Goal: Task Accomplishment & Management: Manage account settings

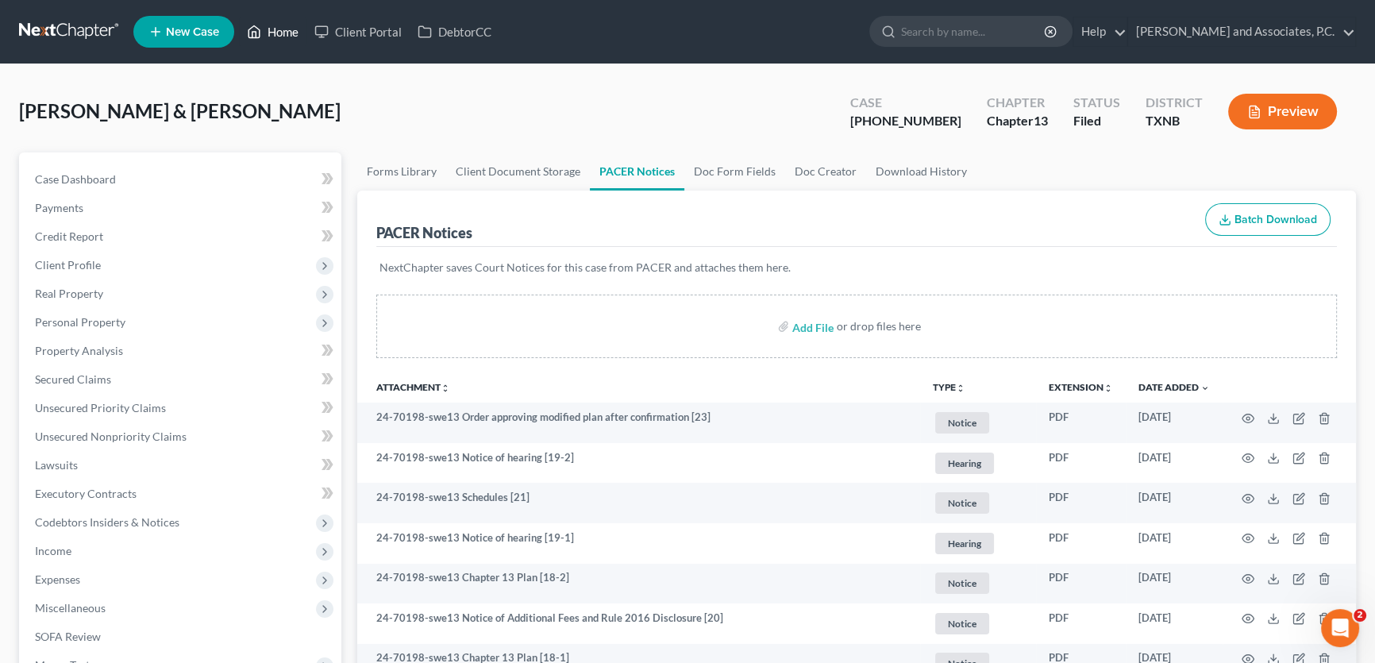
click at [269, 27] on link "Home" at bounding box center [272, 31] width 67 height 29
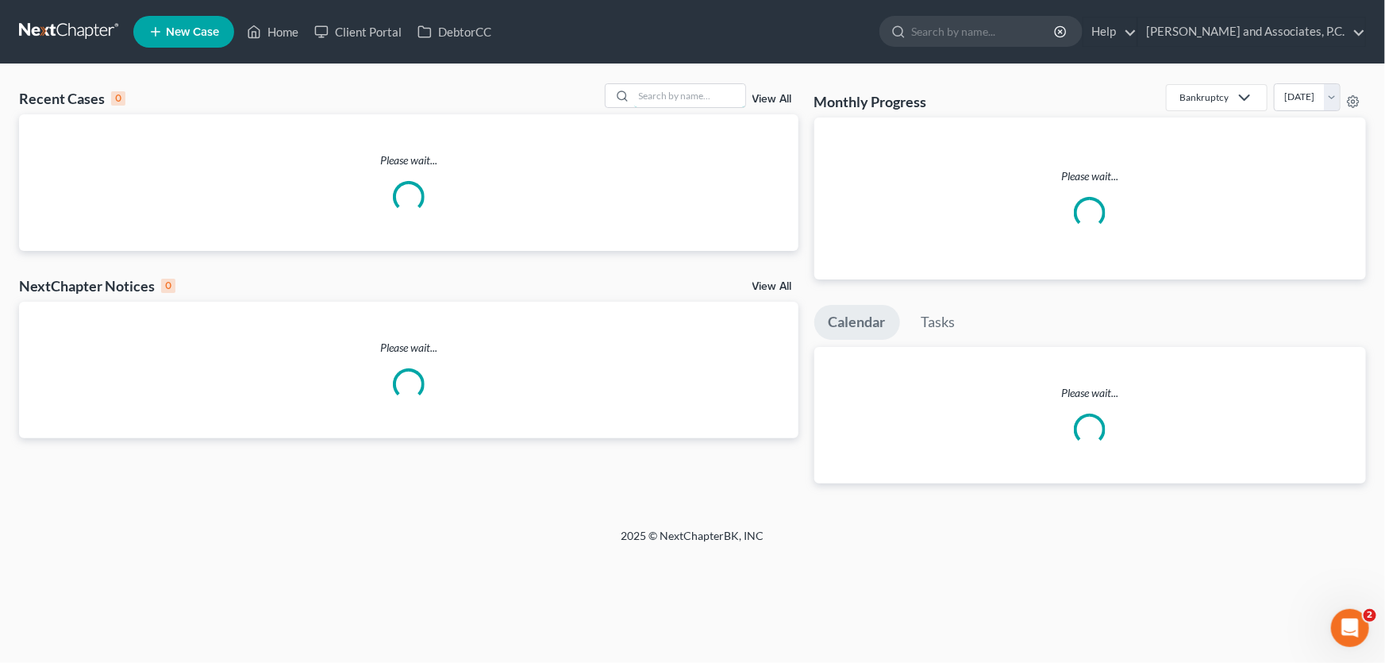
click at [693, 100] on input "search" at bounding box center [689, 95] width 111 height 23
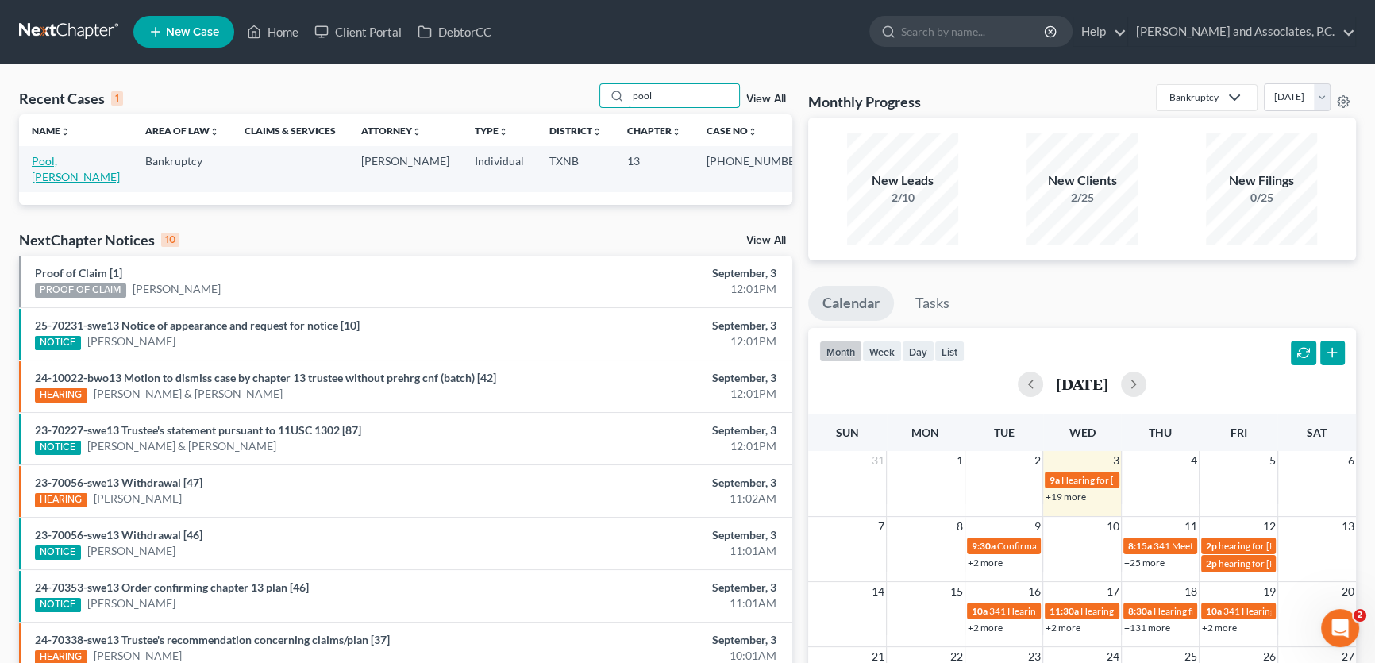
type input "pool"
click at [52, 162] on link "Pool, [PERSON_NAME]" at bounding box center [76, 168] width 88 height 29
select select "1"
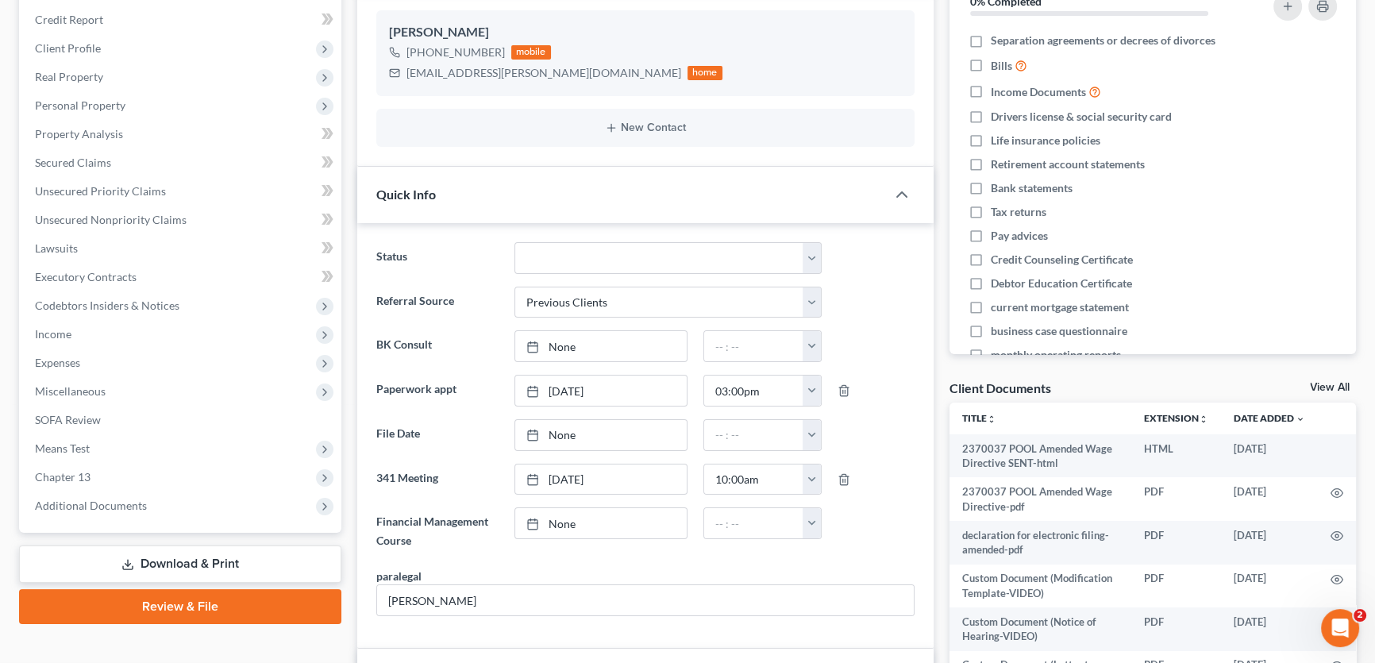
scroll to position [216, 0]
click at [135, 510] on span "Additional Documents" at bounding box center [91, 505] width 112 height 13
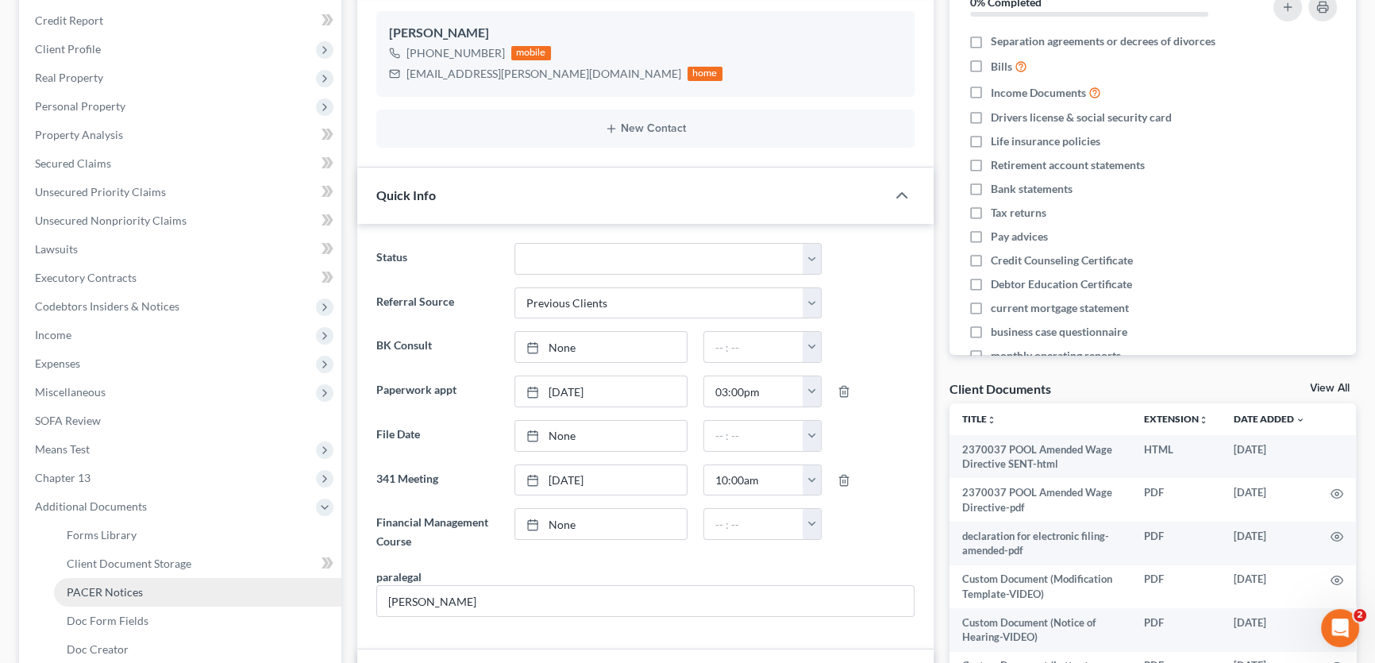
click at [126, 591] on span "PACER Notices" at bounding box center [105, 591] width 76 height 13
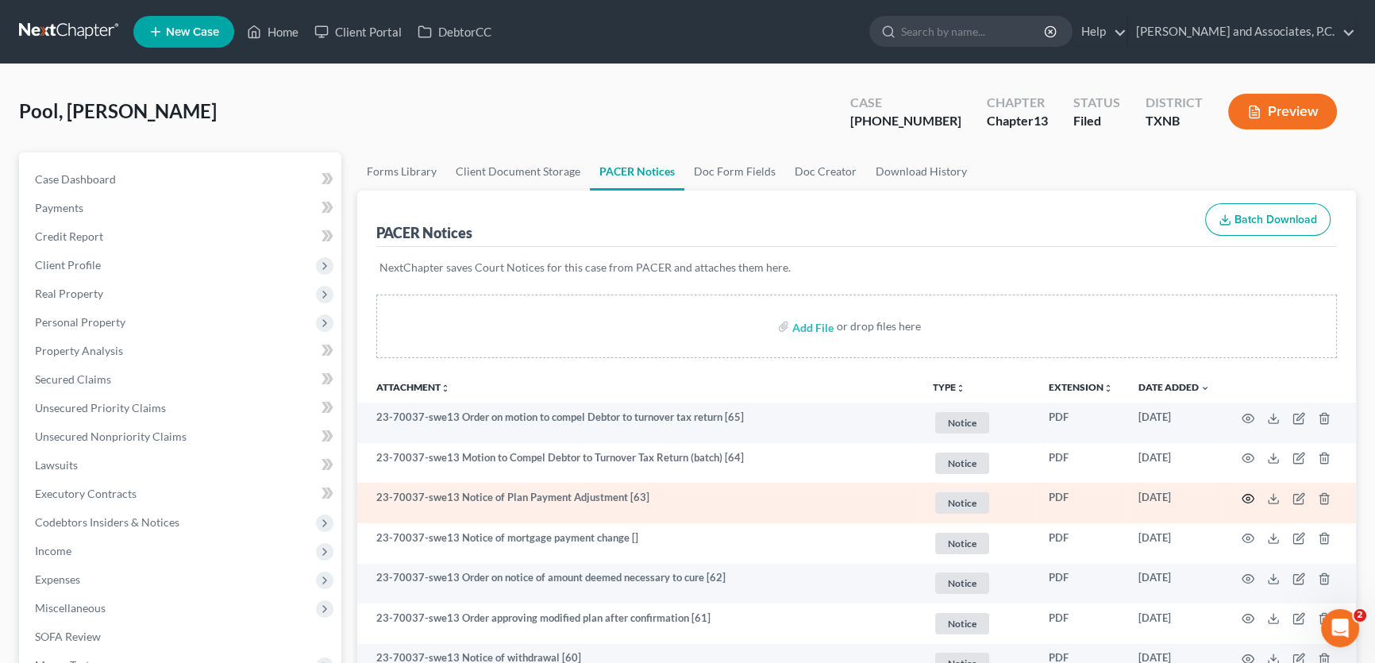
click at [1249, 500] on icon "button" at bounding box center [1248, 498] width 12 height 9
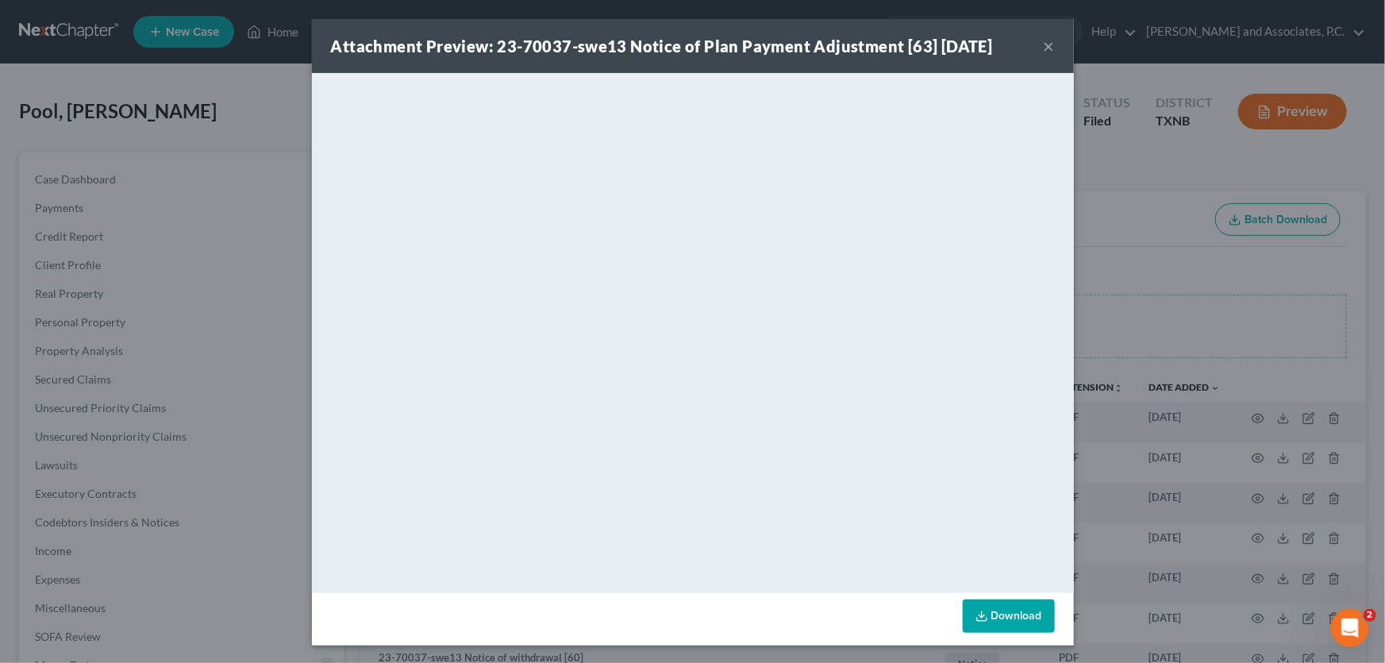
click at [1046, 50] on button "×" at bounding box center [1049, 46] width 11 height 19
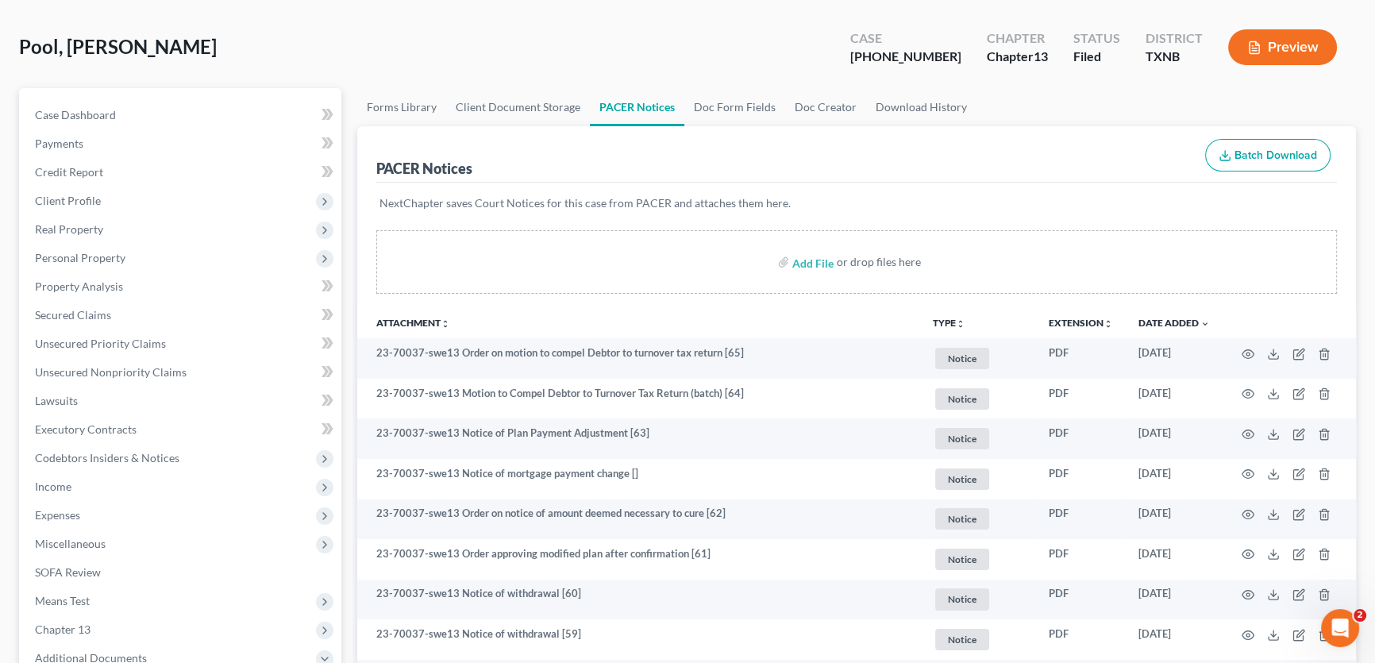
scroll to position [71, 0]
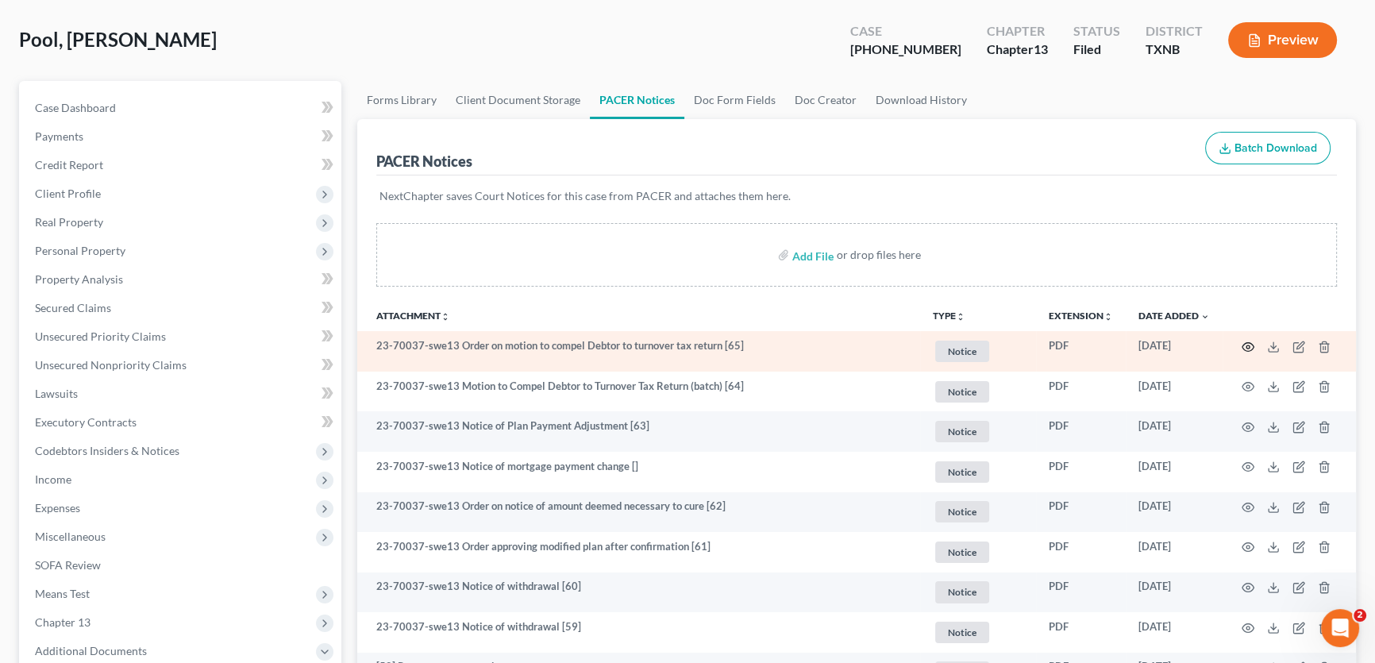
click at [1250, 345] on icon "button" at bounding box center [1247, 346] width 13 height 13
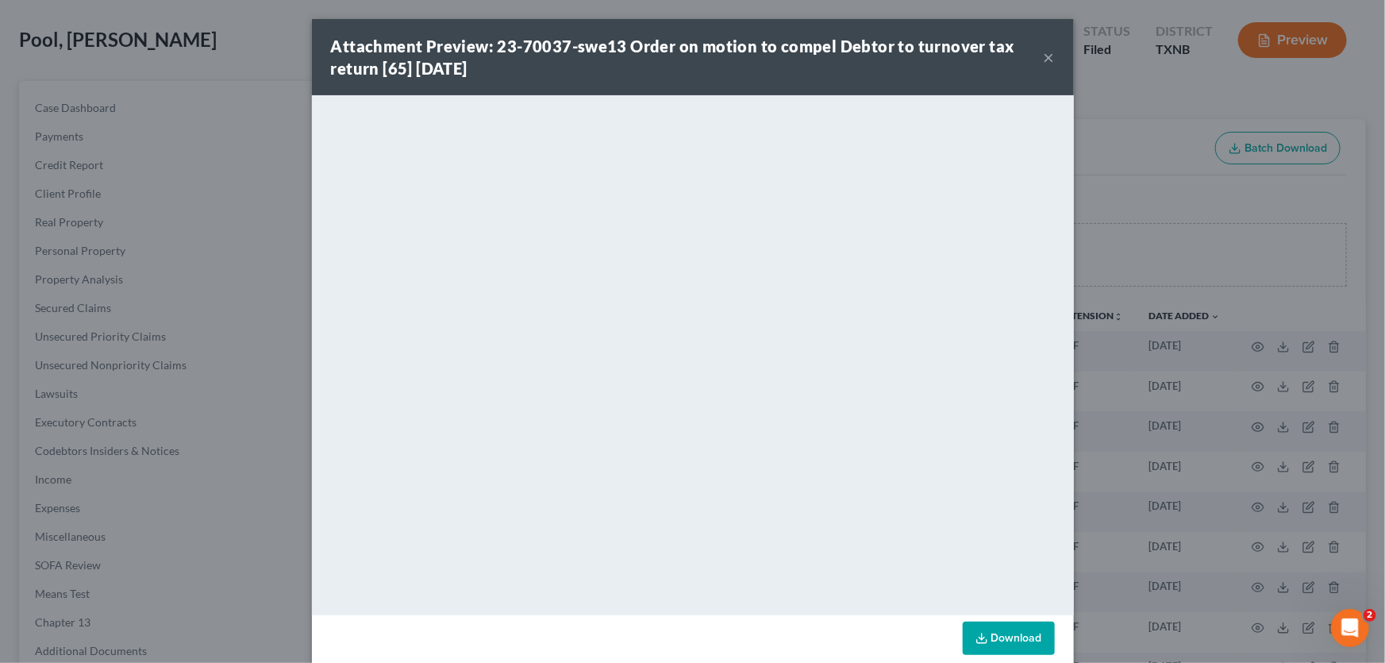
drag, startPoint x: 1044, startPoint y: 55, endPoint x: 981, endPoint y: 104, distance: 80.3
click at [1044, 54] on button "×" at bounding box center [1049, 57] width 11 height 19
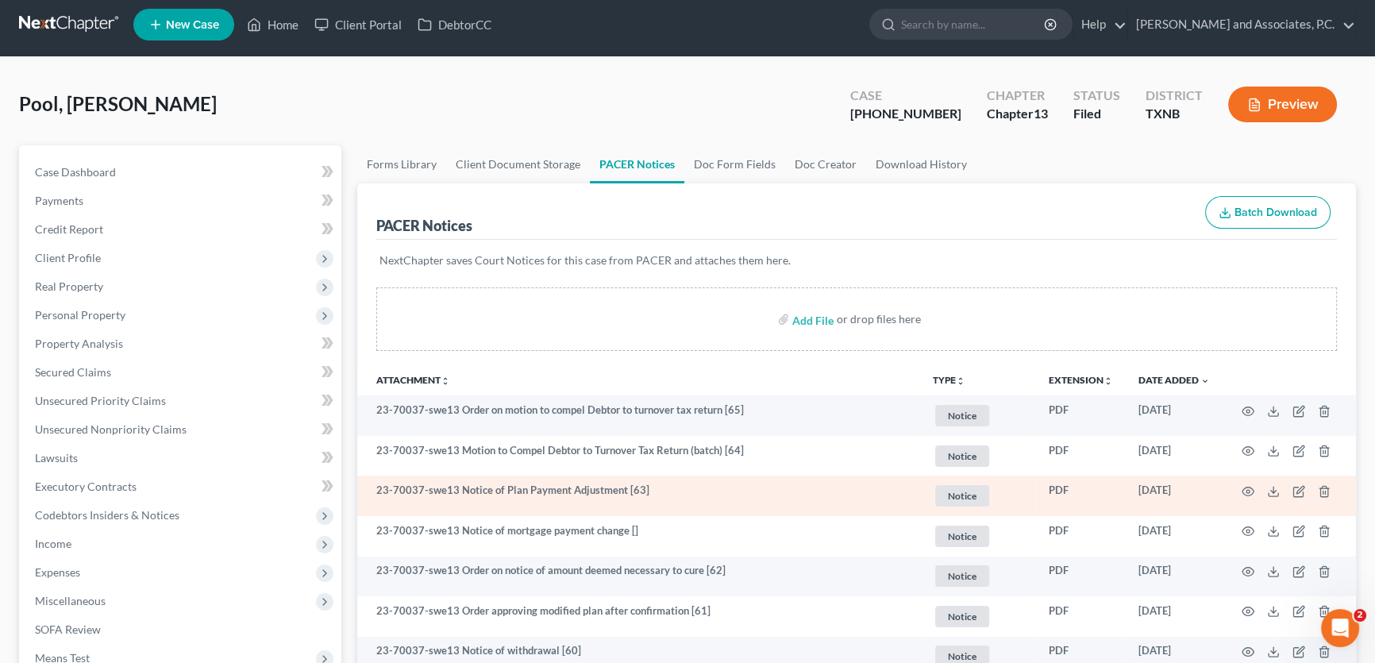
scroll to position [0, 0]
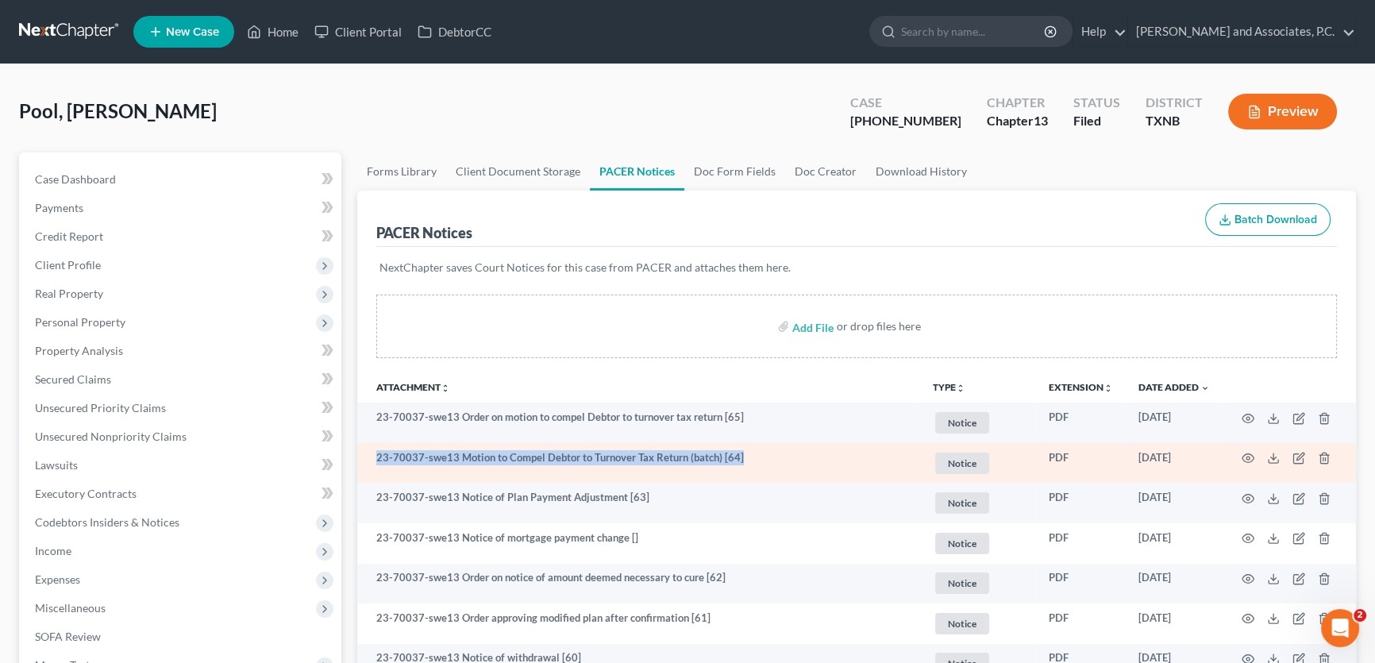
drag, startPoint x: 758, startPoint y: 458, endPoint x: 361, endPoint y: 456, distance: 396.8
click at [361, 456] on td "23-70037-swe13 Motion to Compel Debtor to Turnover Tax Return (batch) [64]" at bounding box center [638, 463] width 563 height 40
click at [761, 465] on td "23-70037-swe13 Motion to Compel Debtor to Turnover Tax Return (batch) [64]" at bounding box center [638, 463] width 563 height 40
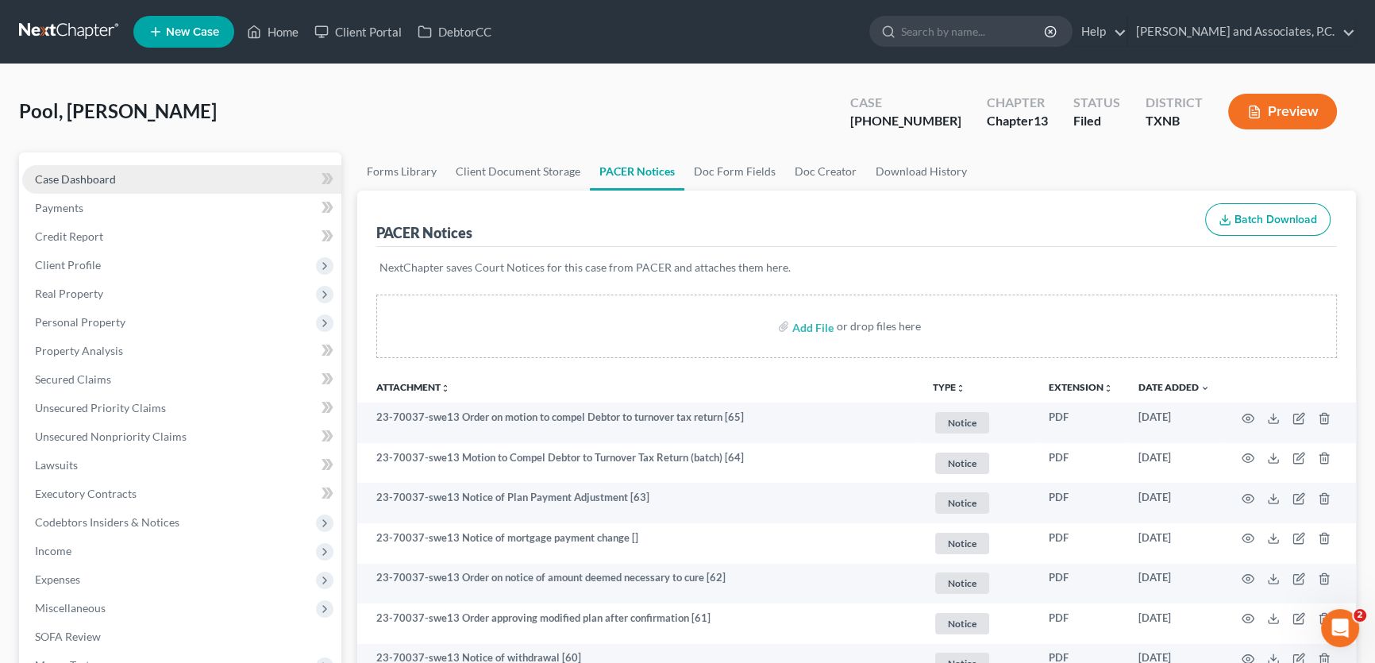
click at [162, 171] on link "Case Dashboard" at bounding box center [181, 179] width 319 height 29
select select "5"
select select "1"
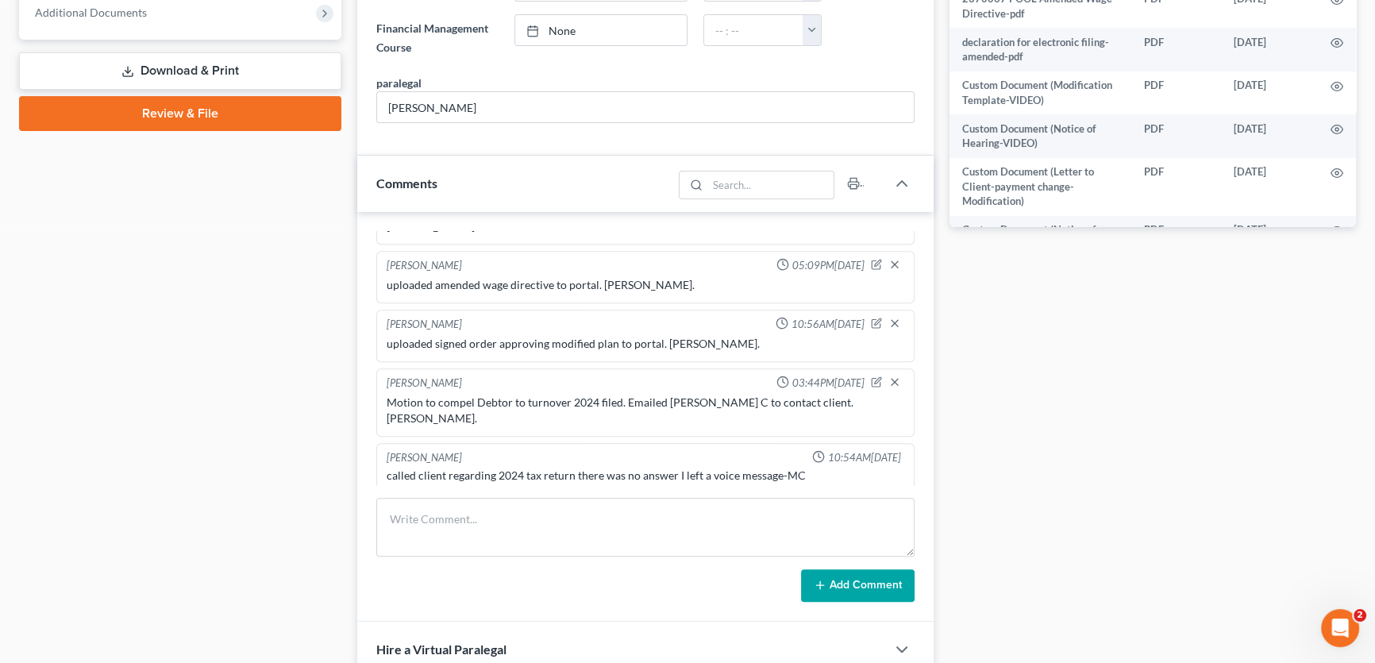
scroll to position [721, 0]
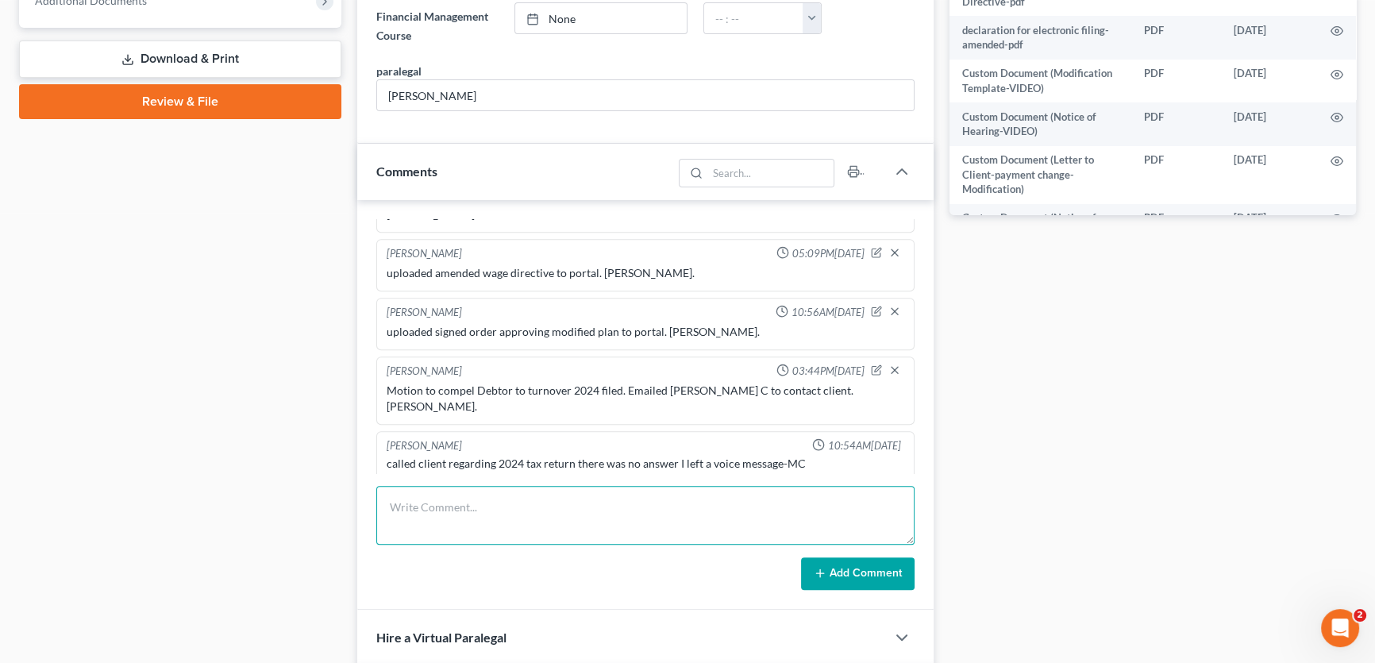
click at [479, 520] on textarea at bounding box center [645, 515] width 538 height 59
type textarea "s"
type textarea "spoke with Client regarding his 2024 TR. [PERSON_NAME] is working on it and he …"
click at [850, 560] on button "Add Comment" at bounding box center [857, 573] width 113 height 33
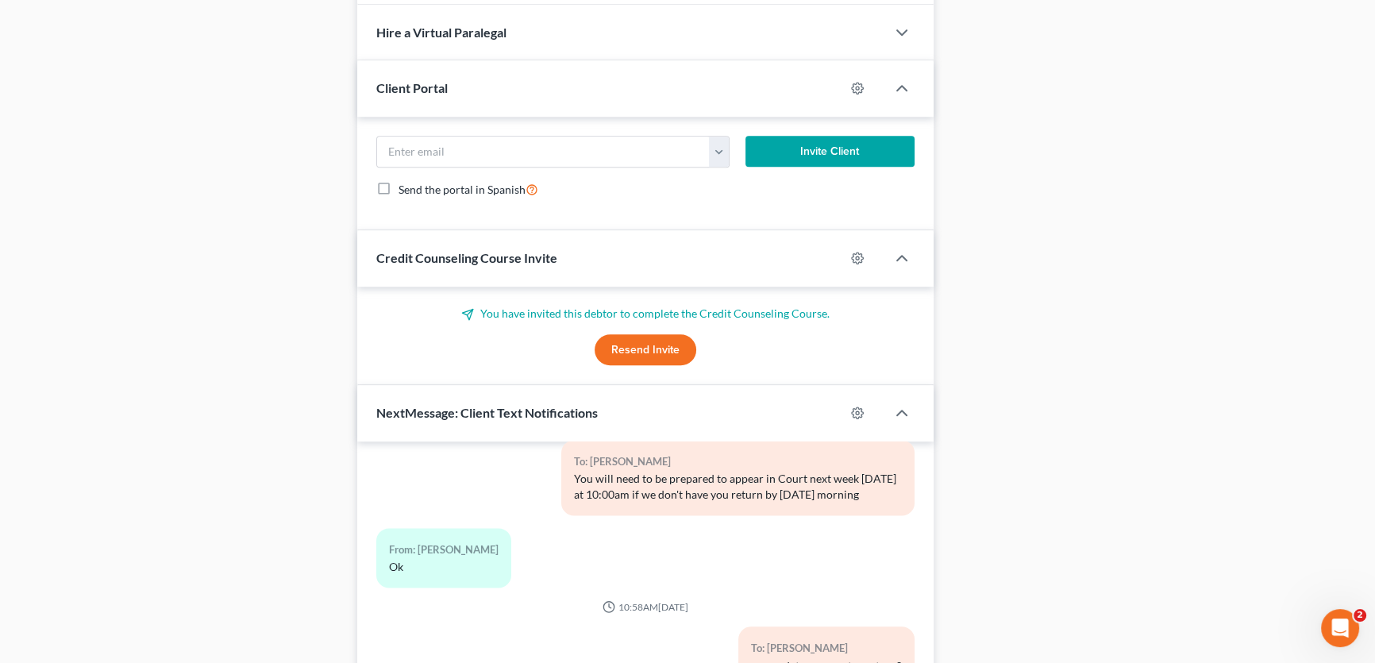
scroll to position [1516, 0]
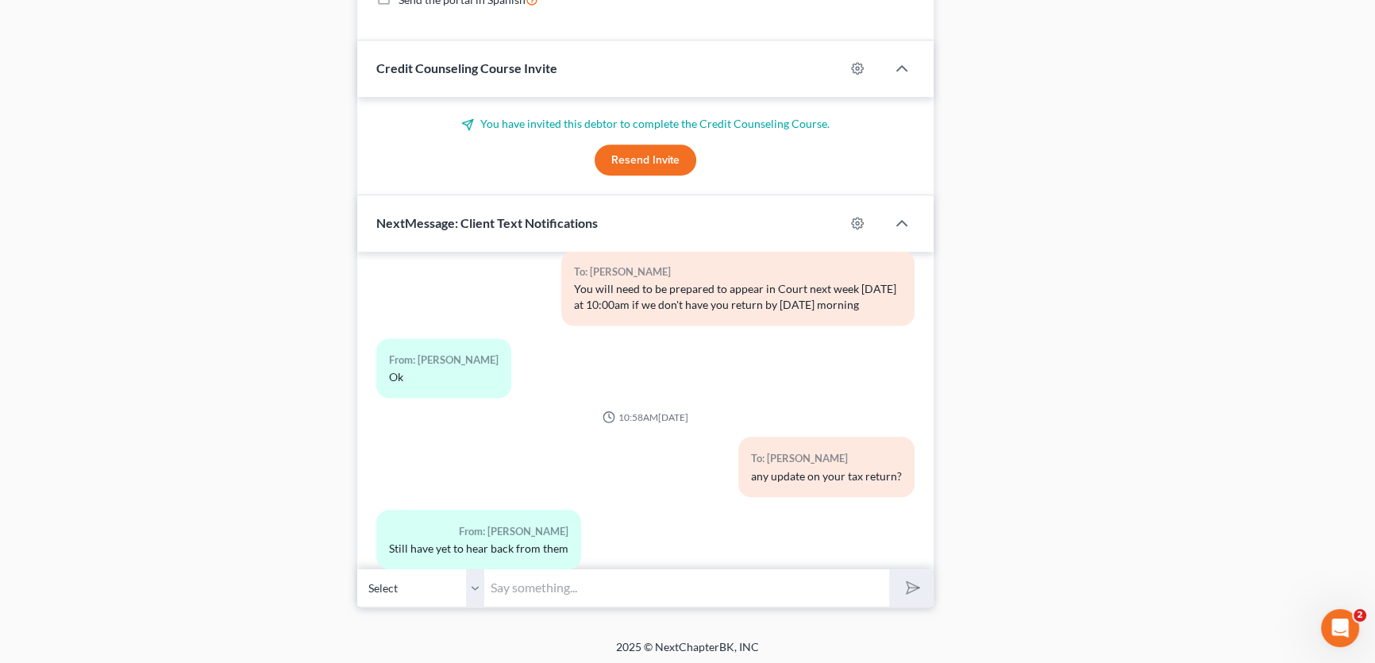
drag, startPoint x: 482, startPoint y: 587, endPoint x: 532, endPoint y: 579, distance: 50.6
click at [482, 587] on select "Select [PHONE_NUMBER] - [PERSON_NAME]" at bounding box center [420, 587] width 127 height 39
click at [498, 584] on input "text" at bounding box center [686, 587] width 405 height 39
click at [507, 579] on input "text" at bounding box center [686, 587] width 405 height 39
click at [532, 580] on input "ere" at bounding box center [686, 587] width 405 height 39
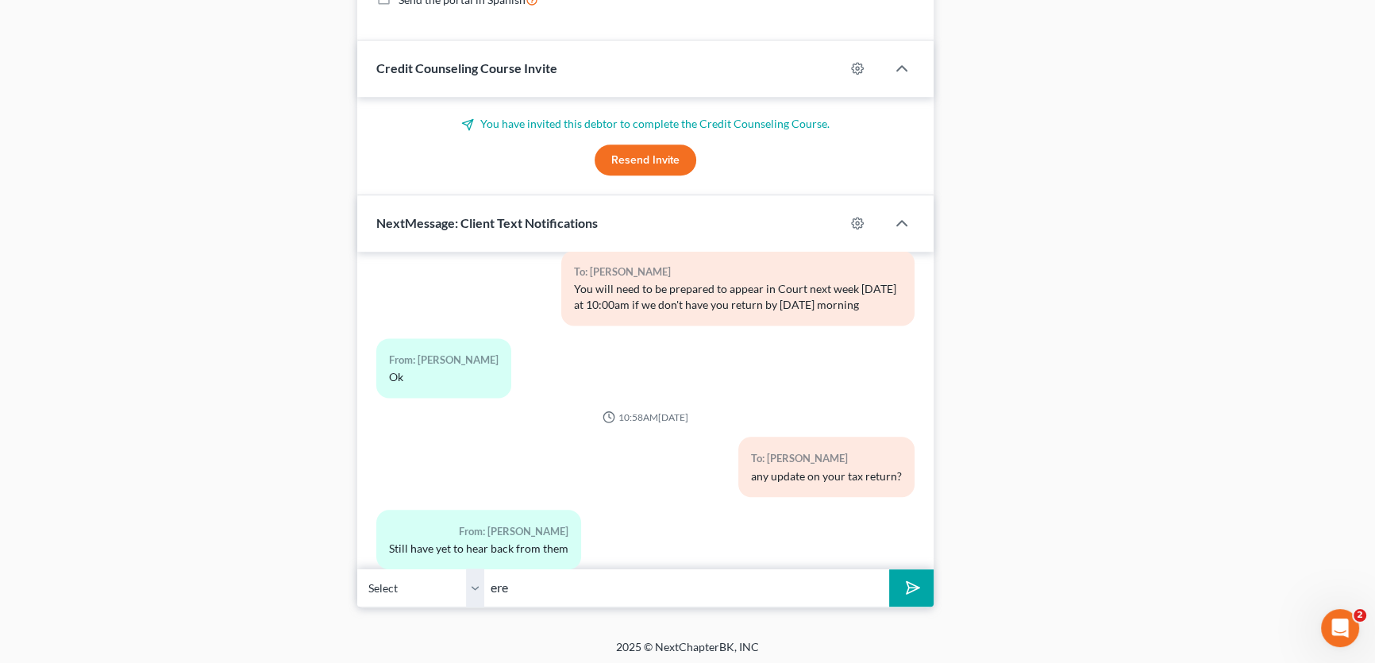
drag, startPoint x: 532, startPoint y: 579, endPoint x: 525, endPoint y: 585, distance: 8.4
click at [532, 579] on input "ere" at bounding box center [686, 587] width 405 height 39
click at [529, 587] on input "ere" at bounding box center [686, 587] width 405 height 39
type input "e"
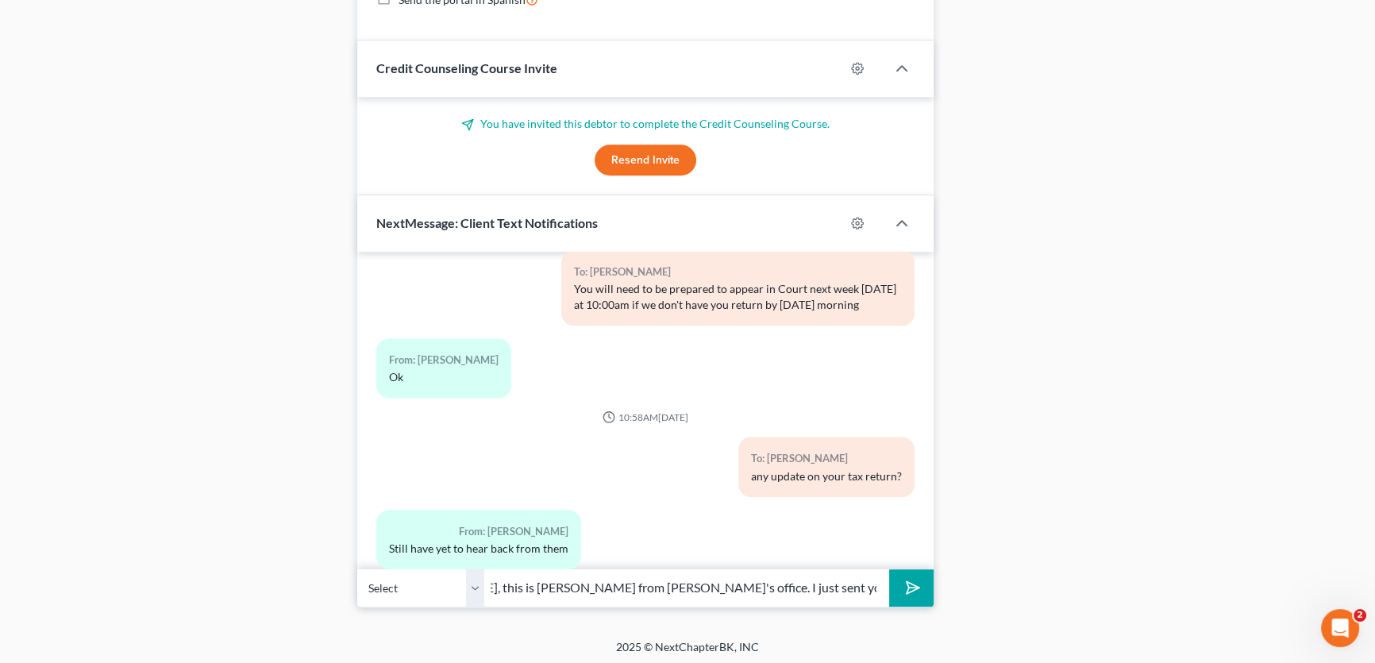
type input "[PERSON_NAME], this is [PERSON_NAME] from [PERSON_NAME]'s office. I just sent y…"
click at [899, 580] on icon "submit" at bounding box center [909, 587] width 22 height 22
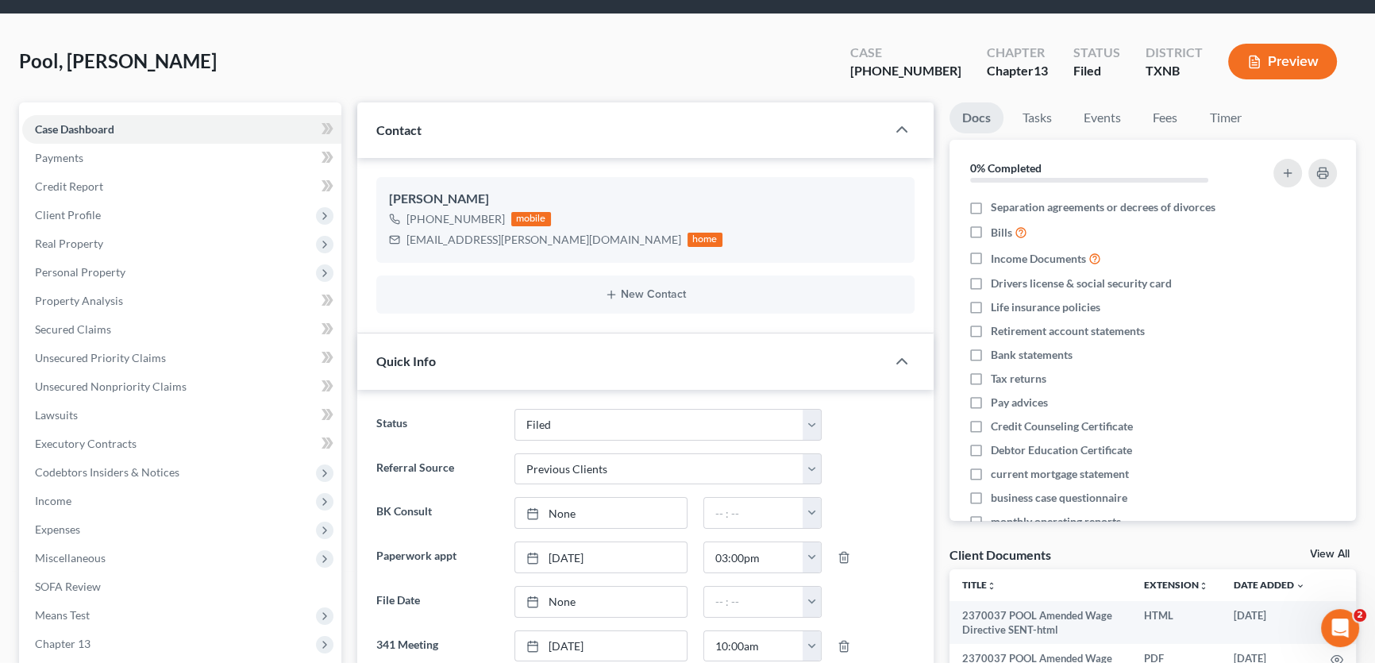
scroll to position [0, 0]
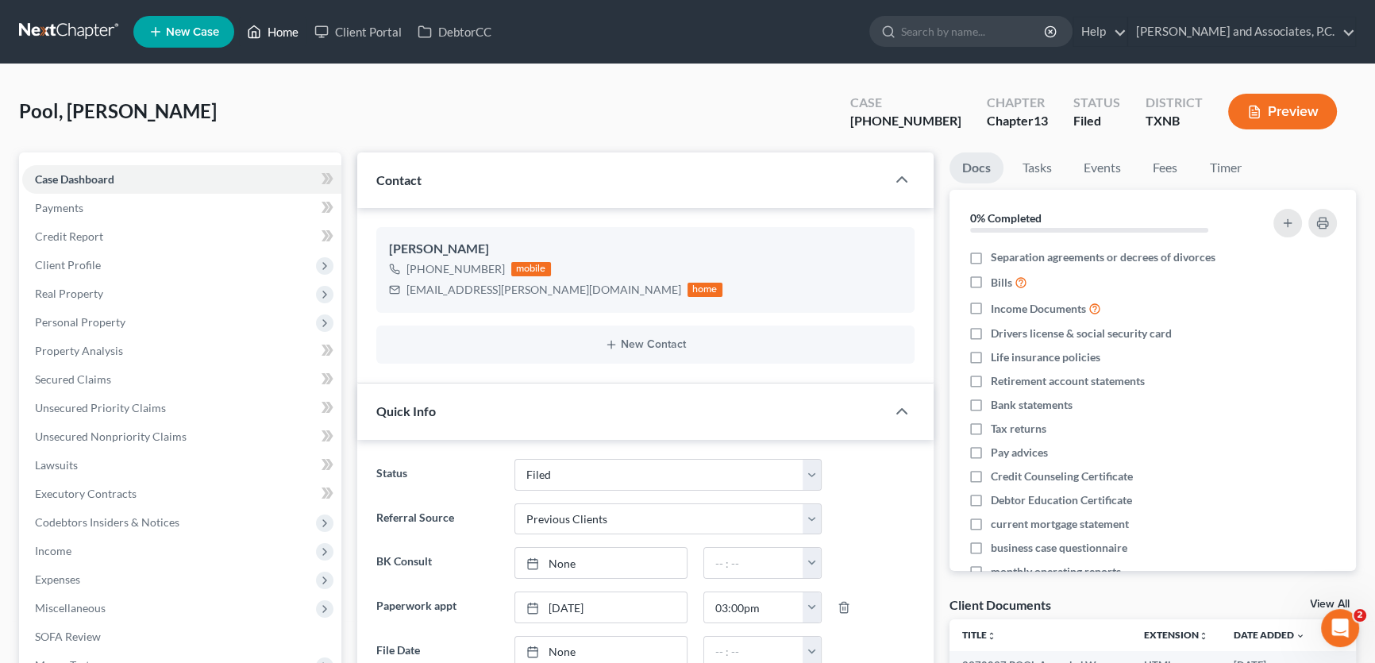
click at [282, 32] on link "Home" at bounding box center [272, 31] width 67 height 29
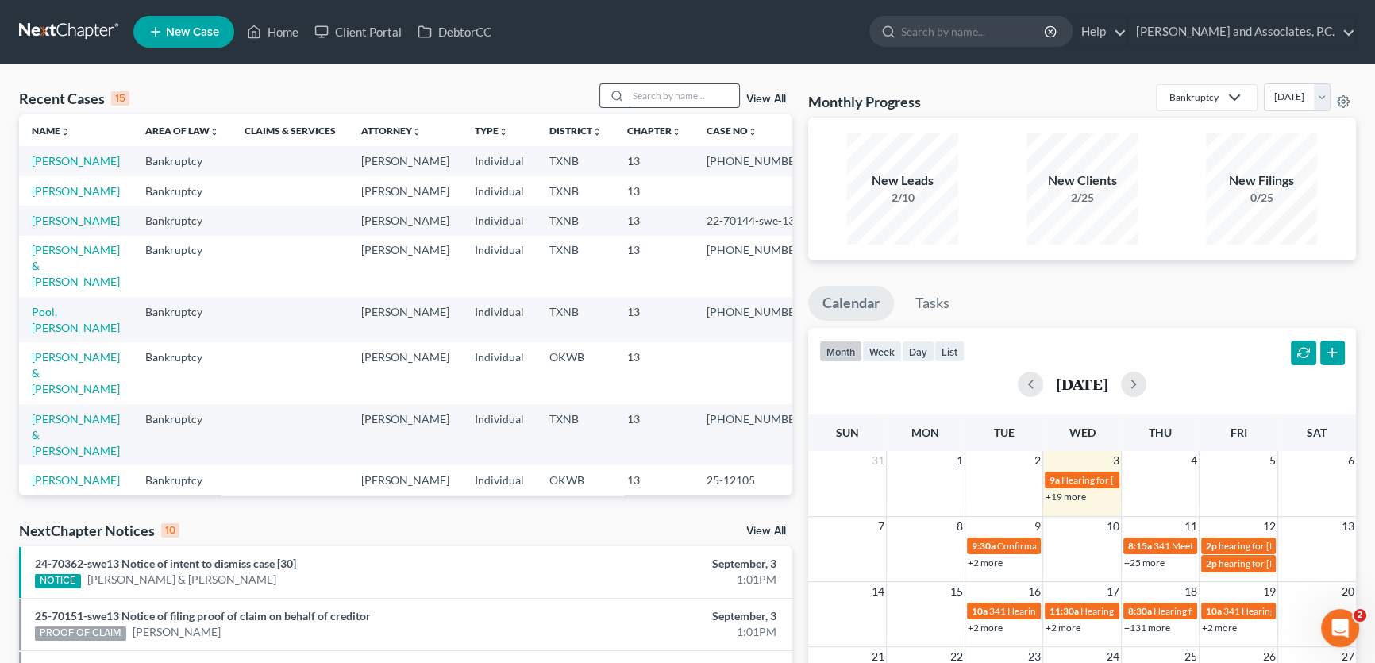
click at [642, 94] on input "search" at bounding box center [683, 95] width 111 height 23
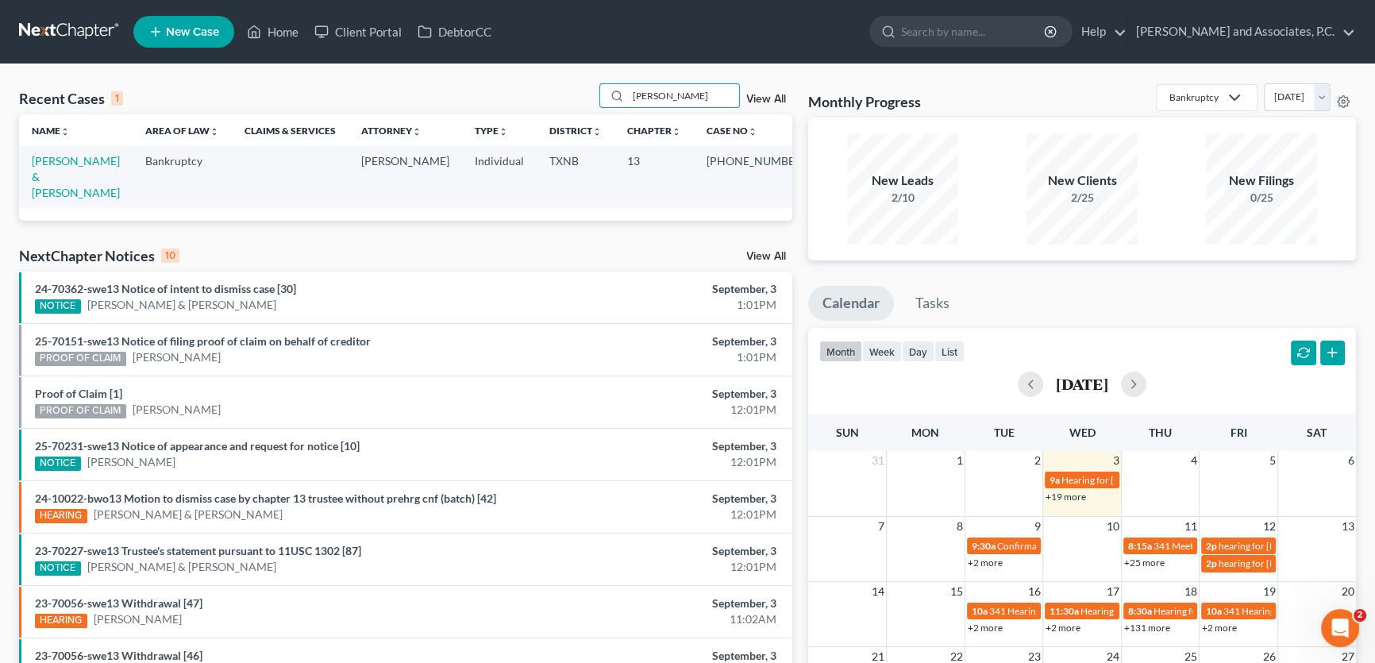
type input "[PERSON_NAME]"
click at [99, 160] on link "[PERSON_NAME] & [PERSON_NAME]" at bounding box center [76, 176] width 88 height 45
select select "5"
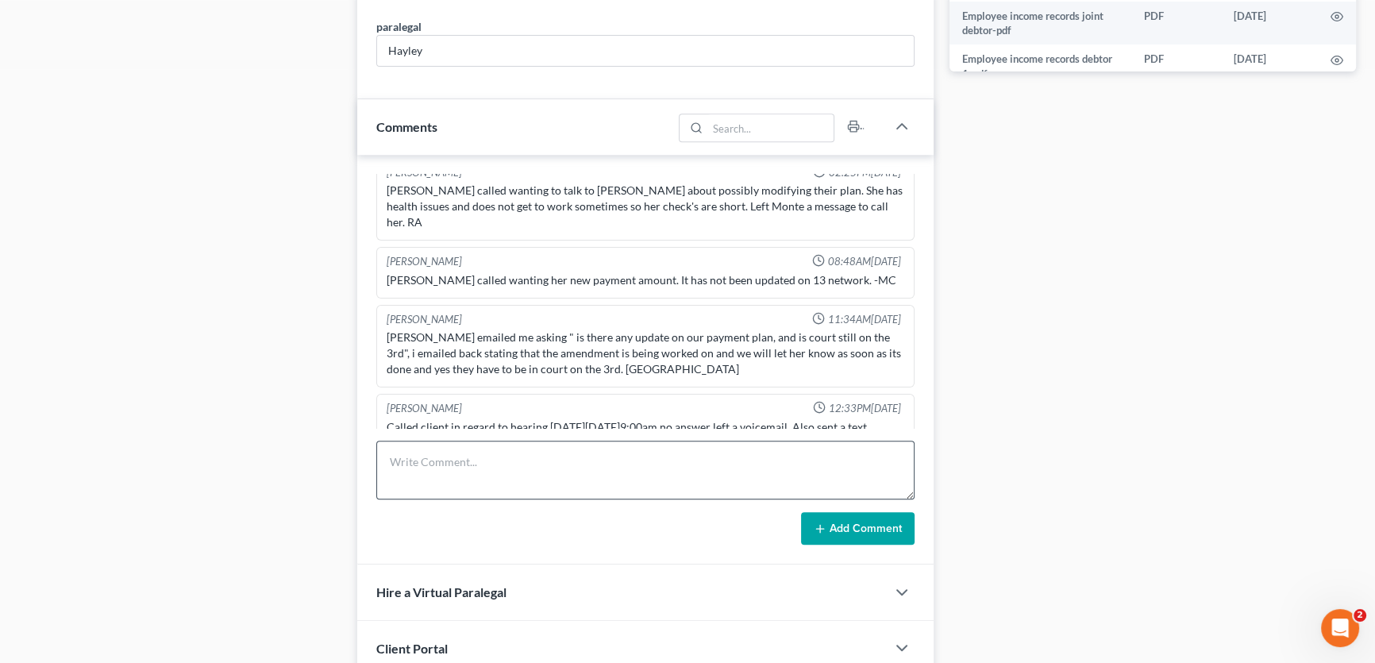
scroll to position [865, 0]
click at [487, 483] on textarea at bounding box center [645, 469] width 538 height 59
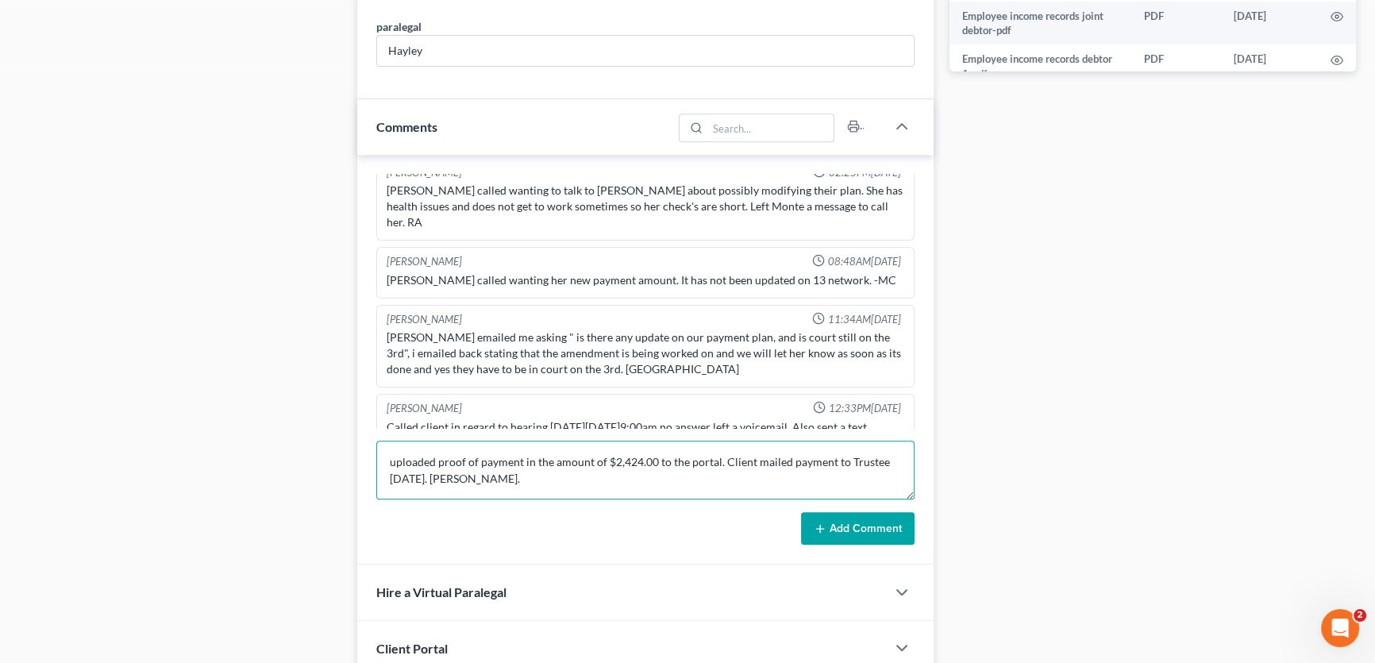
type textarea "uploaded proof of payment in the amount of $2,424.00 to the portal. Client mail…"
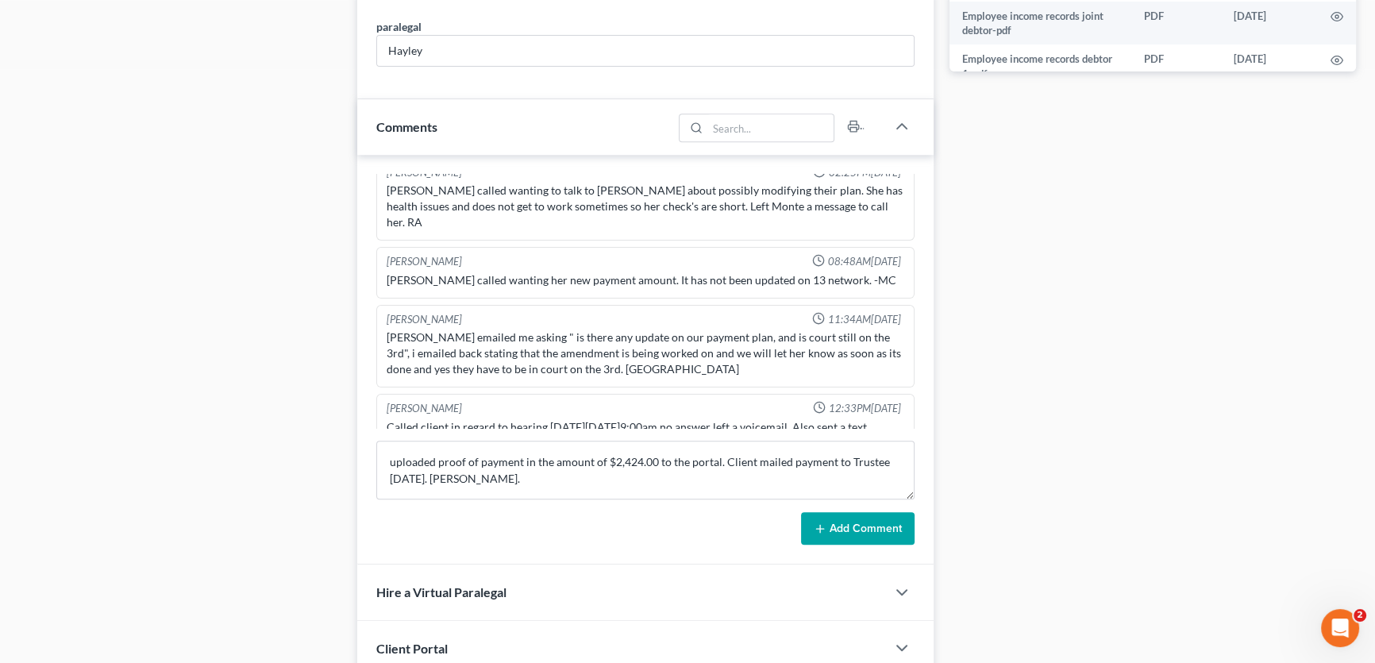
click at [822, 514] on button "Add Comment" at bounding box center [857, 528] width 113 height 33
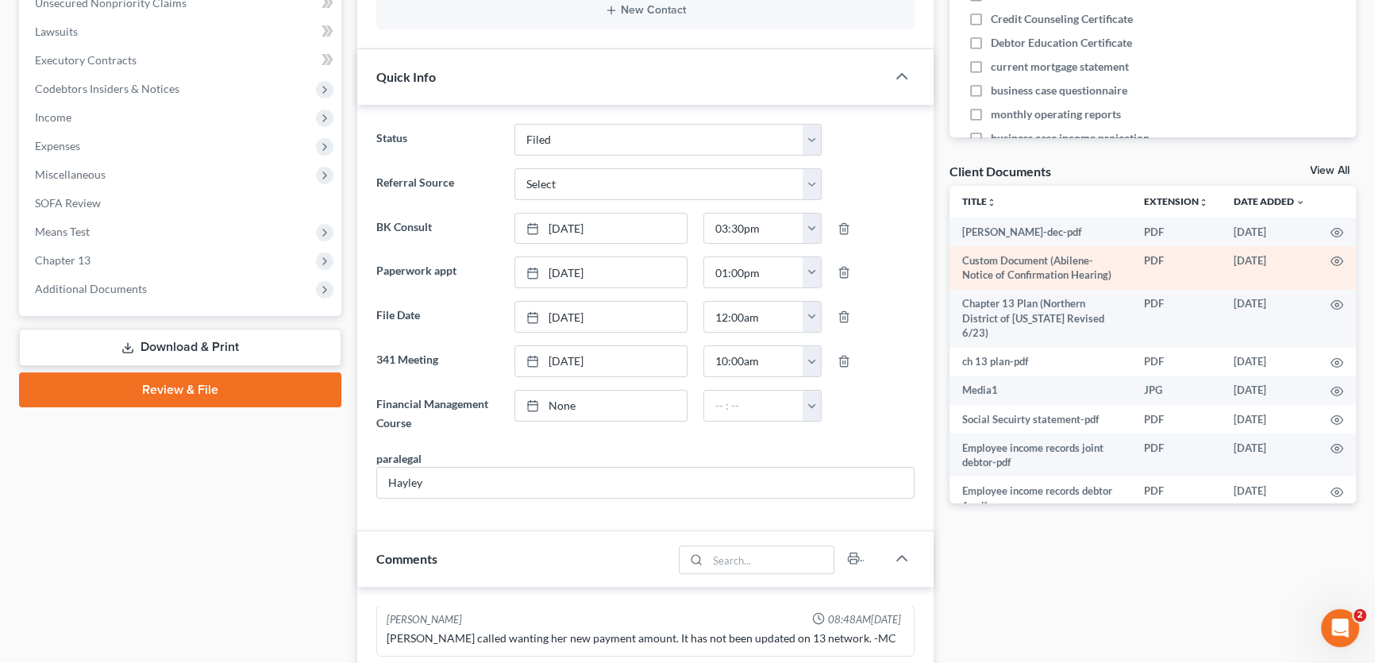
scroll to position [433, 0]
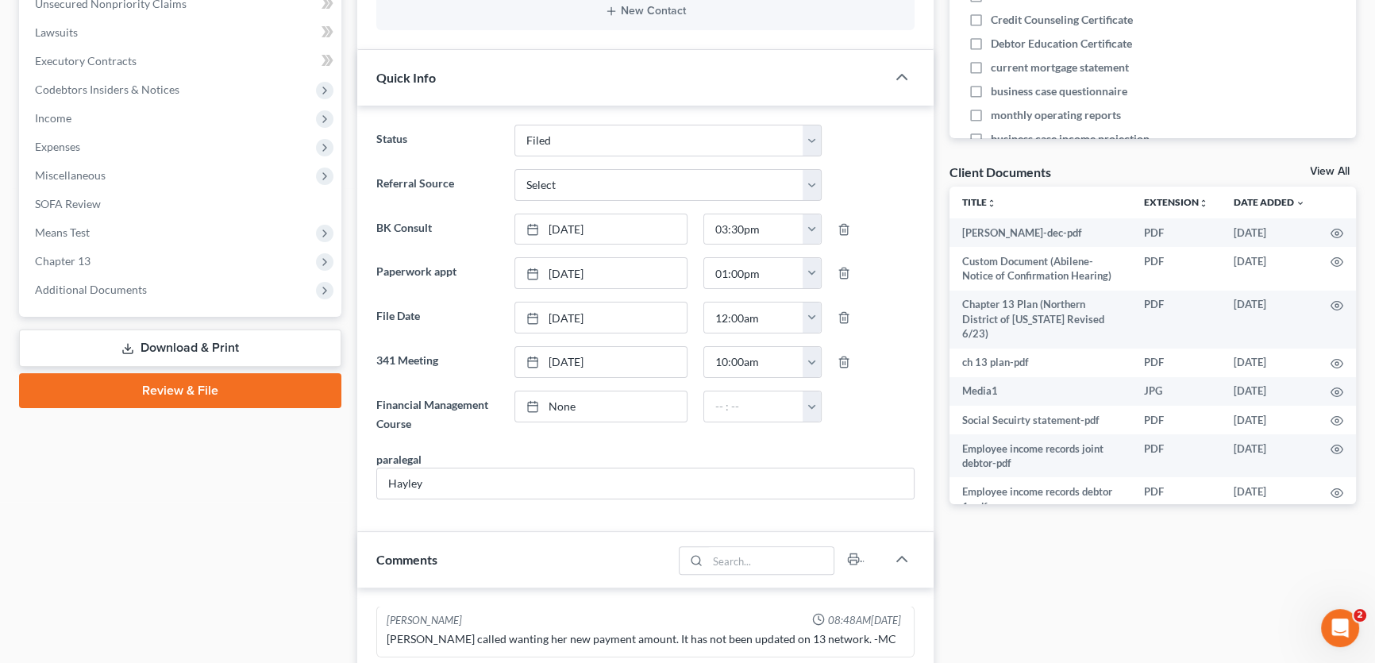
click at [1339, 167] on link "View All" at bounding box center [1330, 171] width 40 height 11
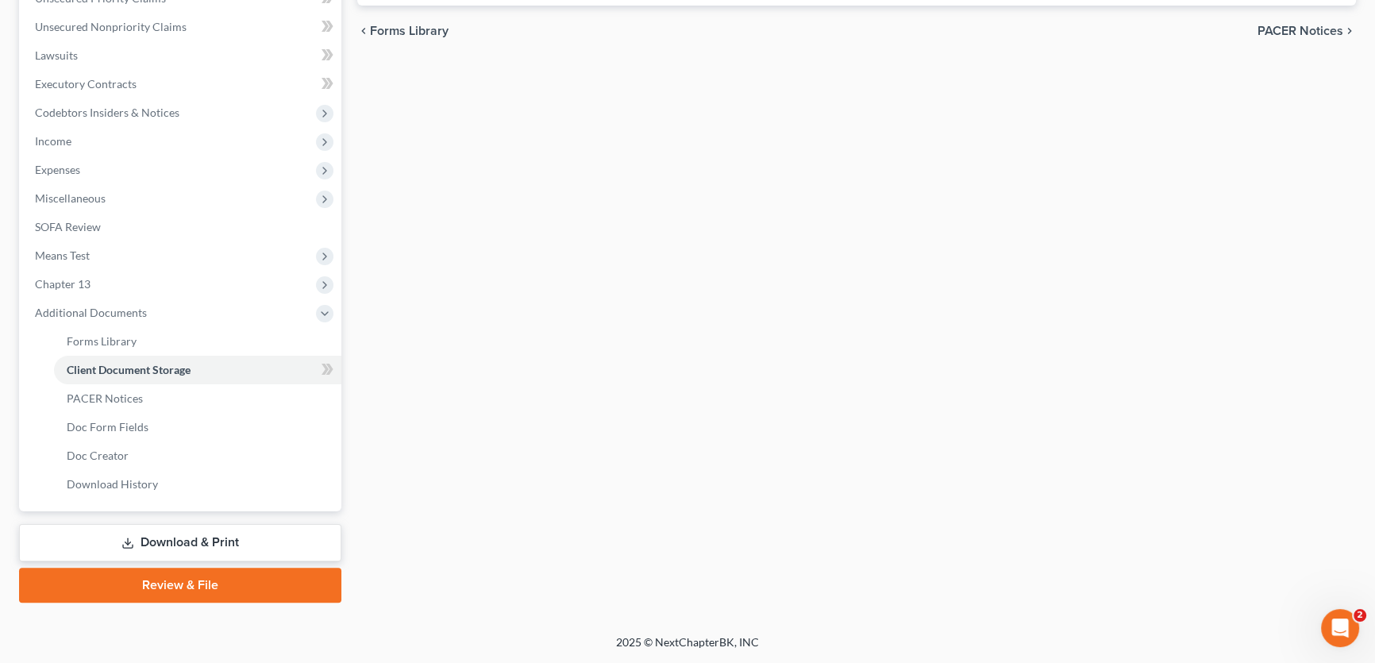
scroll to position [182, 0]
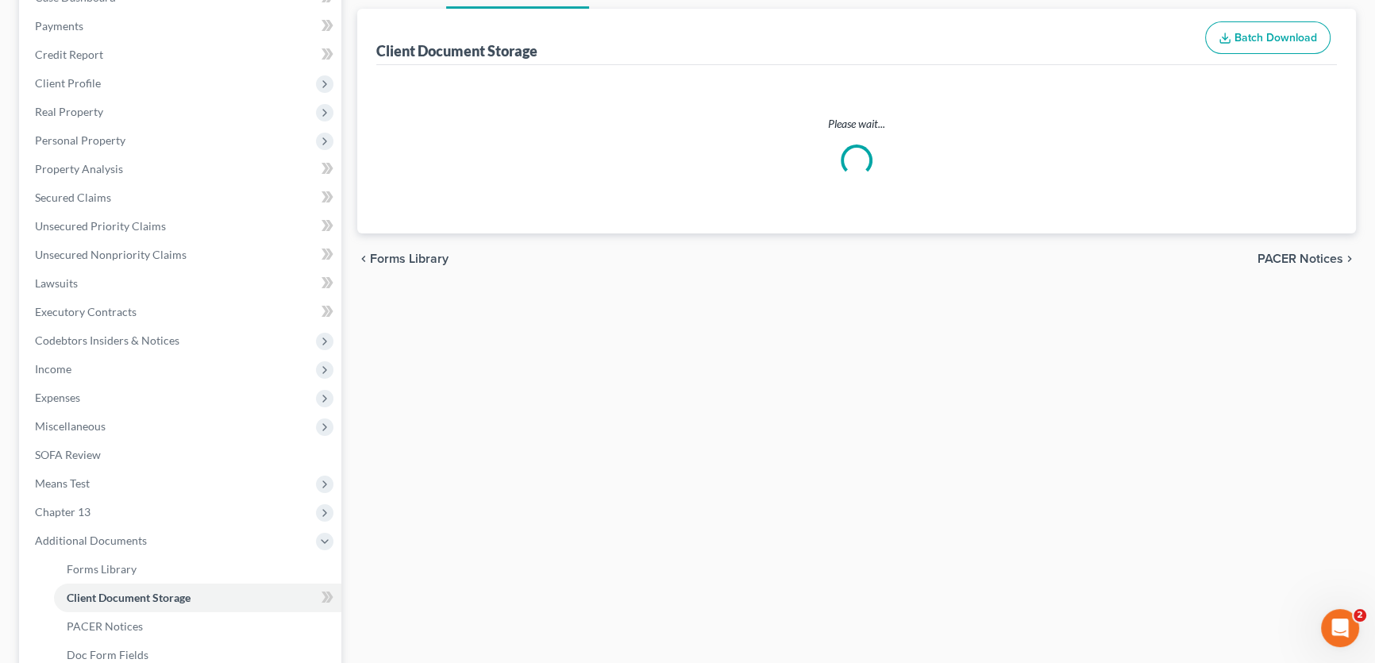
select select "21"
select select "10"
select select "18"
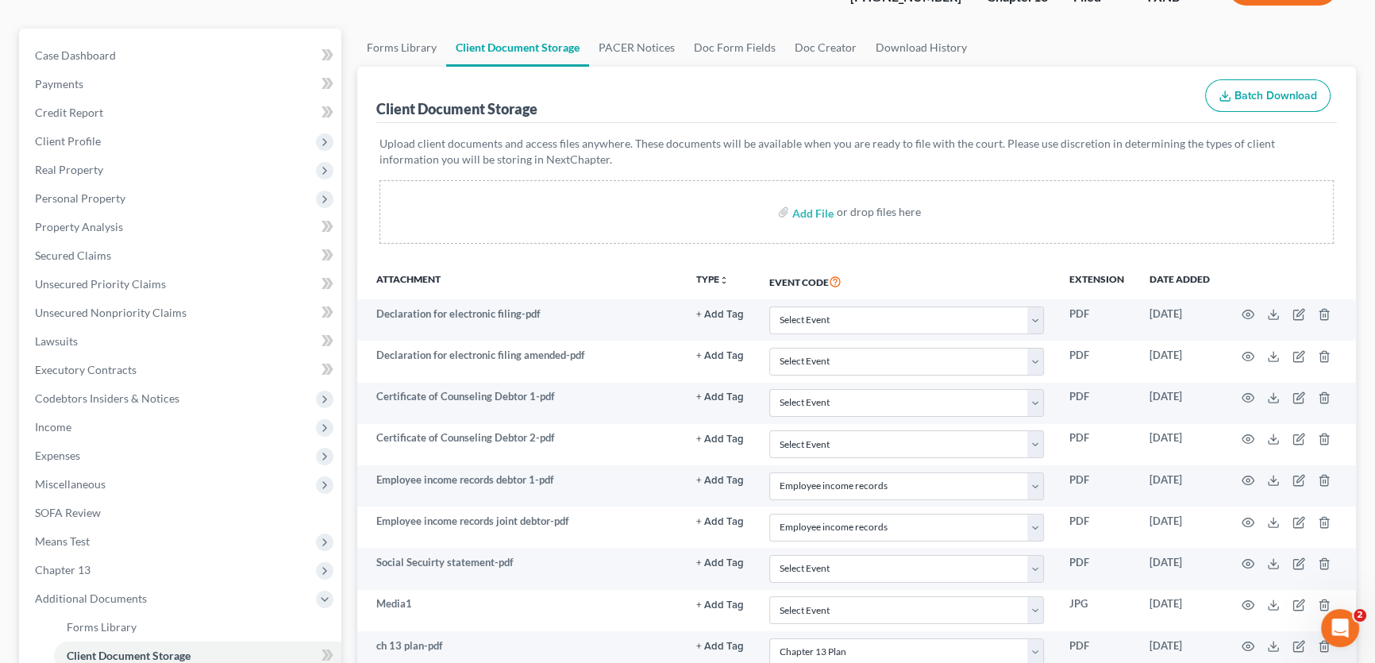
scroll to position [144, 0]
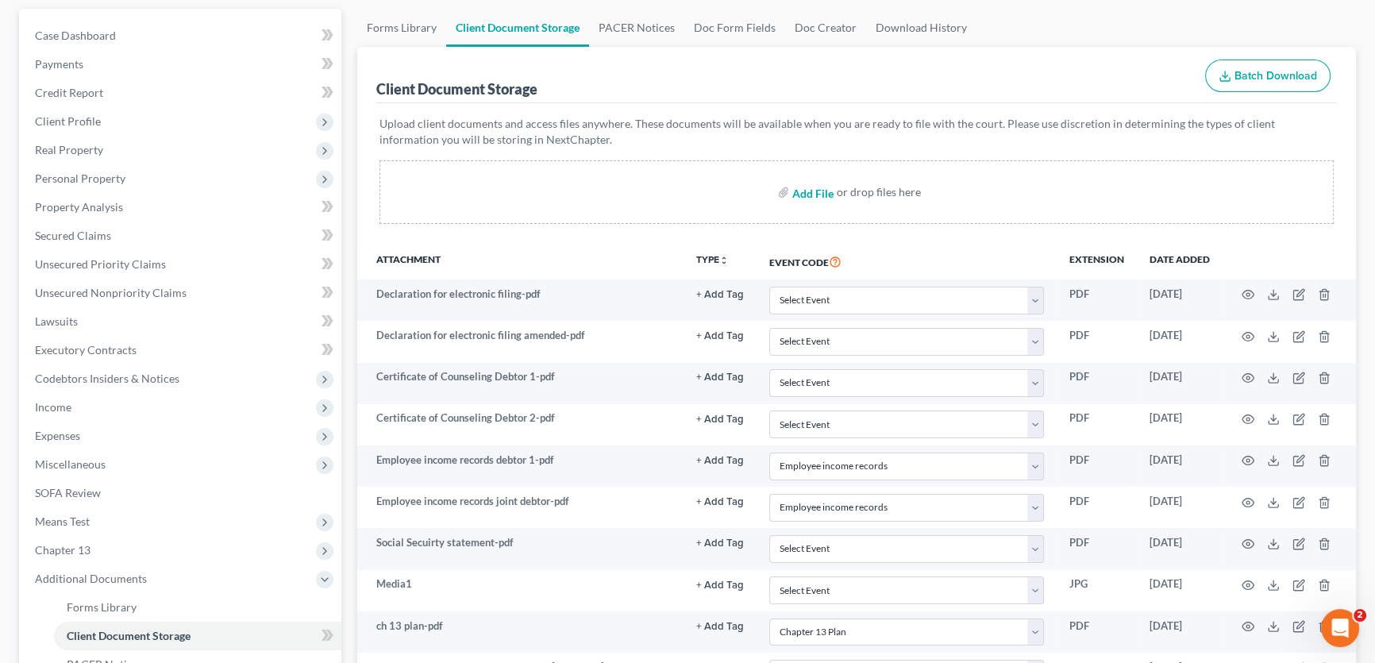
click at [826, 190] on input "file" at bounding box center [811, 192] width 38 height 29
type input "C:\fakepath\2510144 [PERSON_NAME] payment [DATE].pdf"
select select "21"
select select "10"
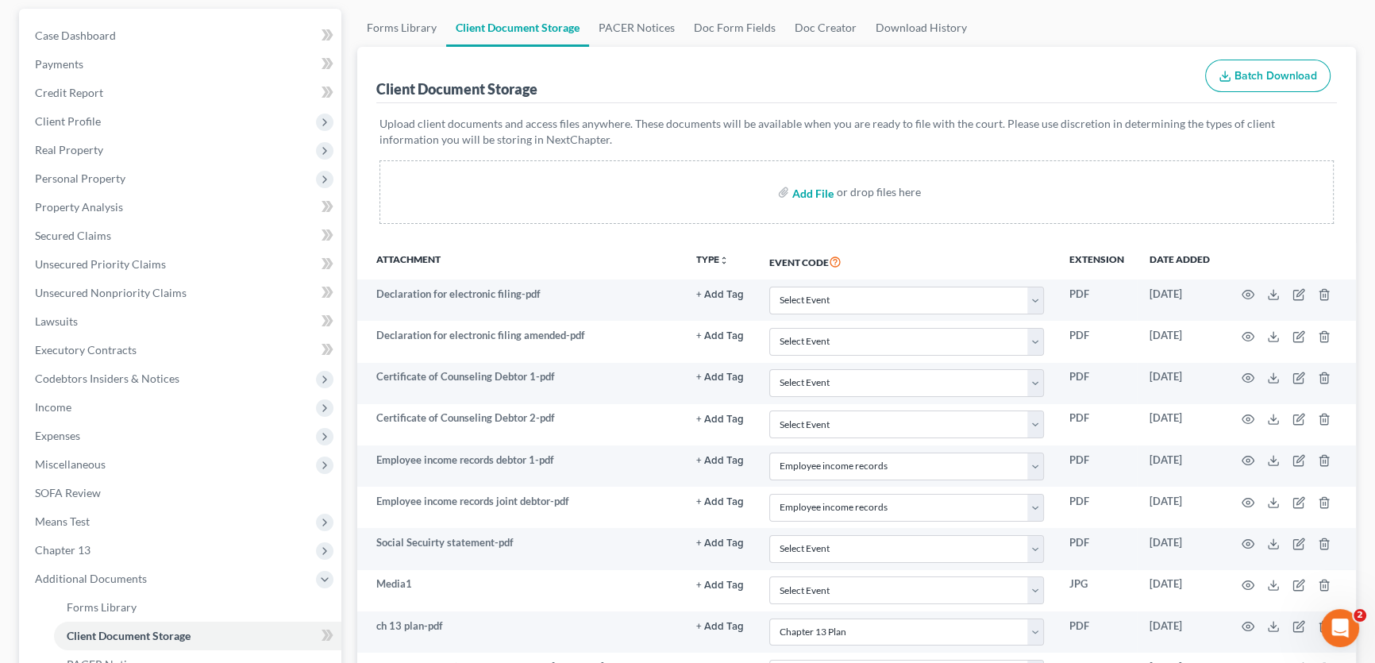
select select "18"
click at [806, 189] on input "file" at bounding box center [811, 192] width 38 height 29
type input "C:\fakepath\2510144 [PERSON_NAME] payment [DATE] SENT.html"
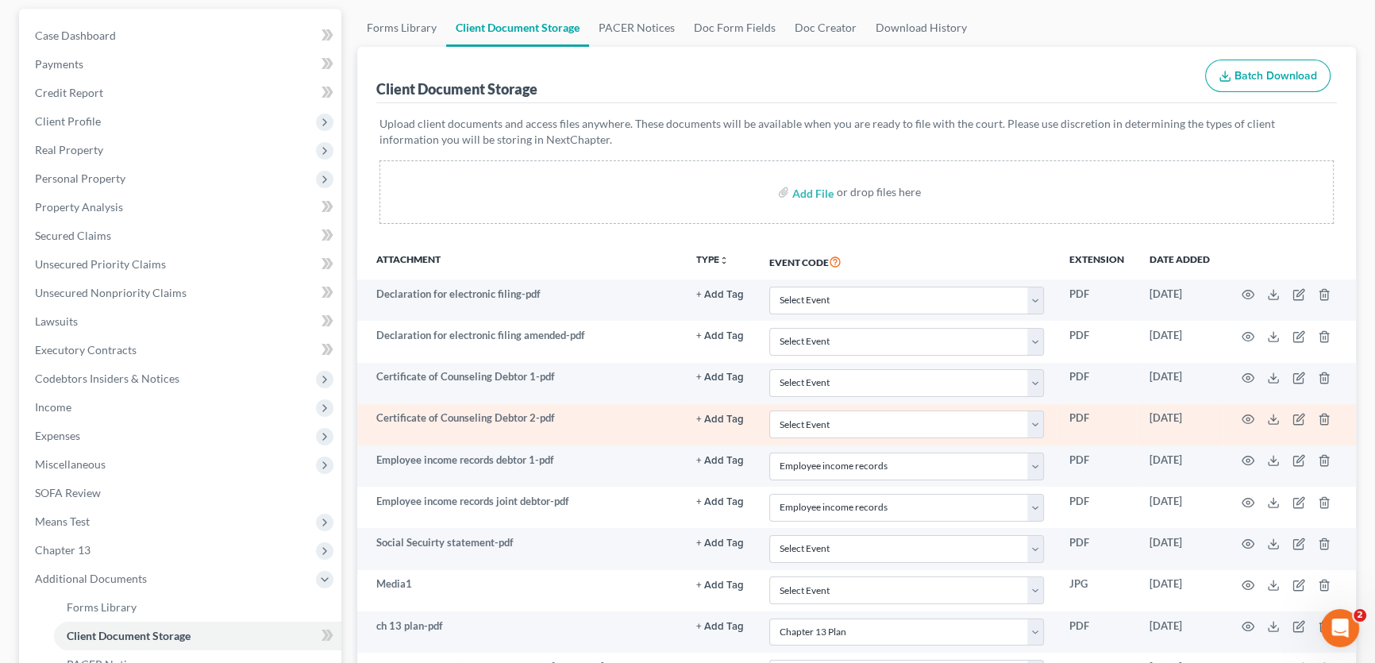
select select "21"
select select "10"
select select "18"
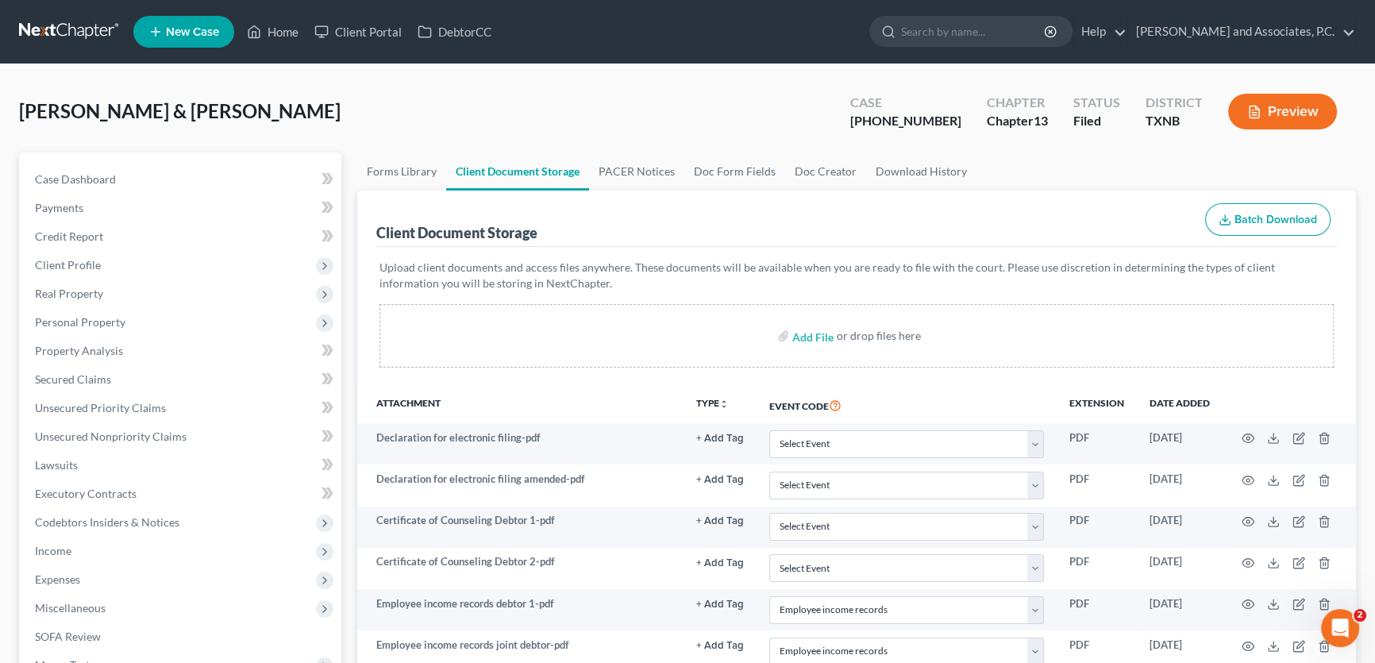
scroll to position [0, 0]
click at [119, 169] on link "Case Dashboard" at bounding box center [181, 179] width 319 height 29
select select "5"
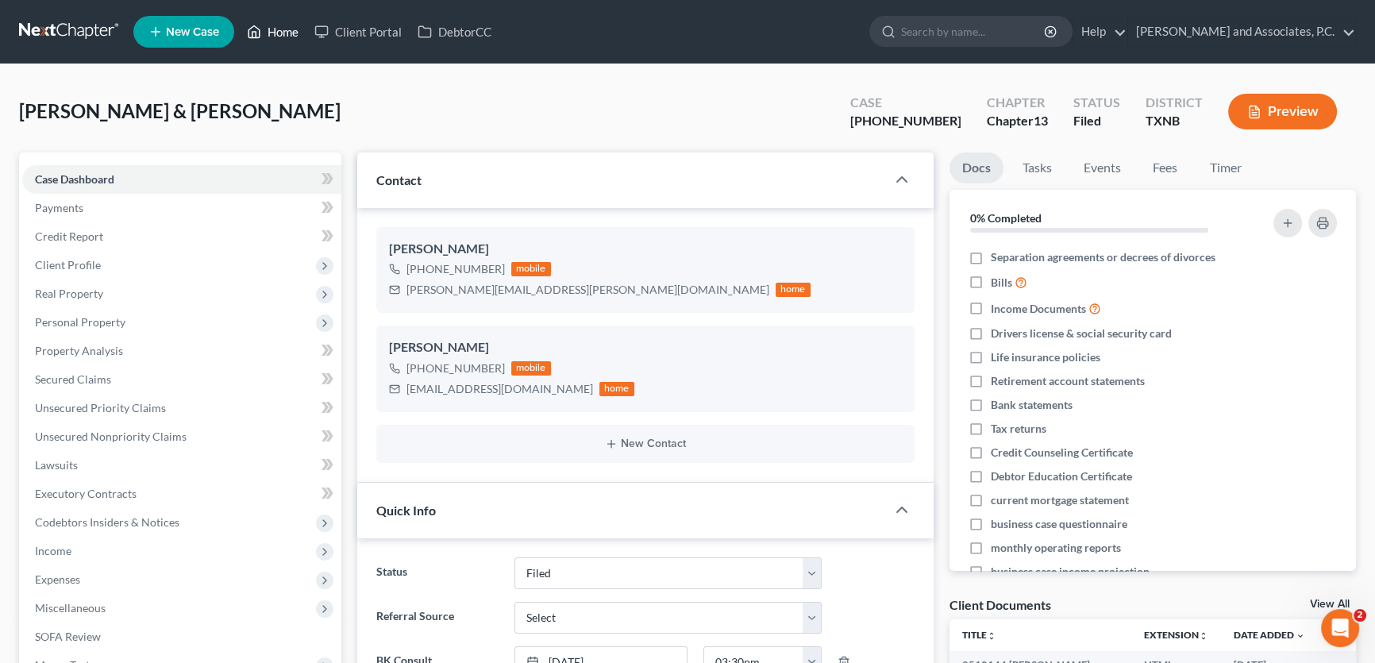
click at [288, 37] on link "Home" at bounding box center [272, 31] width 67 height 29
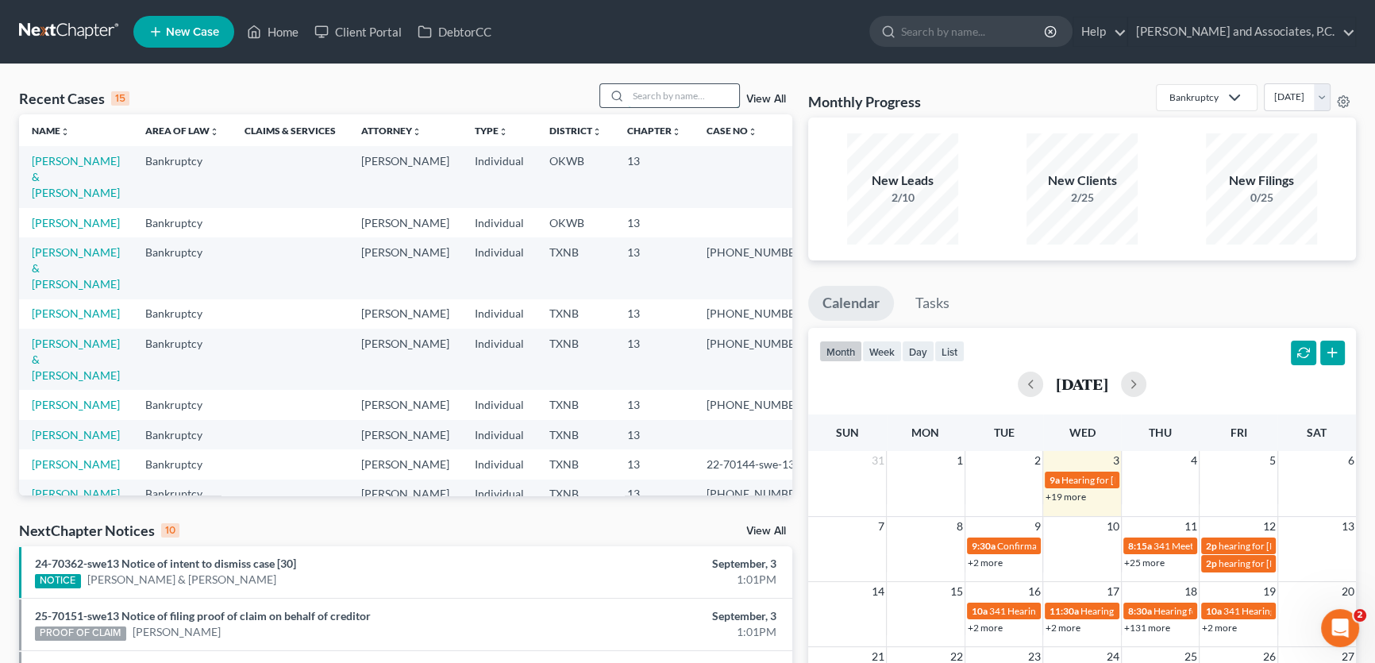
click at [660, 92] on input "search" at bounding box center [683, 95] width 111 height 23
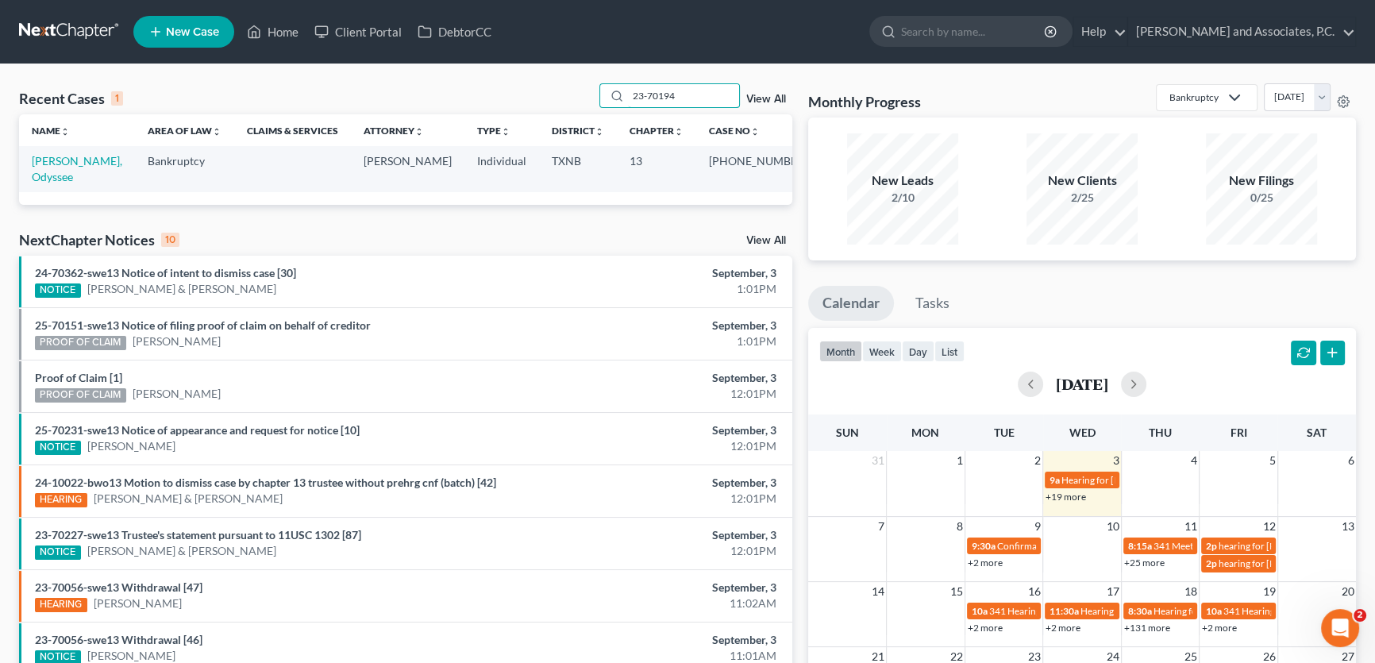
type input "23-70194"
drag, startPoint x: 709, startPoint y: 95, endPoint x: 484, endPoint y: 97, distance: 224.6
click at [484, 97] on div "Recent Cases 1 23-70194 View All" at bounding box center [405, 98] width 773 height 31
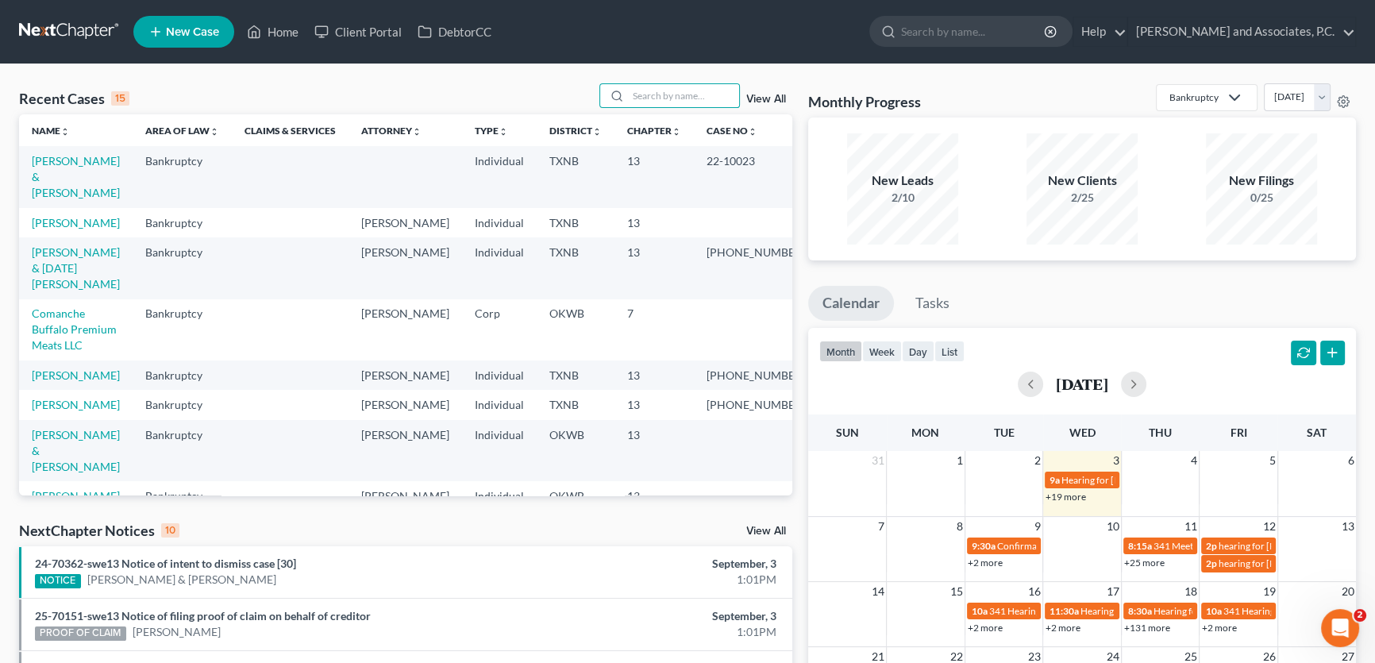
click at [761, 527] on link "View All" at bounding box center [766, 530] width 40 height 11
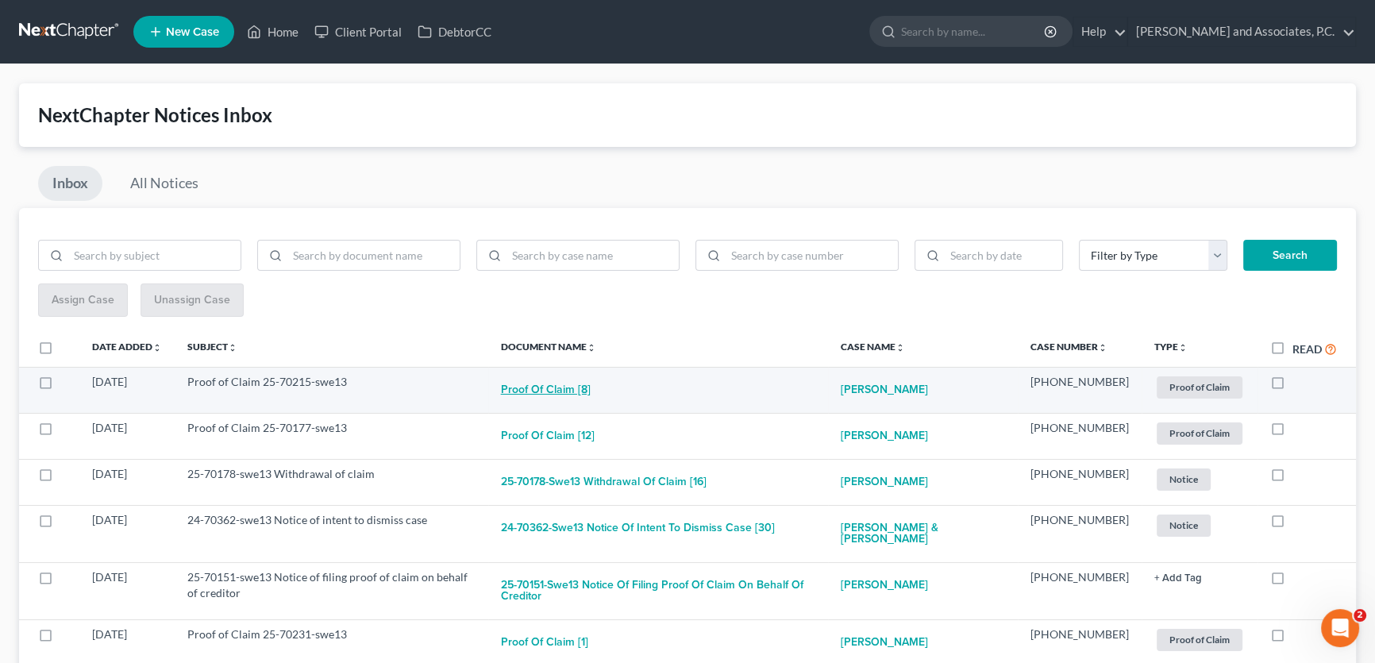
click at [590, 388] on button "Proof of Claim [8]" at bounding box center [546, 390] width 90 height 32
checkbox input "true"
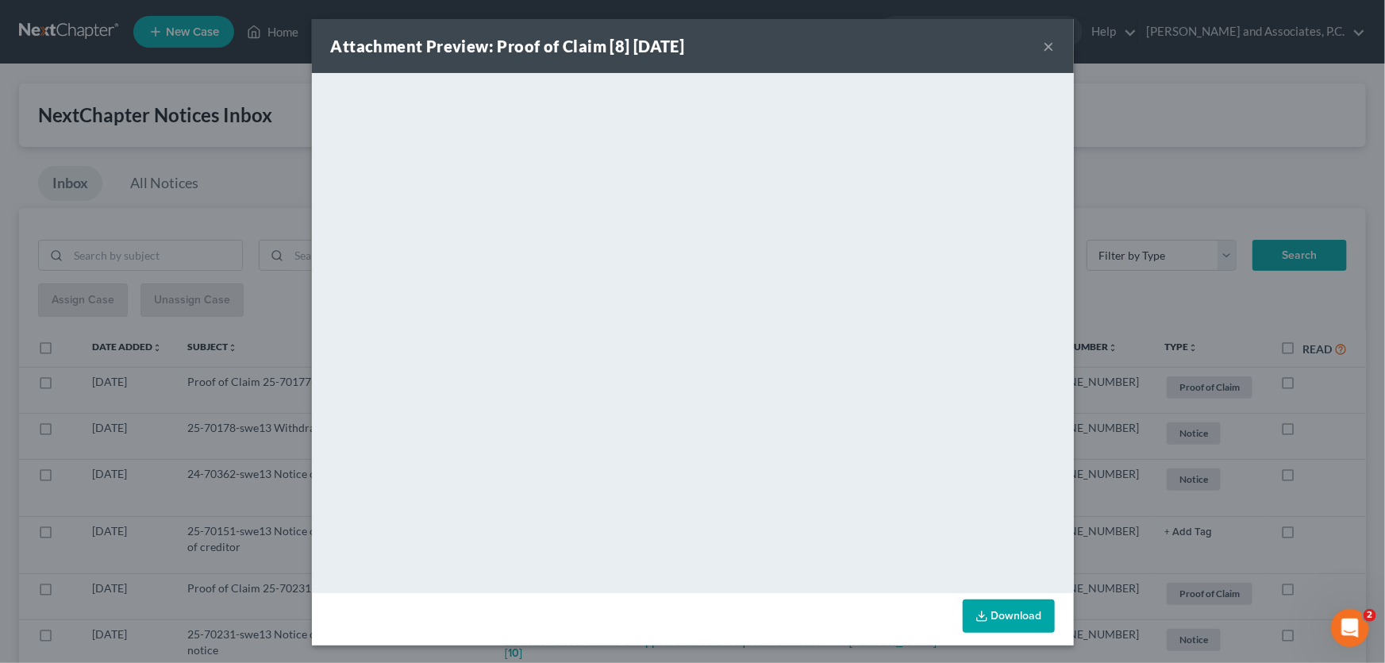
click at [1044, 44] on button "×" at bounding box center [1049, 46] width 11 height 19
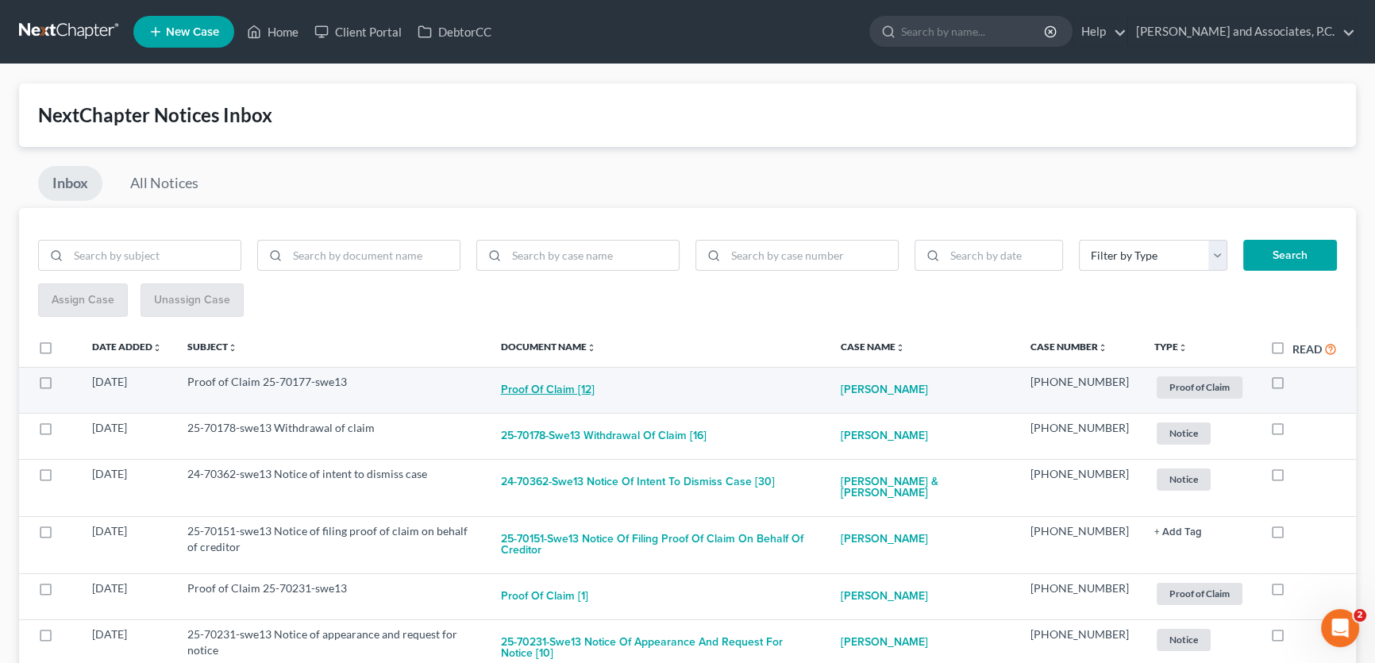
click at [594, 389] on button "Proof of Claim [12]" at bounding box center [548, 390] width 94 height 32
checkbox input "true"
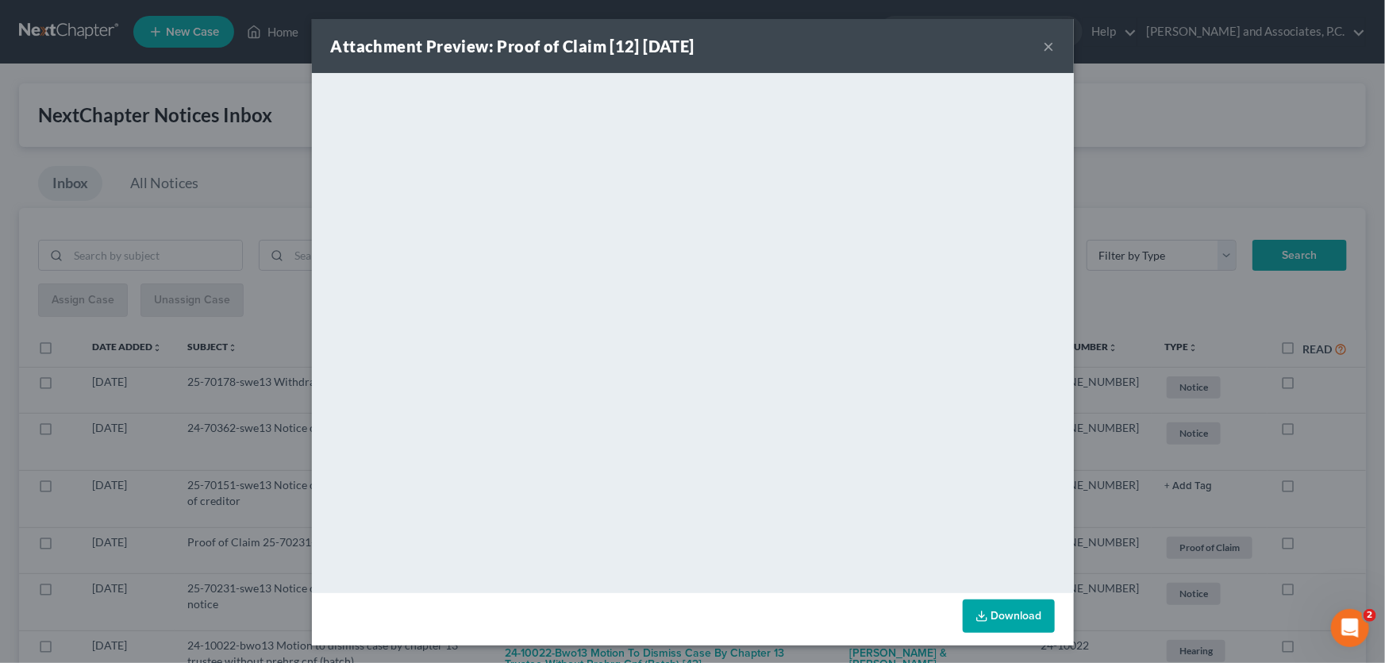
click at [1044, 42] on button "×" at bounding box center [1049, 46] width 11 height 19
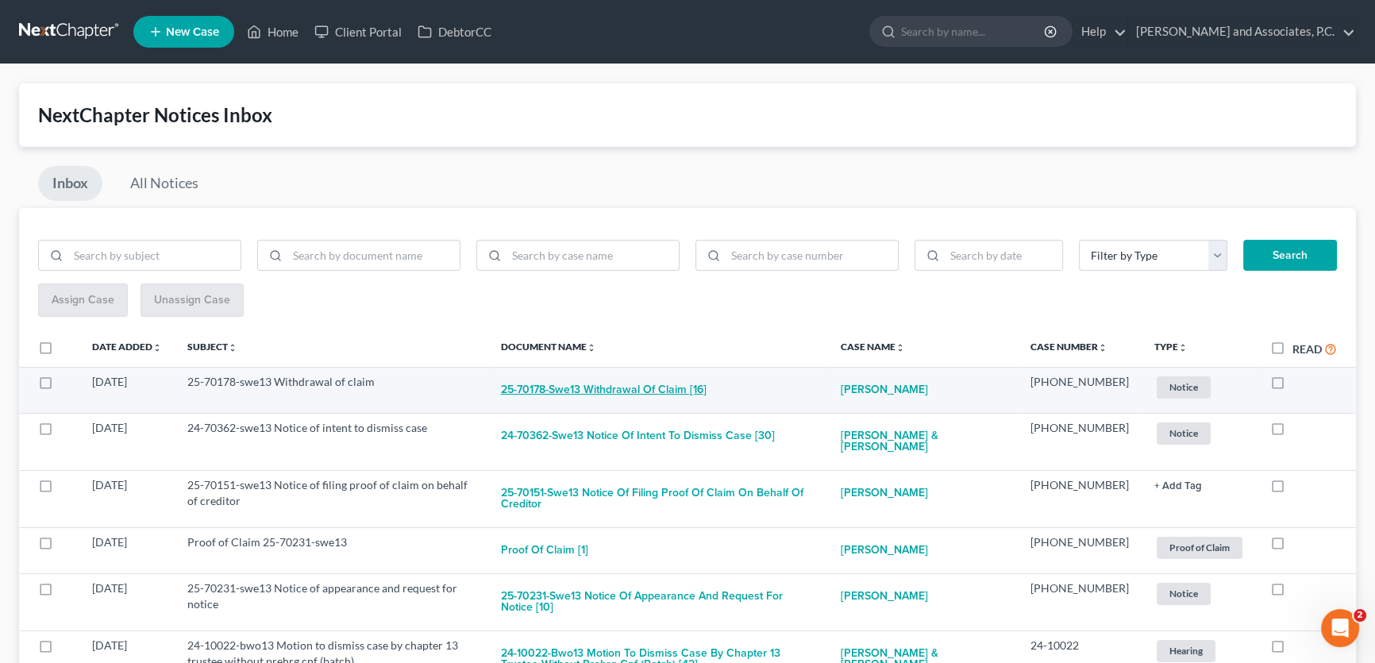
click at [652, 390] on button "25-70178-swe13 Withdrawal of claim [16]" at bounding box center [604, 390] width 206 height 32
checkbox input "true"
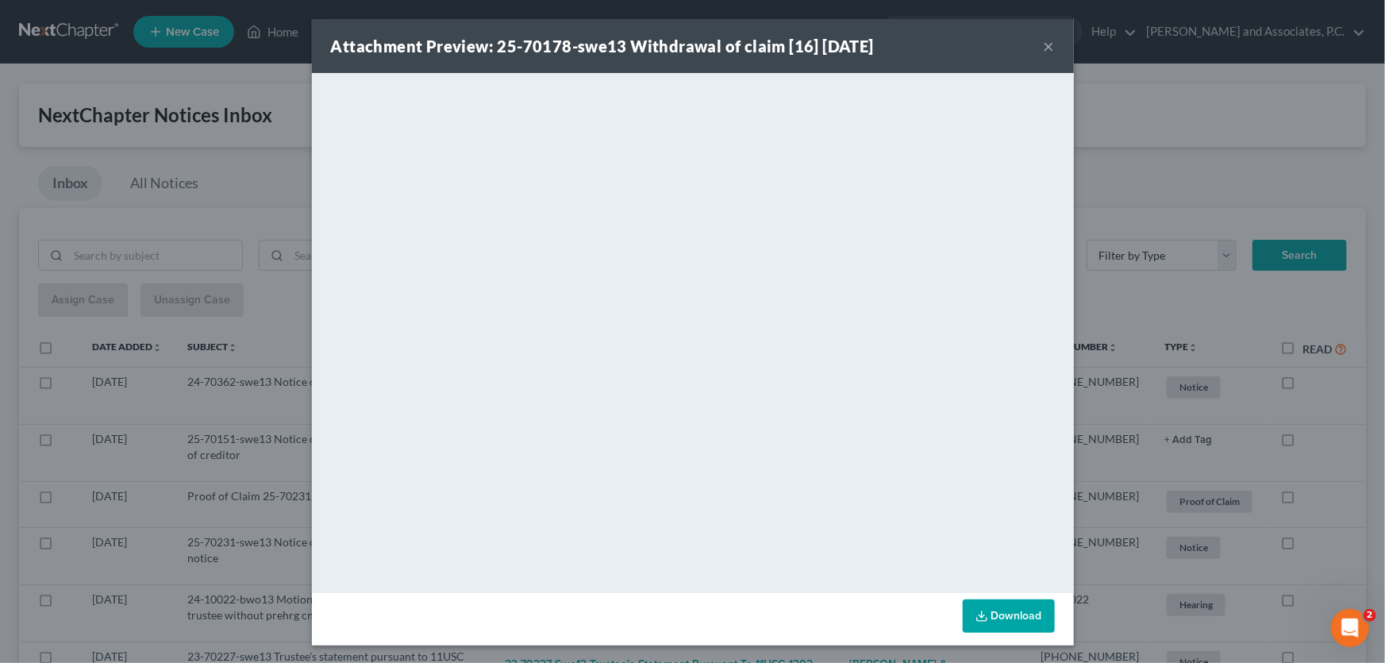
click at [1046, 52] on button "×" at bounding box center [1049, 46] width 11 height 19
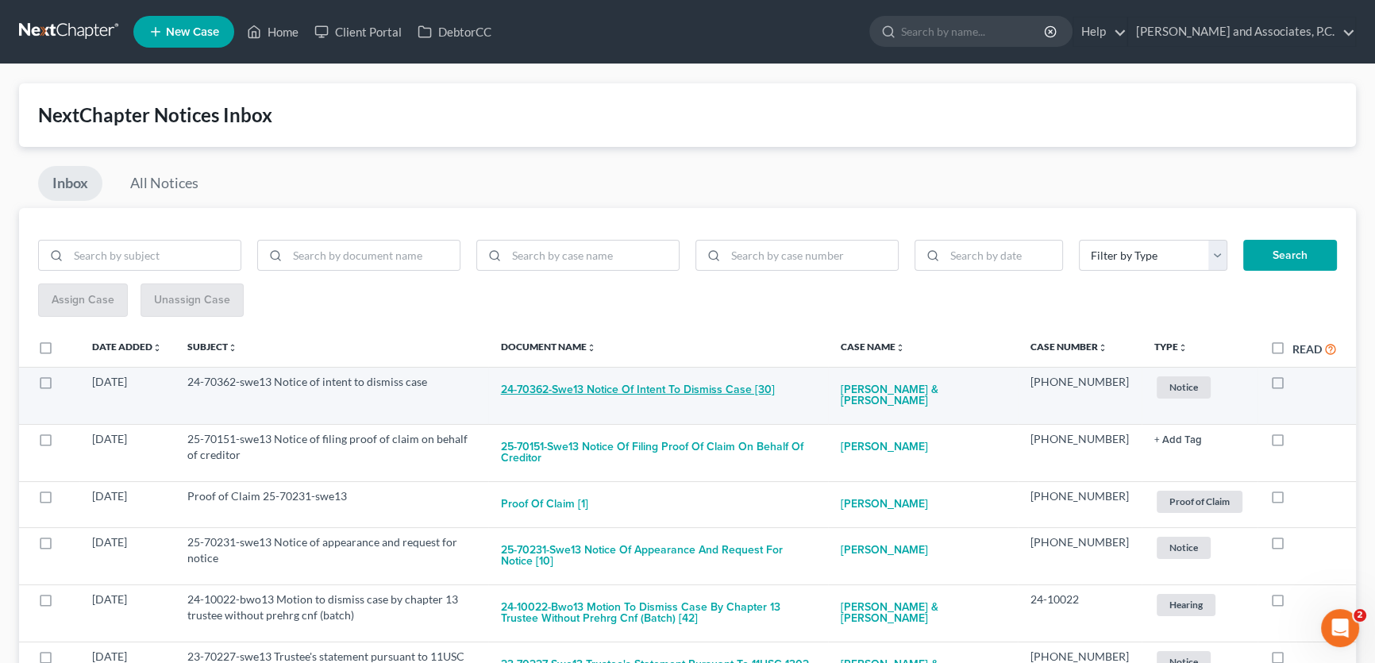
click at [702, 391] on button "24-70362-swe13 Notice of intent to dismiss case [30]" at bounding box center [638, 390] width 274 height 32
checkbox input "true"
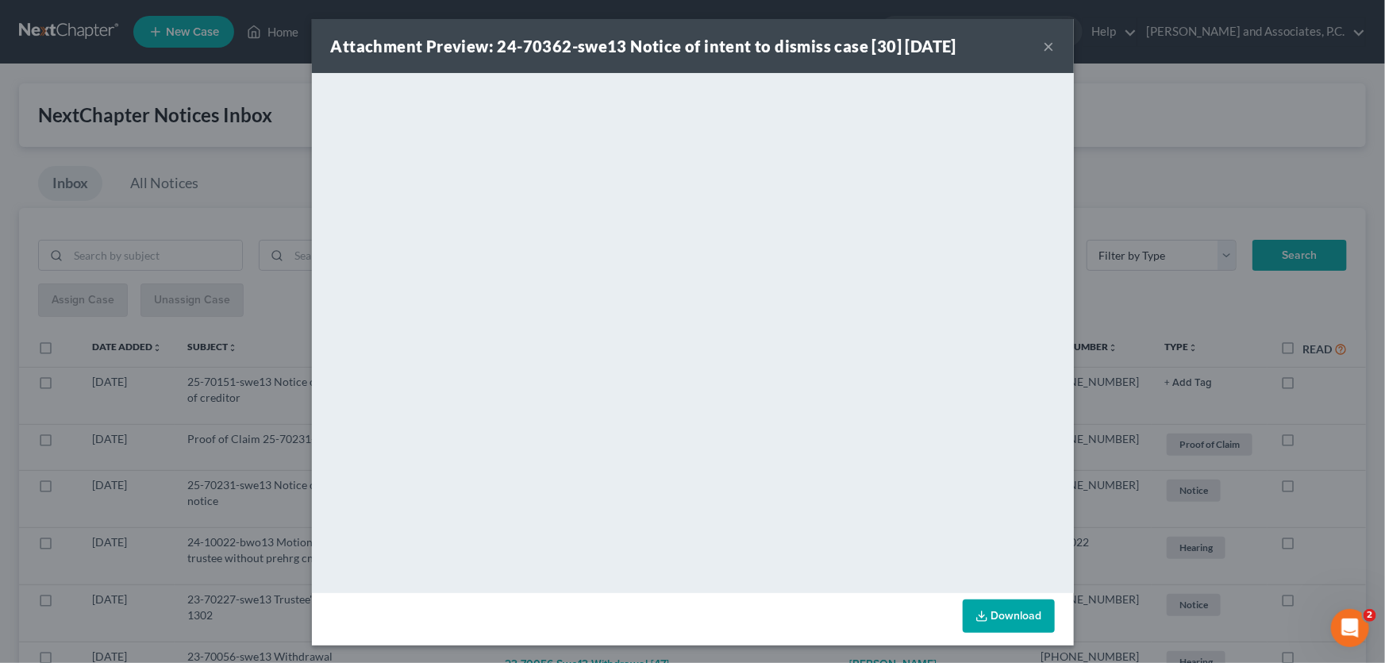
click at [1045, 47] on button "×" at bounding box center [1049, 46] width 11 height 19
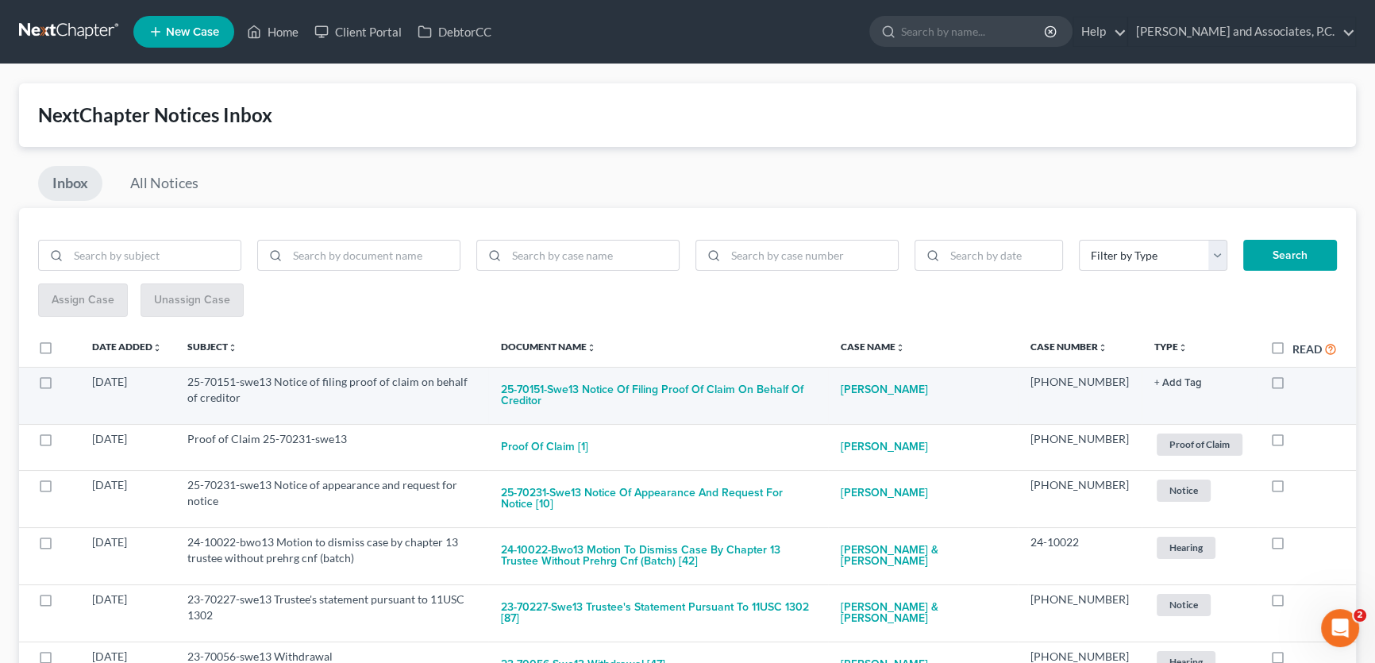
click at [1292, 386] on label at bounding box center [1292, 386] width 0 height 0
click at [1298, 381] on input "checkbox" at bounding box center [1303, 379] width 10 height 10
checkbox input "true"
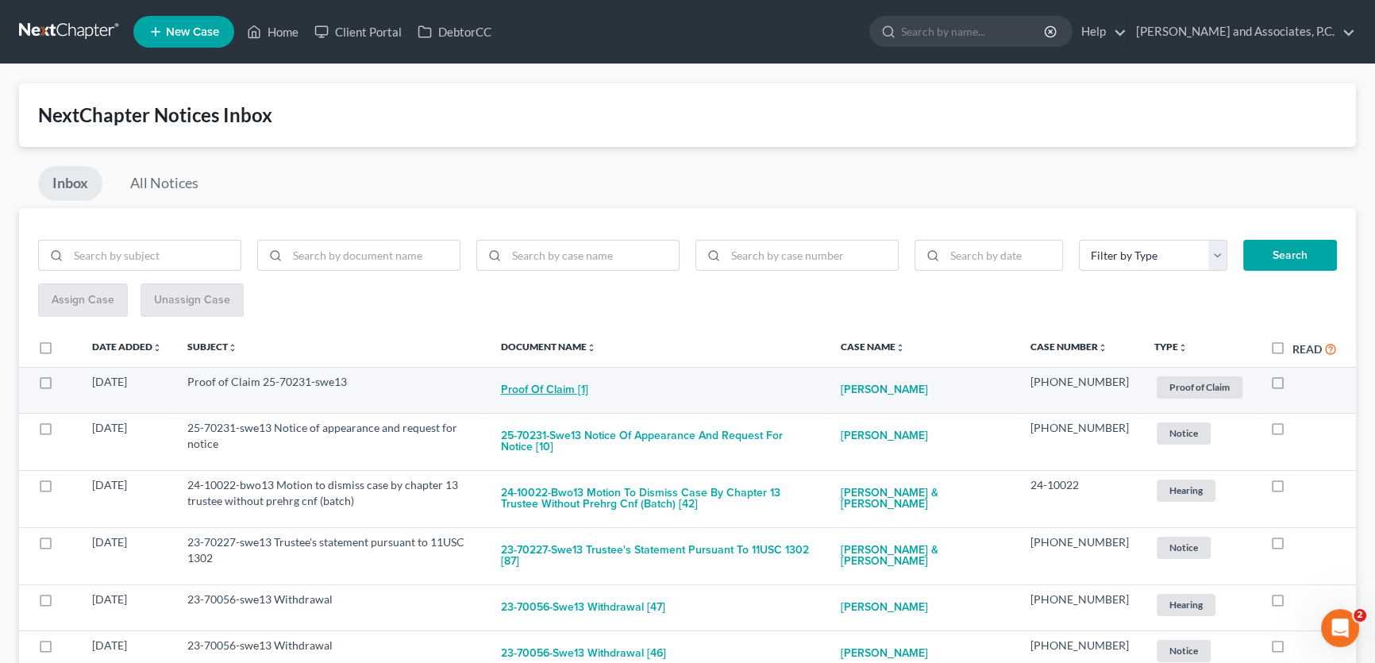
click at [588, 390] on button "Proof of Claim [1]" at bounding box center [544, 390] width 87 height 32
checkbox input "true"
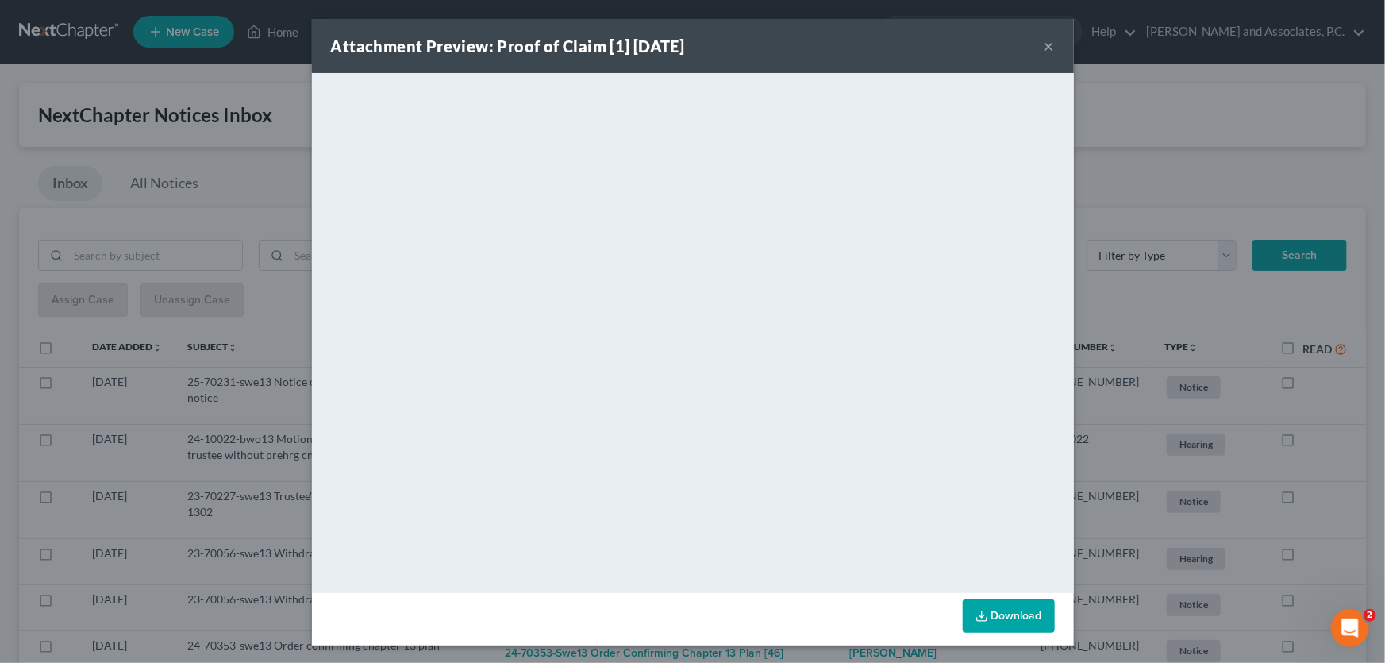
click at [1048, 42] on button "×" at bounding box center [1049, 46] width 11 height 19
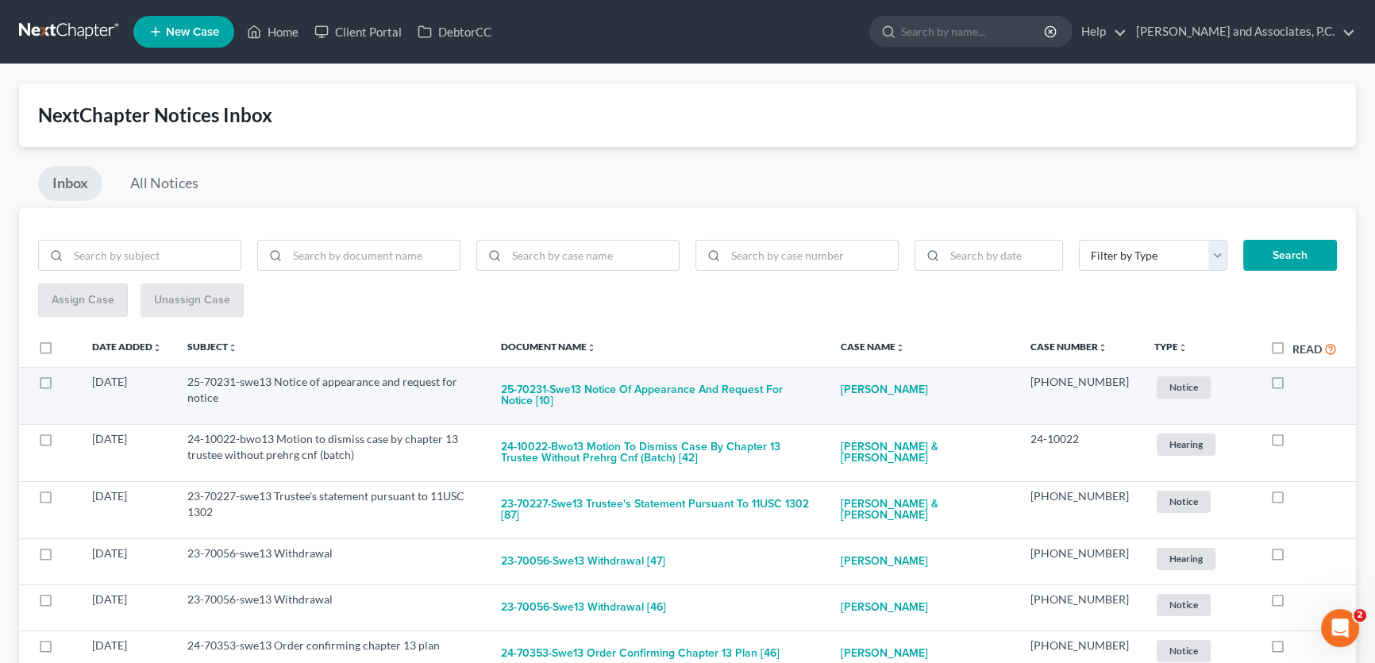
click at [1292, 386] on label at bounding box center [1292, 386] width 0 height 0
click at [1298, 382] on input "checkbox" at bounding box center [1303, 379] width 10 height 10
checkbox input "true"
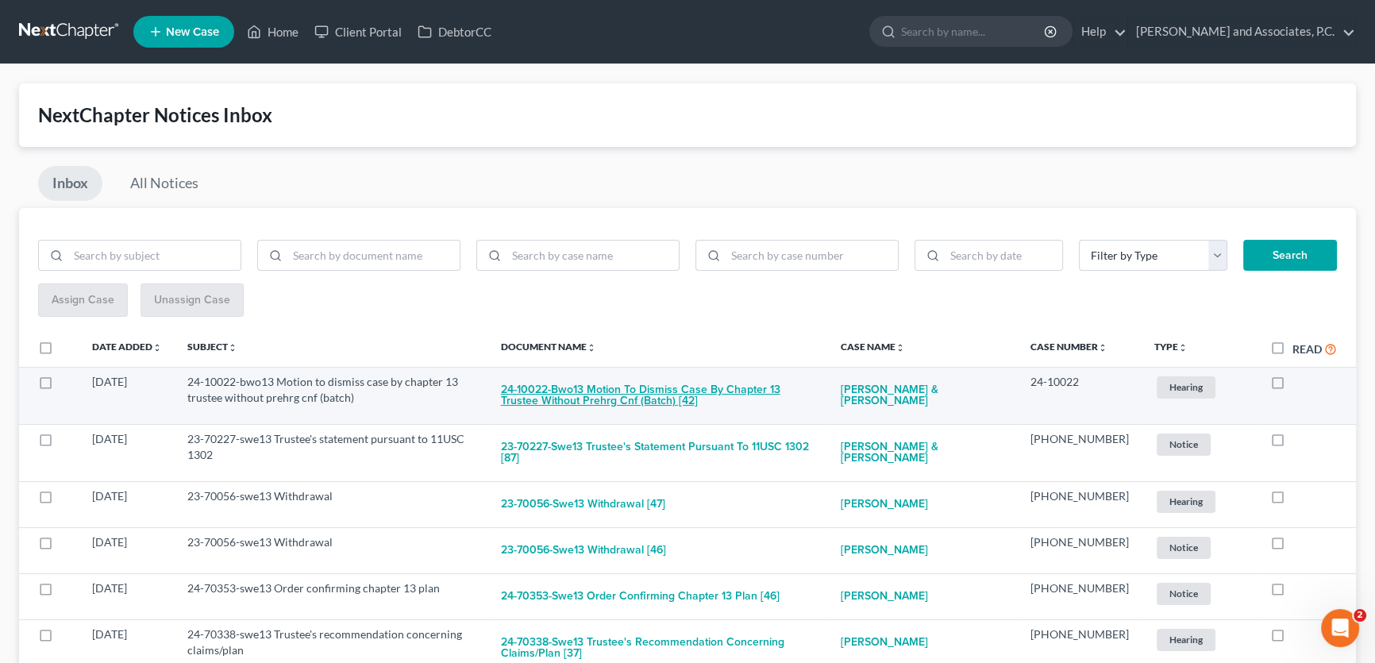
click at [761, 390] on button "24-10022-bwo13 Motion to dismiss case by chapter 13 trustee without prehrg cnf …" at bounding box center [658, 395] width 315 height 43
checkbox input "true"
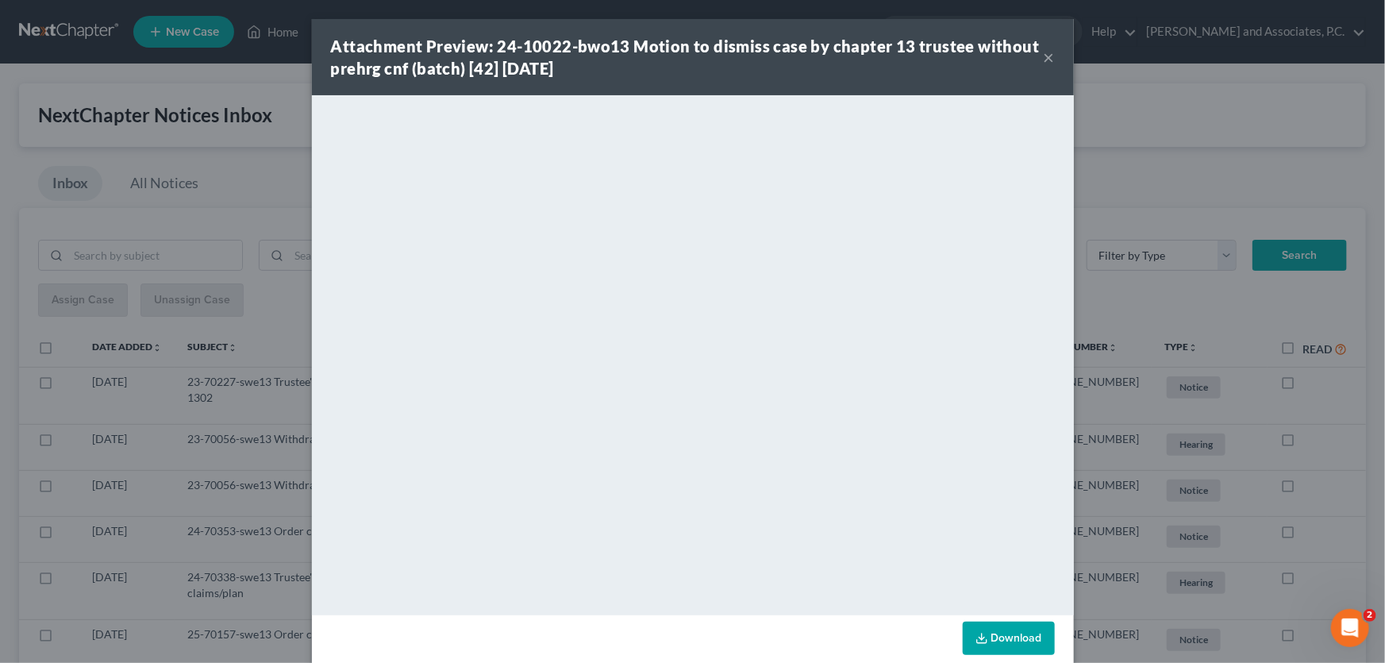
click at [1044, 56] on button "×" at bounding box center [1049, 57] width 11 height 19
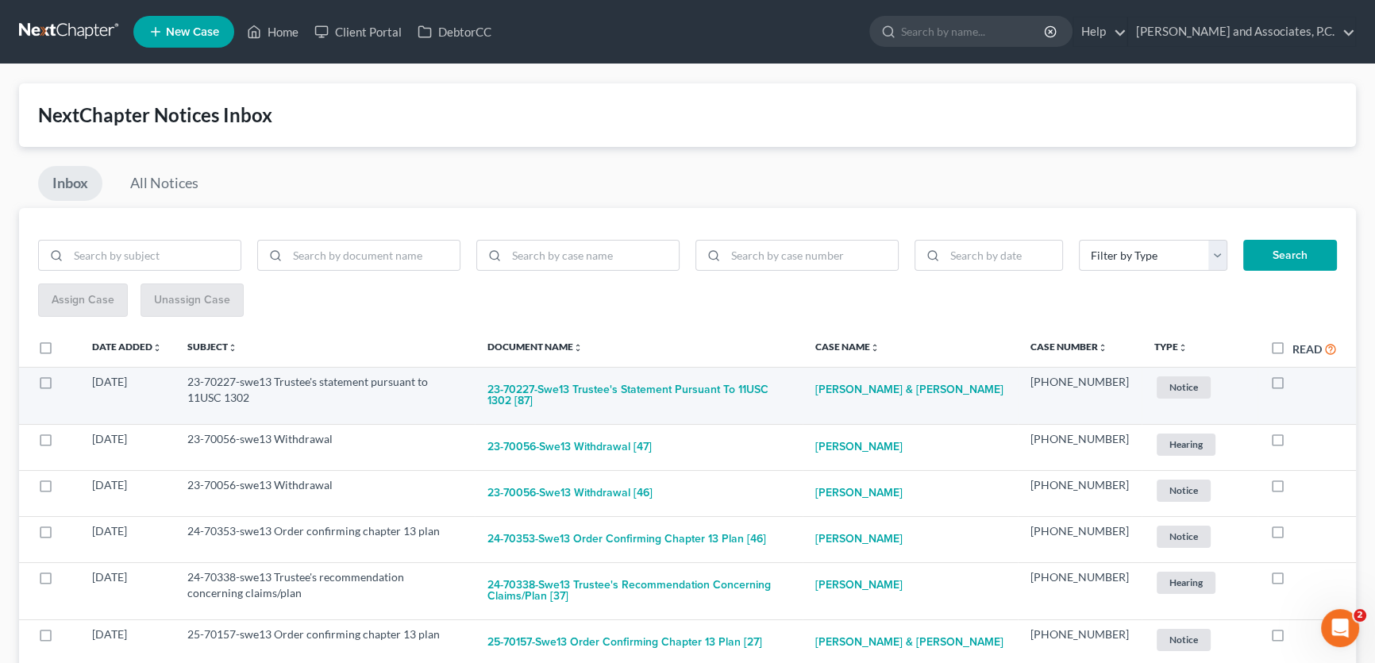
click at [1292, 386] on label at bounding box center [1292, 386] width 0 height 0
click at [1298, 380] on input "checkbox" at bounding box center [1303, 379] width 10 height 10
checkbox input "true"
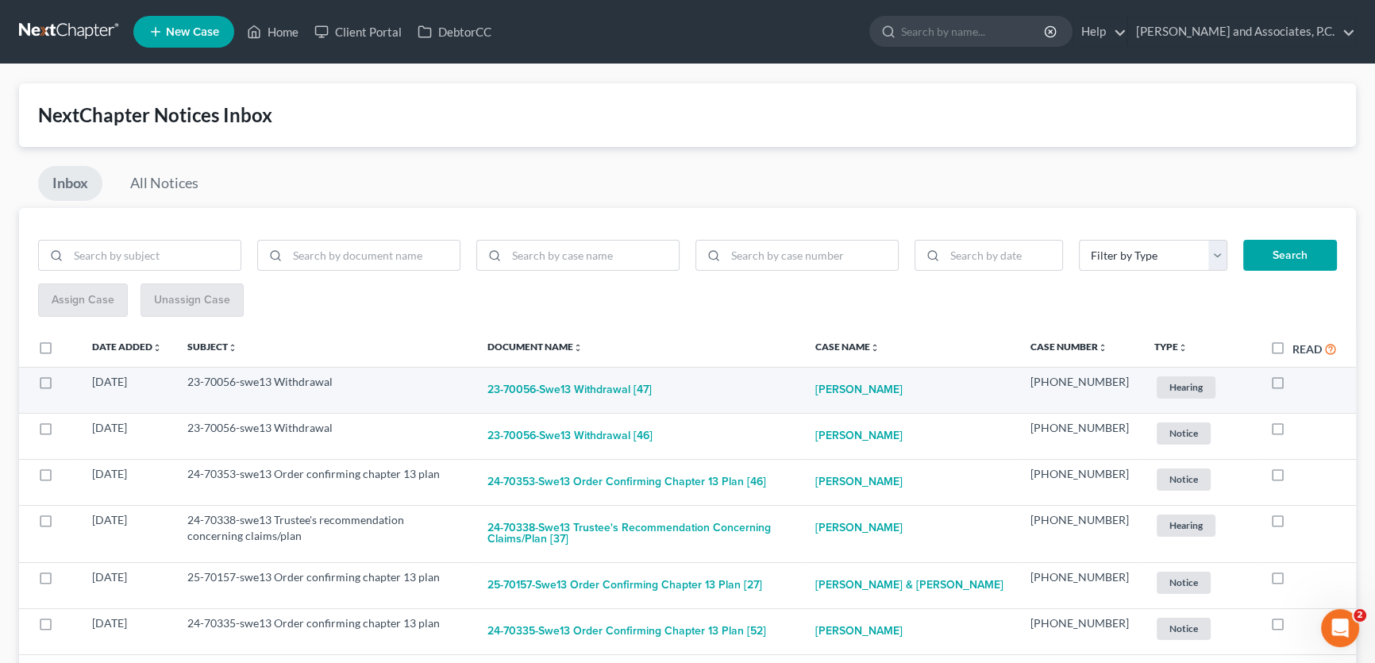
click at [1292, 386] on label at bounding box center [1292, 386] width 0 height 0
click at [1298, 380] on input "checkbox" at bounding box center [1303, 379] width 10 height 10
checkbox input "true"
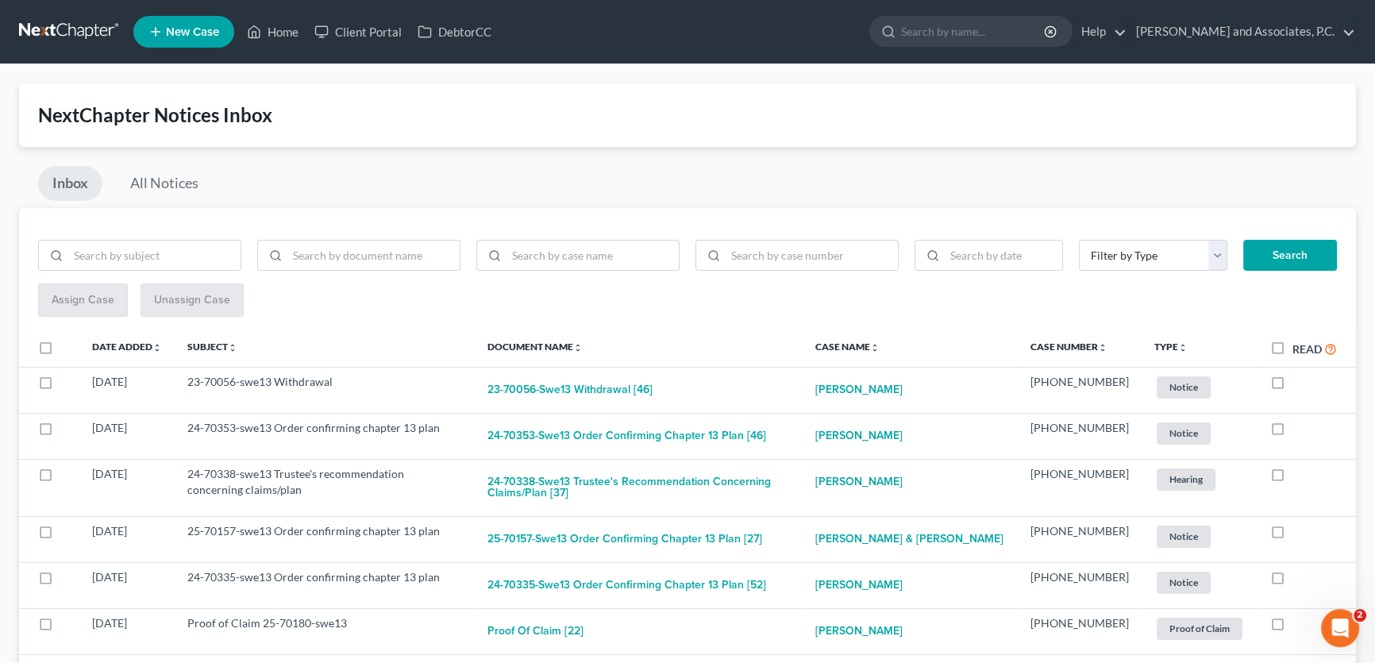
click at [1292, 386] on label at bounding box center [1292, 386] width 0 height 0
click at [1298, 380] on input "checkbox" at bounding box center [1303, 379] width 10 height 10
checkbox input "true"
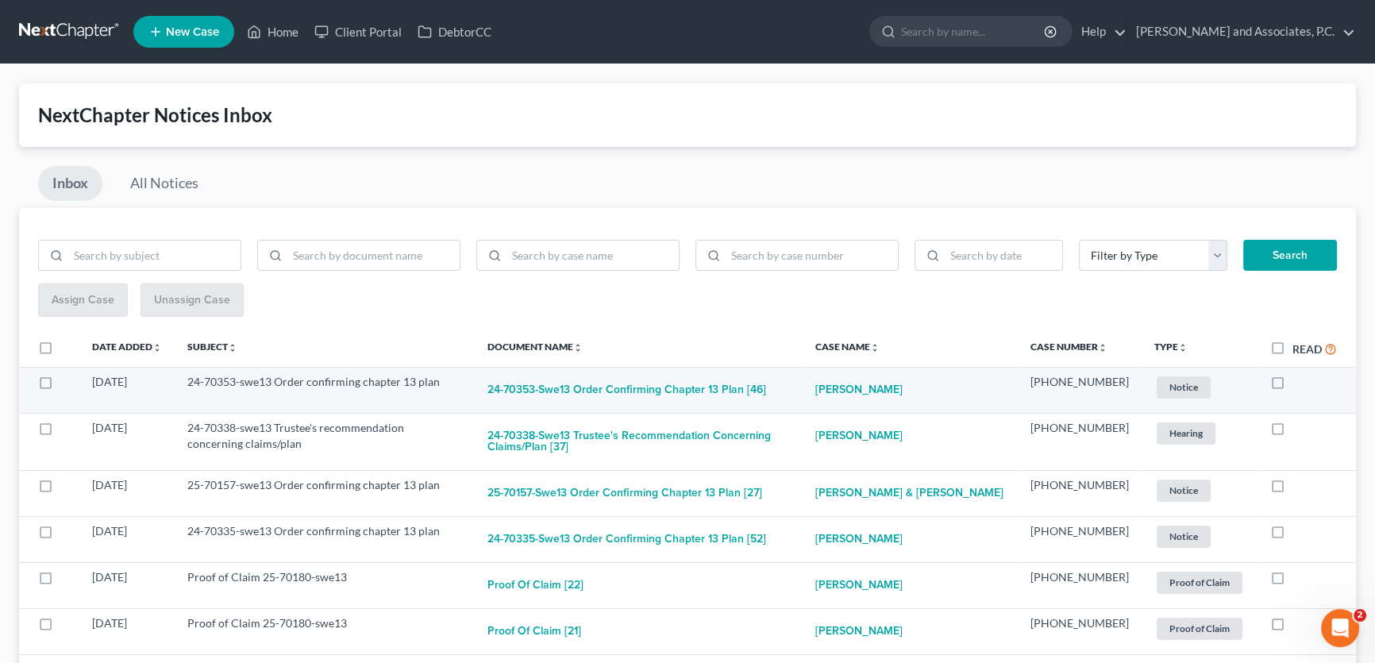
click at [1292, 386] on label at bounding box center [1292, 386] width 0 height 0
click at [1298, 383] on input "checkbox" at bounding box center [1303, 379] width 10 height 10
checkbox input "true"
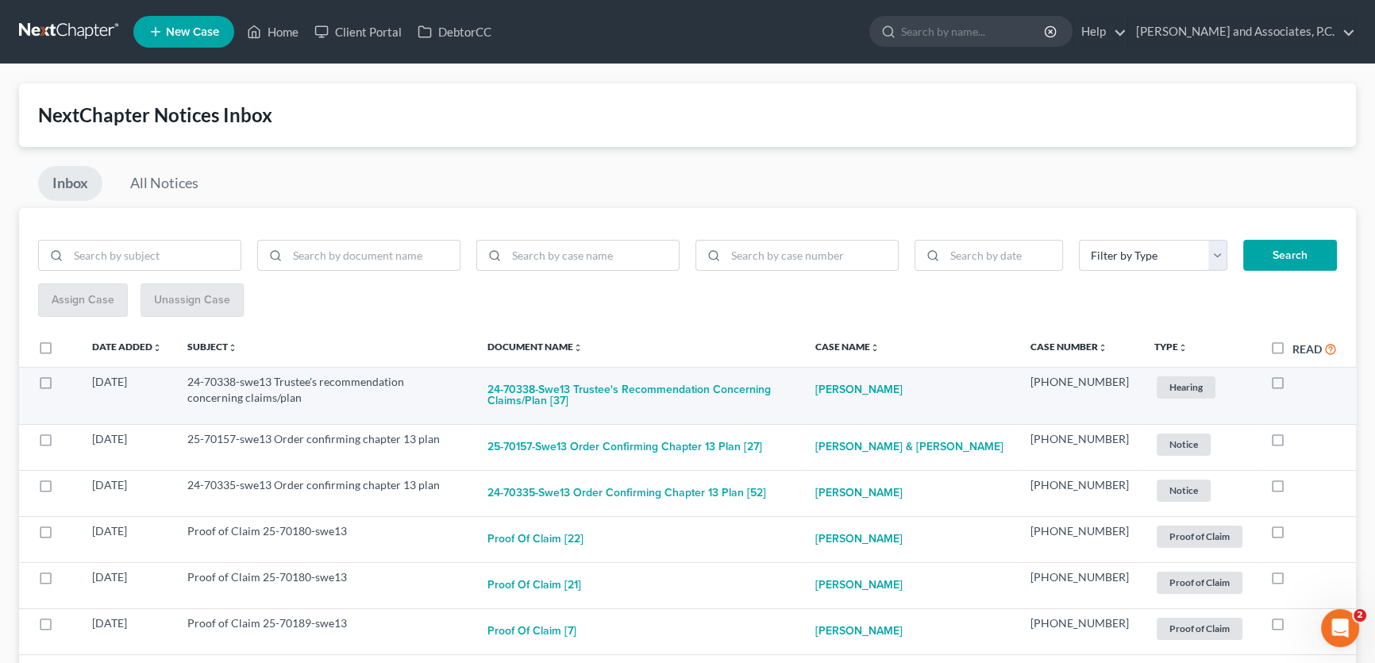
click at [1292, 386] on label at bounding box center [1292, 386] width 0 height 0
click at [1298, 384] on input "checkbox" at bounding box center [1303, 379] width 10 height 10
checkbox input "true"
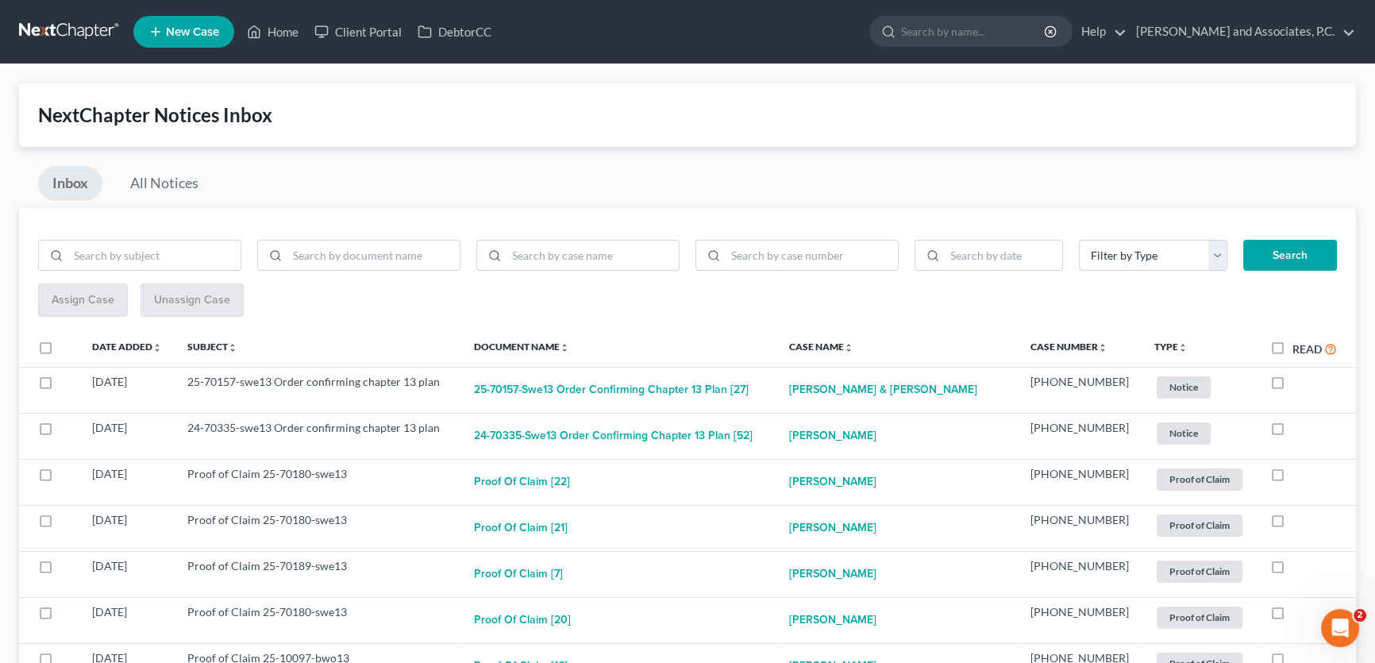
click at [1292, 386] on label at bounding box center [1292, 386] width 0 height 0
click at [1298, 384] on input "checkbox" at bounding box center [1303, 379] width 10 height 10
checkbox input "true"
click at [1292, 386] on label at bounding box center [1292, 386] width 0 height 0
click at [1298, 384] on input "checkbox" at bounding box center [1303, 379] width 10 height 10
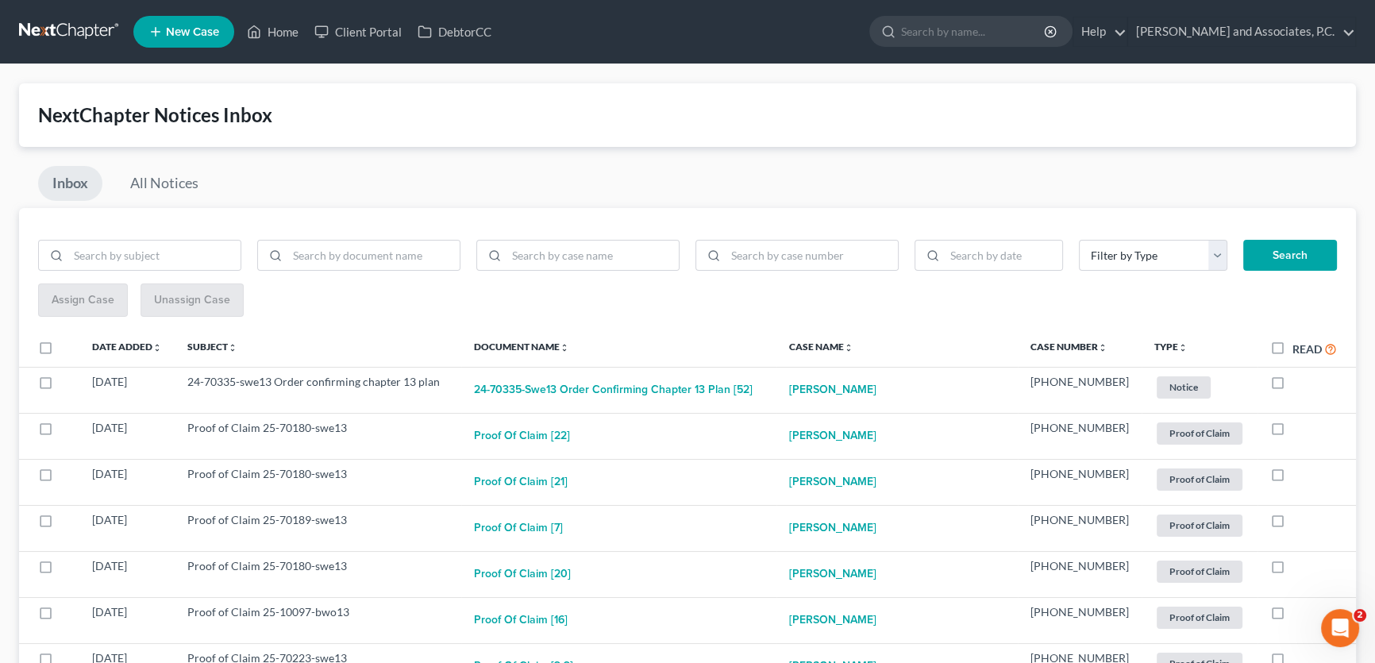
checkbox input "true"
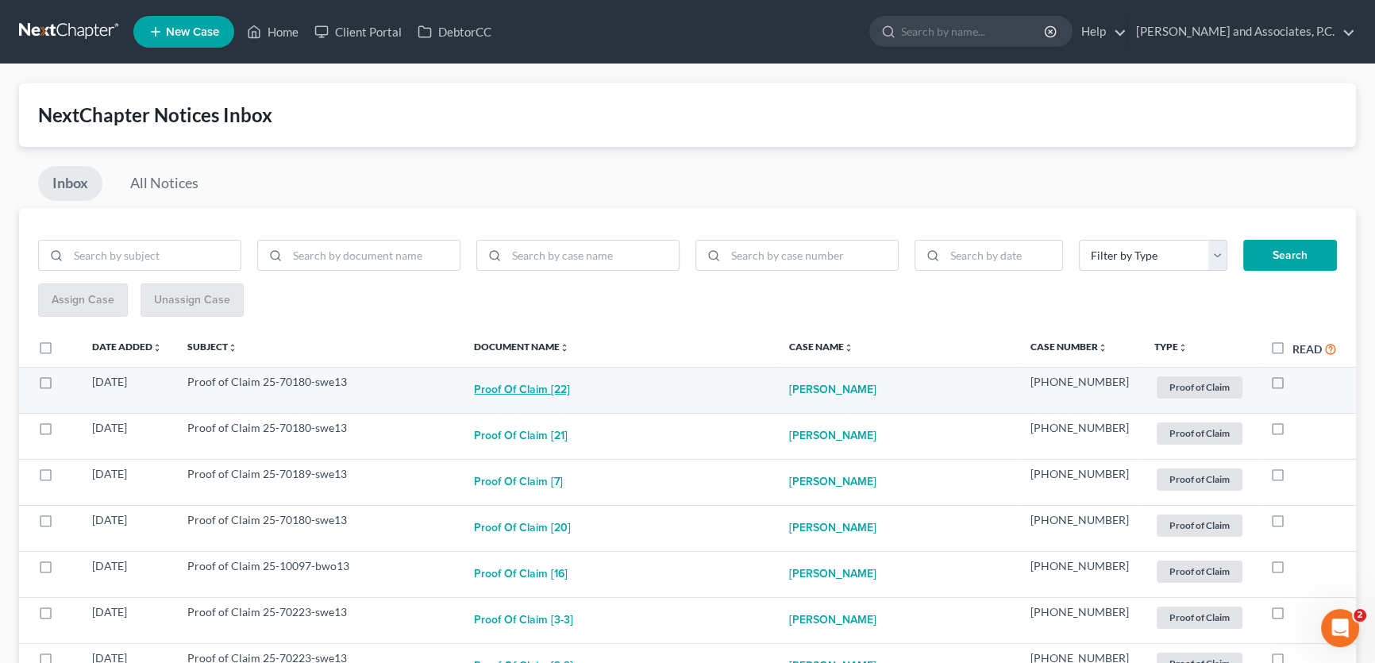
click at [570, 388] on button "Proof of Claim [22]" at bounding box center [522, 390] width 96 height 32
checkbox input "true"
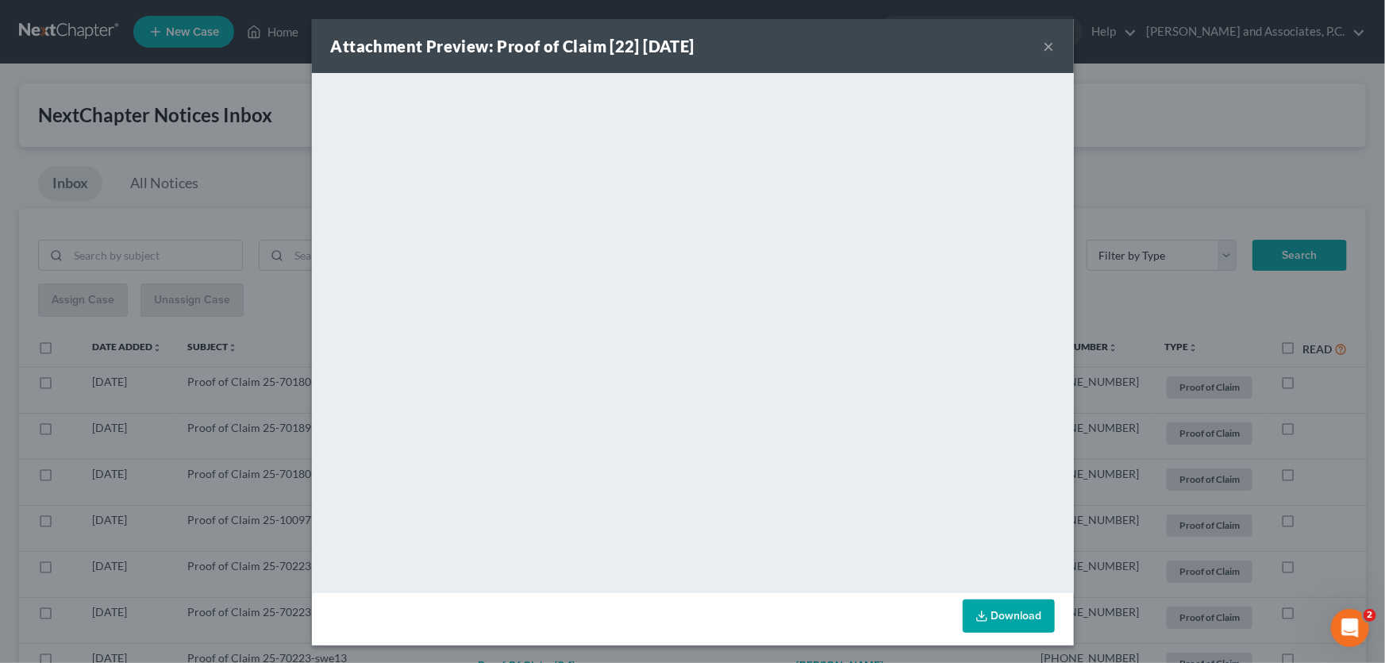
click at [1044, 43] on button "×" at bounding box center [1049, 46] width 11 height 19
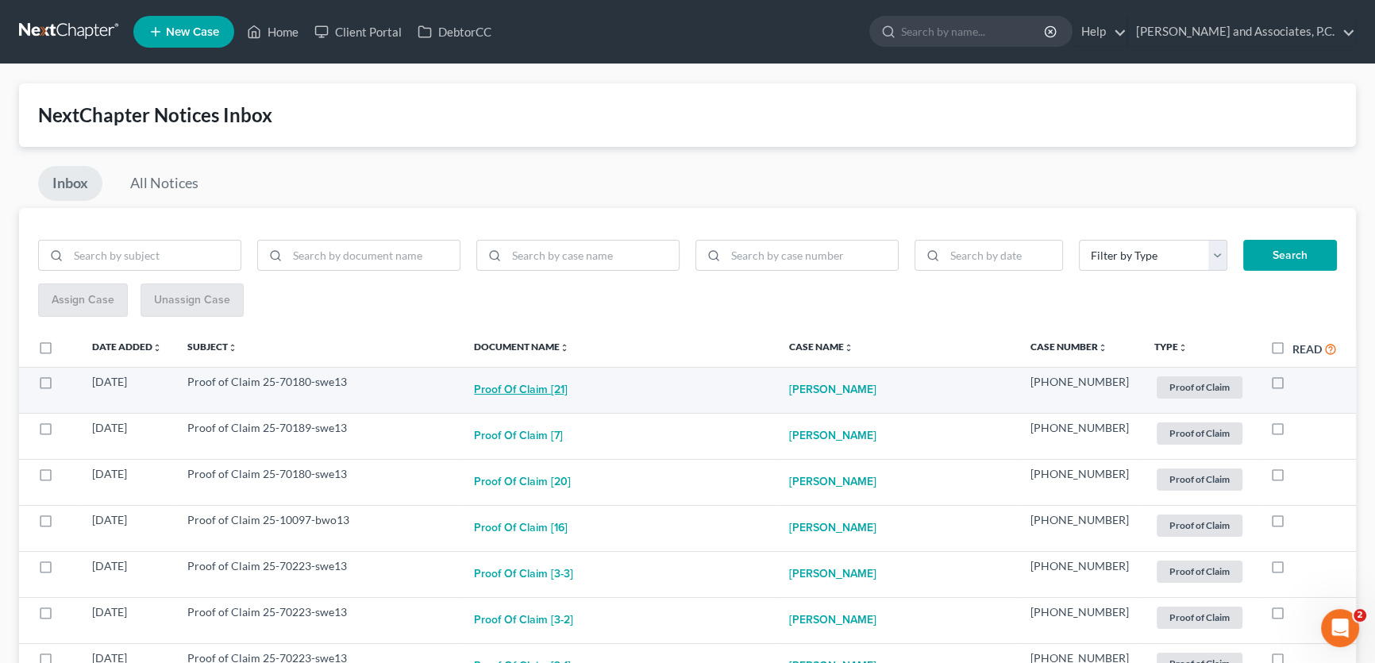
click at [567, 387] on button "Proof of Claim [21]" at bounding box center [521, 390] width 94 height 32
checkbox input "true"
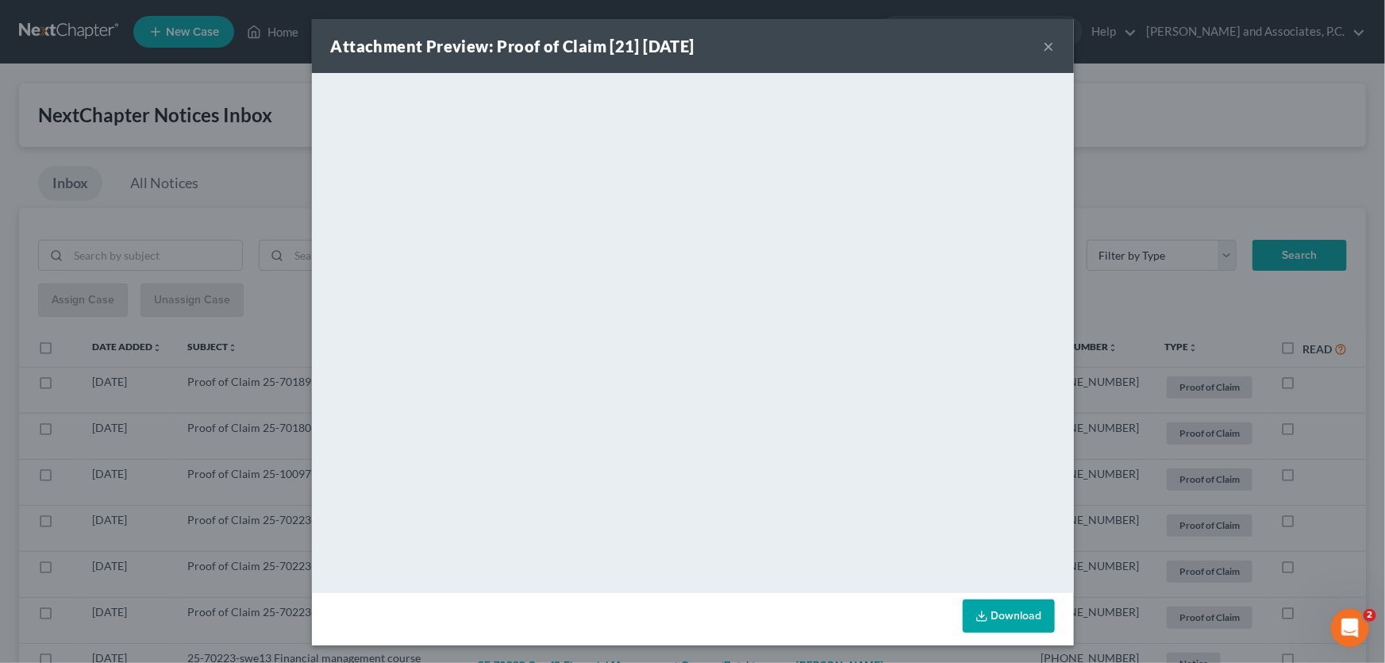
click at [1044, 47] on button "×" at bounding box center [1049, 46] width 11 height 19
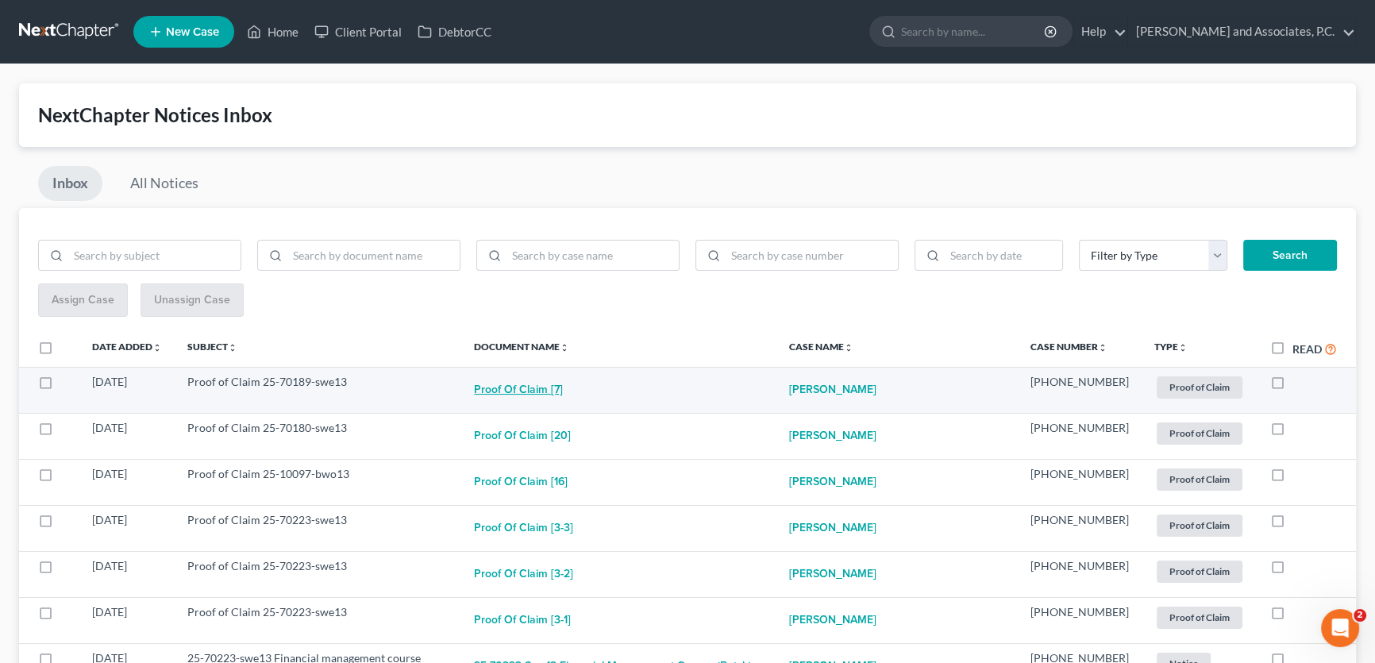
click at [563, 391] on button "Proof of Claim [7]" at bounding box center [518, 390] width 89 height 32
checkbox input "true"
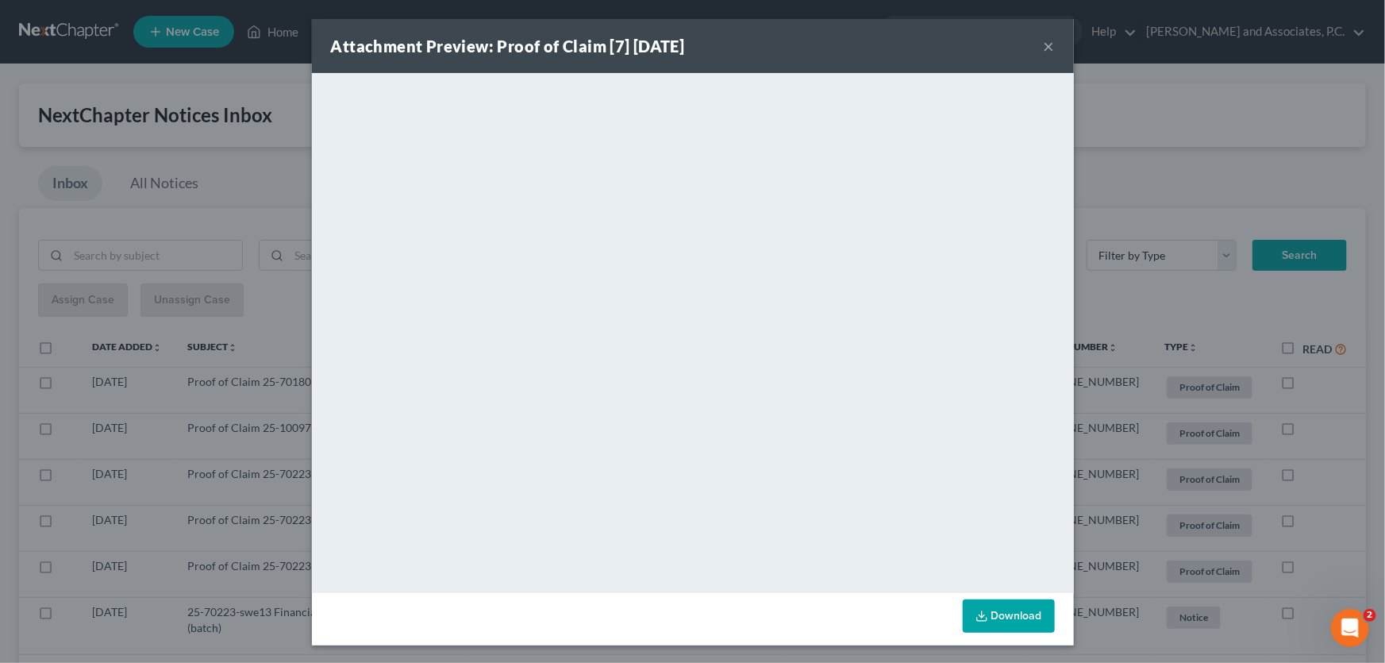
click at [1044, 48] on button "×" at bounding box center [1049, 46] width 11 height 19
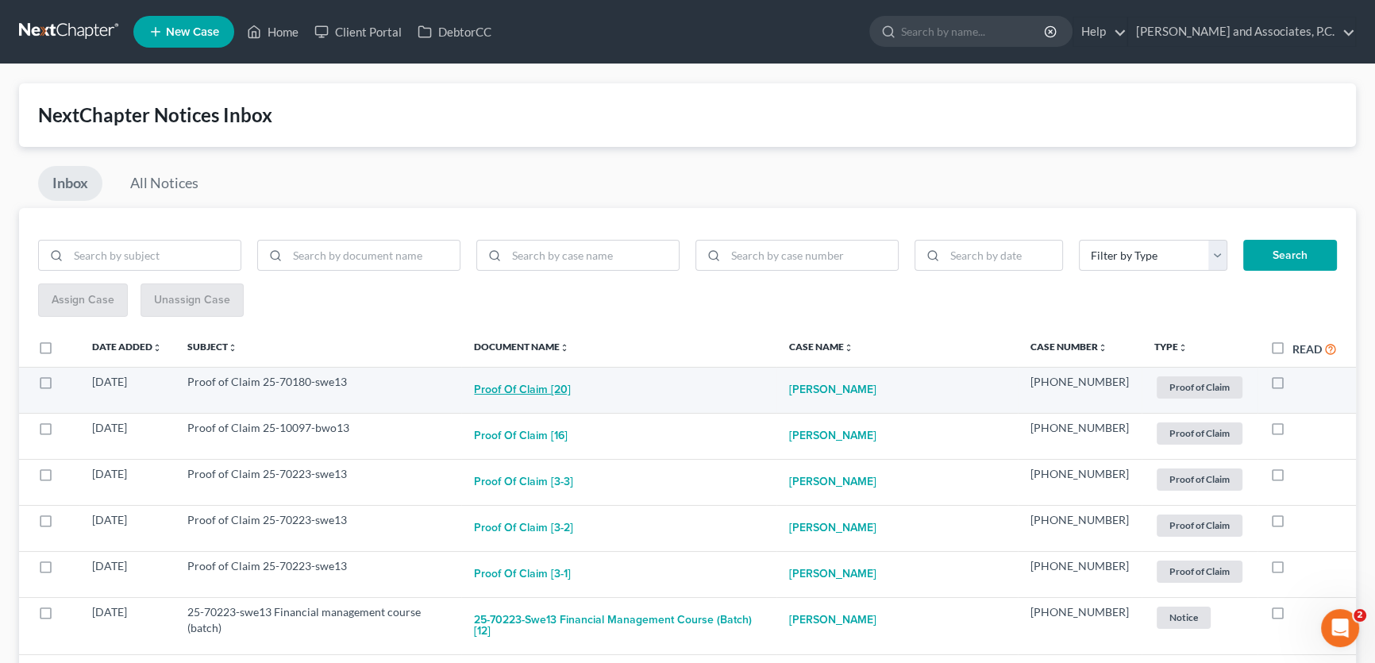
click at [556, 396] on button "Proof of Claim [20]" at bounding box center [522, 390] width 97 height 32
checkbox input "true"
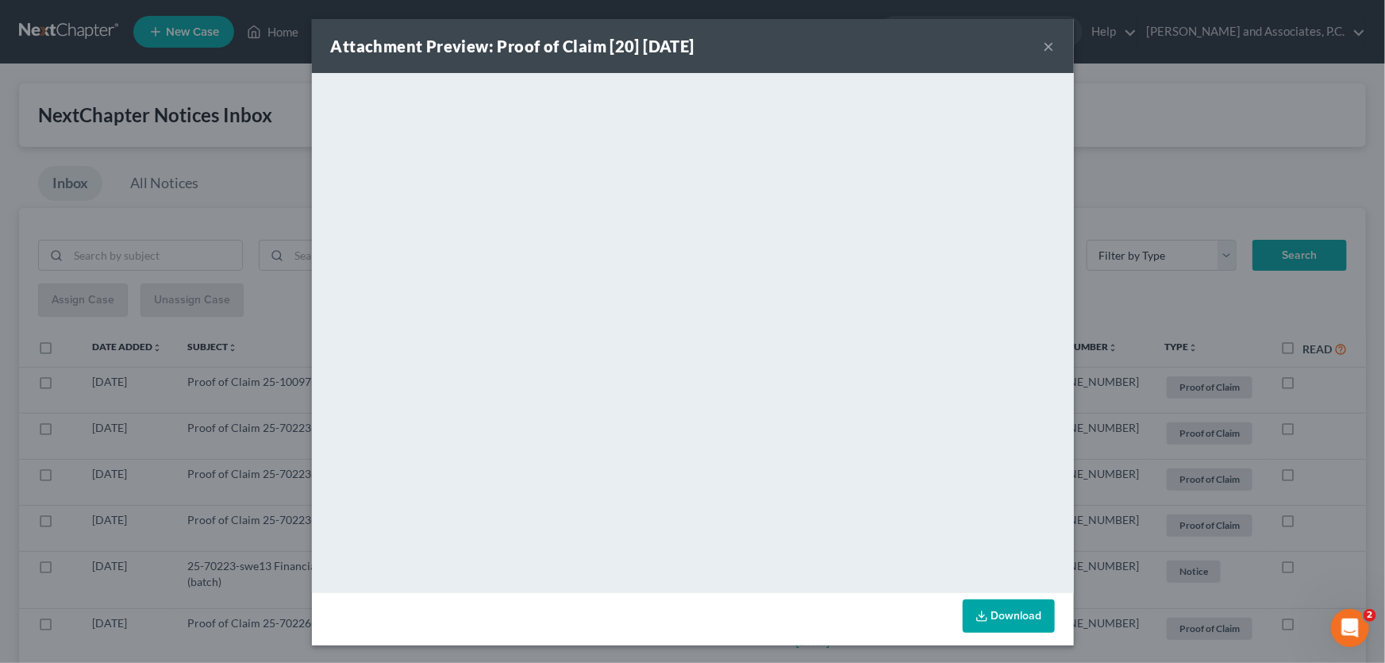
click at [1045, 40] on button "×" at bounding box center [1049, 46] width 11 height 19
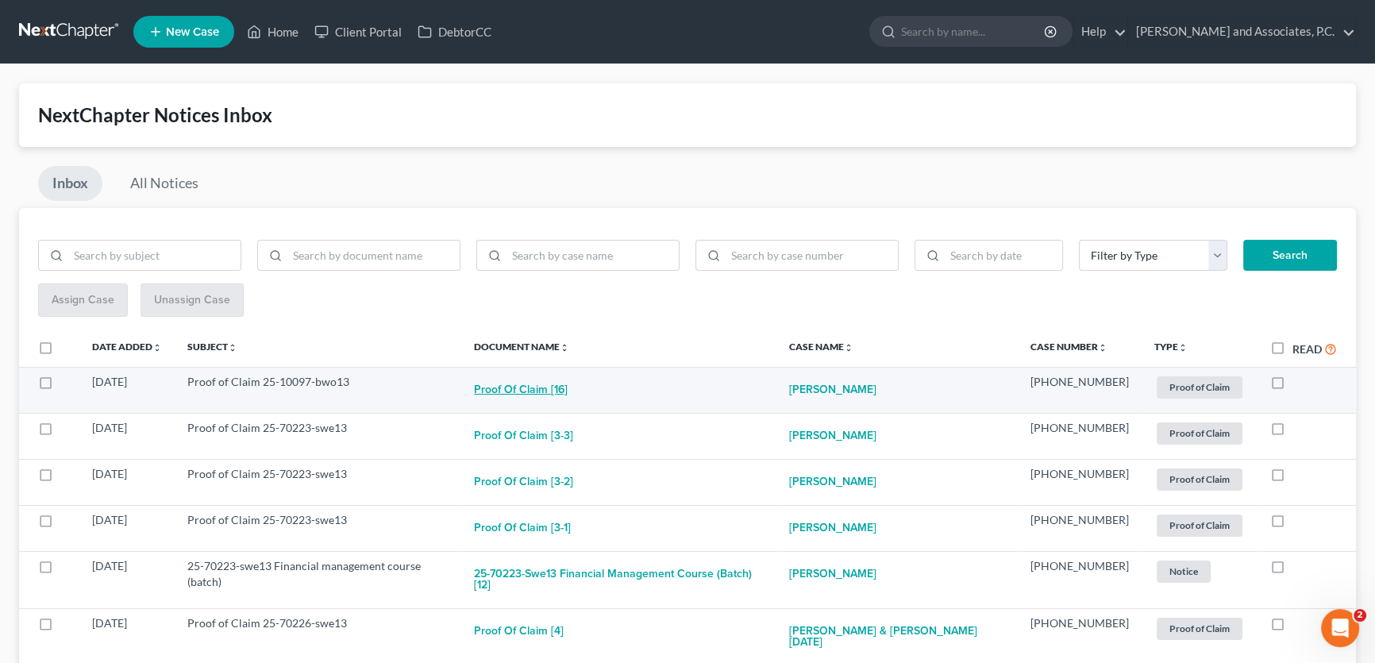
click at [567, 377] on button "Proof of Claim [16]" at bounding box center [521, 390] width 94 height 32
checkbox input "true"
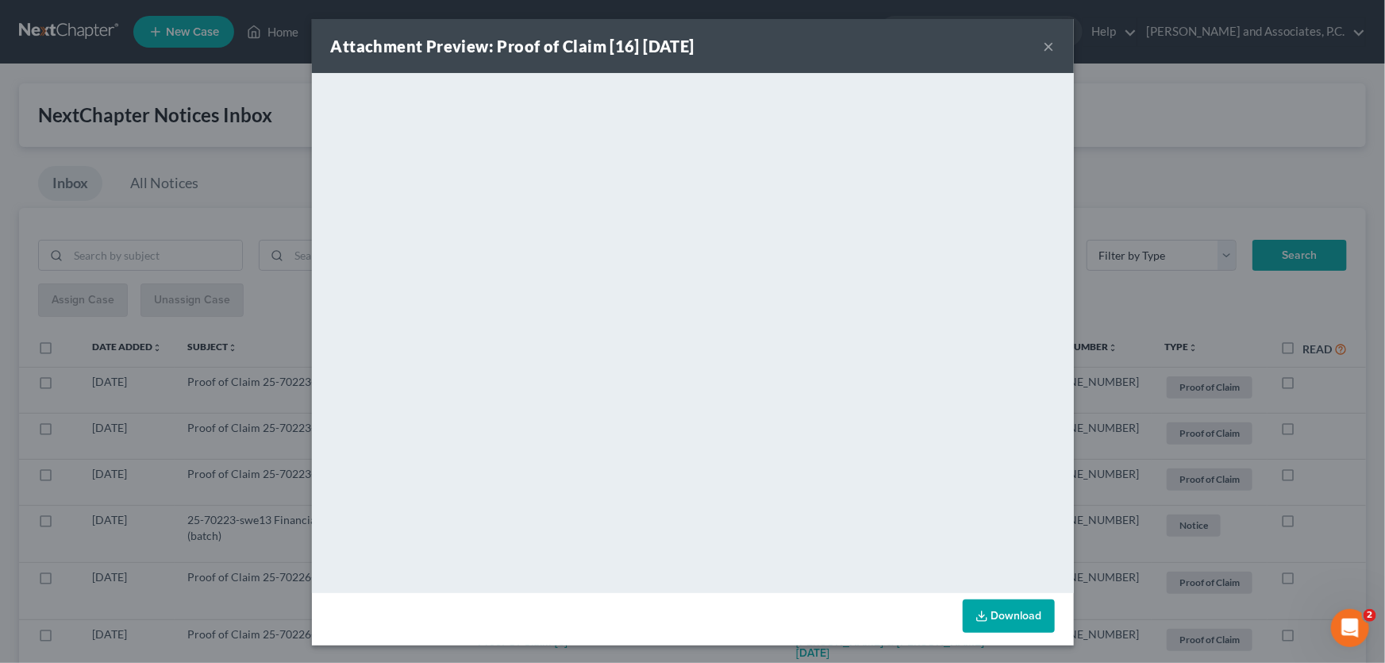
click at [1046, 42] on button "×" at bounding box center [1049, 46] width 11 height 19
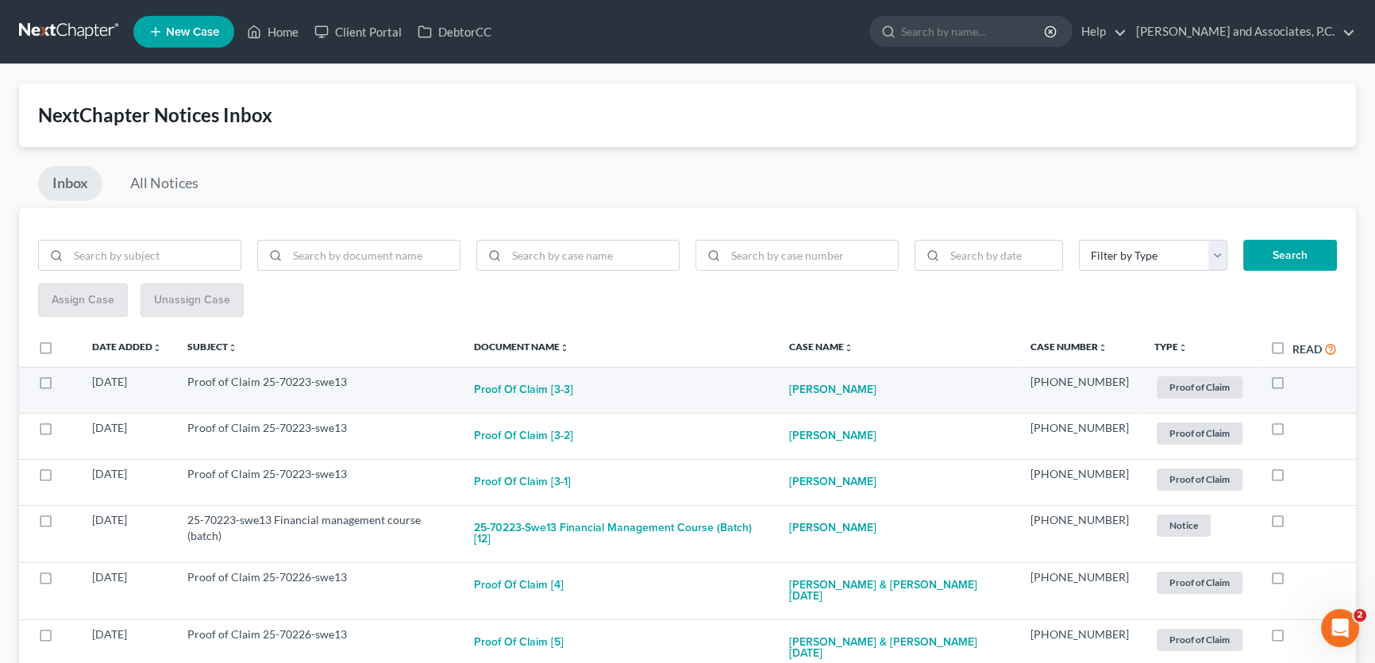
click at [1292, 386] on label at bounding box center [1292, 386] width 0 height 0
click at [1298, 381] on input "checkbox" at bounding box center [1303, 379] width 10 height 10
checkbox input "true"
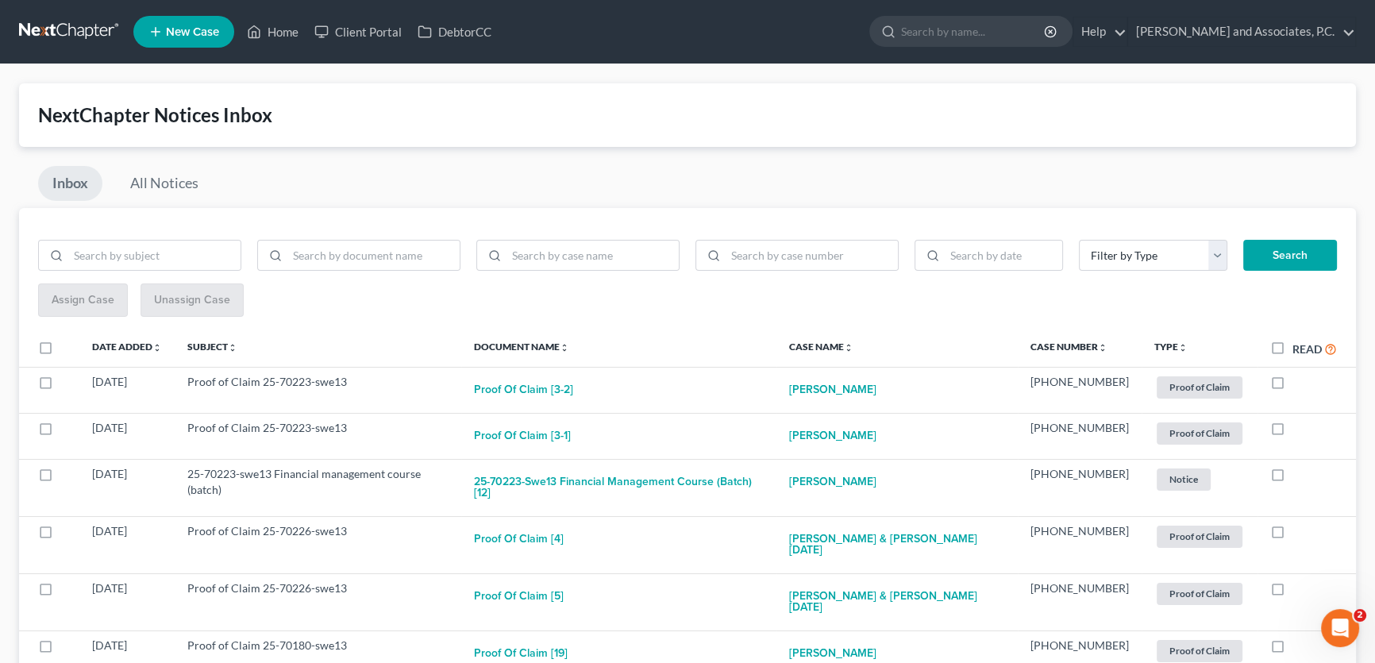
click at [1292, 386] on label at bounding box center [1292, 386] width 0 height 0
click at [1298, 381] on input "checkbox" at bounding box center [1303, 379] width 10 height 10
checkbox input "true"
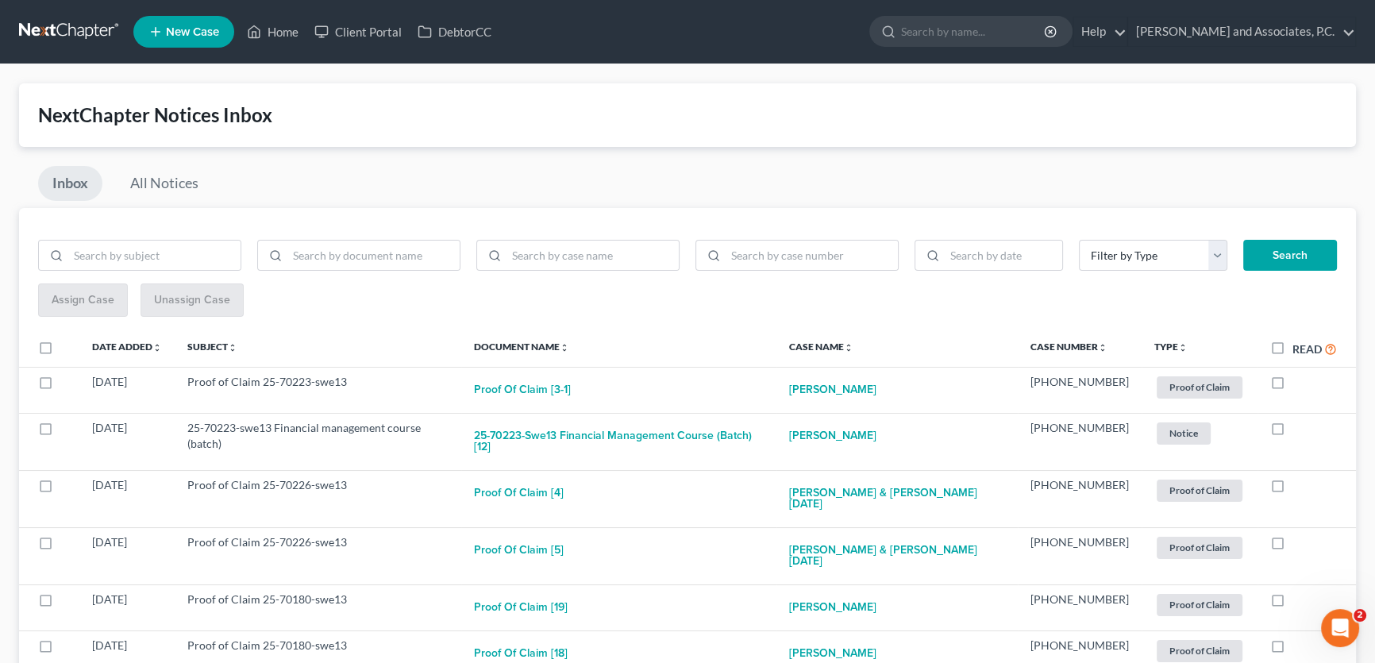
click at [1292, 386] on label at bounding box center [1292, 386] width 0 height 0
click at [1298, 381] on input "checkbox" at bounding box center [1303, 379] width 10 height 10
checkbox input "true"
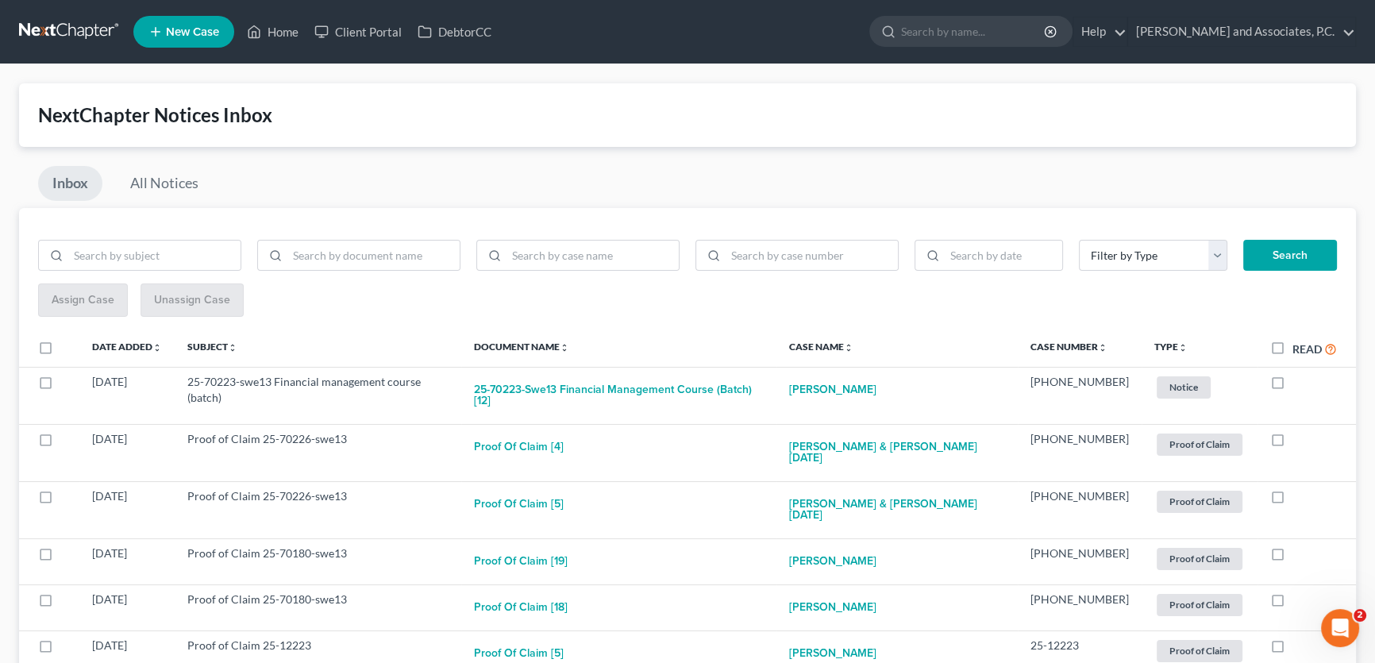
click at [1292, 386] on label at bounding box center [1292, 386] width 0 height 0
click at [1298, 381] on input "checkbox" at bounding box center [1303, 379] width 10 height 10
checkbox input "true"
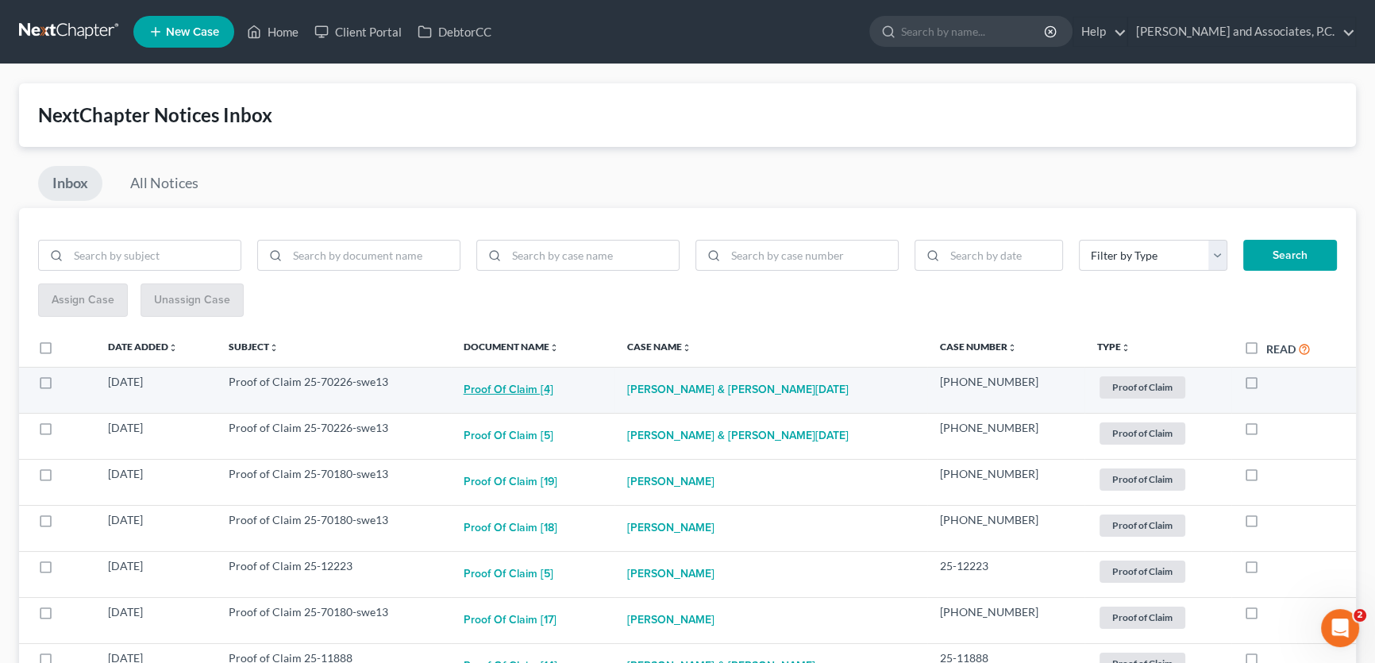
click at [553, 388] on button "Proof of Claim [4]" at bounding box center [508, 390] width 90 height 32
checkbox input "true"
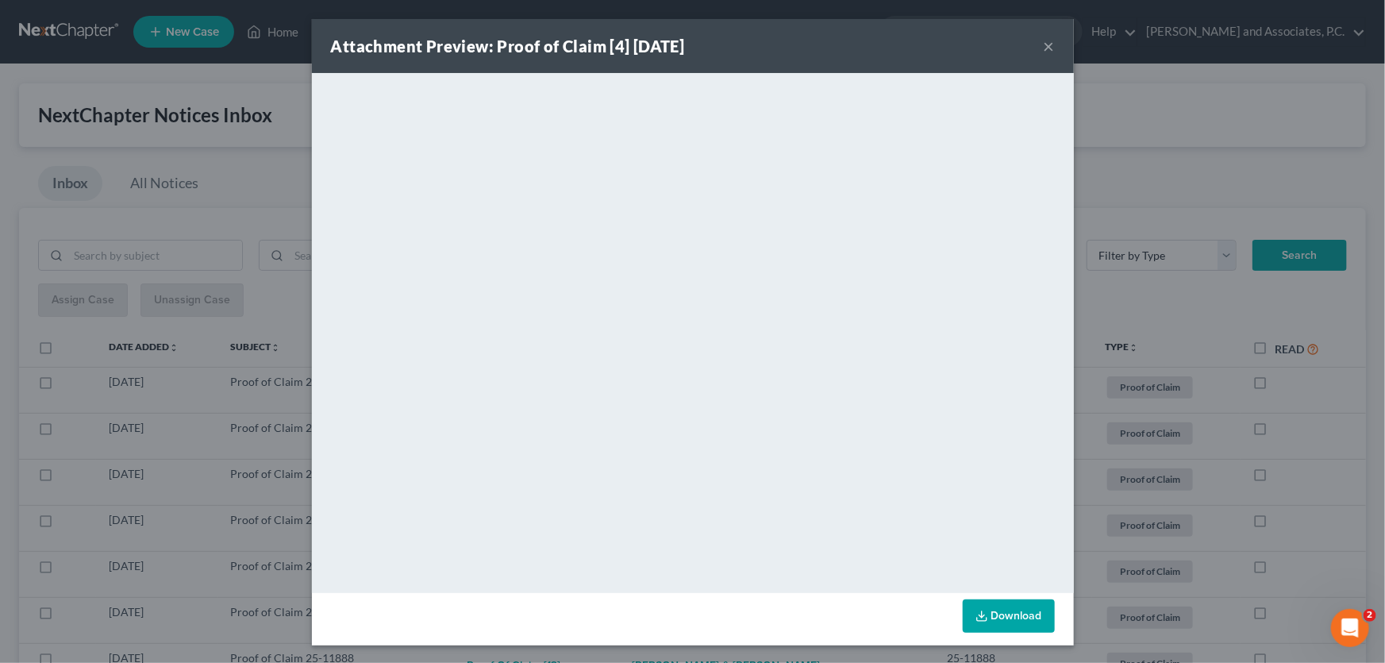
click at [1044, 47] on button "×" at bounding box center [1049, 46] width 11 height 19
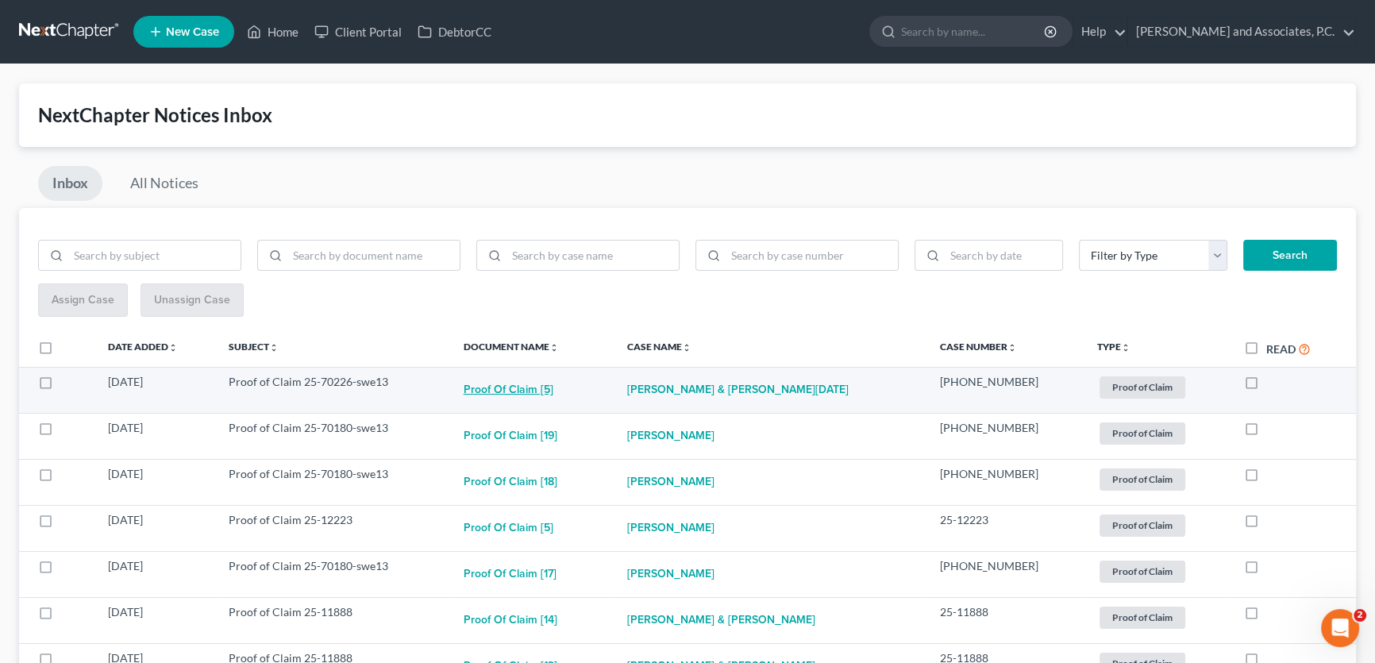
click at [553, 390] on button "Proof of Claim [5]" at bounding box center [508, 390] width 90 height 32
checkbox input "true"
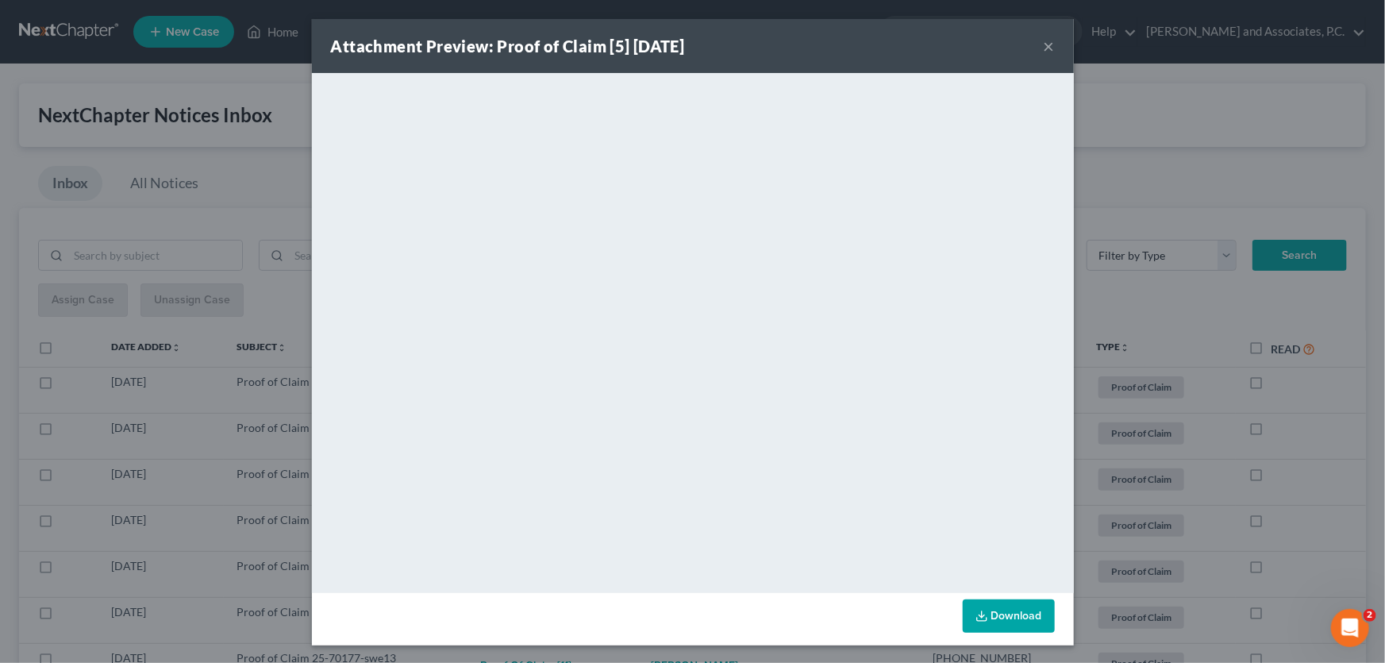
click at [1044, 44] on button "×" at bounding box center [1049, 46] width 11 height 19
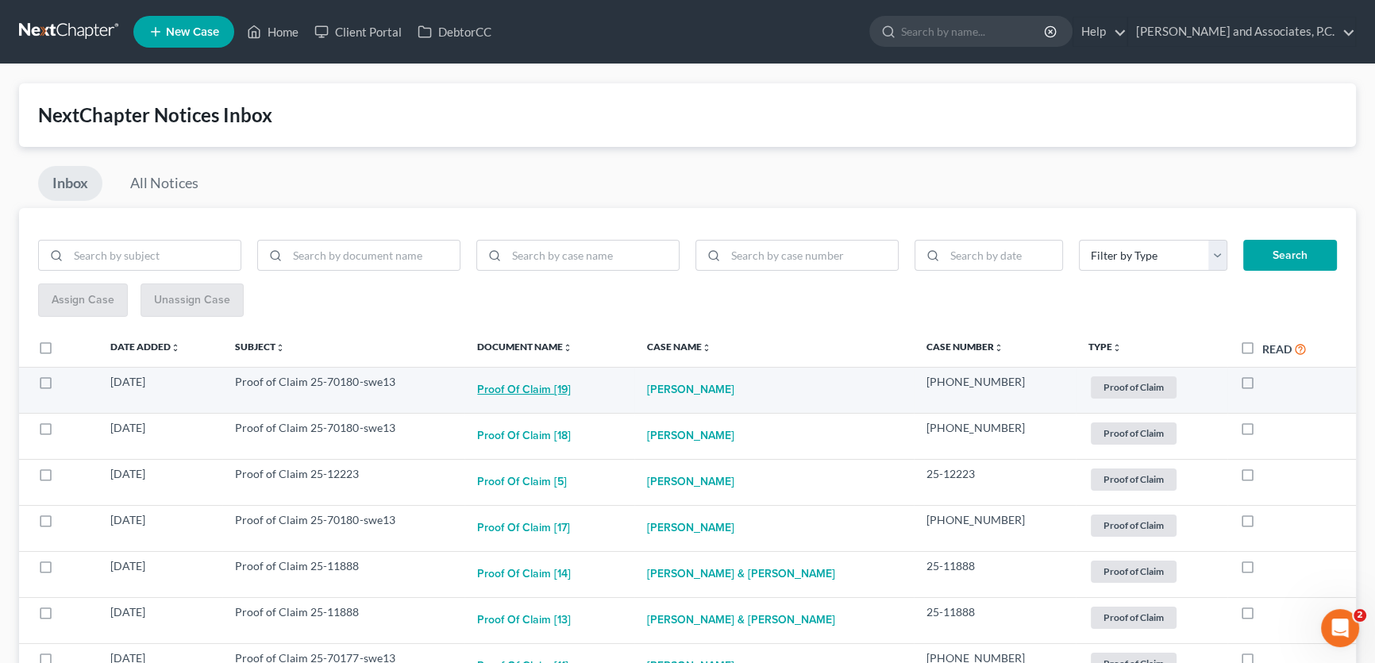
click at [571, 383] on button "Proof of Claim [19]" at bounding box center [524, 390] width 94 height 32
checkbox input "true"
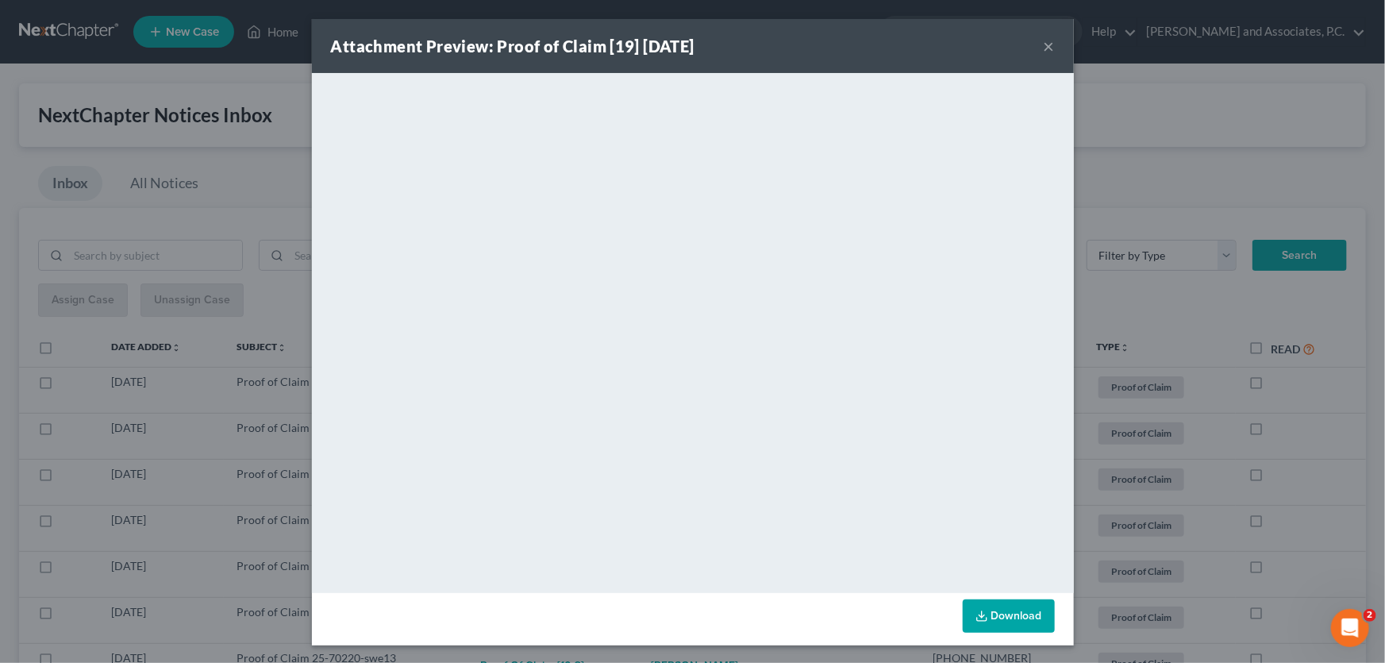
click at [1044, 46] on button "×" at bounding box center [1049, 46] width 11 height 19
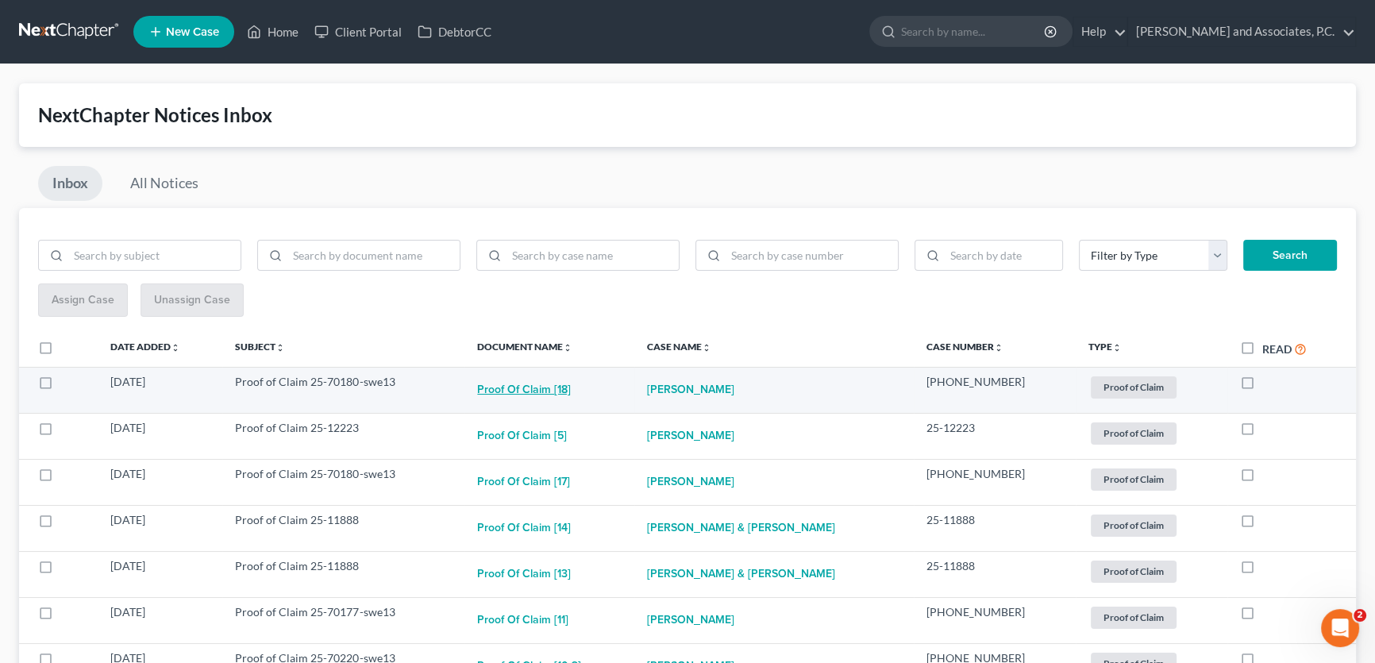
click at [567, 382] on button "Proof of Claim [18]" at bounding box center [524, 390] width 94 height 32
checkbox input "true"
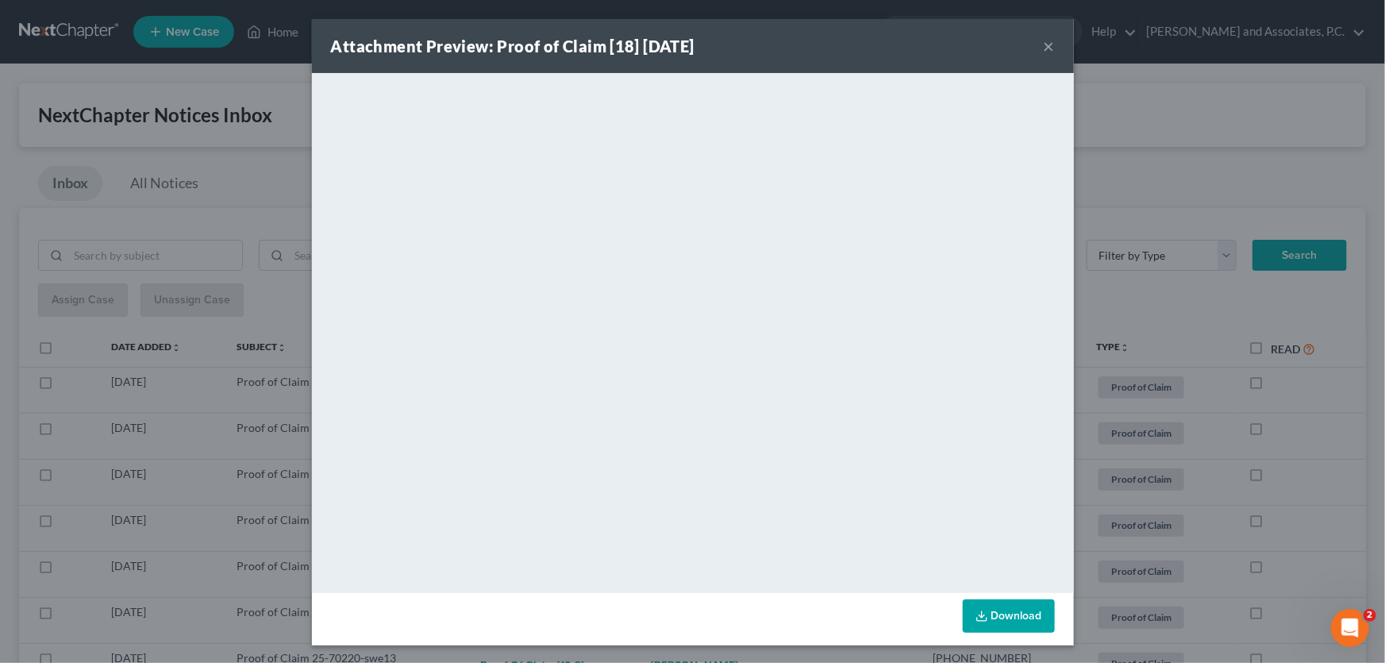
click at [1047, 47] on button "×" at bounding box center [1049, 46] width 11 height 19
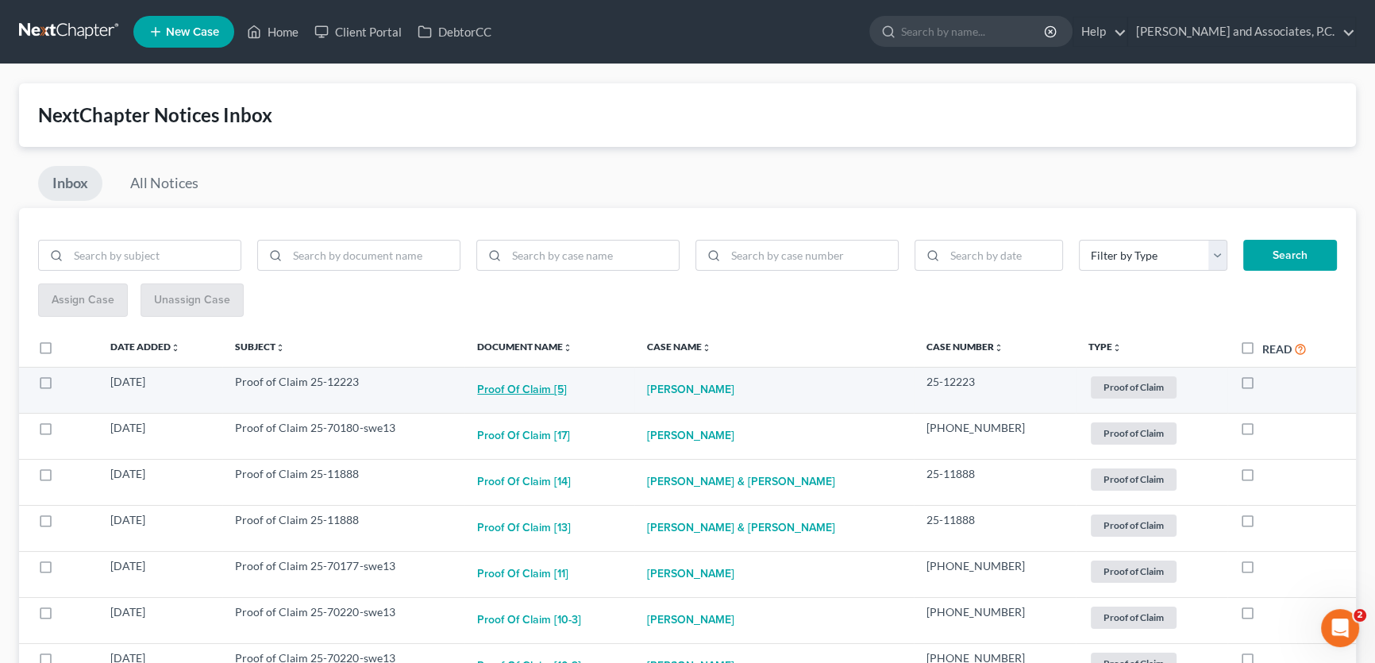
click at [556, 387] on button "Proof of Claim [5]" at bounding box center [522, 390] width 90 height 32
checkbox input "true"
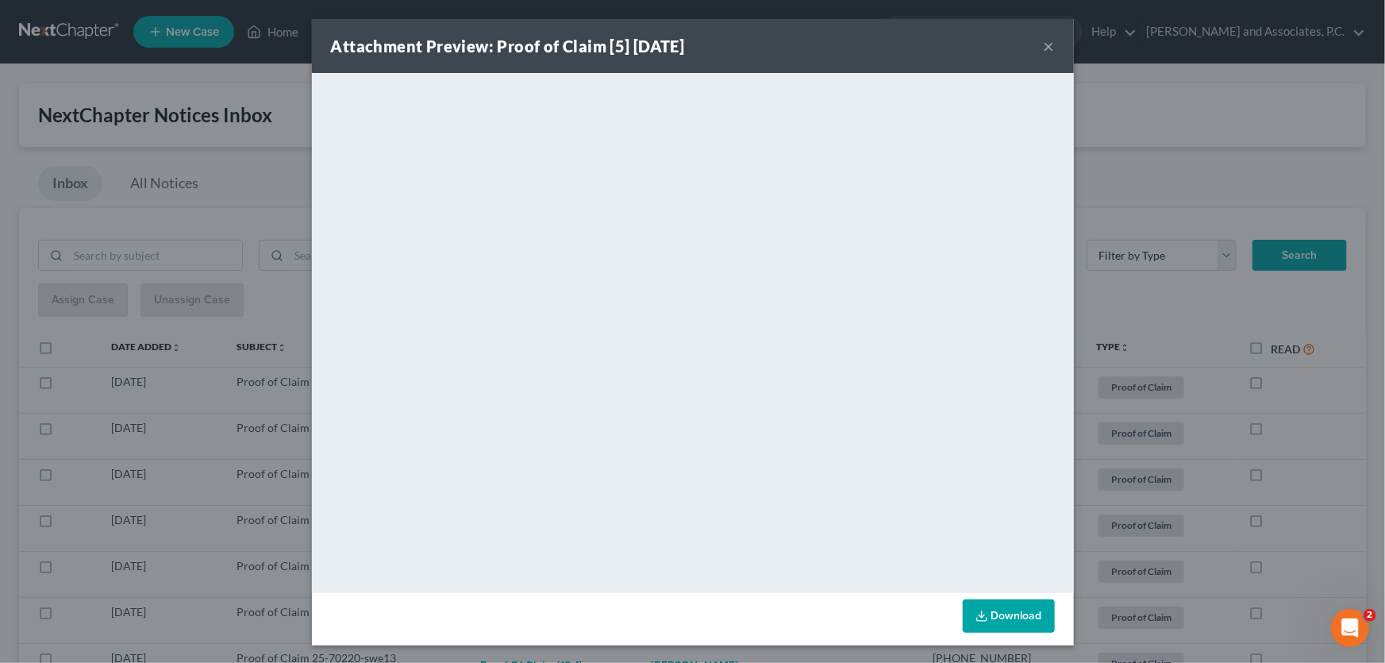
click at [1045, 46] on button "×" at bounding box center [1049, 46] width 11 height 19
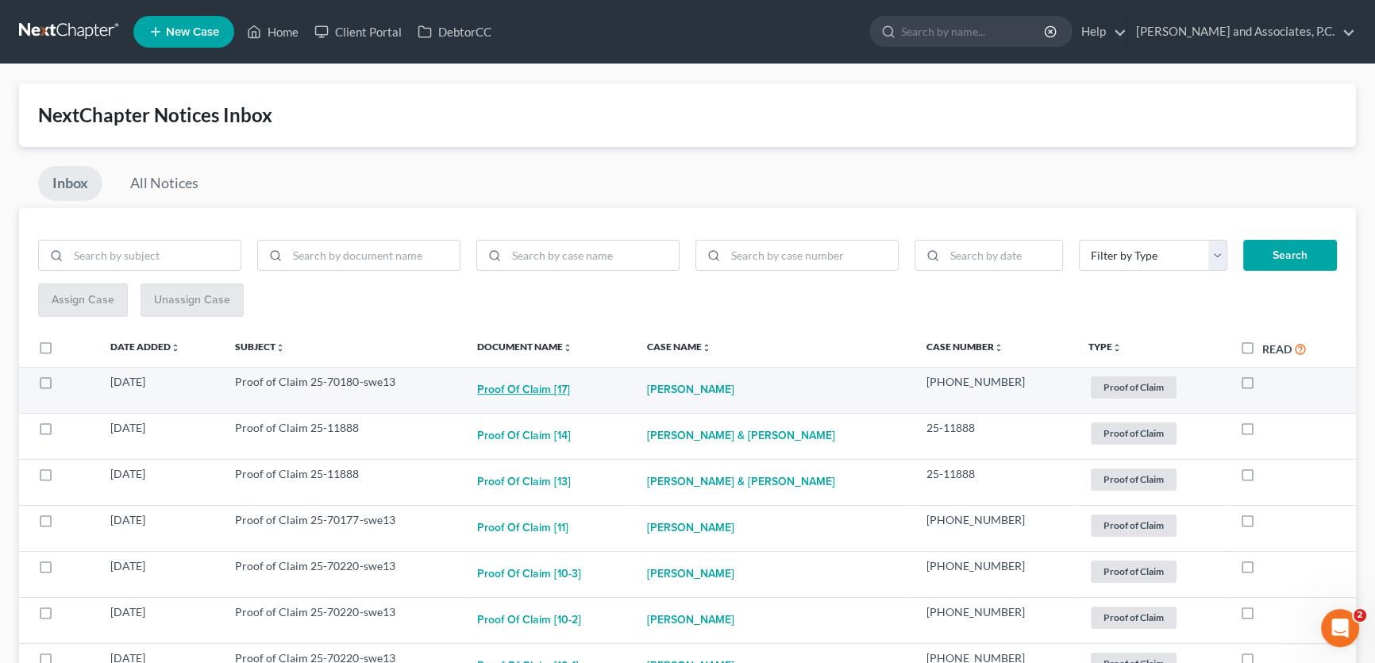
click at [524, 388] on button "Proof of Claim [17]" at bounding box center [523, 390] width 93 height 32
checkbox input "true"
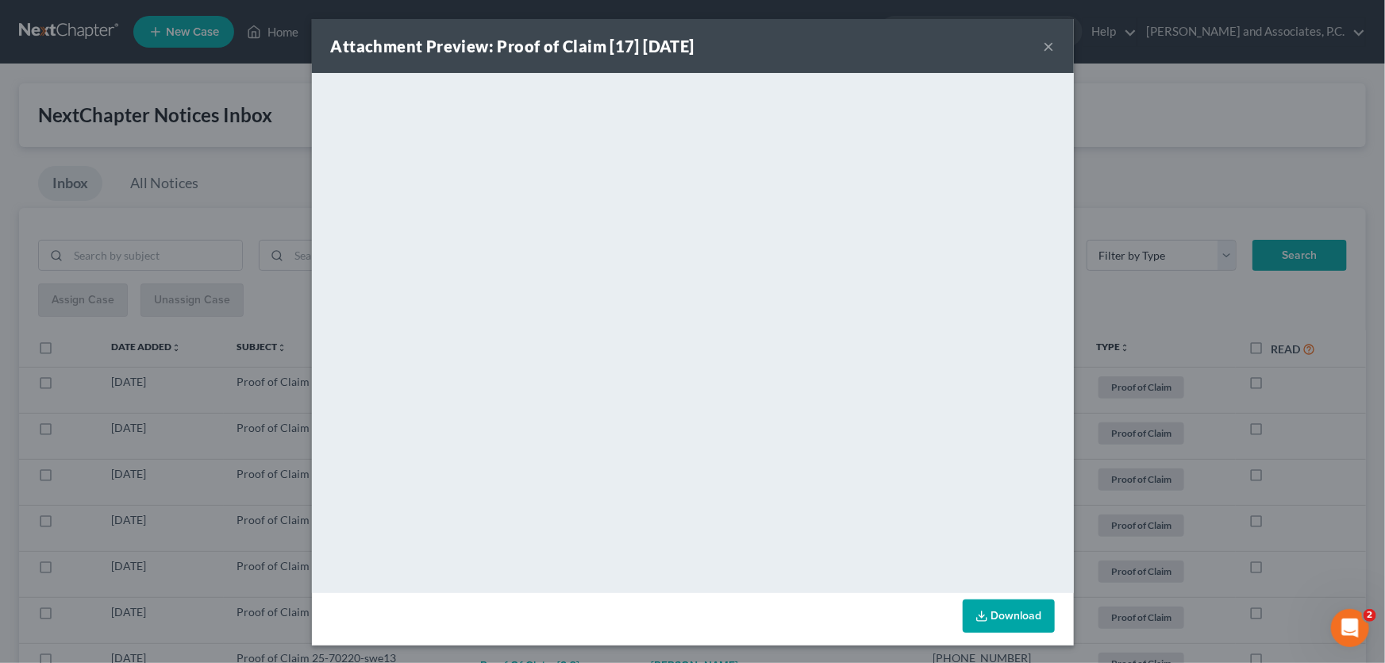
click at [1044, 44] on button "×" at bounding box center [1049, 46] width 11 height 19
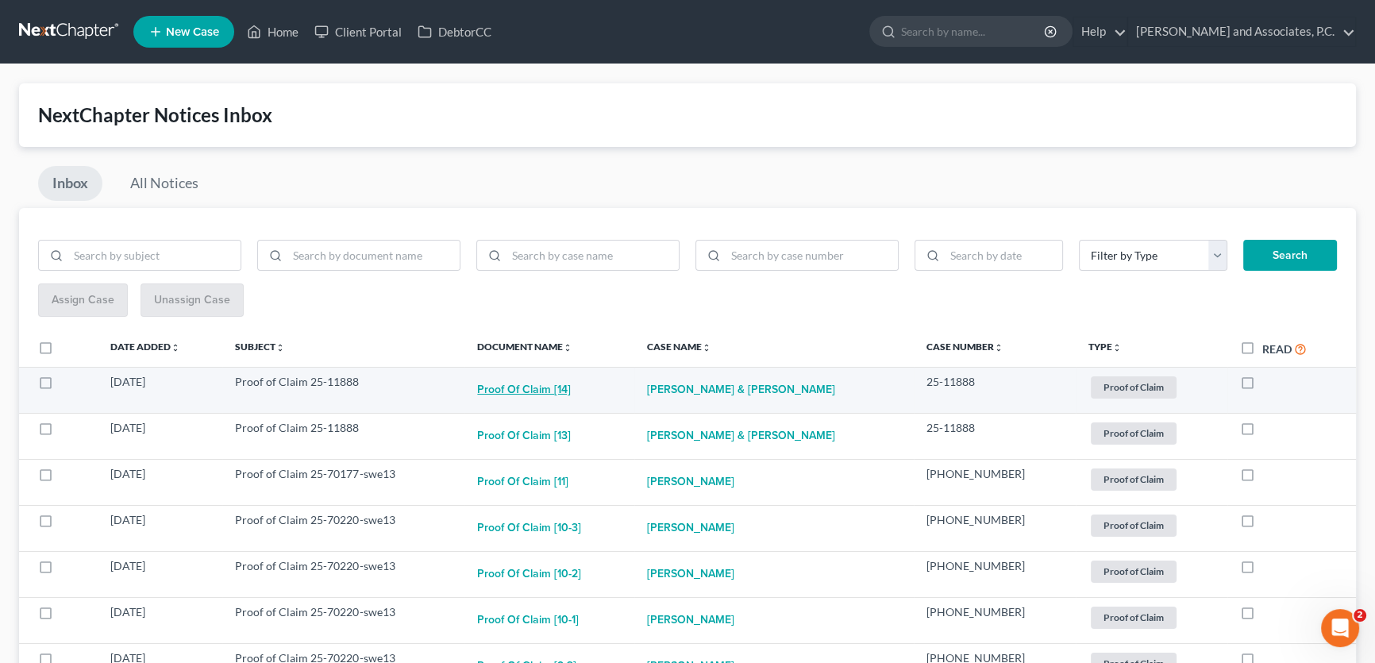
click at [541, 390] on button "Proof of Claim [14]" at bounding box center [524, 390] width 94 height 32
checkbox input "true"
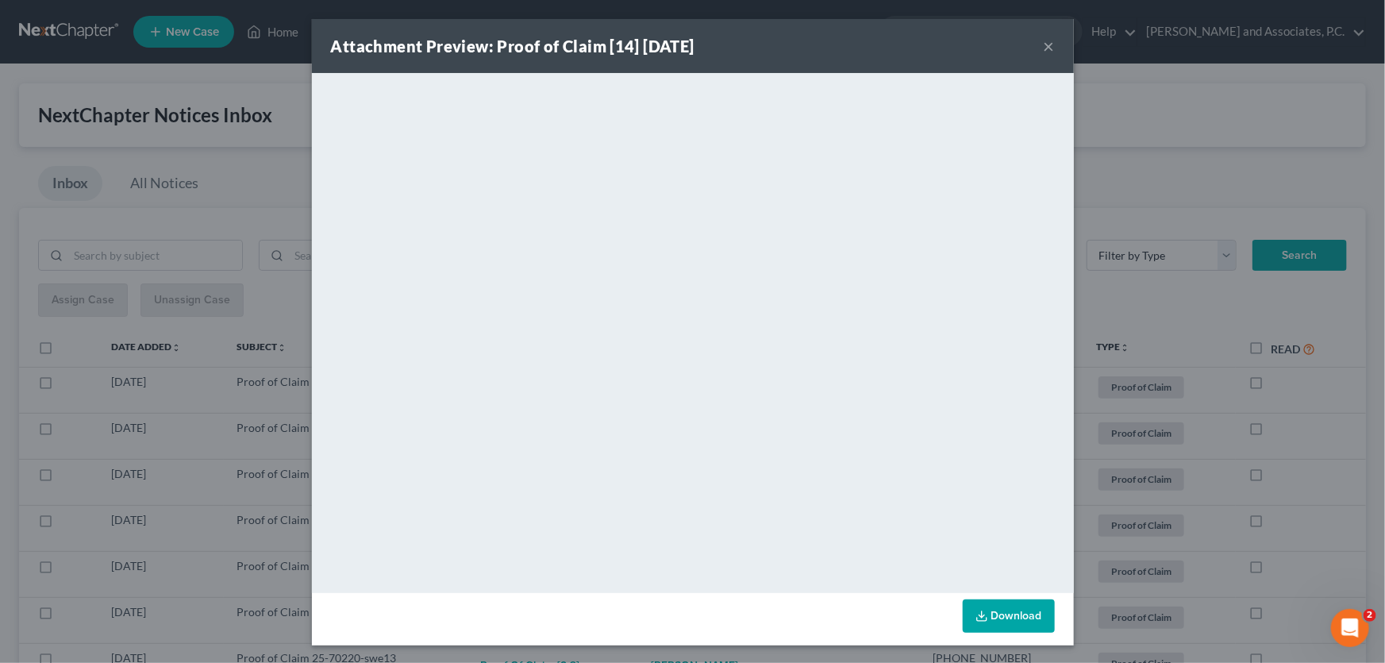
click at [1044, 44] on button "×" at bounding box center [1049, 46] width 11 height 19
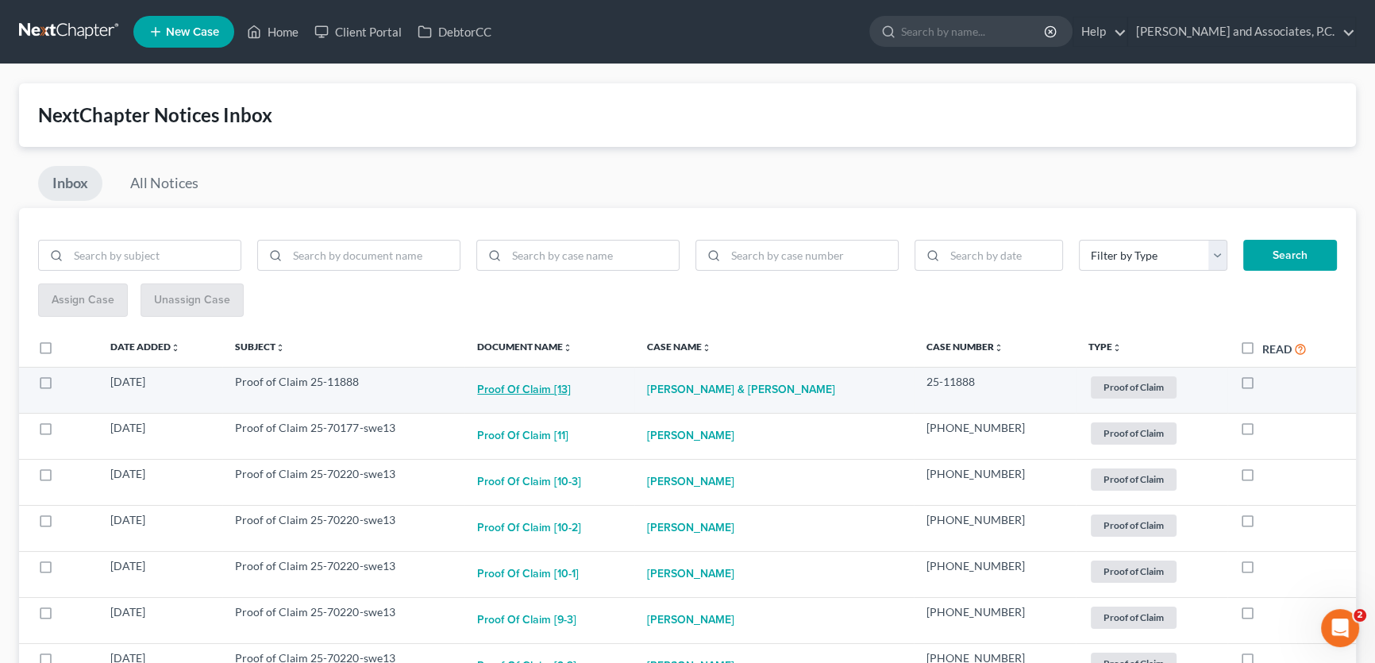
click at [560, 382] on button "Proof of Claim [13]" at bounding box center [524, 390] width 94 height 32
checkbox input "true"
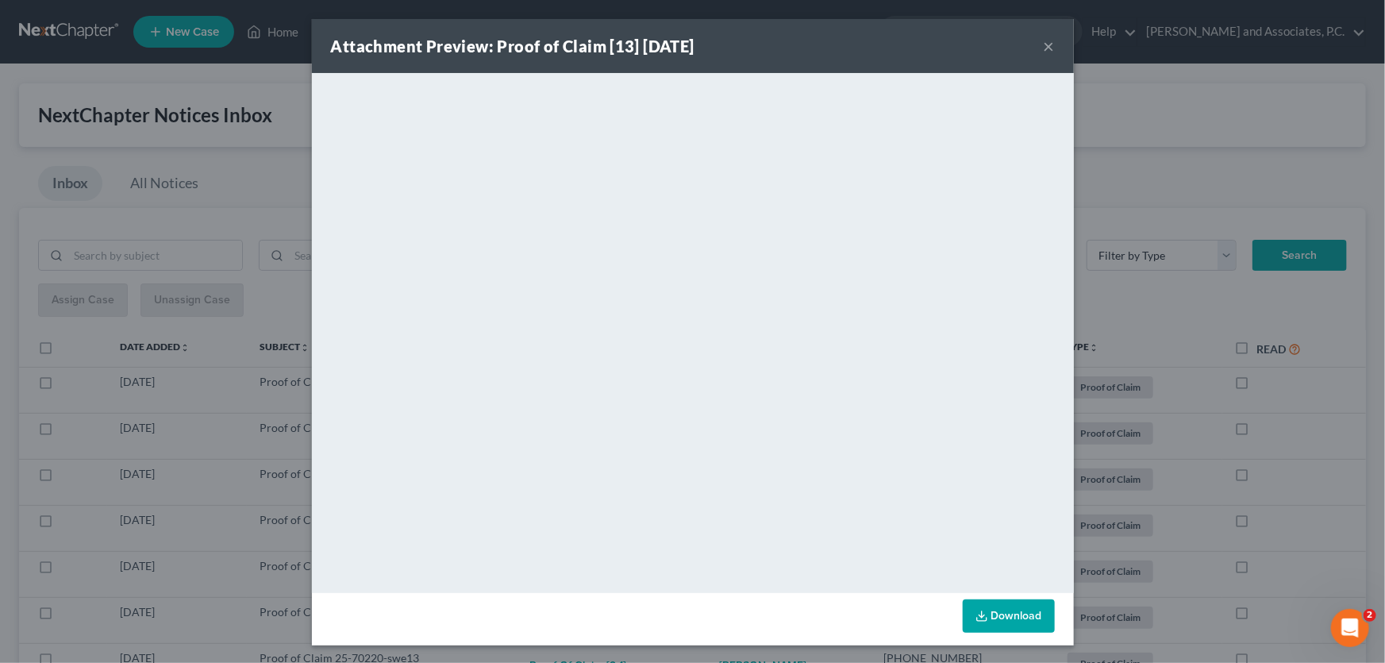
click at [1047, 47] on button "×" at bounding box center [1049, 46] width 11 height 19
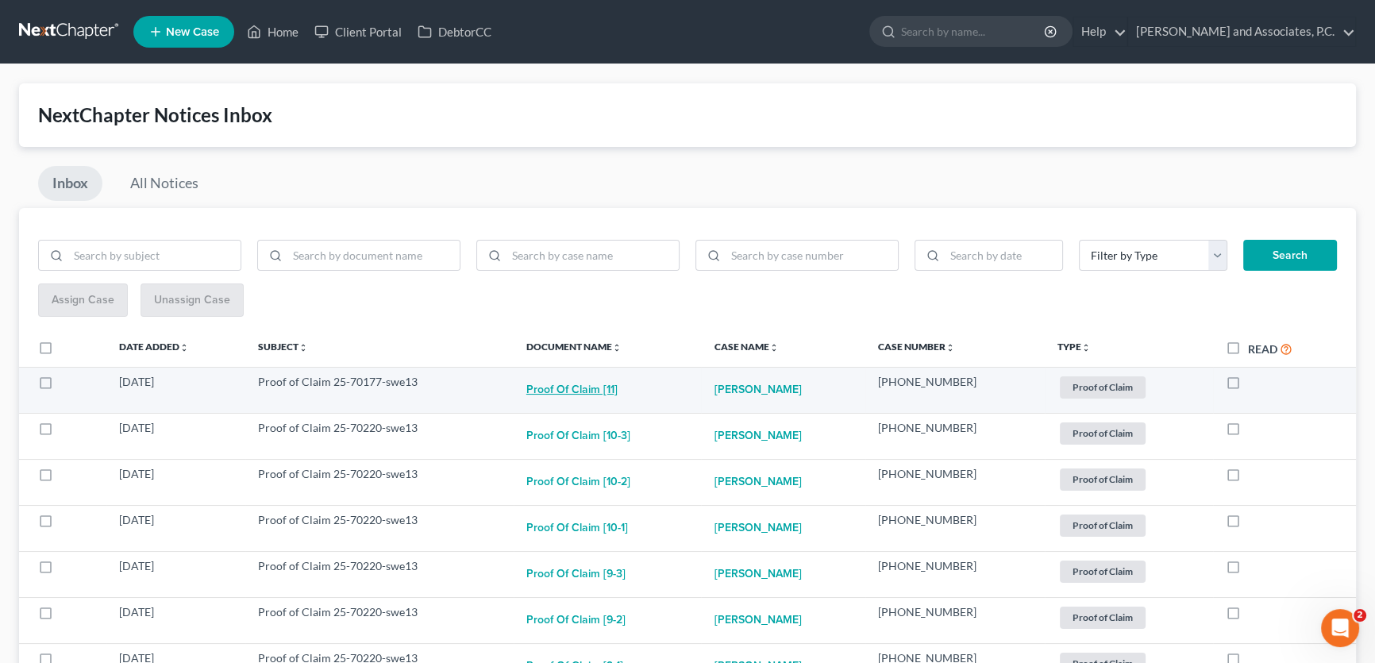
click at [575, 390] on button "Proof of Claim [11]" at bounding box center [571, 390] width 91 height 32
checkbox input "true"
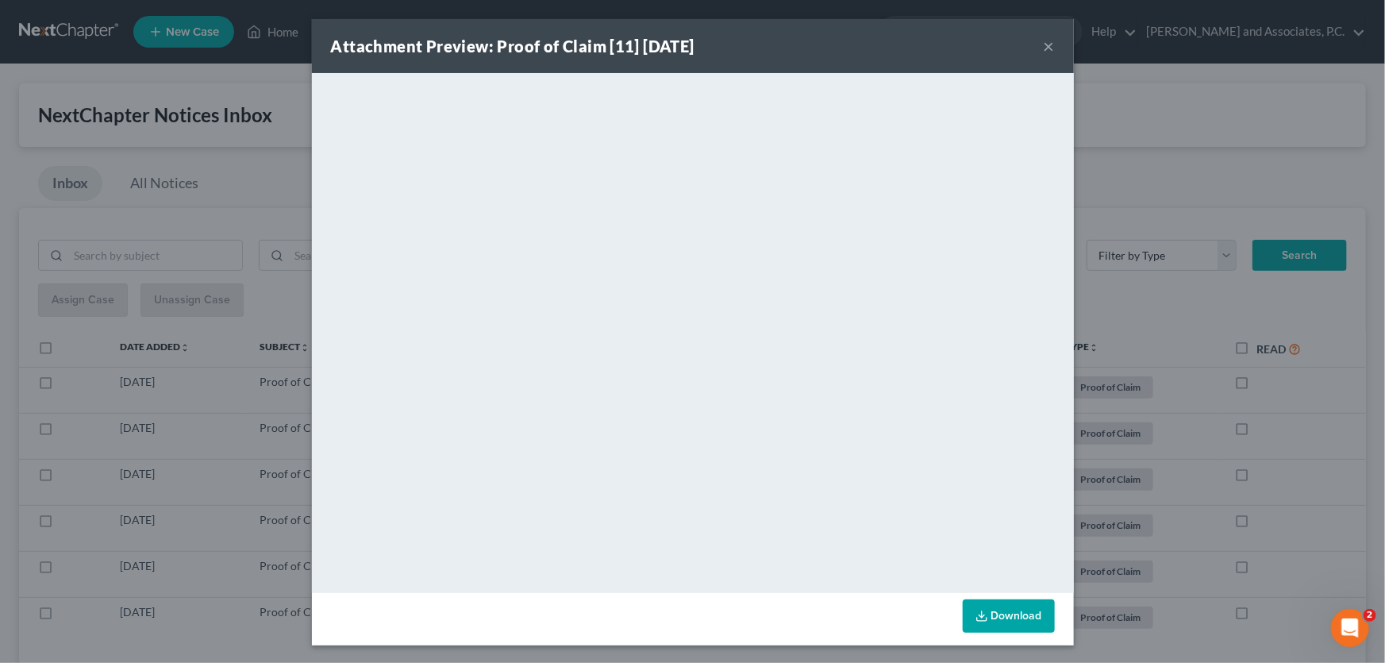
click at [1047, 47] on button "×" at bounding box center [1049, 46] width 11 height 19
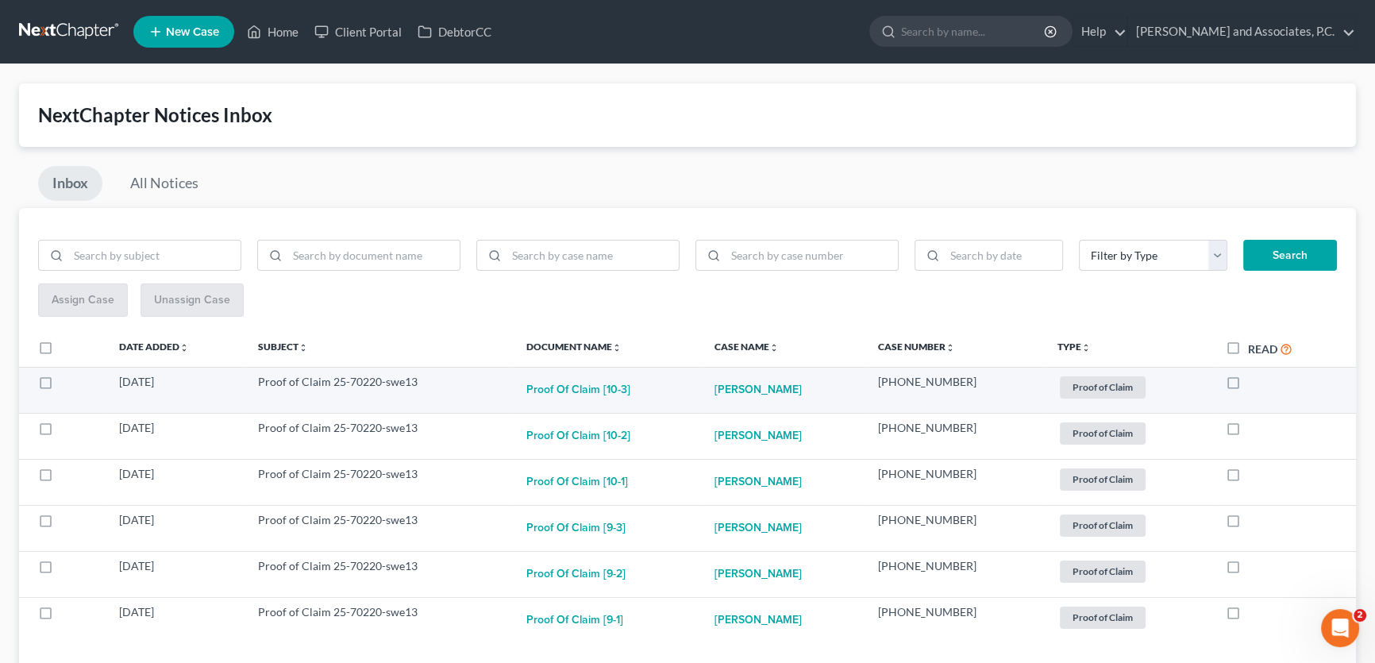
click at [1248, 386] on label at bounding box center [1248, 386] width 0 height 0
click at [1254, 379] on input "checkbox" at bounding box center [1259, 379] width 10 height 10
checkbox input "true"
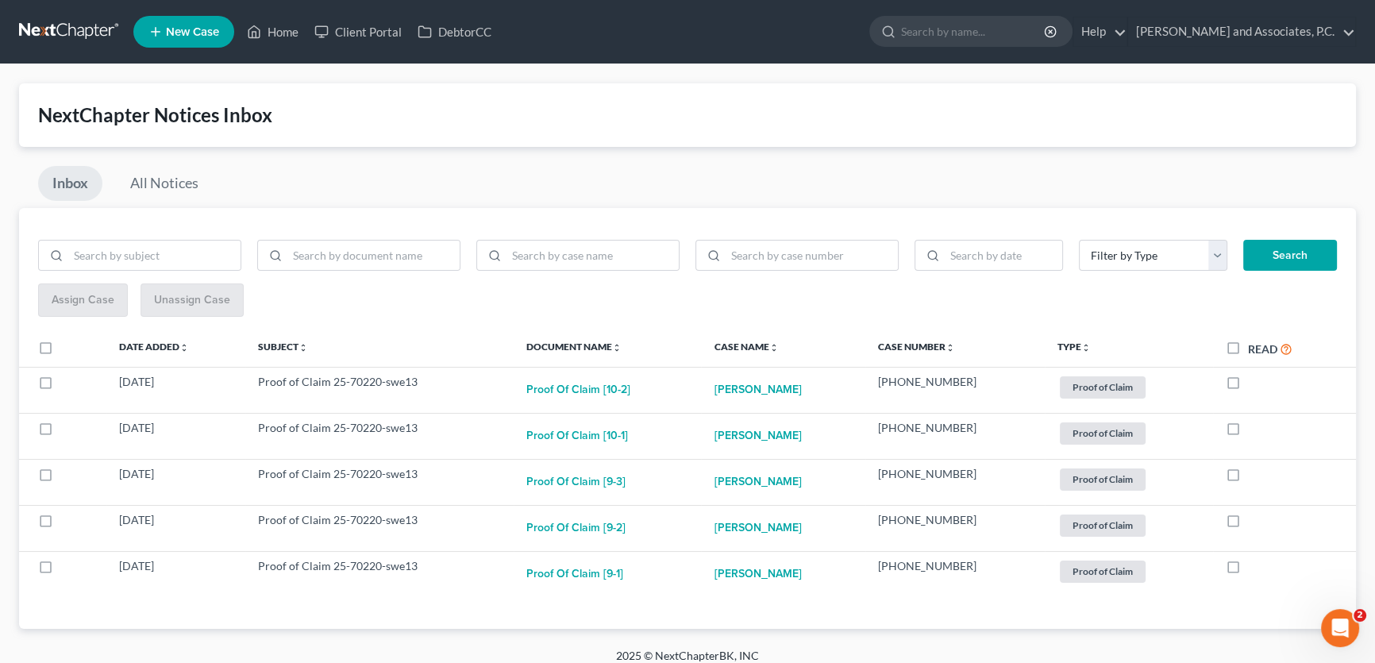
click at [1248, 386] on label at bounding box center [1248, 386] width 0 height 0
click at [1254, 379] on input "checkbox" at bounding box center [1259, 379] width 10 height 10
checkbox input "true"
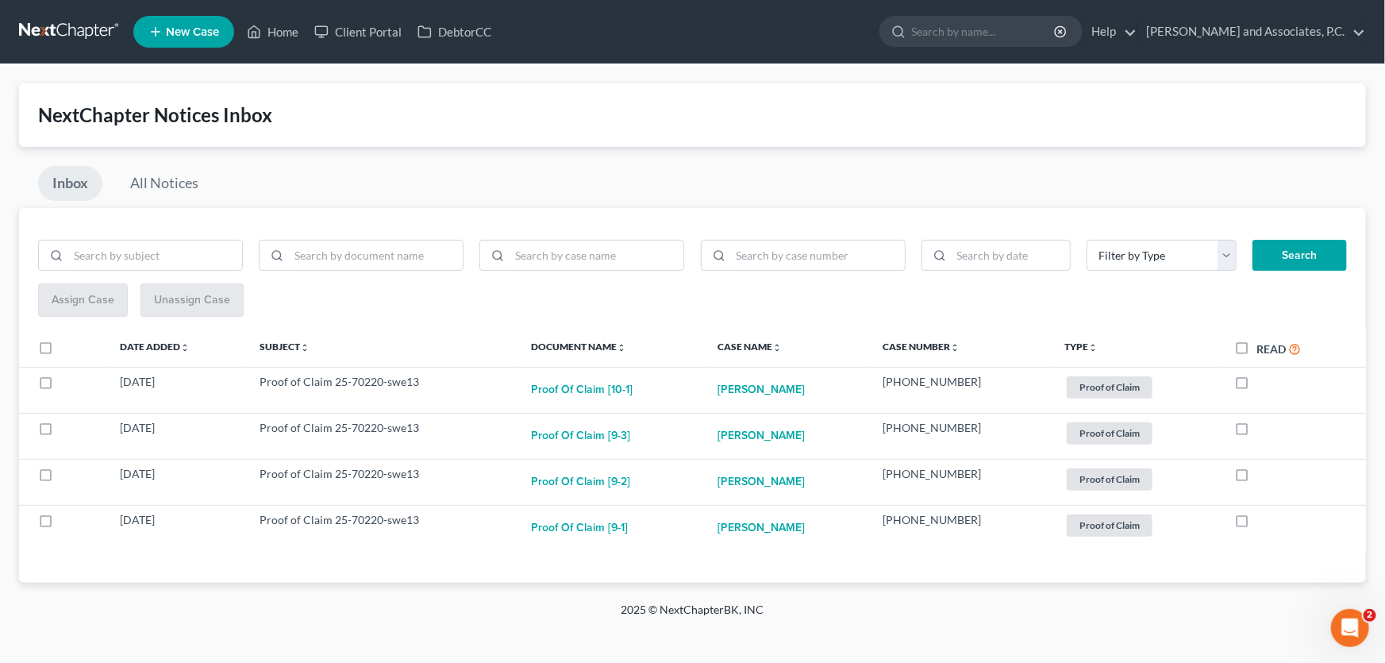
click at [1256, 347] on label "Read" at bounding box center [1278, 349] width 44 height 18
click at [1263, 347] on input "Read" at bounding box center [1268, 345] width 10 height 10
checkbox input "true"
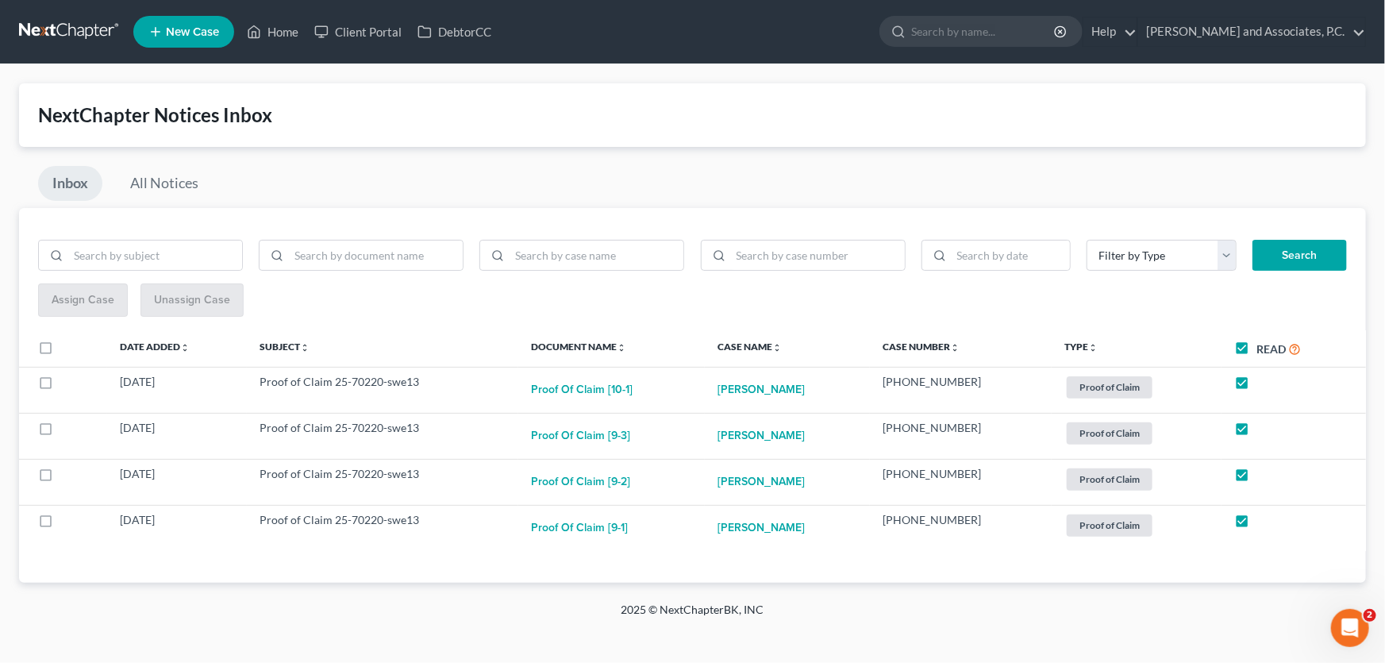
checkbox input "true"
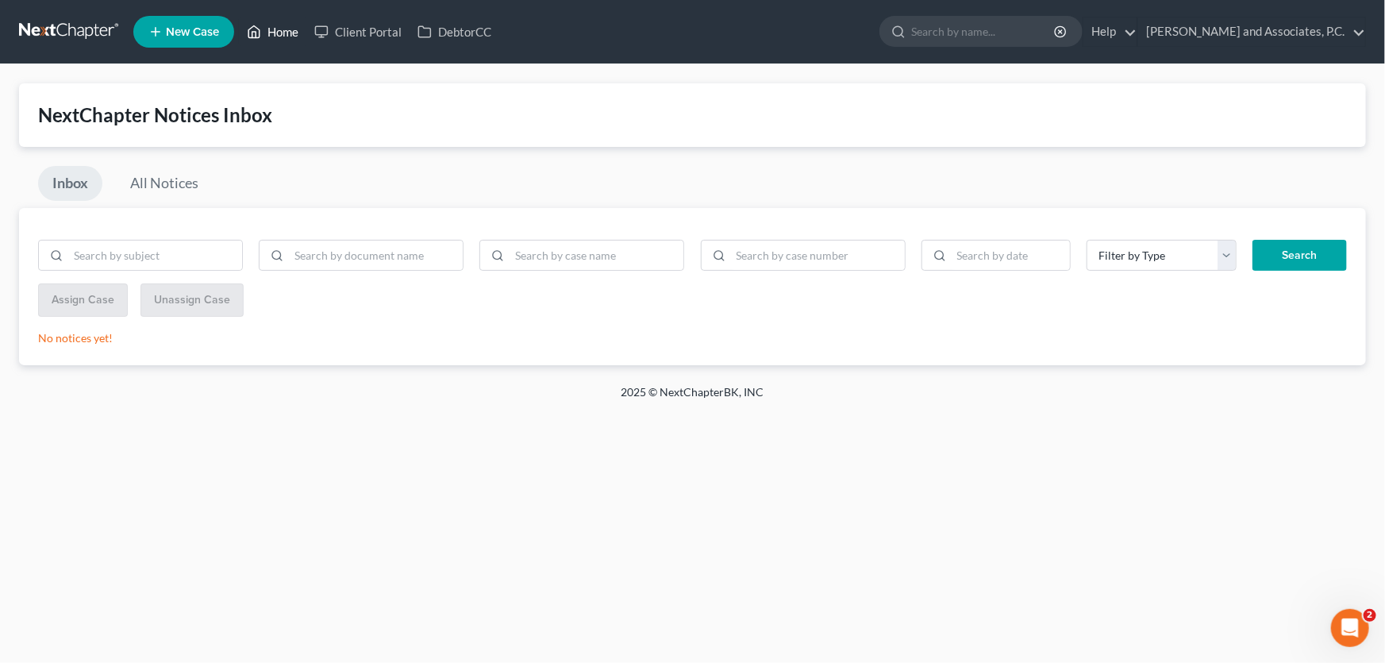
click at [287, 37] on link "Home" at bounding box center [272, 31] width 67 height 29
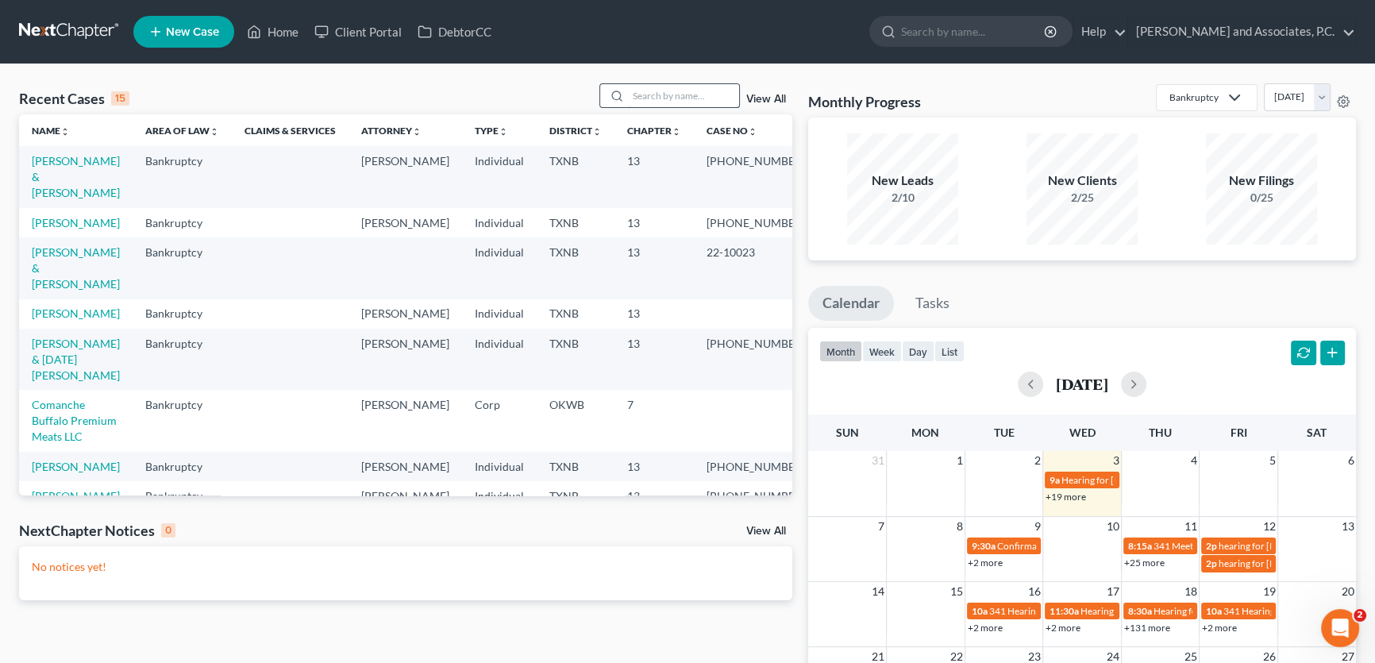
click at [706, 86] on input "search" at bounding box center [683, 95] width 111 height 23
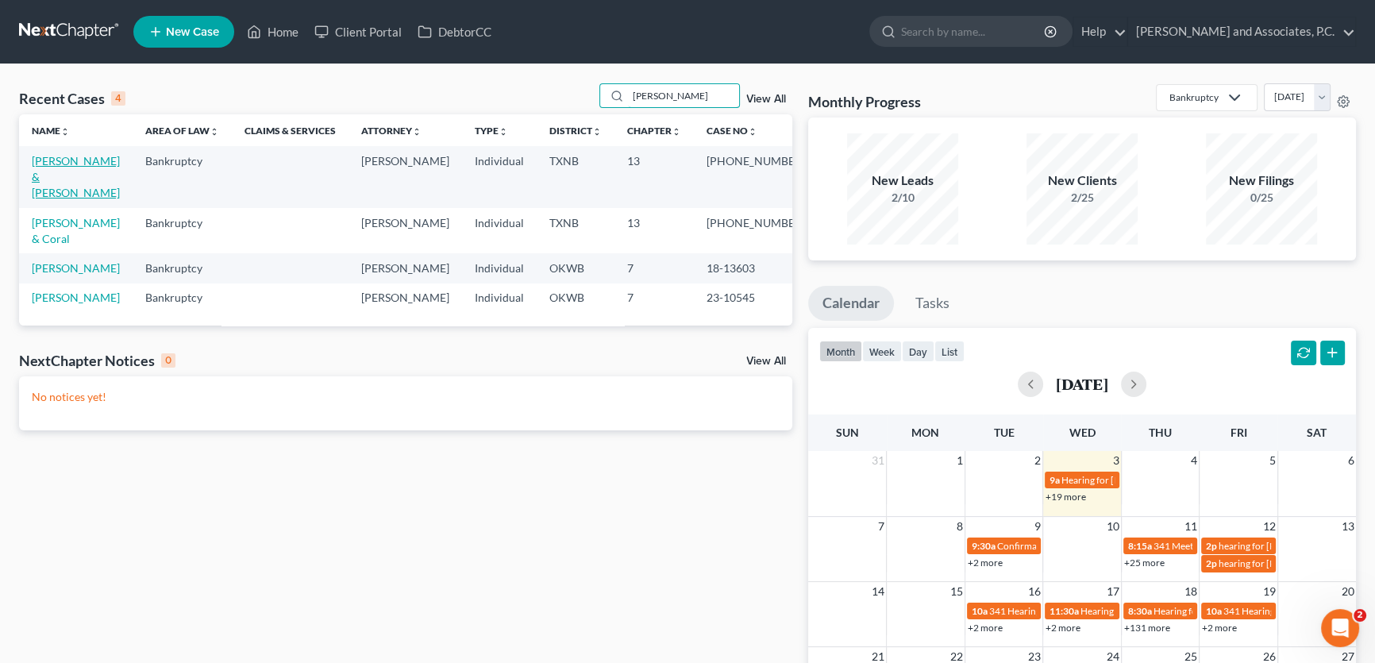
type input "[PERSON_NAME]"
click at [87, 163] on link "[PERSON_NAME] & [PERSON_NAME]" at bounding box center [76, 176] width 88 height 45
select select "5"
select select "1"
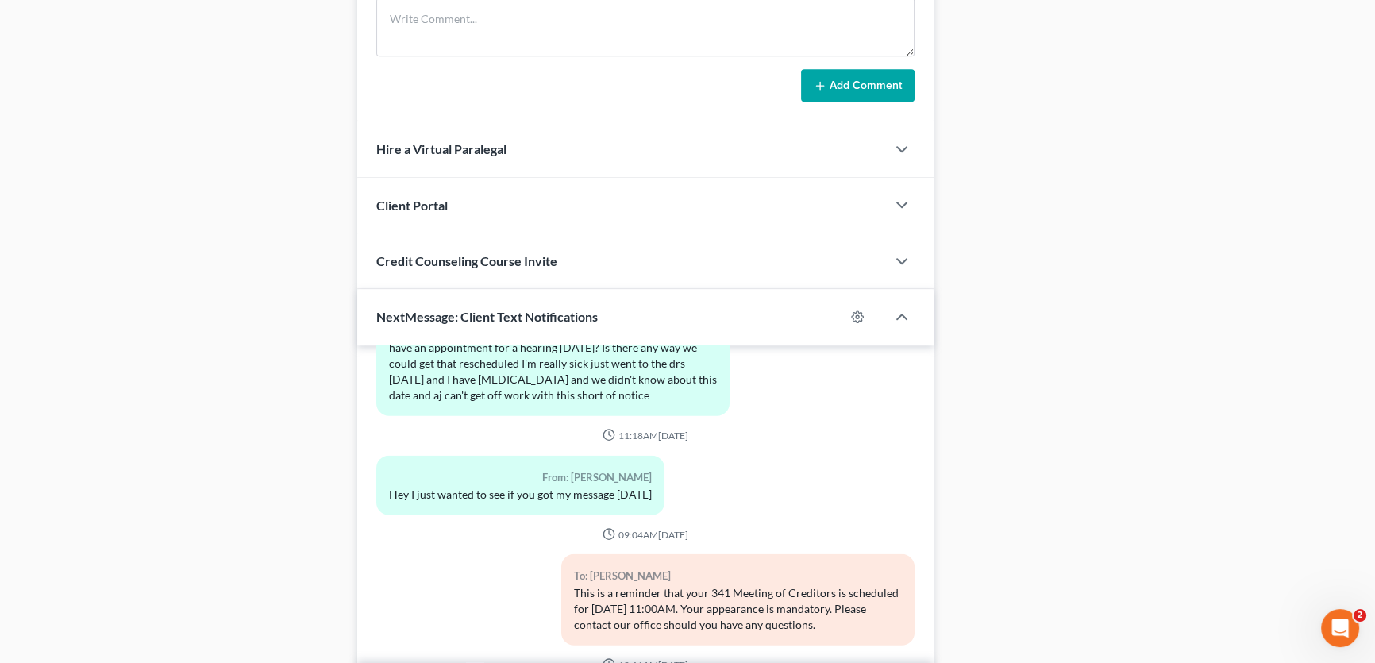
scroll to position [1402, 0]
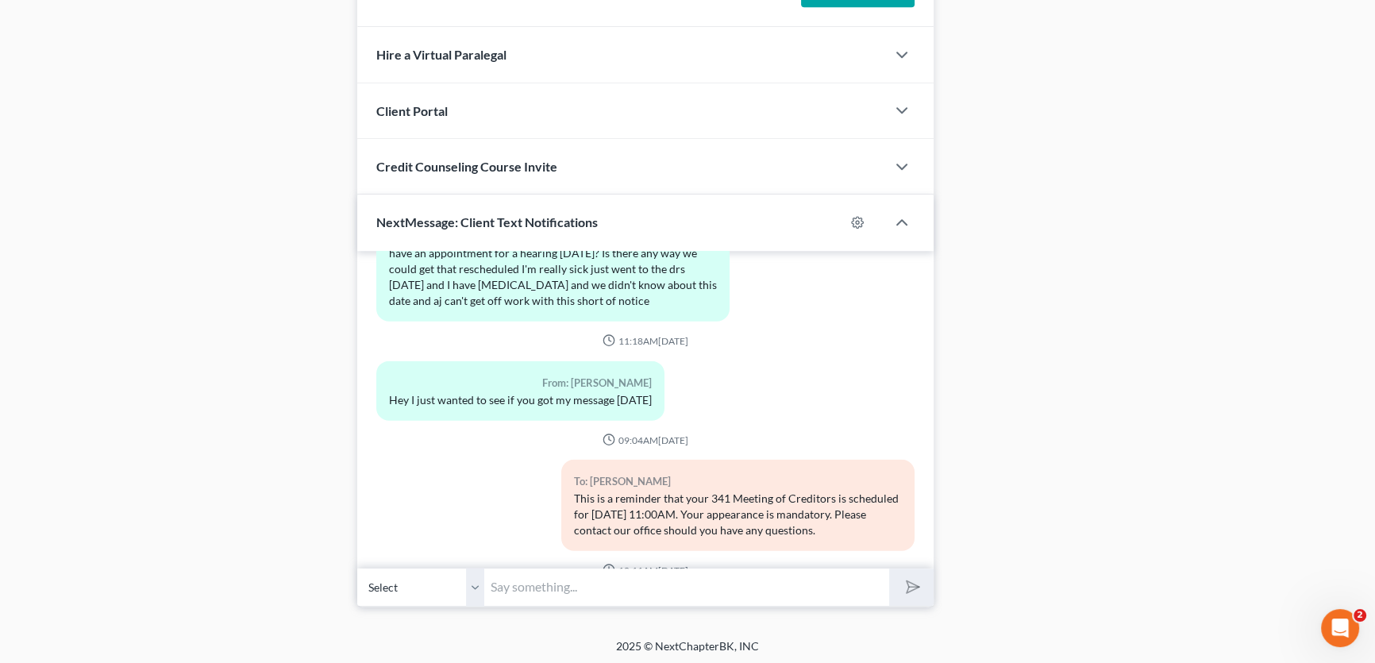
click at [502, 579] on input "text" at bounding box center [686, 586] width 405 height 39
type input "this is [PERSON_NAME] from [PERSON_NAME] office. The Trustee filed an intent to…"
click at [889, 568] on button "submit" at bounding box center [911, 586] width 44 height 37
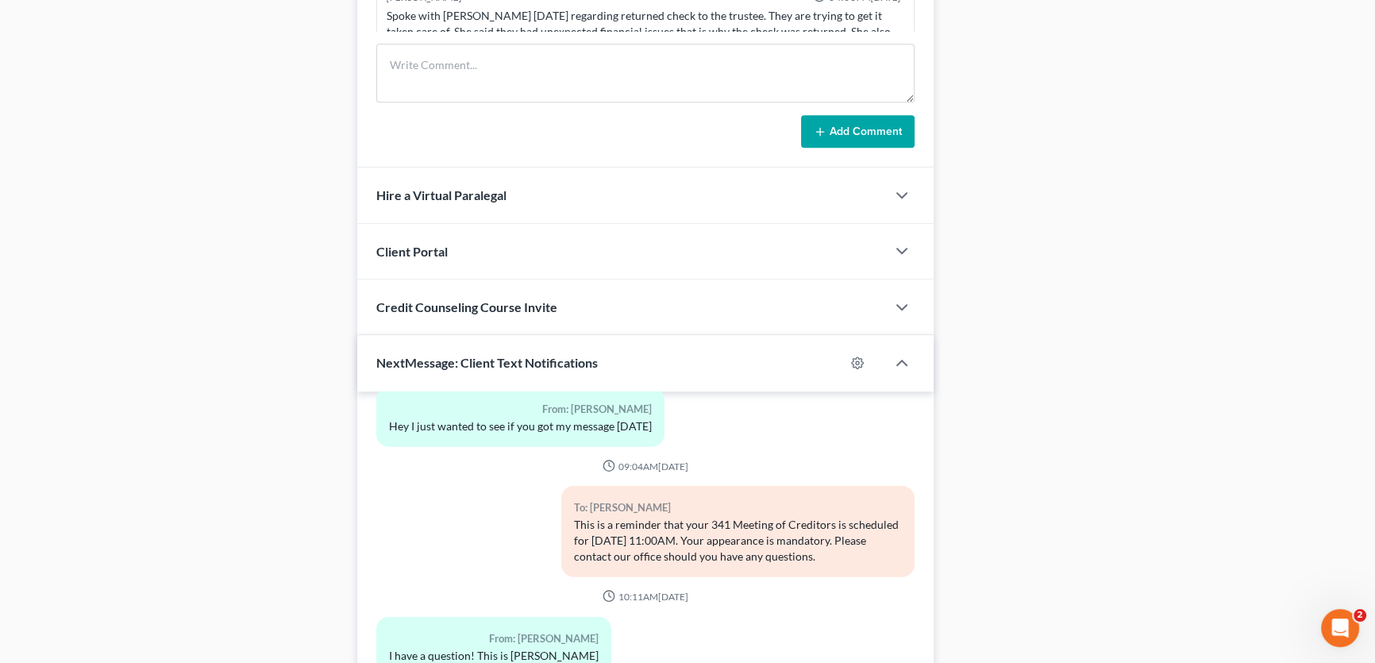
scroll to position [1041, 0]
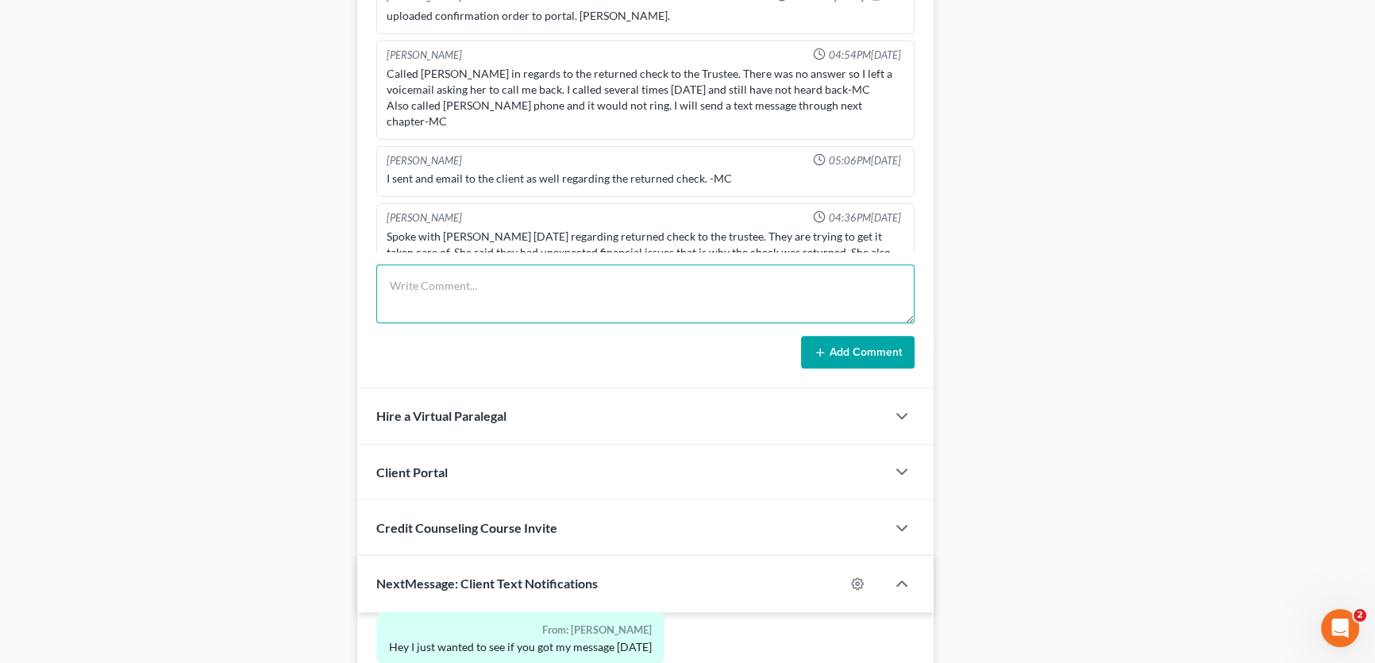
click at [423, 290] on textarea at bounding box center [645, 293] width 538 height 59
type textarea "the Trustee filed an NOI due to arrears $5,528.00. sent text to client. [PERSON…"
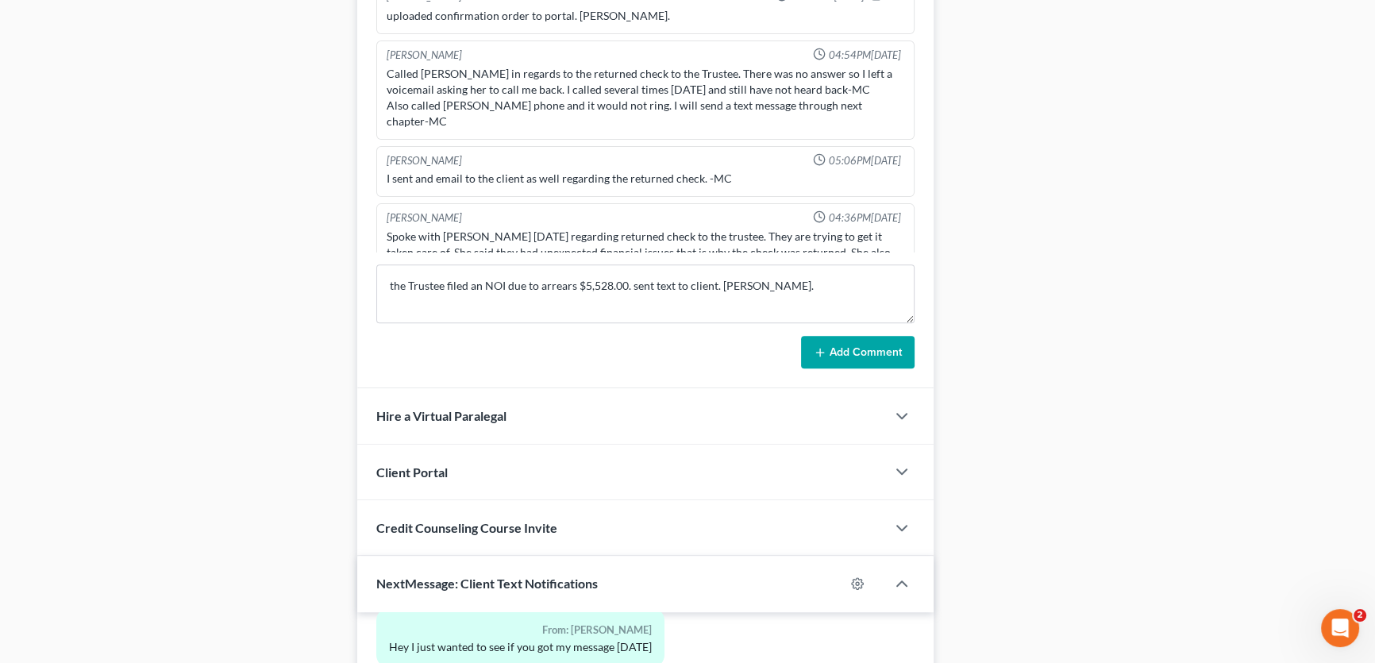
click at [842, 343] on button "Add Comment" at bounding box center [857, 352] width 113 height 33
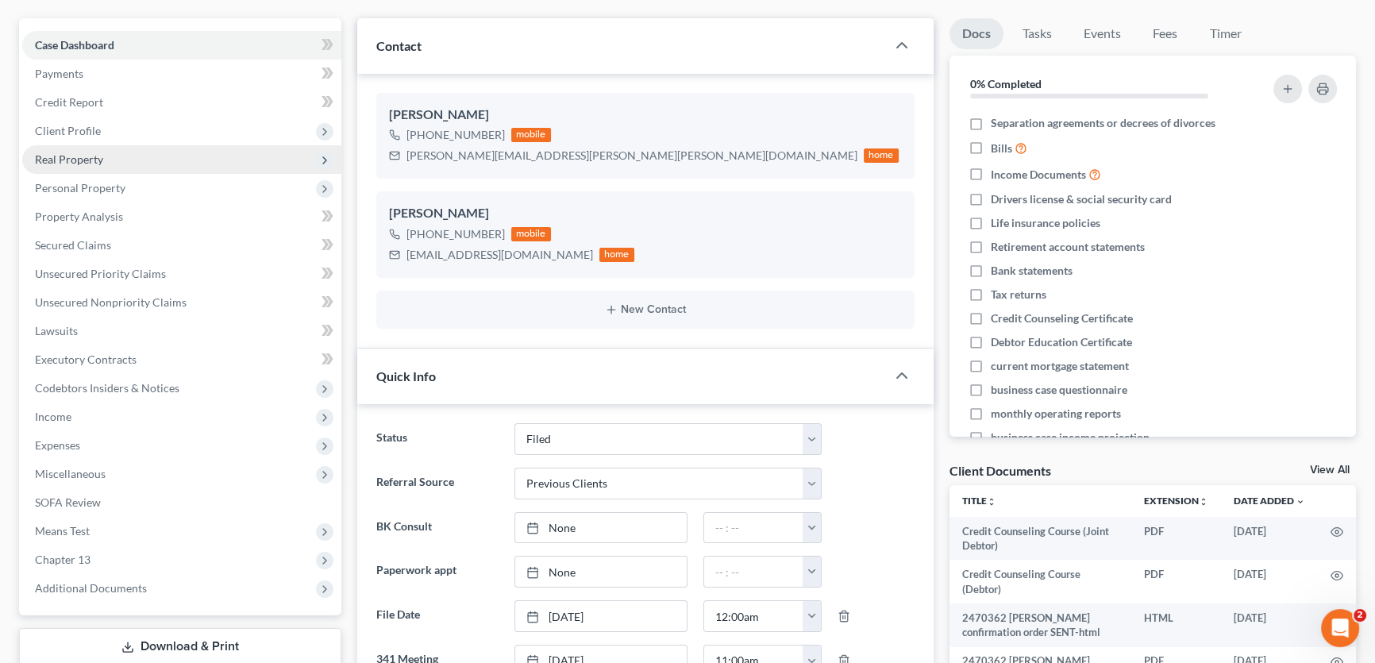
scroll to position [0, 0]
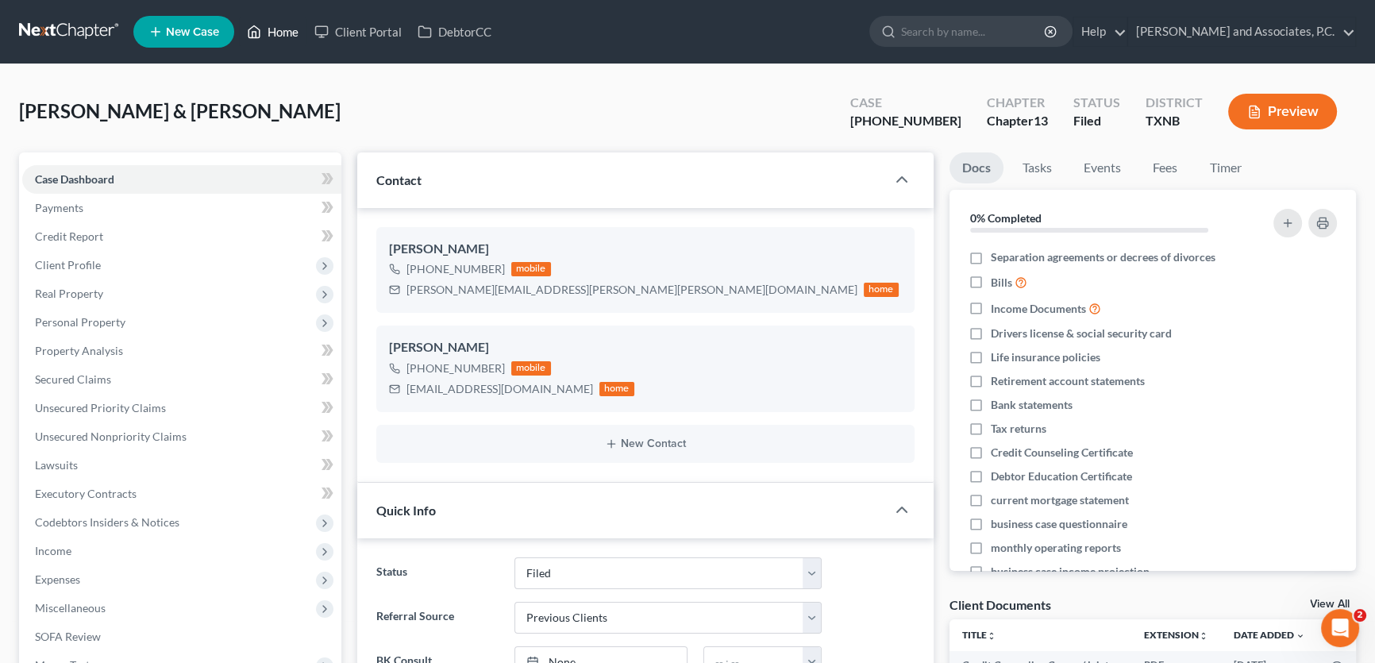
click at [290, 33] on link "Home" at bounding box center [272, 31] width 67 height 29
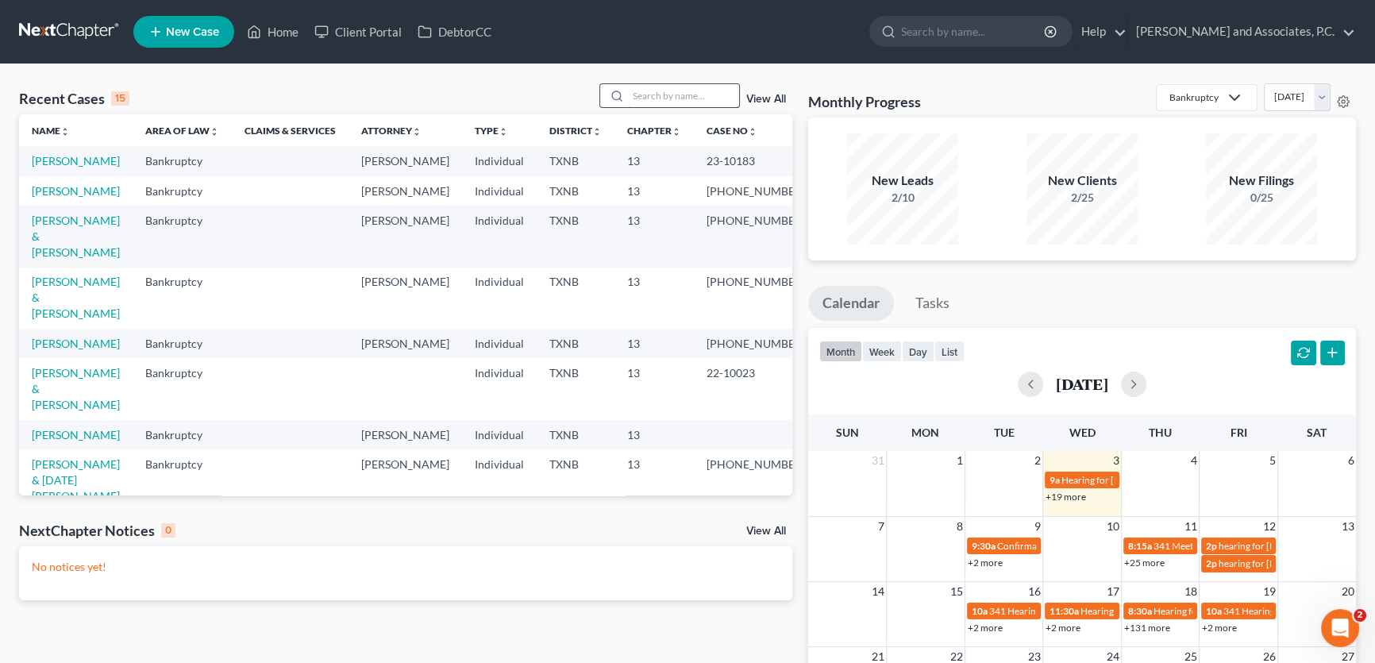
click at [735, 92] on input "search" at bounding box center [683, 95] width 111 height 23
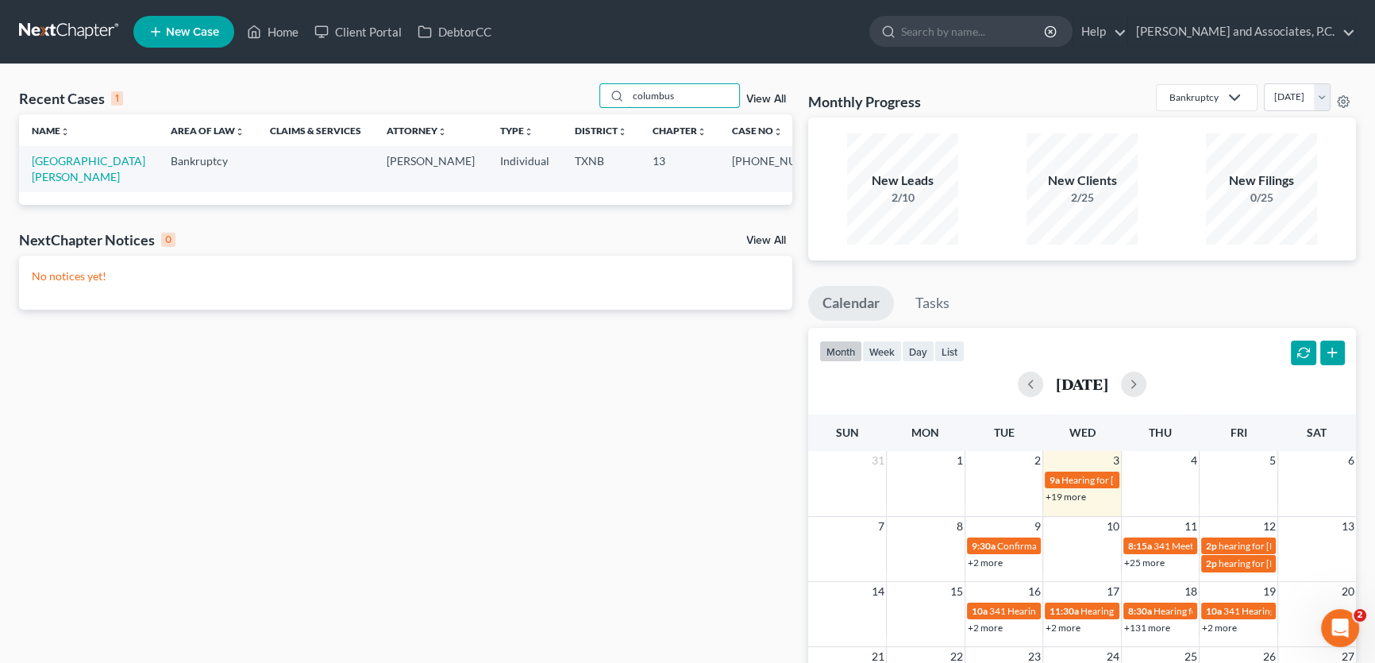
type input "columbus"
click at [89, 156] on link "[GEOGRAPHIC_DATA][PERSON_NAME]" at bounding box center [88, 168] width 113 height 29
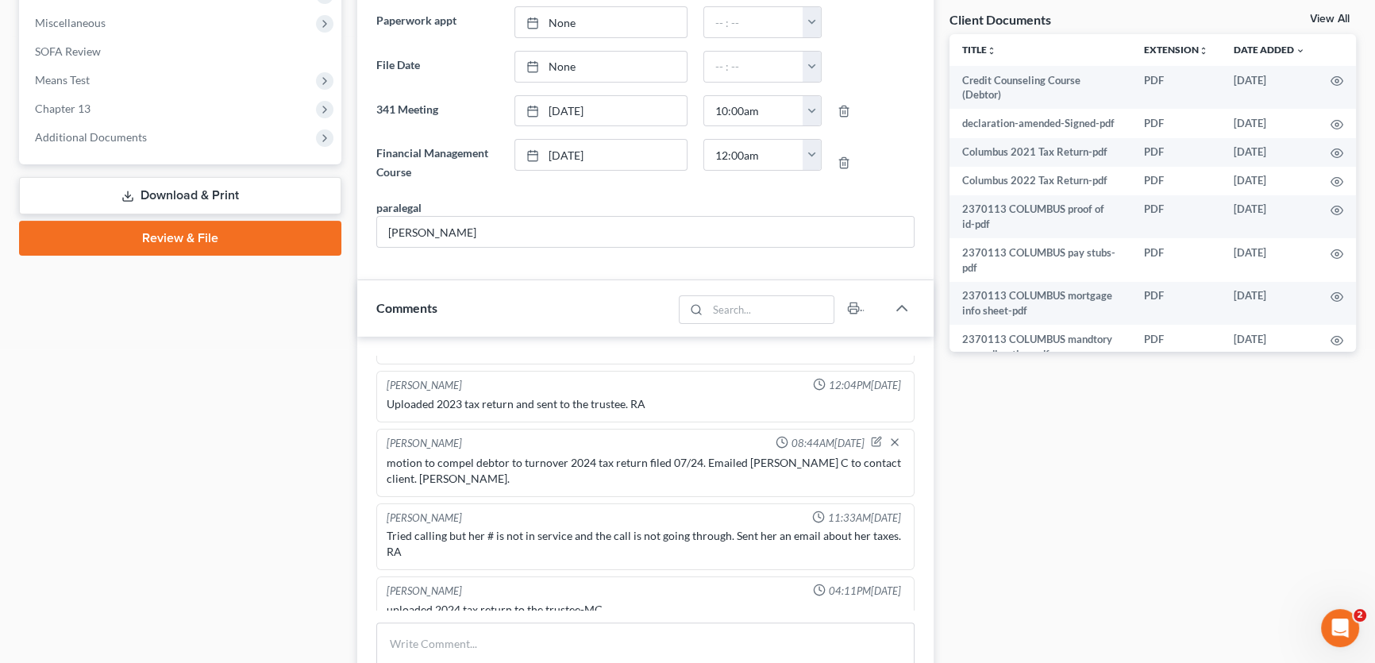
scroll to position [577, 0]
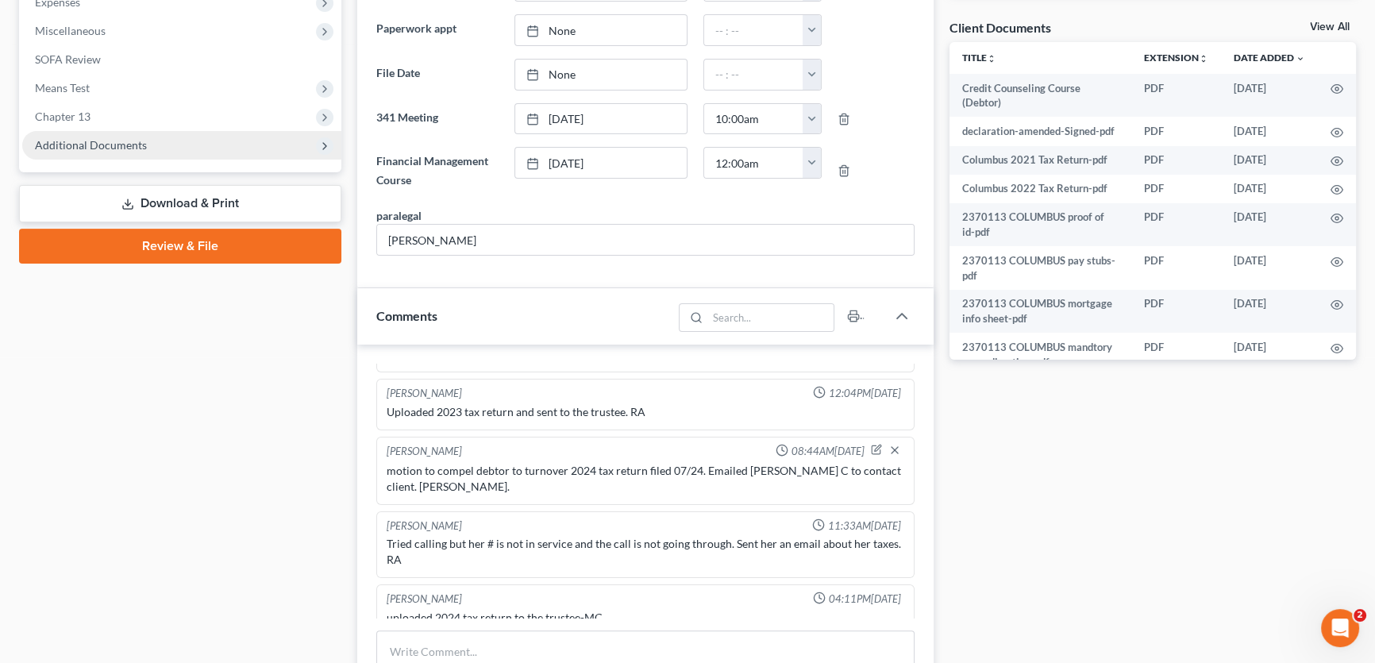
click at [70, 144] on span "Additional Documents" at bounding box center [91, 144] width 112 height 13
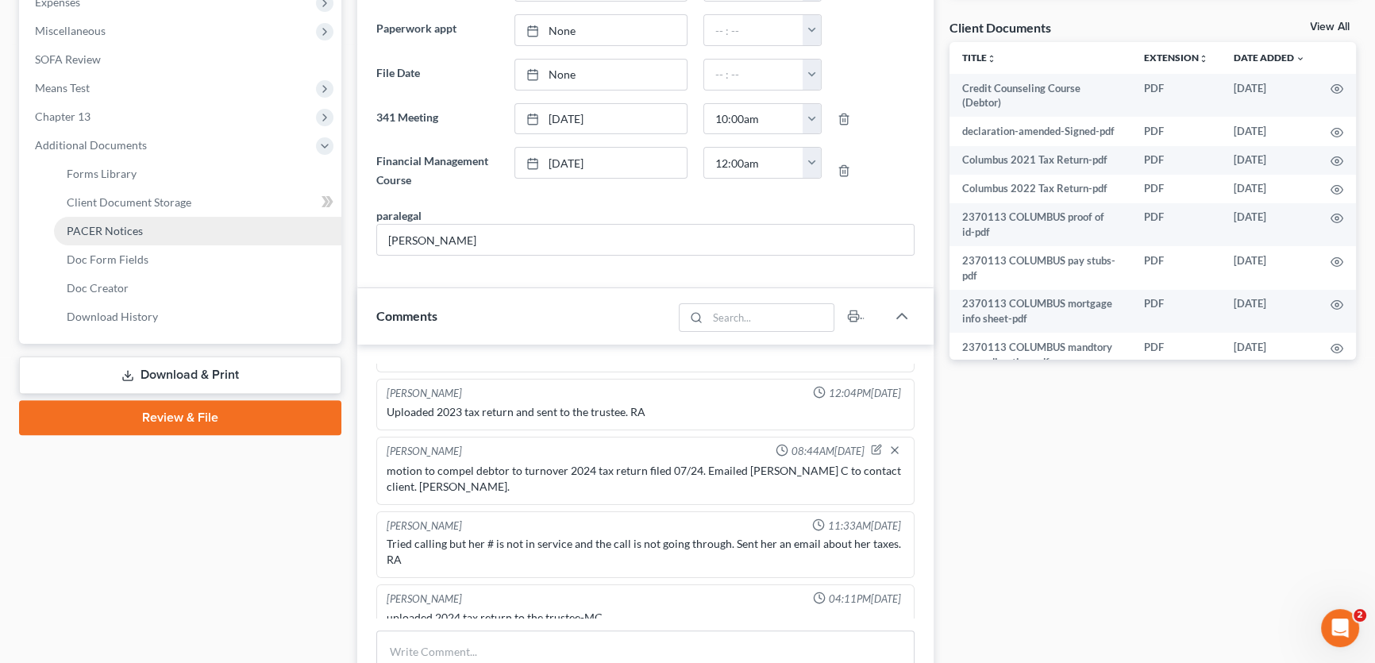
click at [135, 230] on span "PACER Notices" at bounding box center [105, 230] width 76 height 13
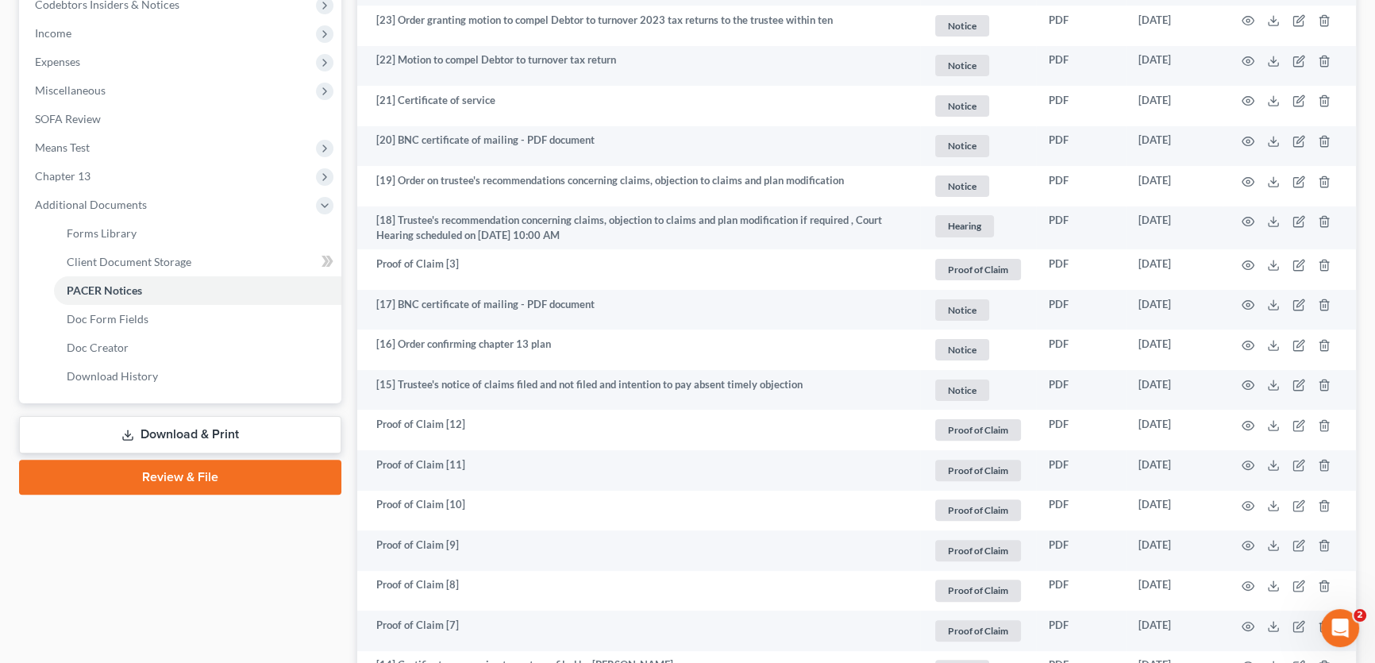
scroll to position [505, 0]
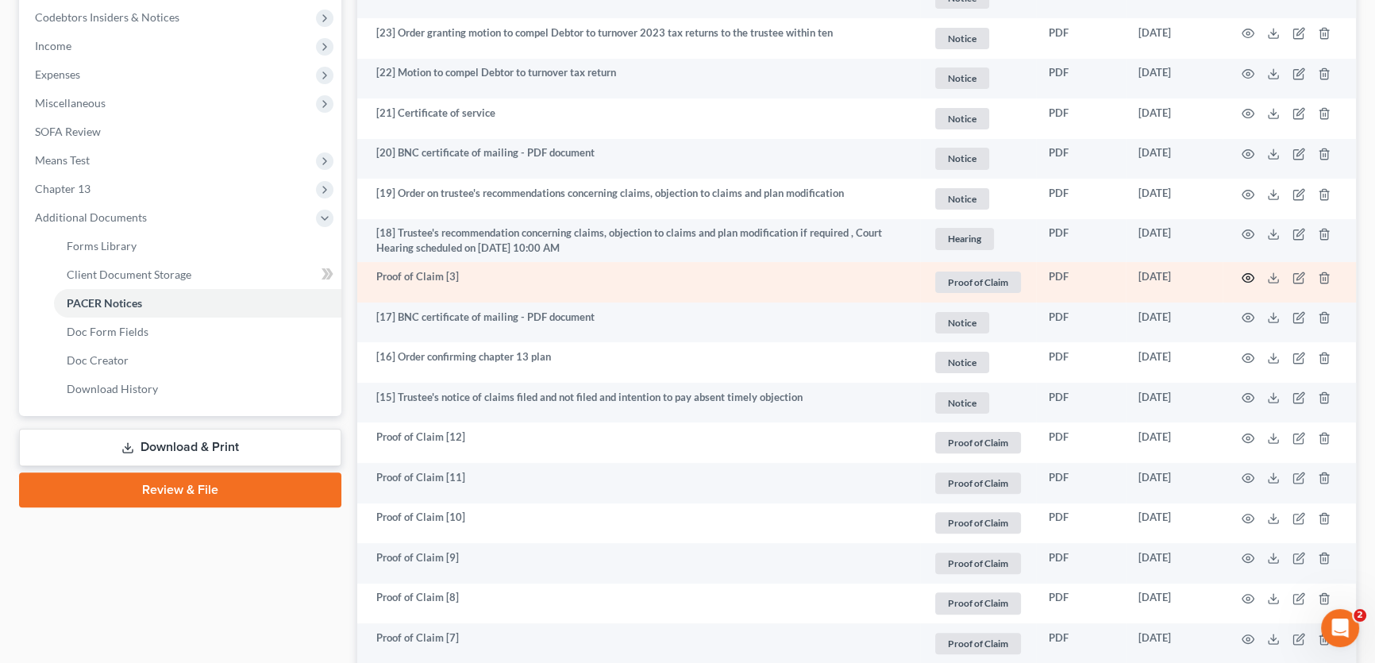
click at [1251, 273] on icon "button" at bounding box center [1247, 277] width 13 height 13
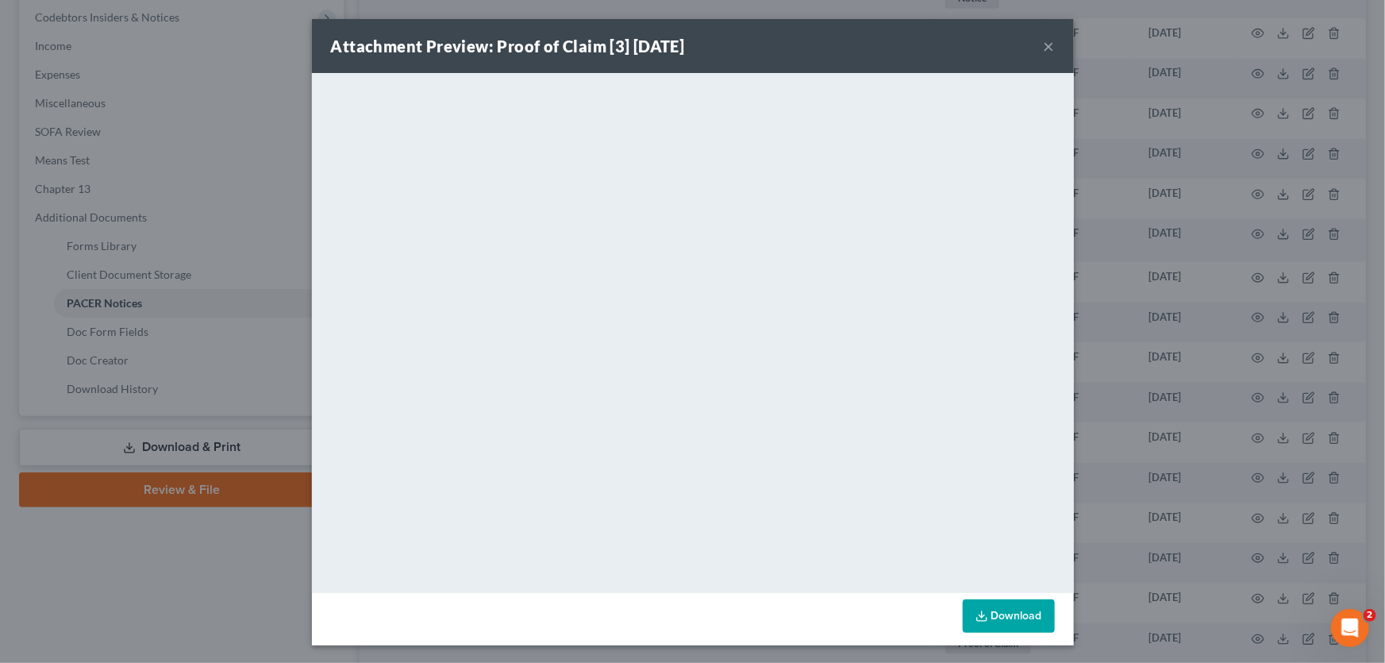
drag, startPoint x: 1045, startPoint y: 44, endPoint x: 367, endPoint y: 5, distance: 679.7
click at [1045, 44] on button "×" at bounding box center [1049, 46] width 11 height 19
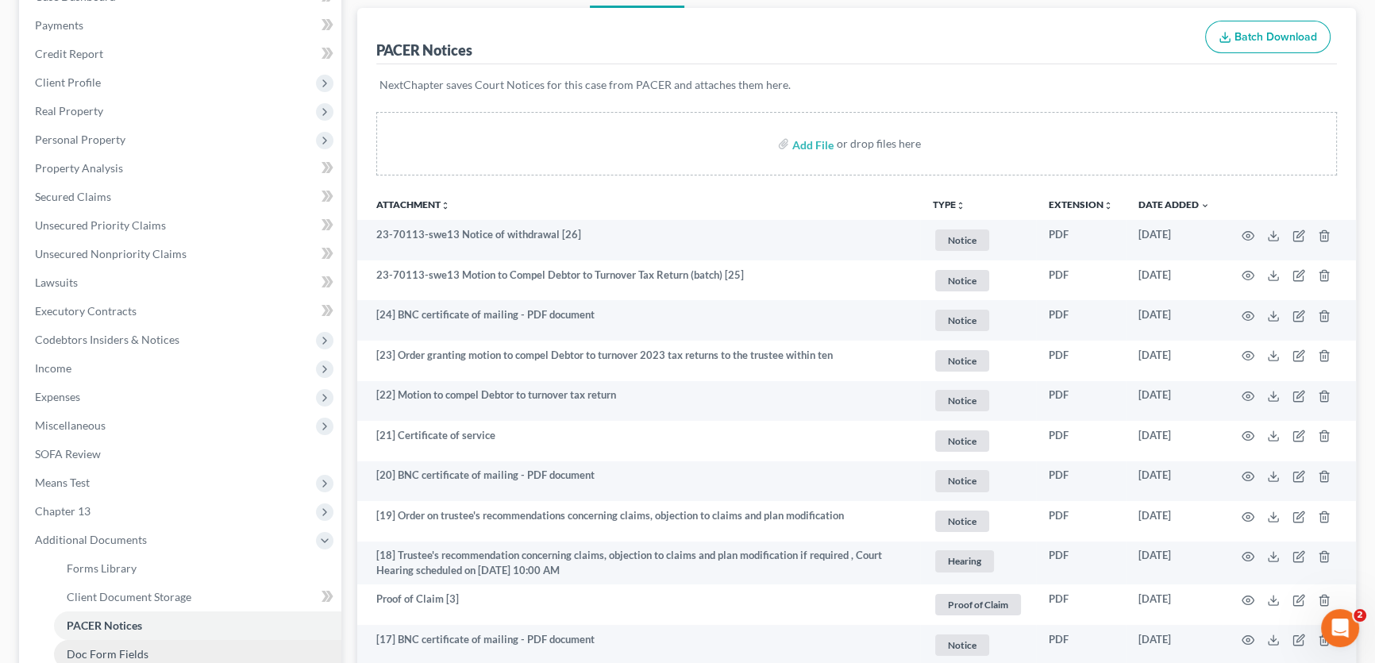
scroll to position [0, 0]
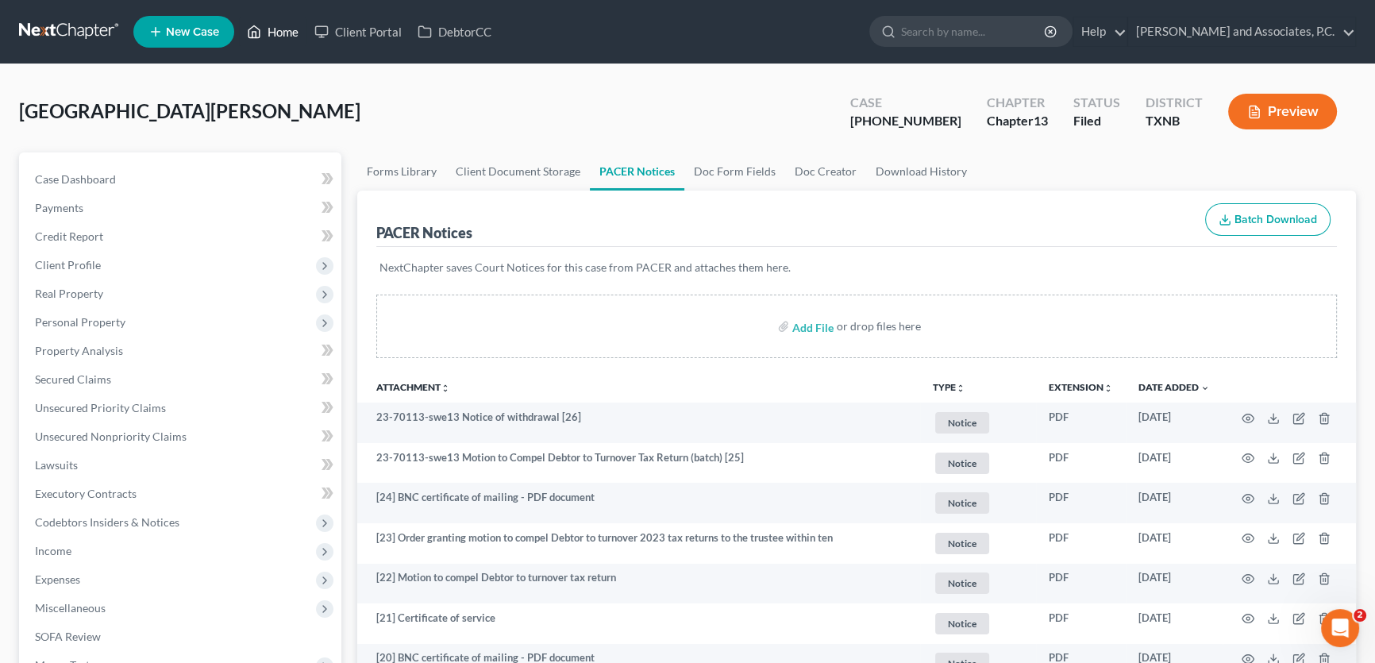
click at [278, 34] on link "Home" at bounding box center [272, 31] width 67 height 29
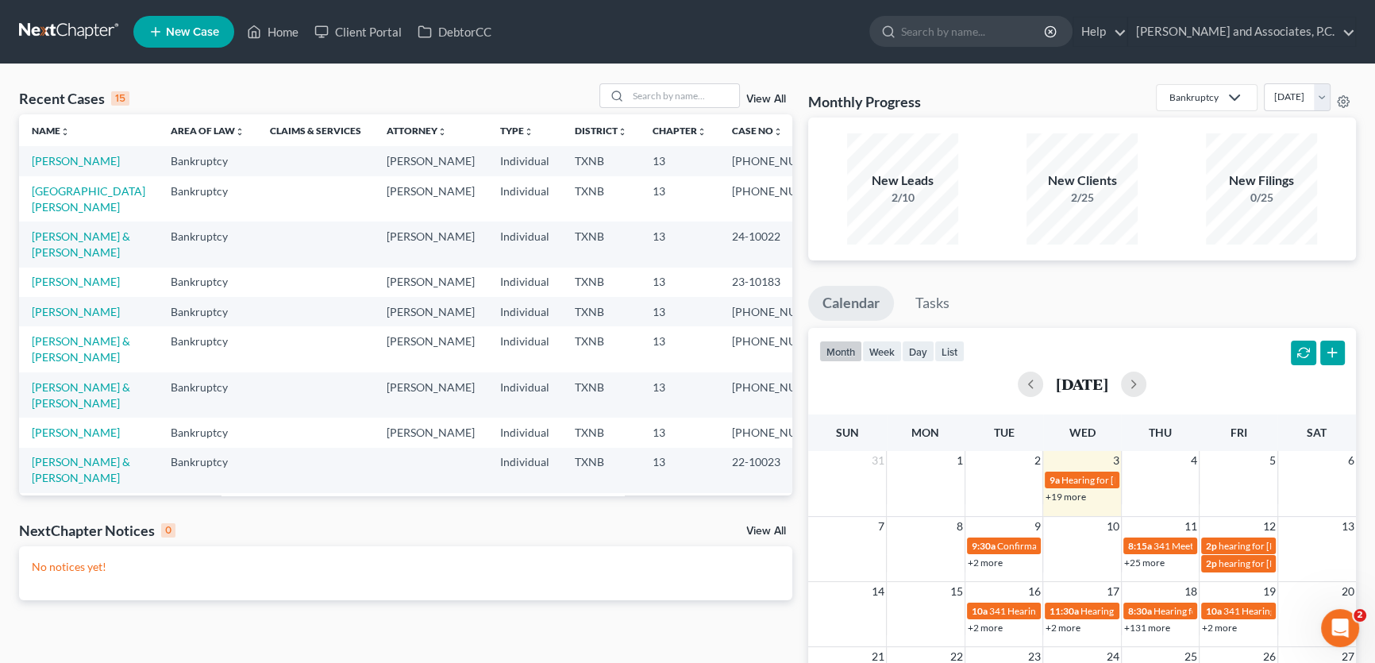
click at [235, 94] on div "Recent Cases 15 View All" at bounding box center [405, 98] width 773 height 31
click at [643, 94] on input "search" at bounding box center [683, 95] width 111 height 23
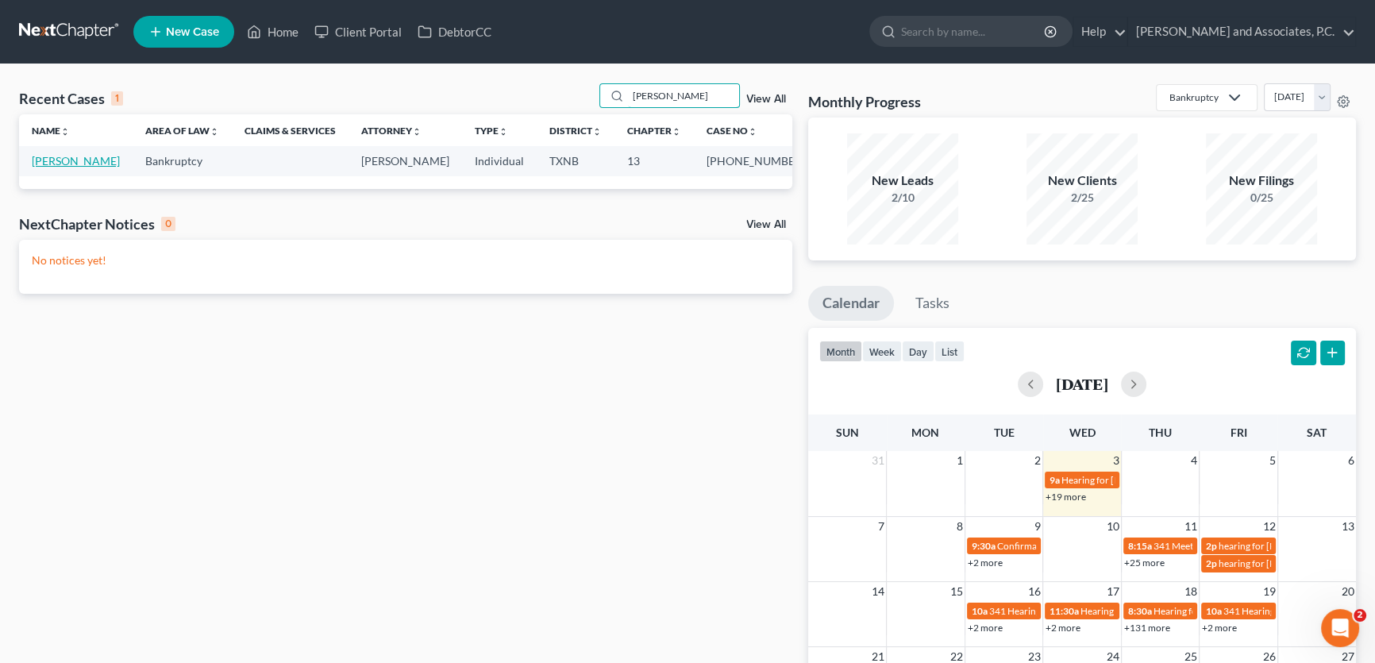
type input "[PERSON_NAME]"
click at [52, 165] on link "[PERSON_NAME]" at bounding box center [76, 160] width 88 height 13
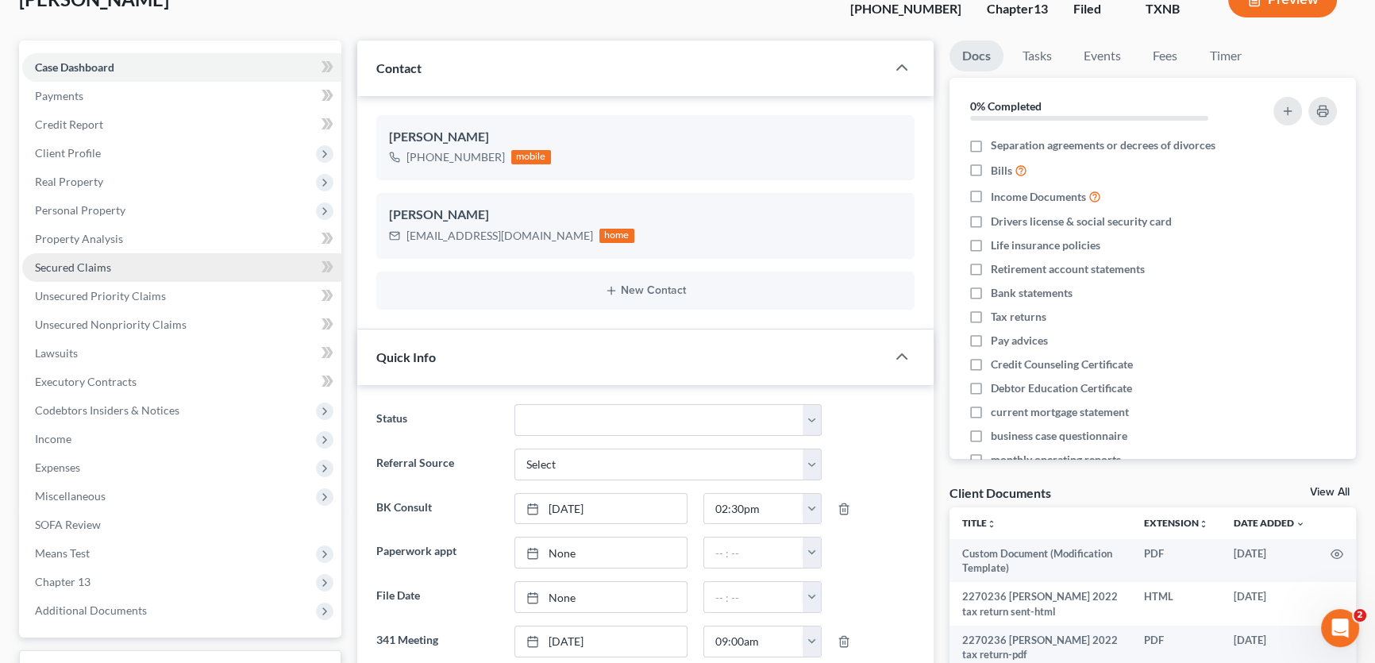
scroll to position [360, 0]
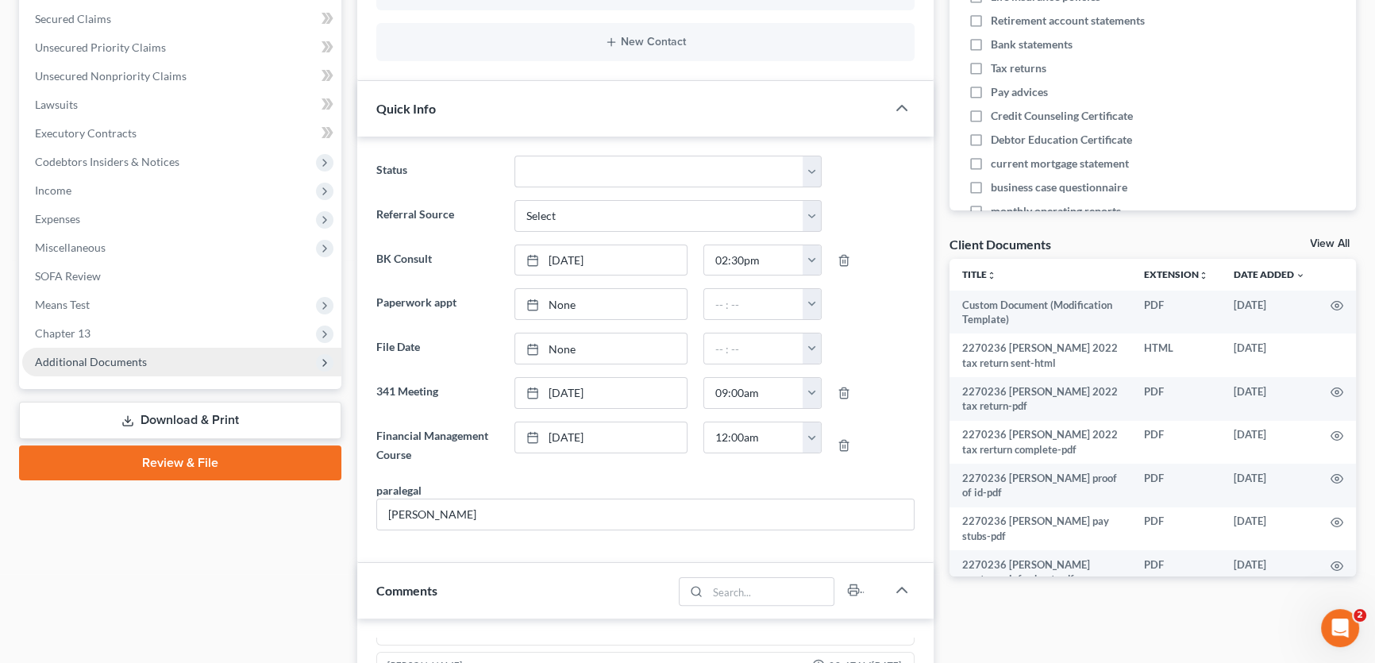
click at [139, 363] on span "Additional Documents" at bounding box center [91, 361] width 112 height 13
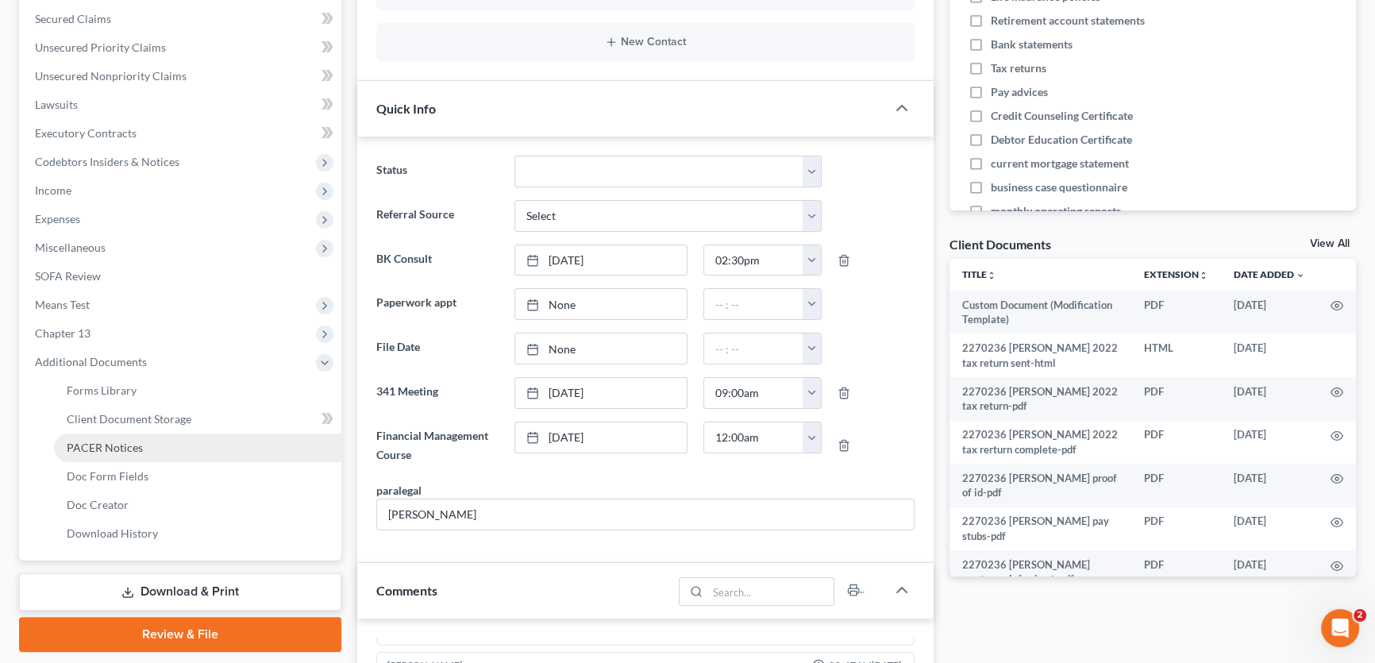
click at [144, 448] on link "PACER Notices" at bounding box center [197, 447] width 287 height 29
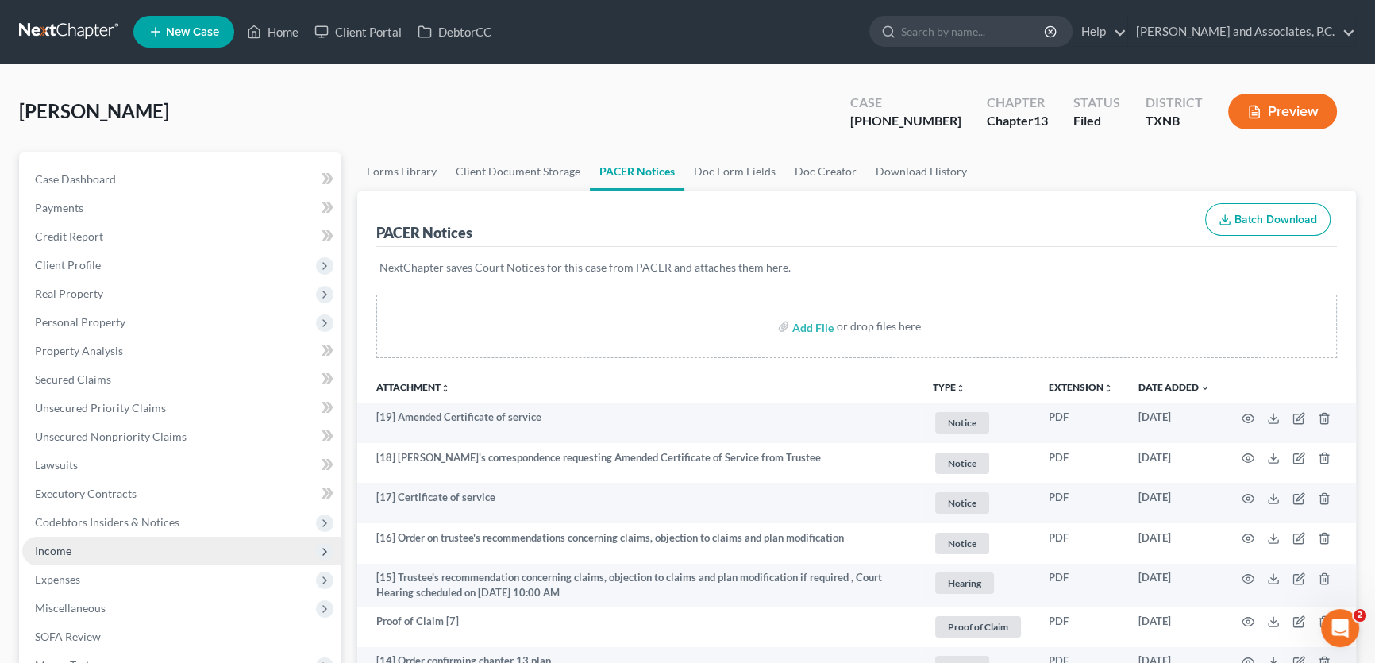
click at [85, 545] on span "Income" at bounding box center [181, 551] width 319 height 29
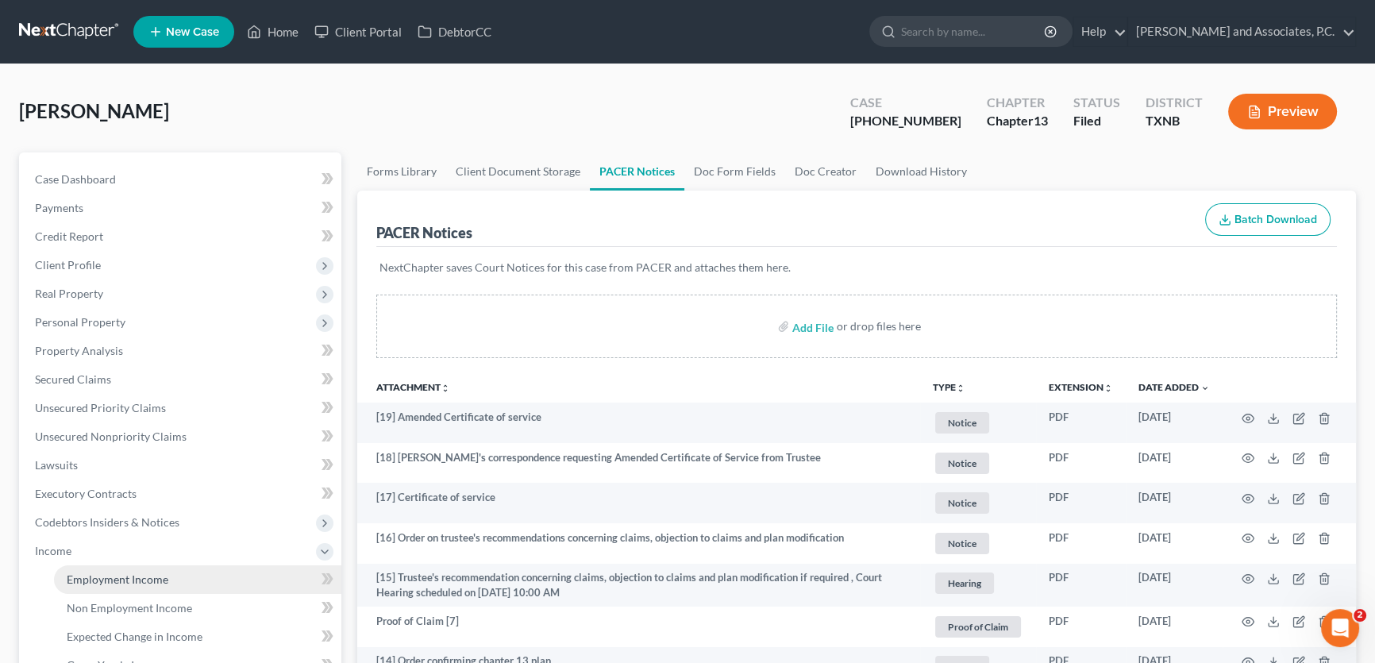
click at [117, 579] on span "Employment Income" at bounding box center [118, 578] width 102 height 13
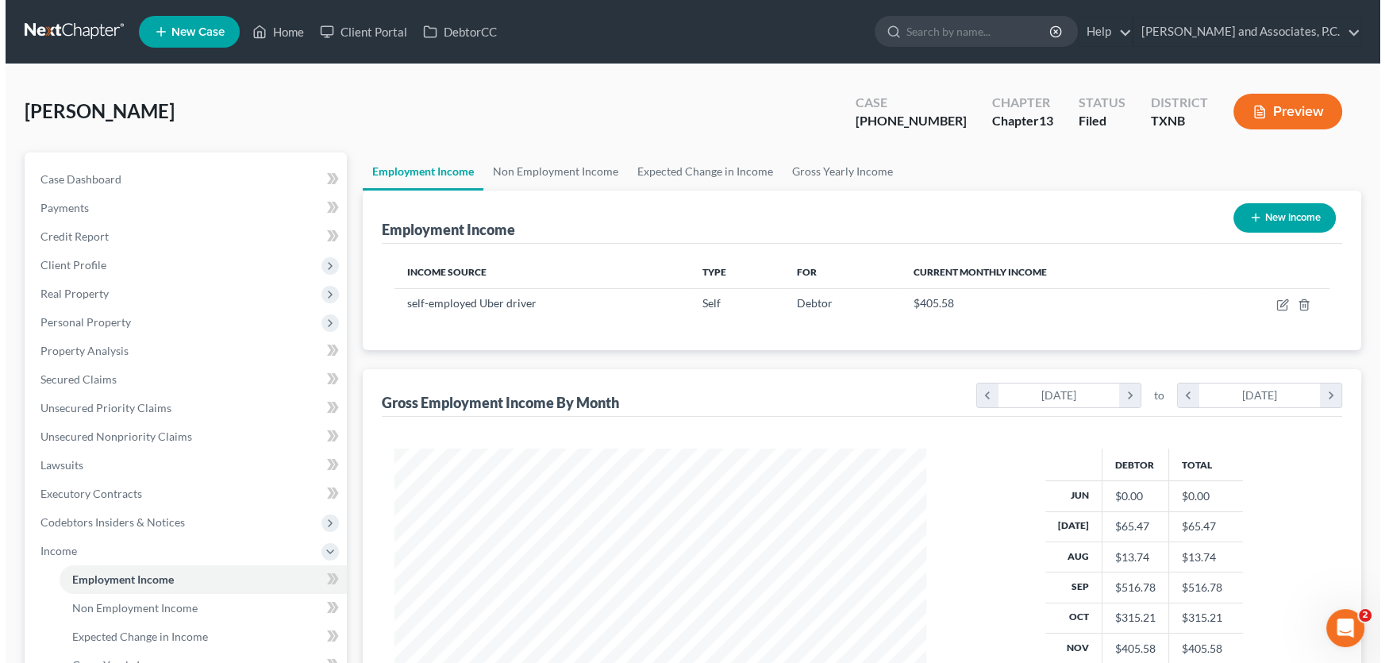
scroll to position [284, 563]
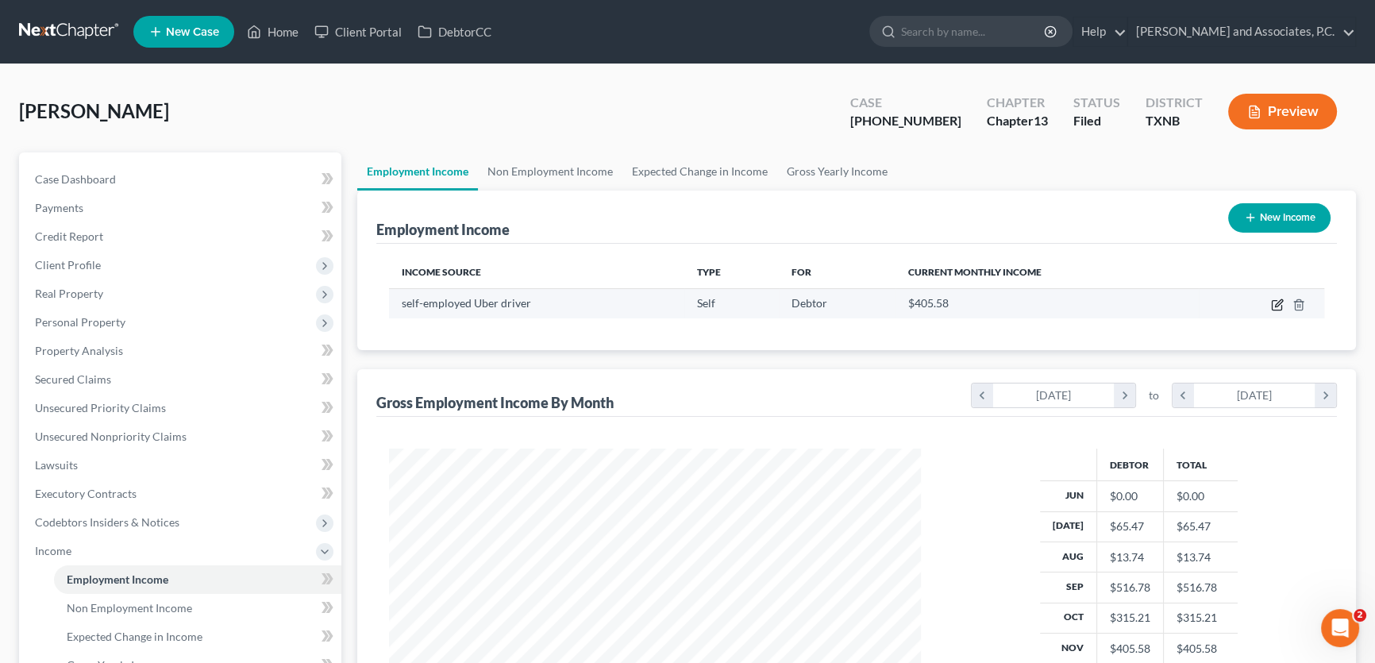
click at [1275, 301] on icon "button" at bounding box center [1277, 304] width 13 height 13
select select "1"
select select "0"
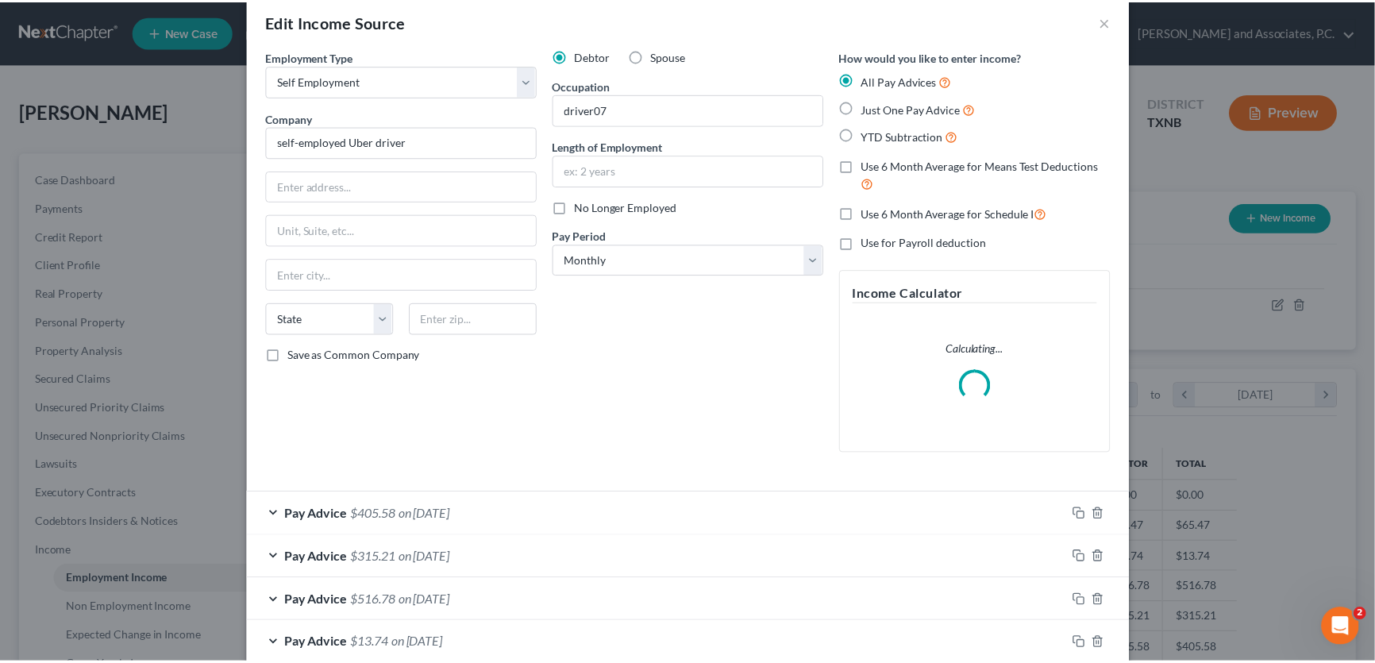
scroll to position [0, 0]
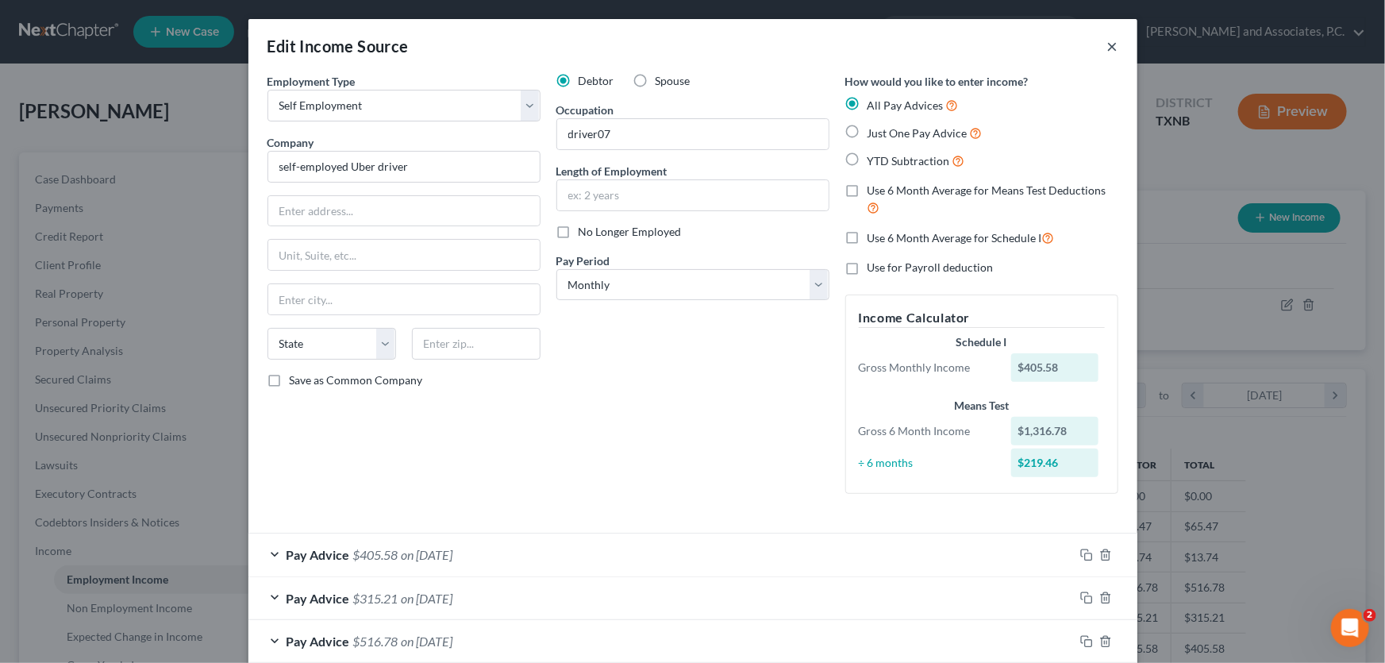
click at [1107, 44] on button "×" at bounding box center [1112, 46] width 11 height 19
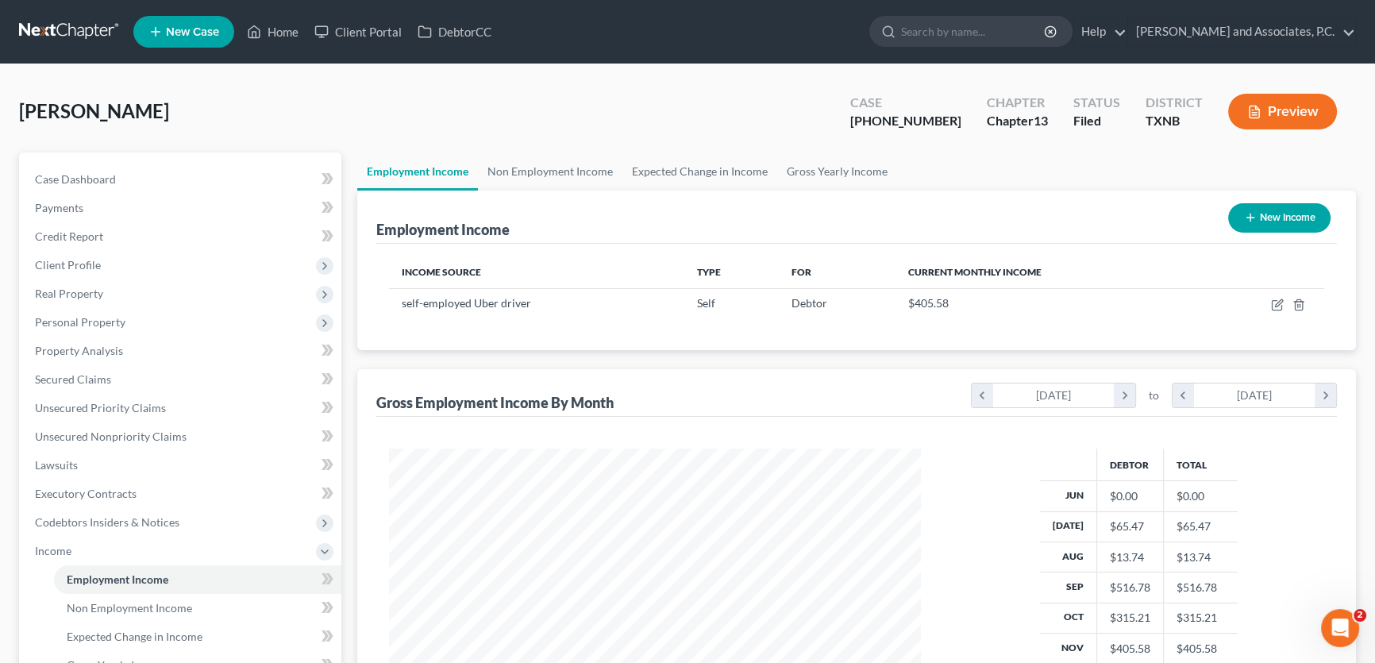
scroll to position [793355, 793076]
click at [550, 174] on link "Non Employment Income" at bounding box center [550, 171] width 144 height 38
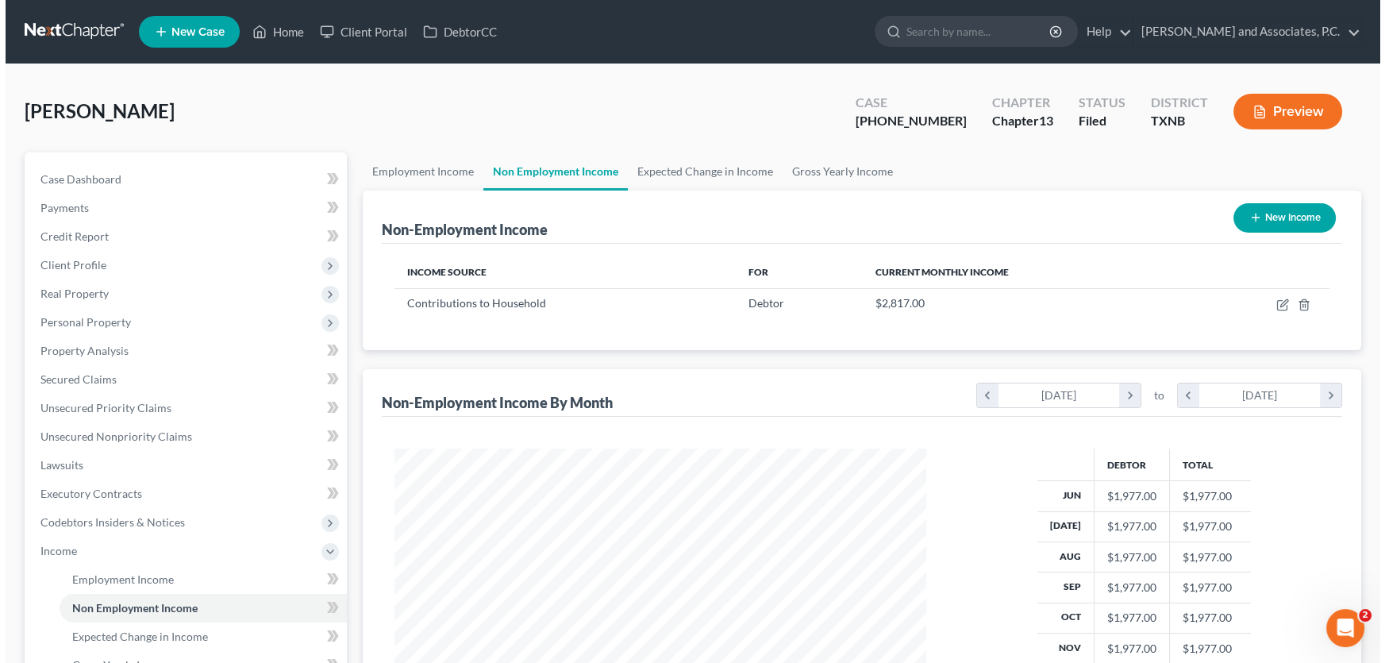
scroll to position [284, 563]
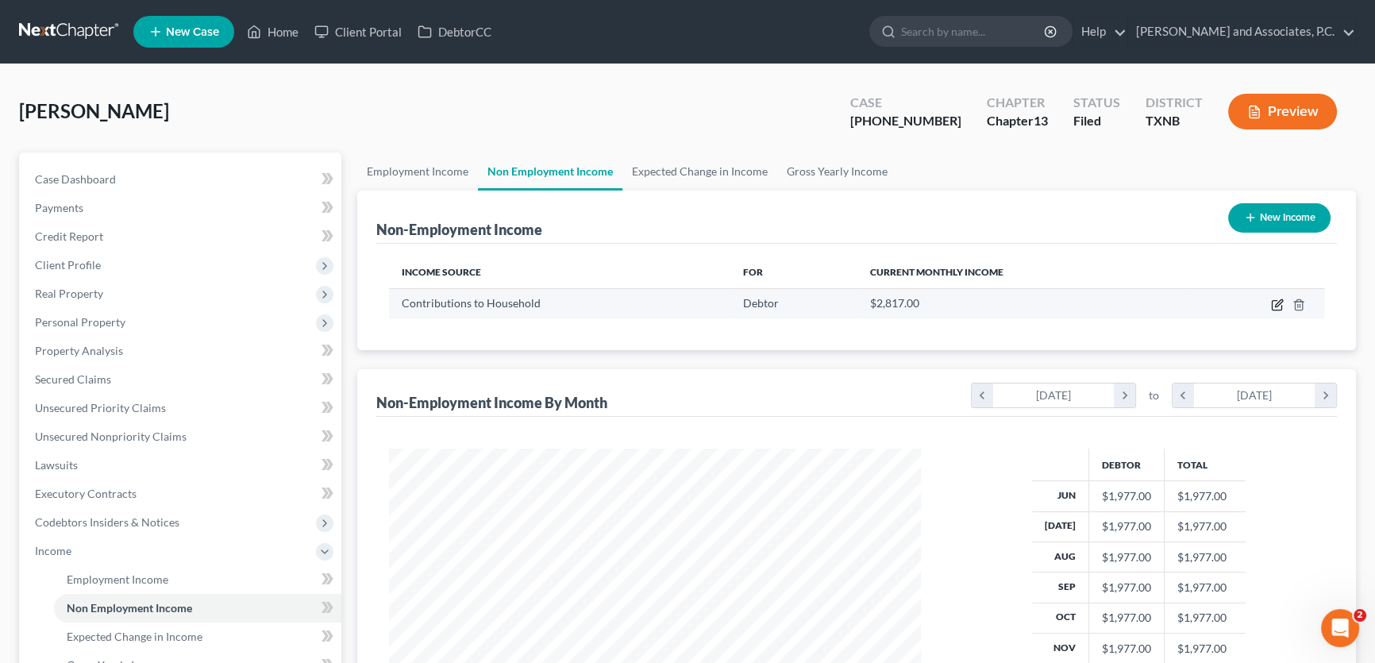
click at [1276, 302] on icon "button" at bounding box center [1278, 302] width 7 height 7
select select "8"
select select "0"
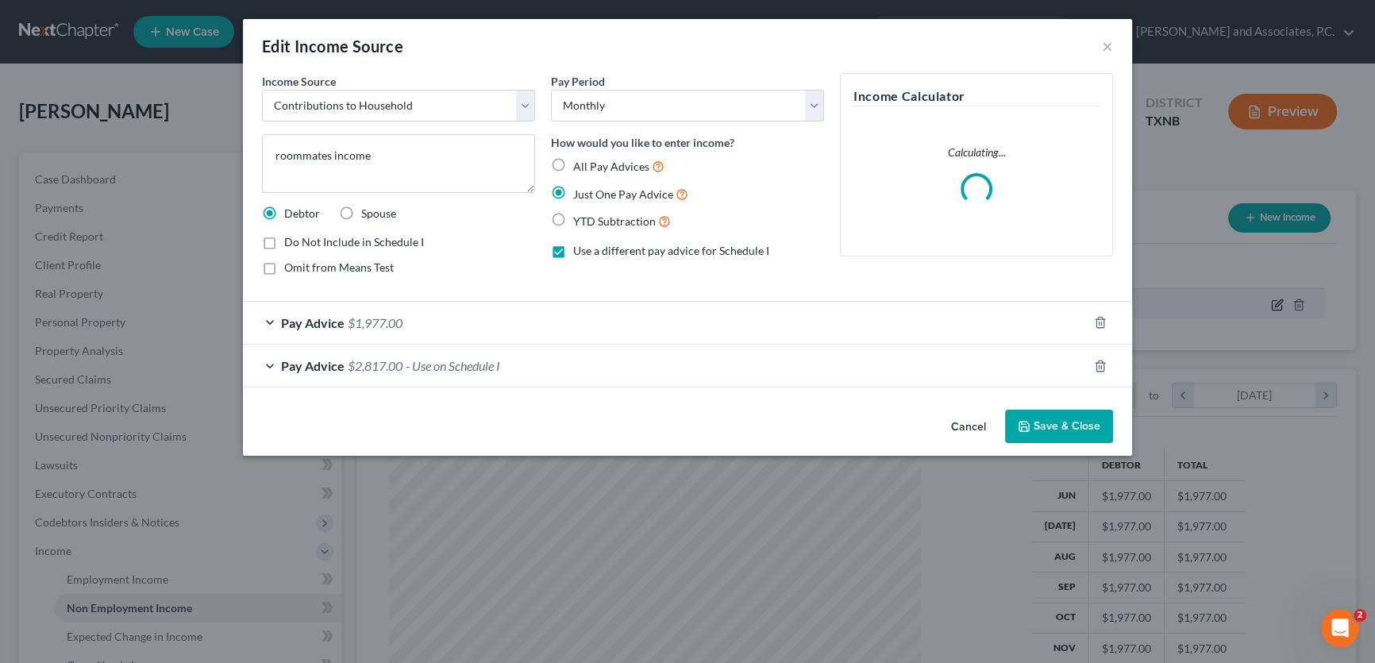
scroll to position [284, 568]
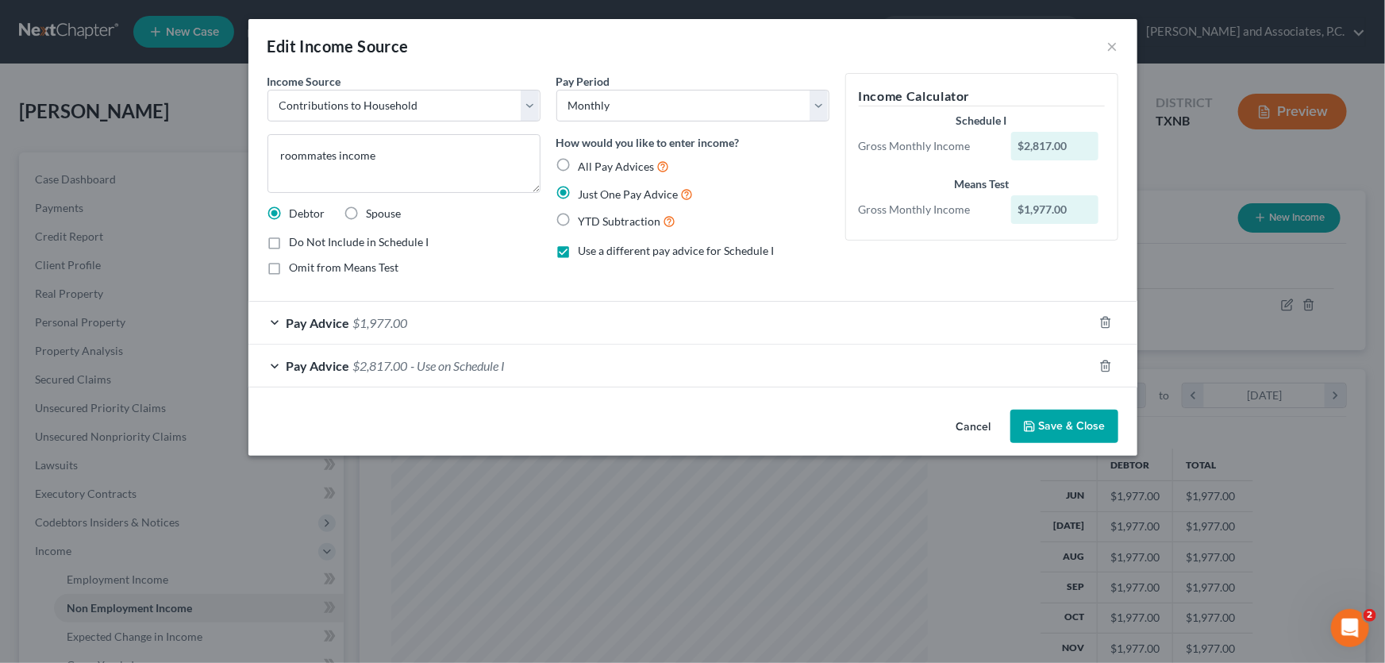
click at [967, 426] on button "Cancel" at bounding box center [974, 427] width 60 height 32
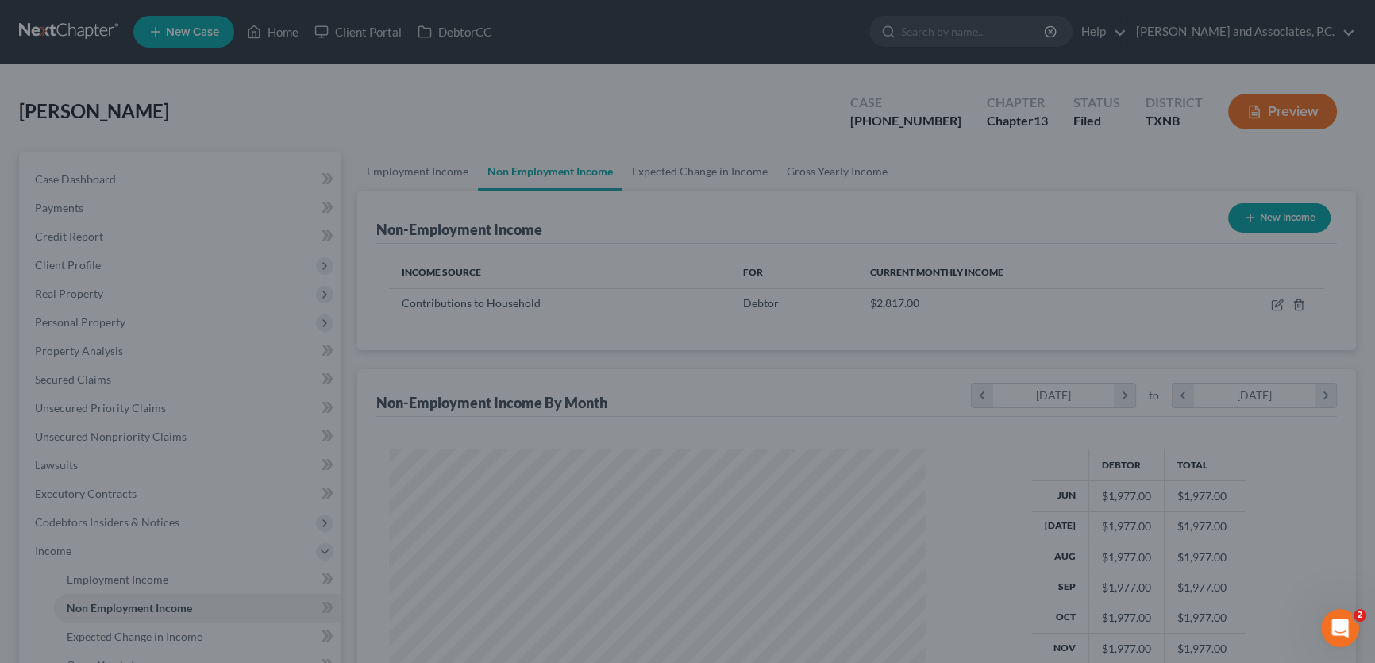
scroll to position [793355, 793076]
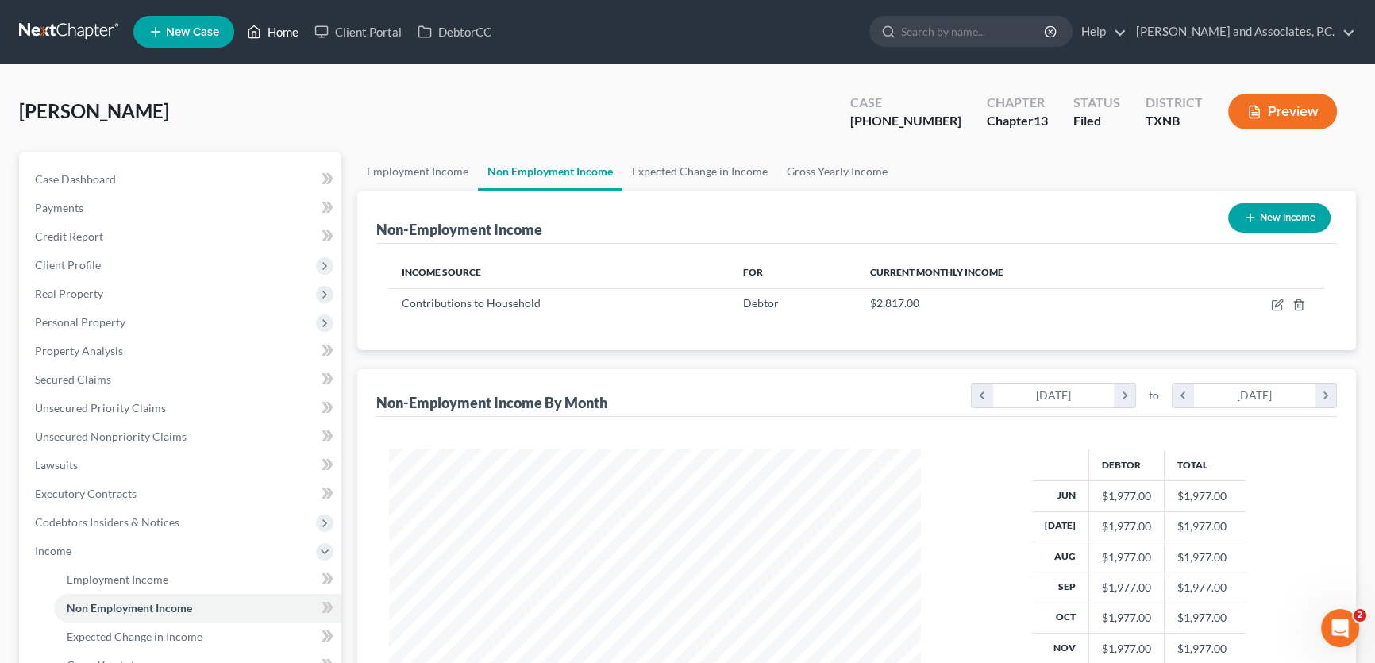
click at [289, 29] on link "Home" at bounding box center [272, 31] width 67 height 29
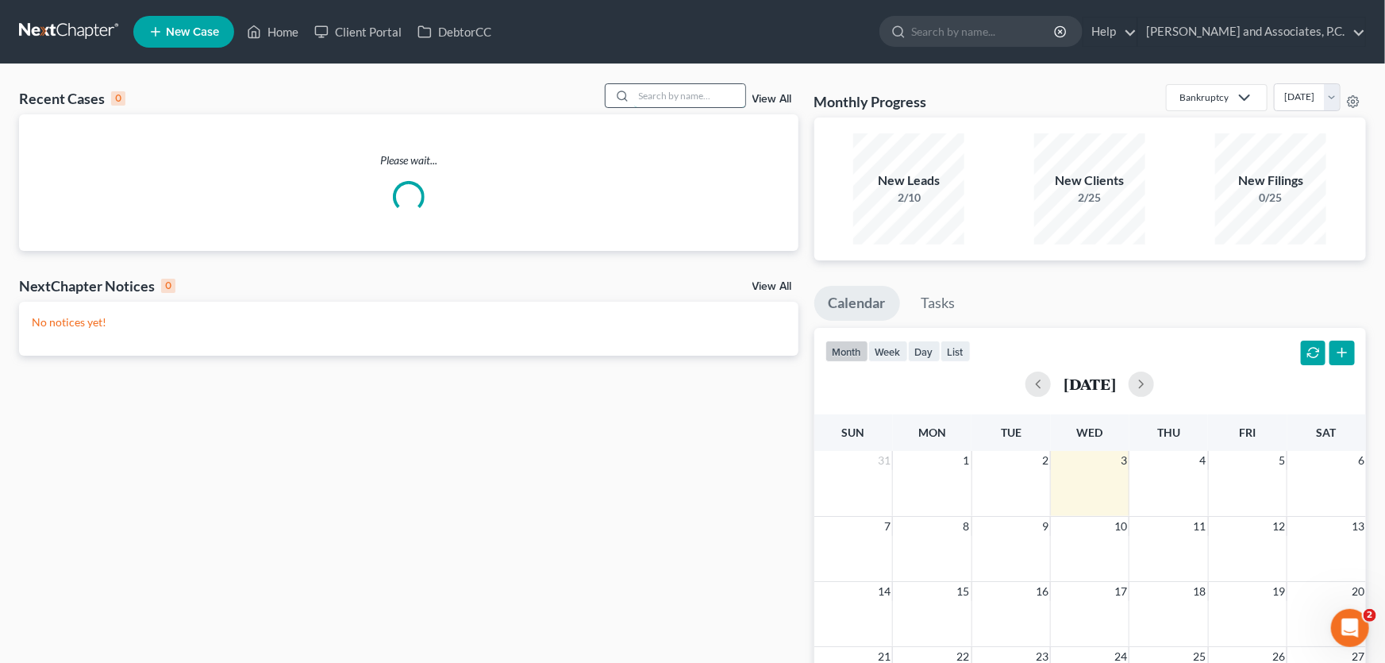
click at [682, 93] on input "search" at bounding box center [689, 95] width 111 height 23
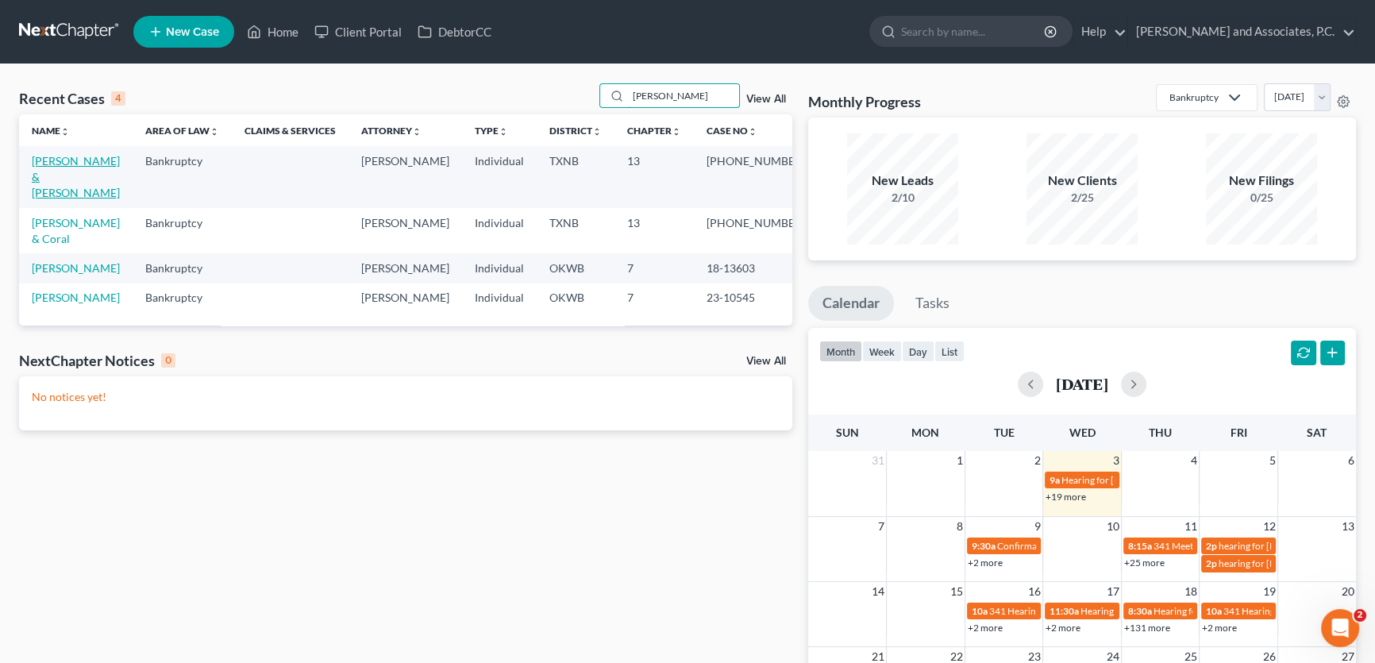
type input "[PERSON_NAME]"
click at [67, 158] on link "[PERSON_NAME] & [PERSON_NAME]" at bounding box center [76, 176] width 88 height 45
select select "5"
select select "1"
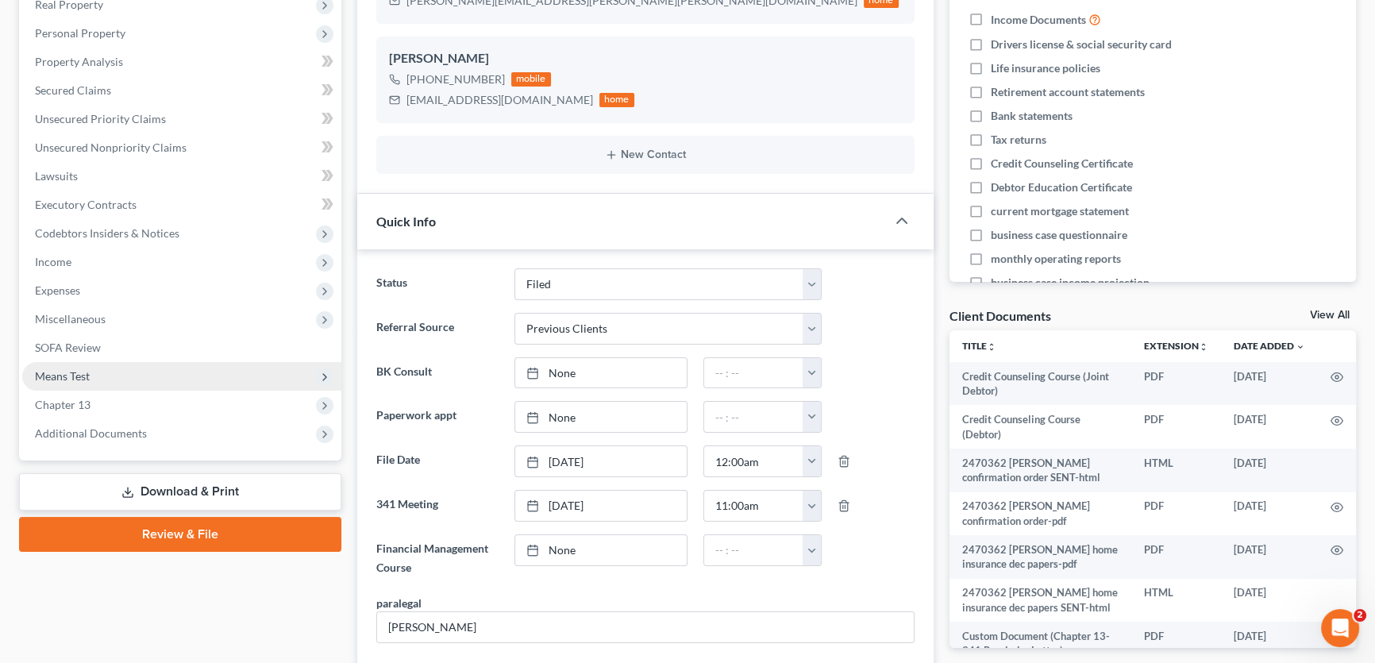
scroll to position [288, 0]
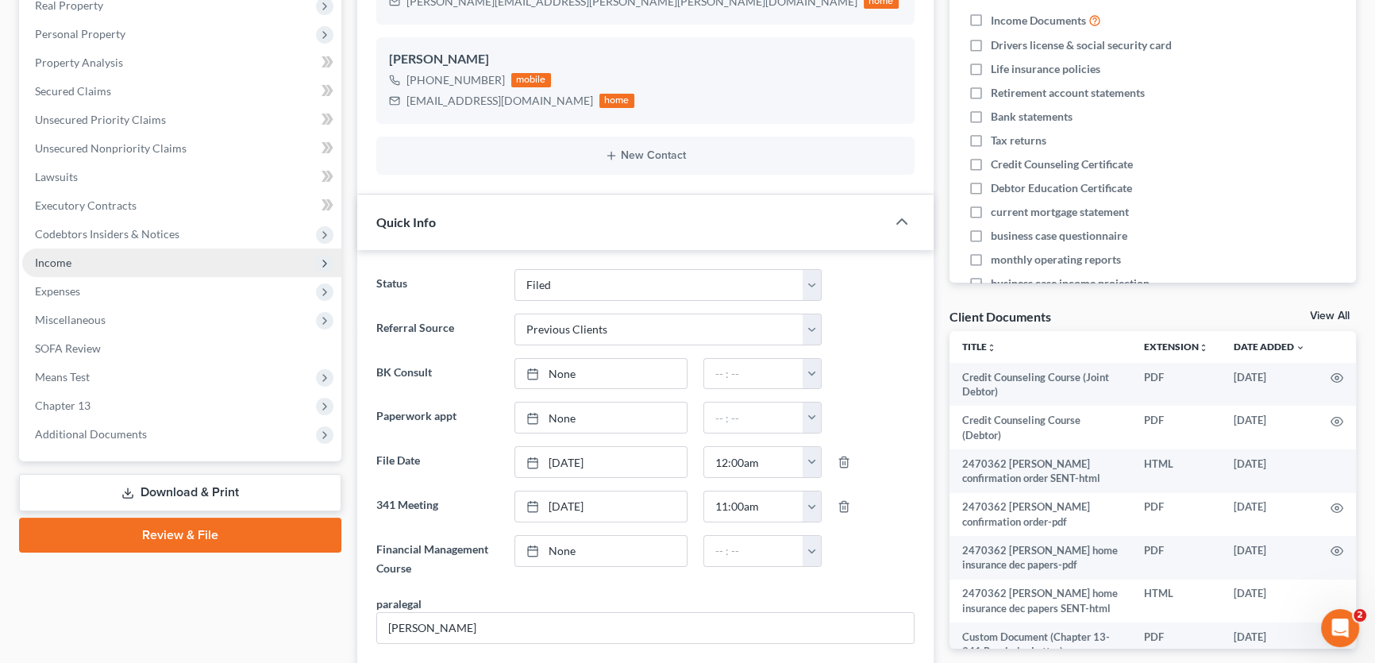
click at [87, 260] on span "Income" at bounding box center [181, 262] width 319 height 29
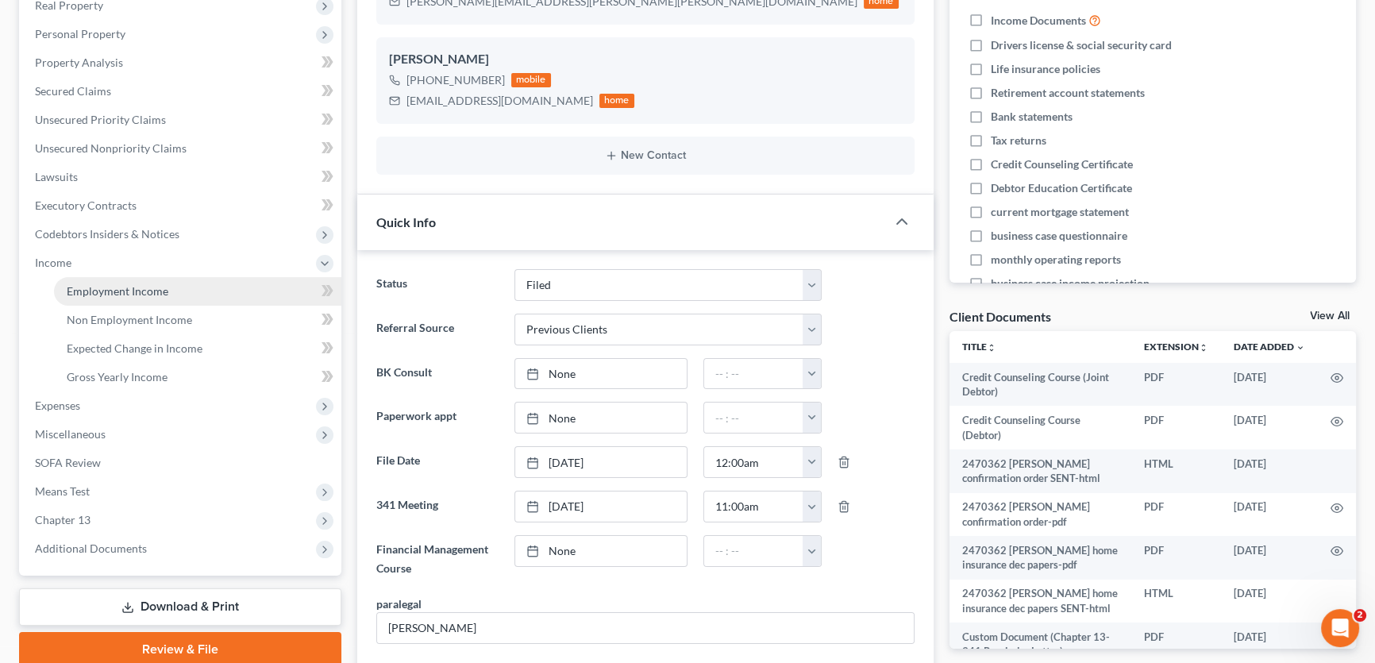
click at [92, 297] on link "Employment Income" at bounding box center [197, 291] width 287 height 29
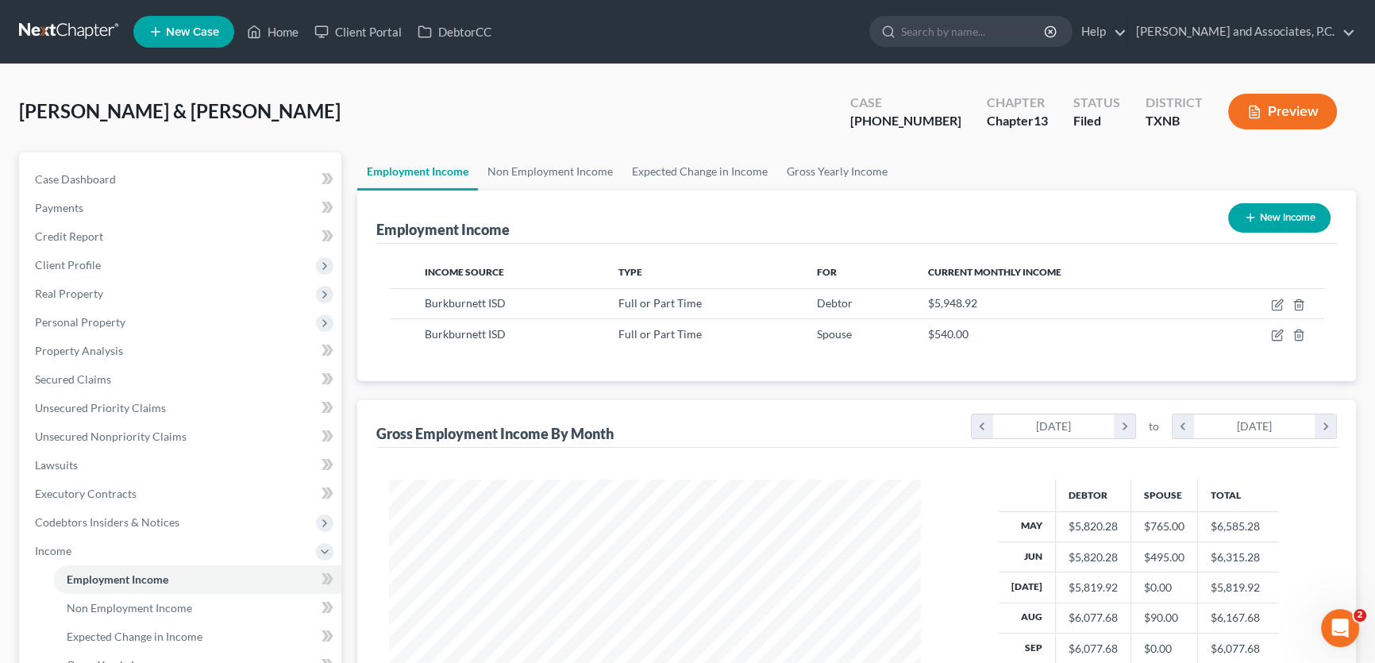
scroll to position [284, 563]
click at [536, 169] on link "Non Employment Income" at bounding box center [550, 171] width 144 height 38
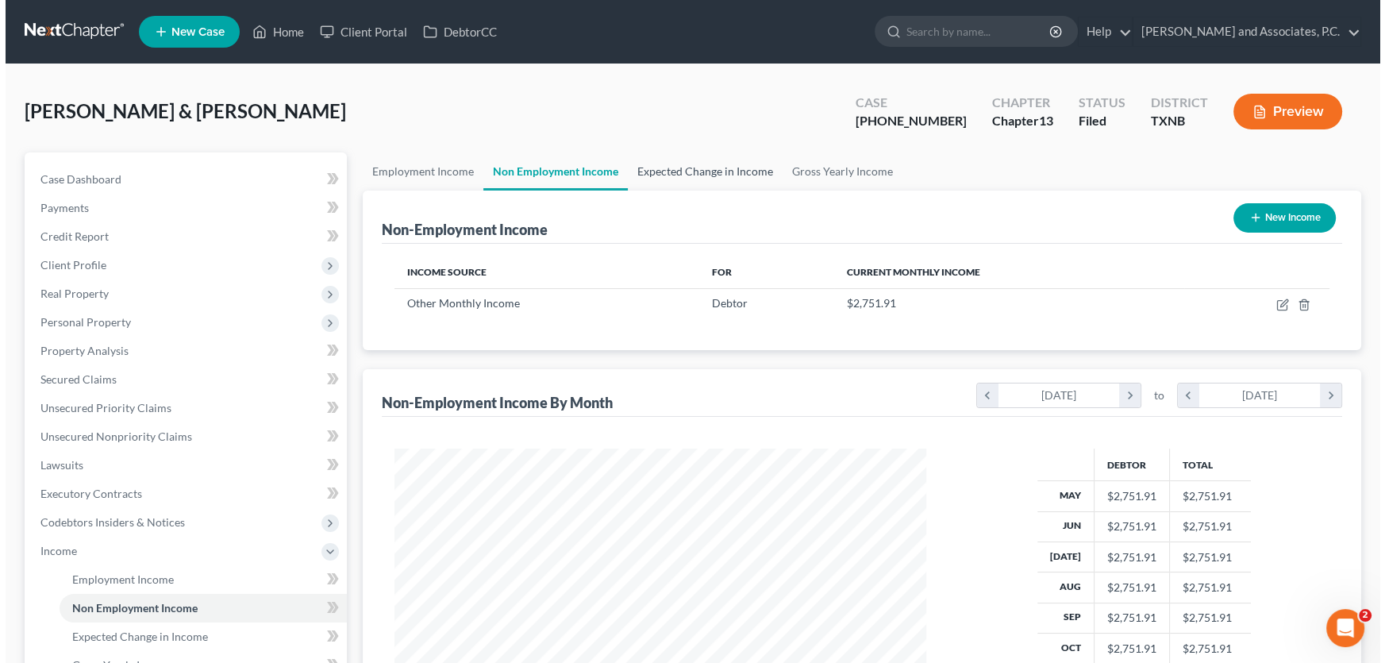
scroll to position [284, 563]
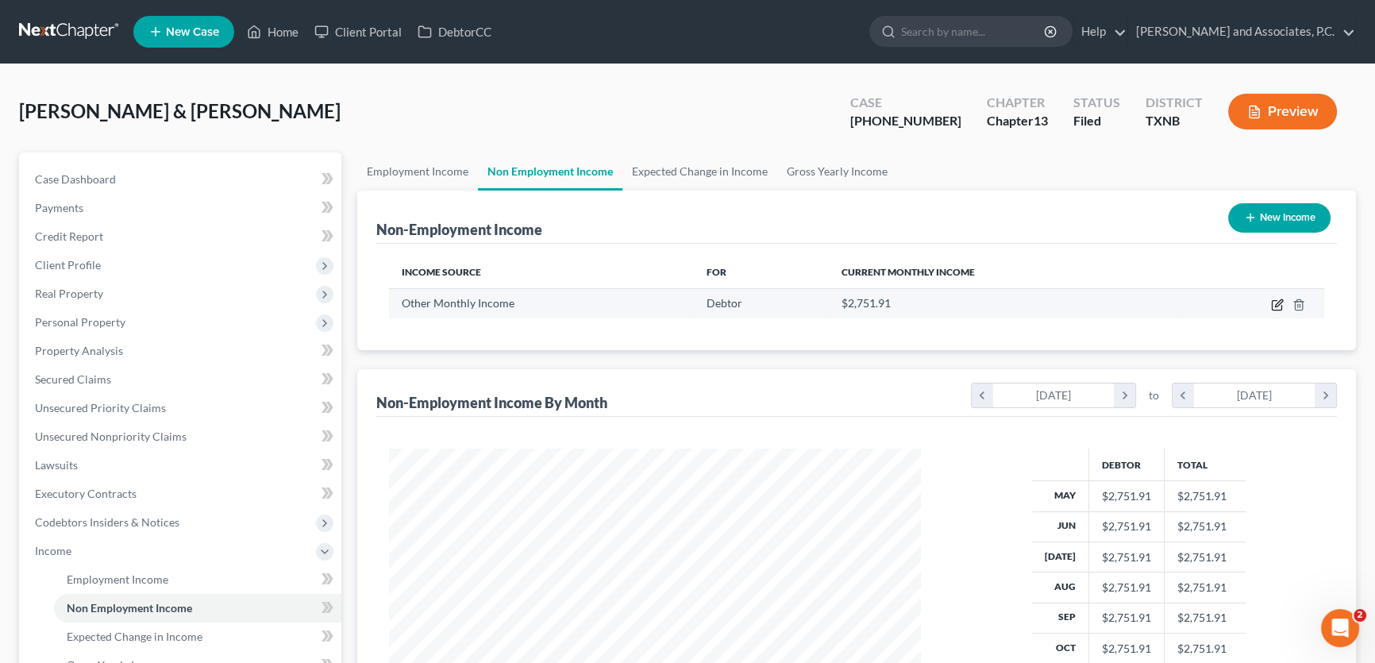
click at [1274, 301] on icon "button" at bounding box center [1277, 304] width 13 height 13
select select "13"
select select "0"
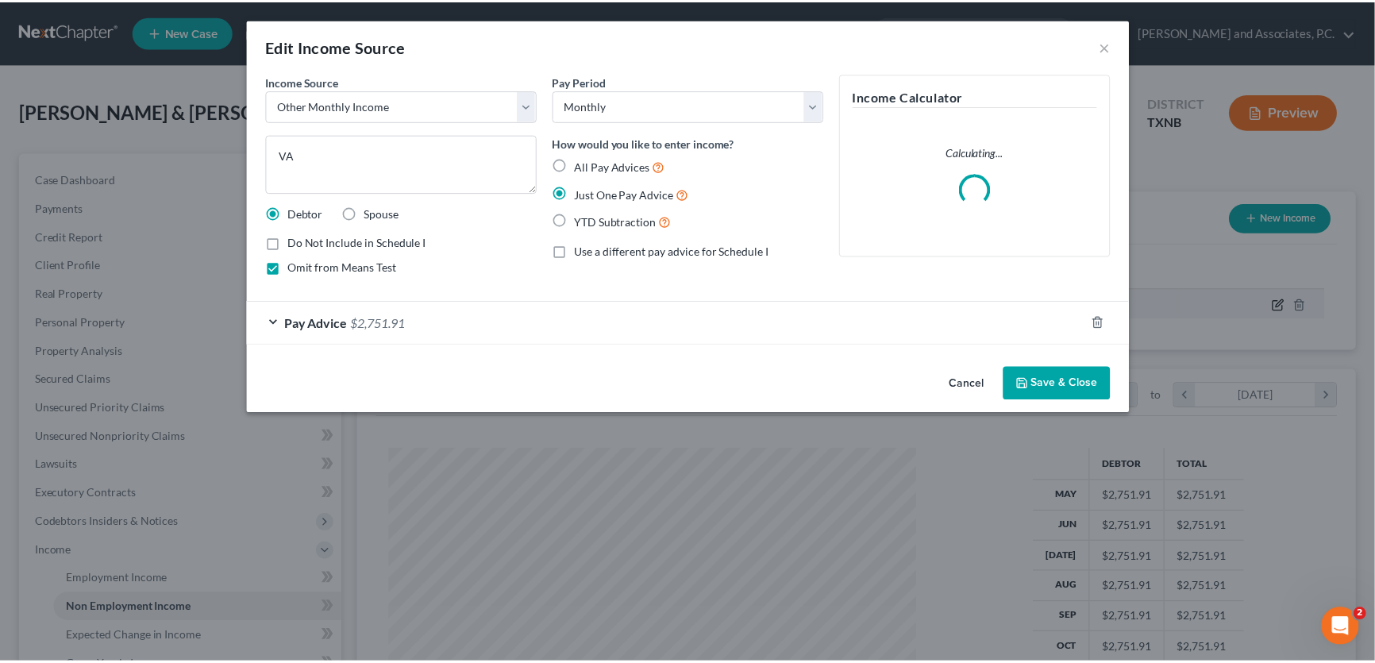
scroll to position [284, 568]
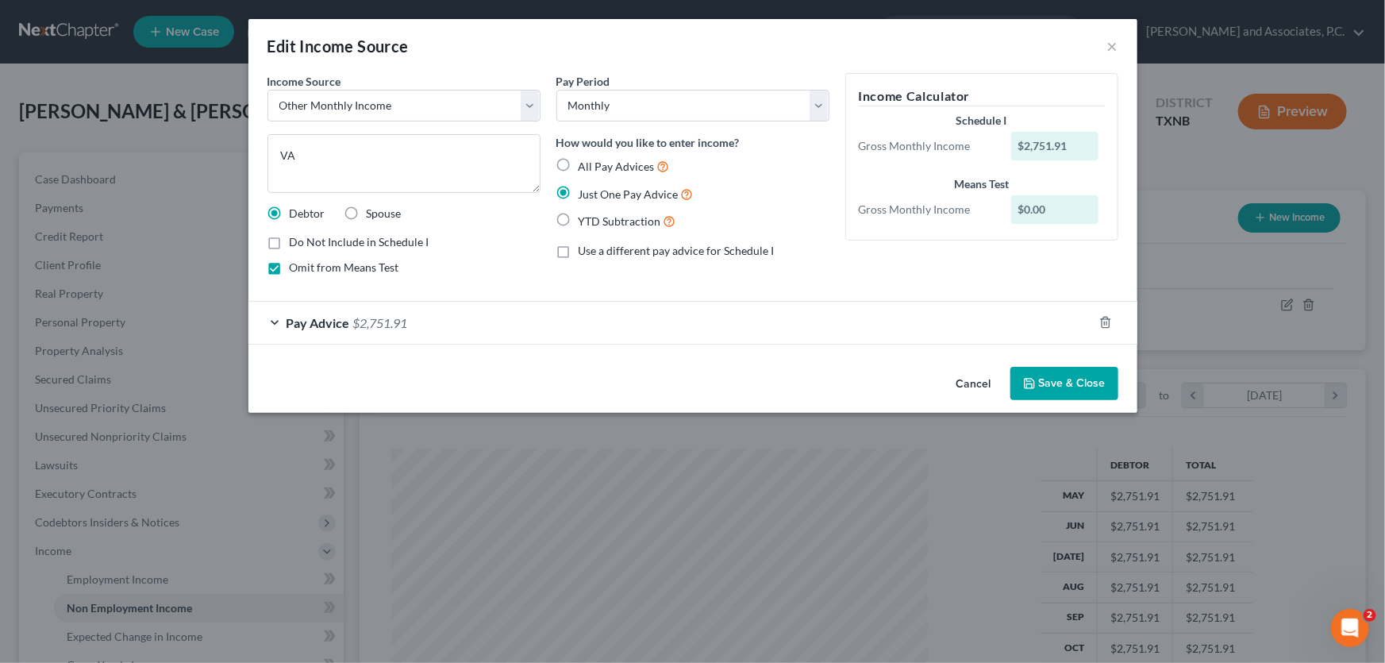
click at [982, 384] on button "Cancel" at bounding box center [974, 384] width 60 height 32
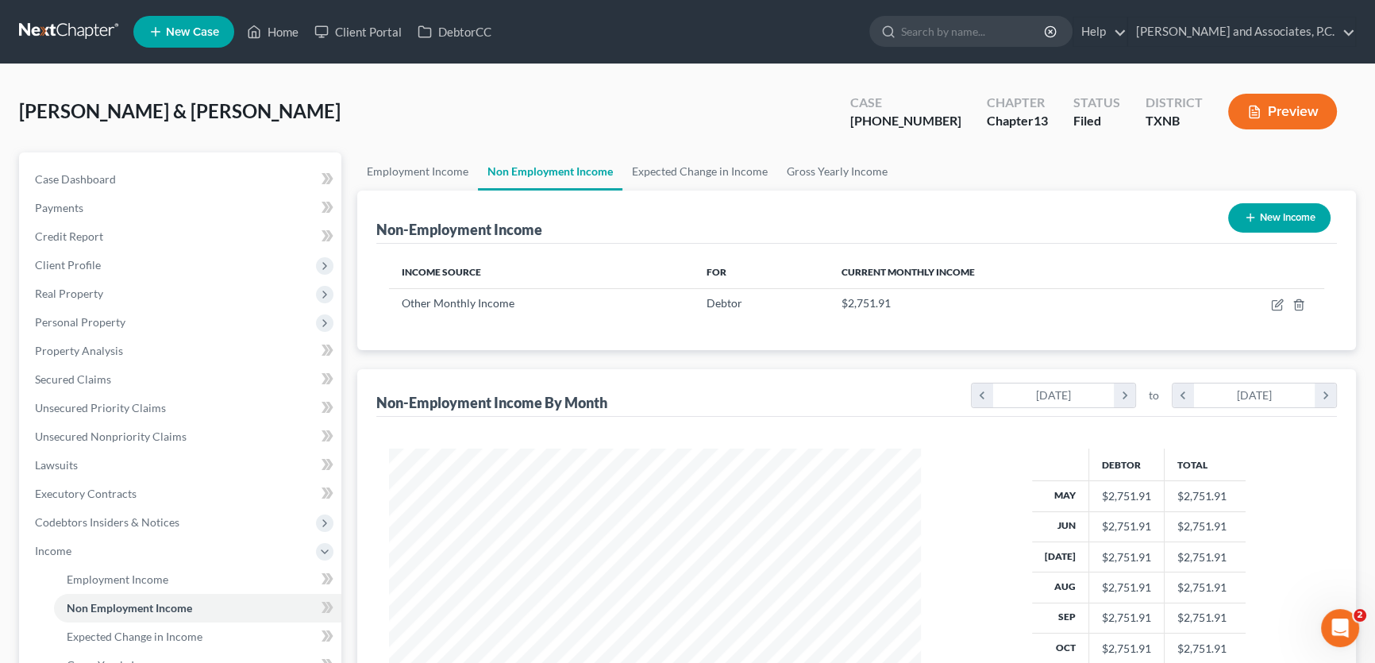
scroll to position [793355, 793076]
click at [452, 167] on link "Employment Income" at bounding box center [417, 171] width 121 height 38
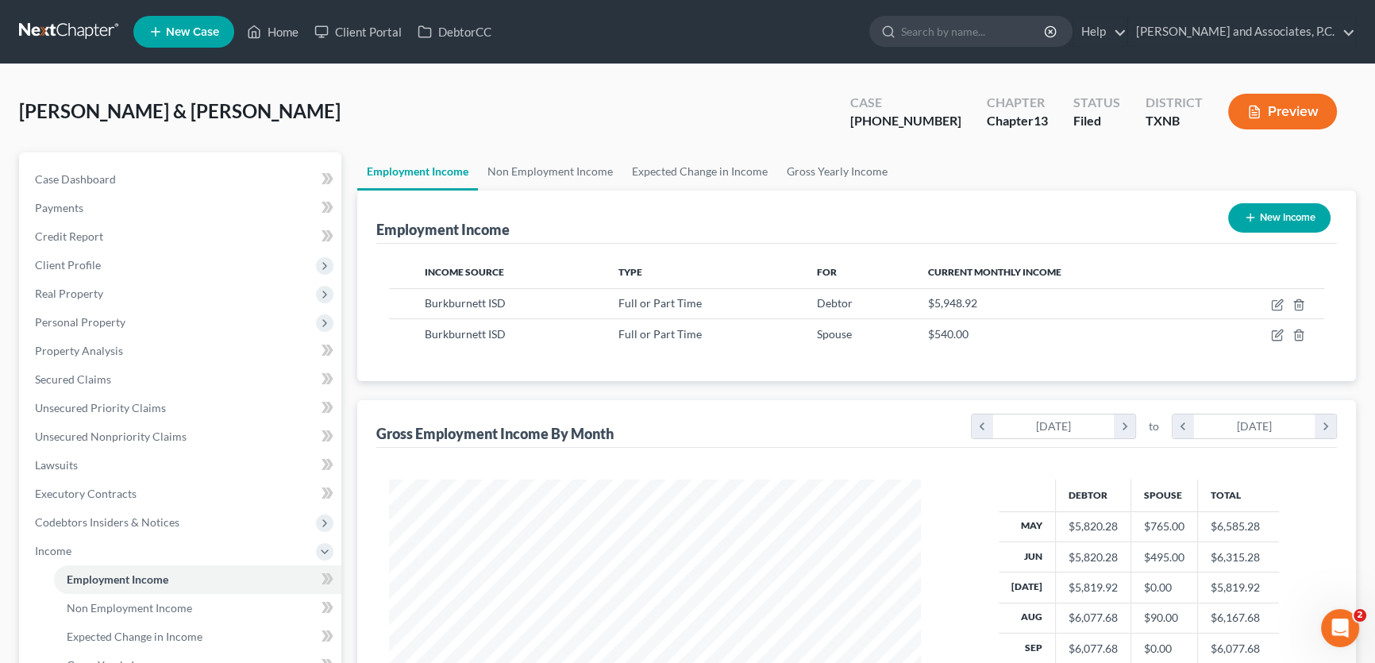
scroll to position [284, 563]
click at [552, 174] on link "Non Employment Income" at bounding box center [550, 171] width 144 height 38
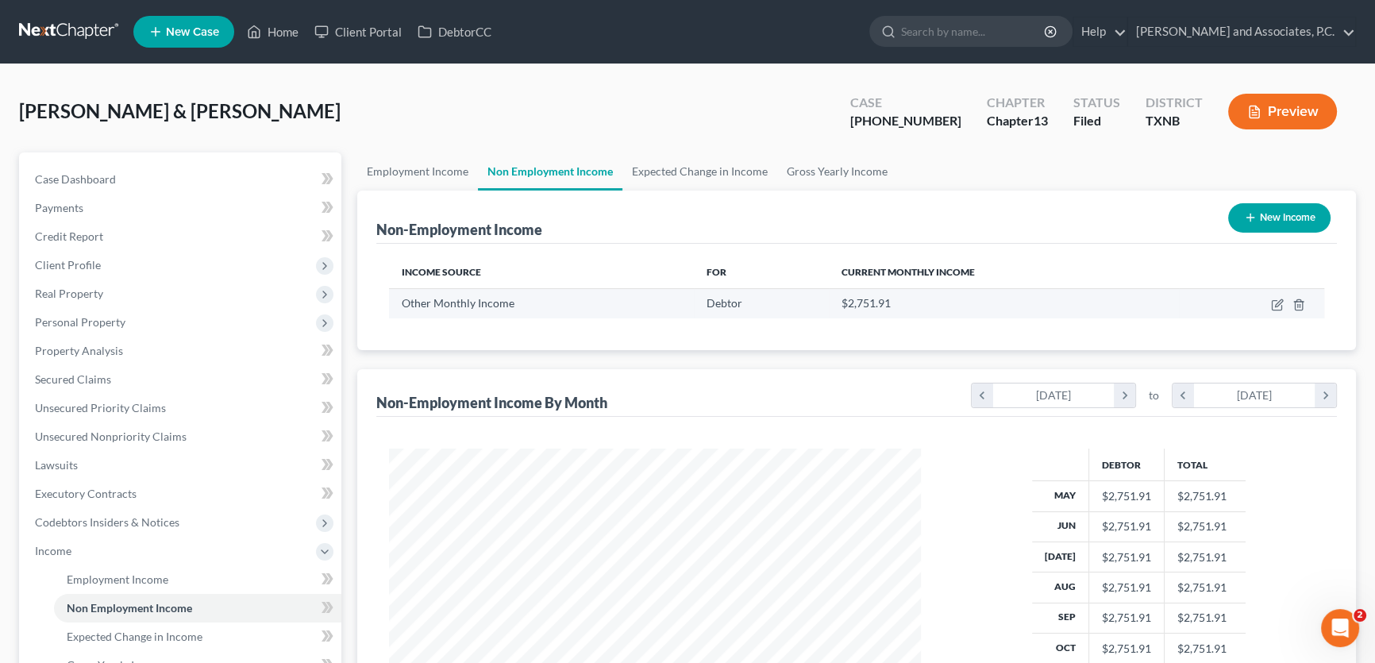
scroll to position [284, 563]
click at [398, 171] on link "Employment Income" at bounding box center [417, 171] width 121 height 38
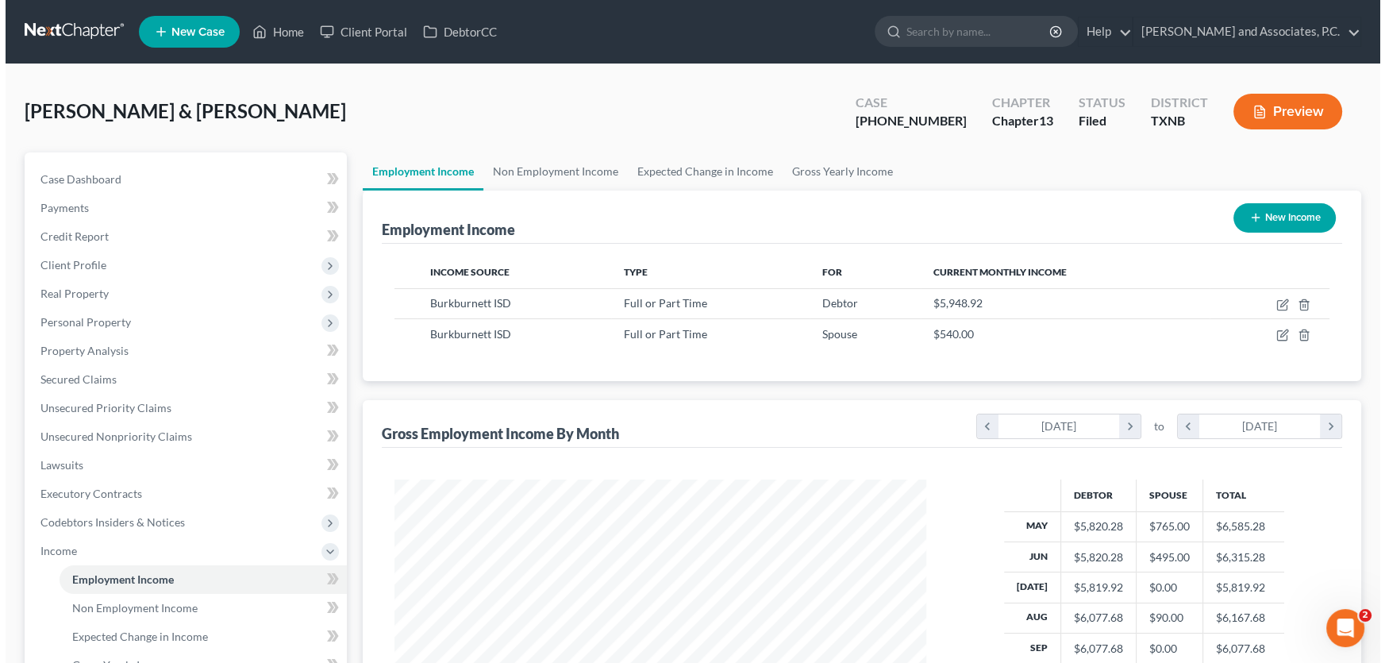
scroll to position [284, 563]
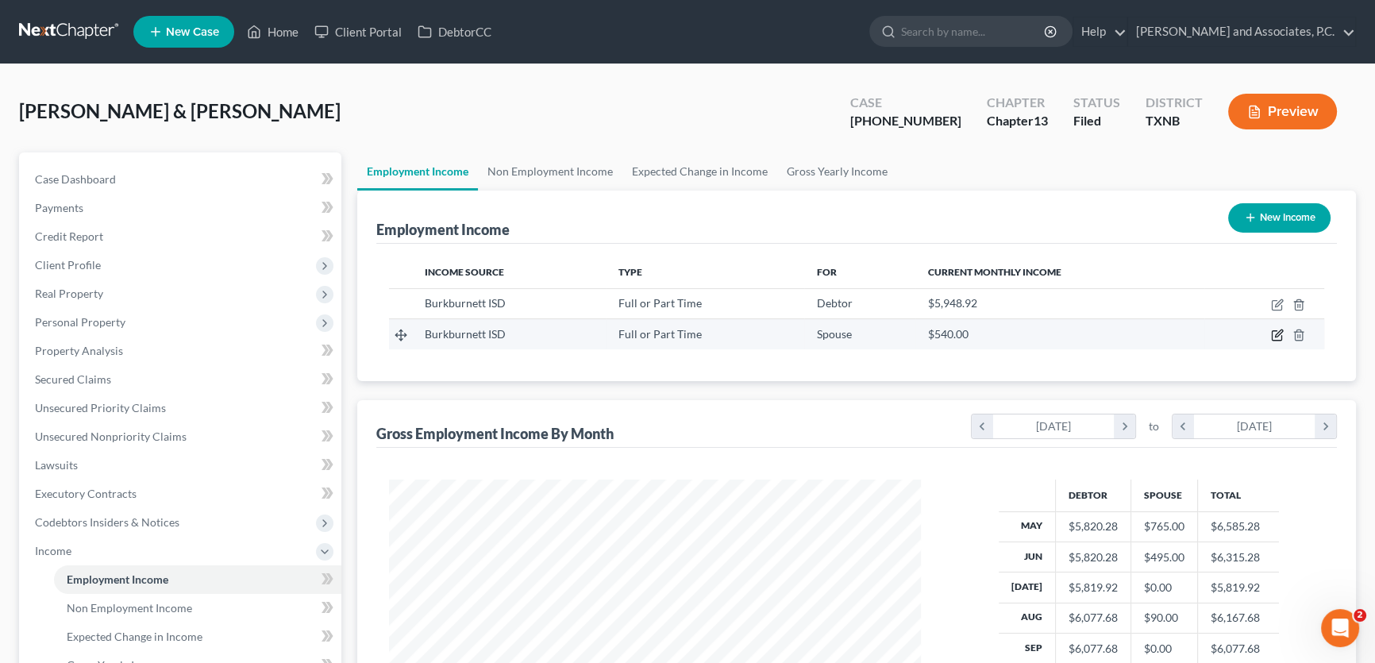
click at [1274, 334] on icon "button" at bounding box center [1277, 335] width 13 height 13
select select "0"
select select "45"
select select "1"
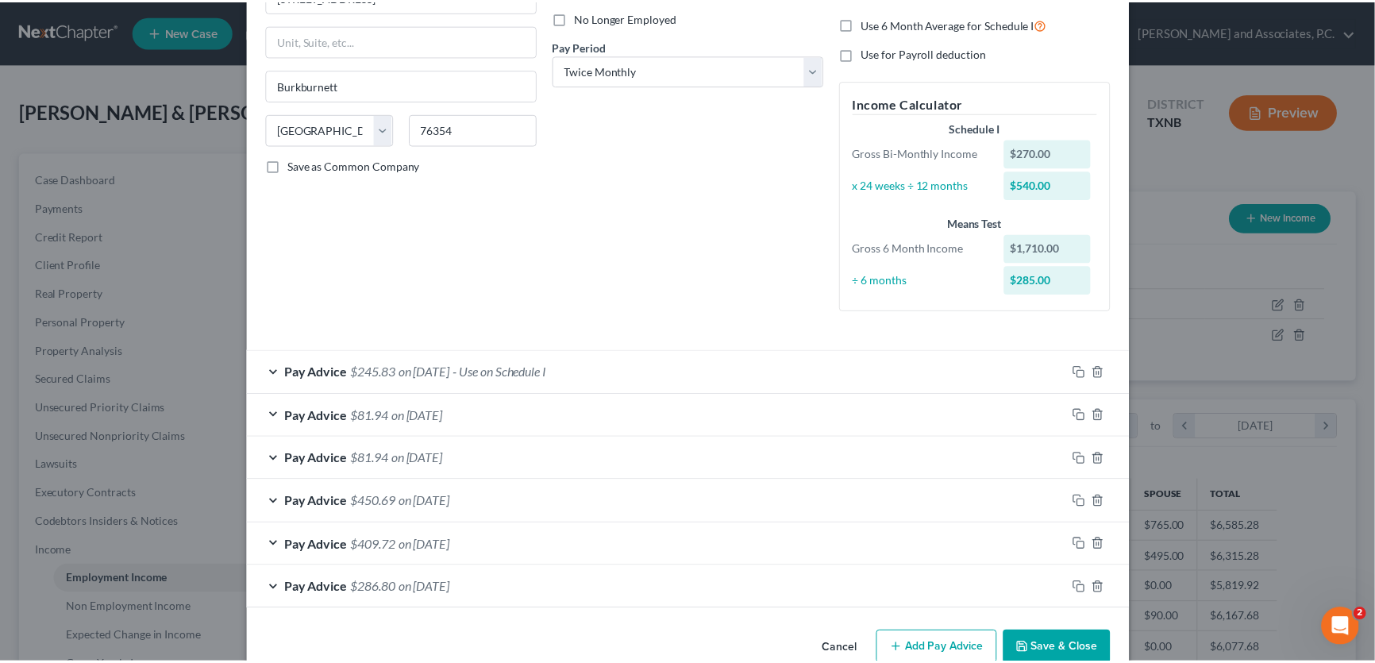
scroll to position [246, 0]
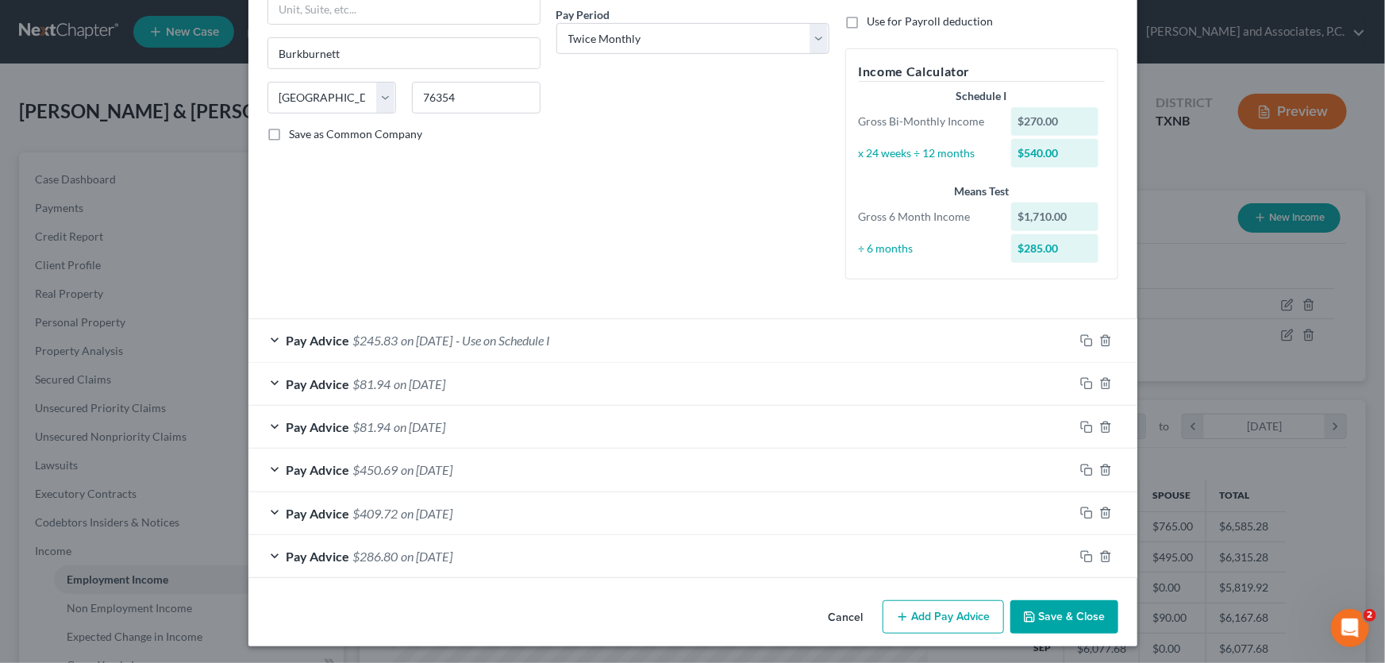
click at [404, 340] on span "on [DATE]" at bounding box center [428, 340] width 52 height 15
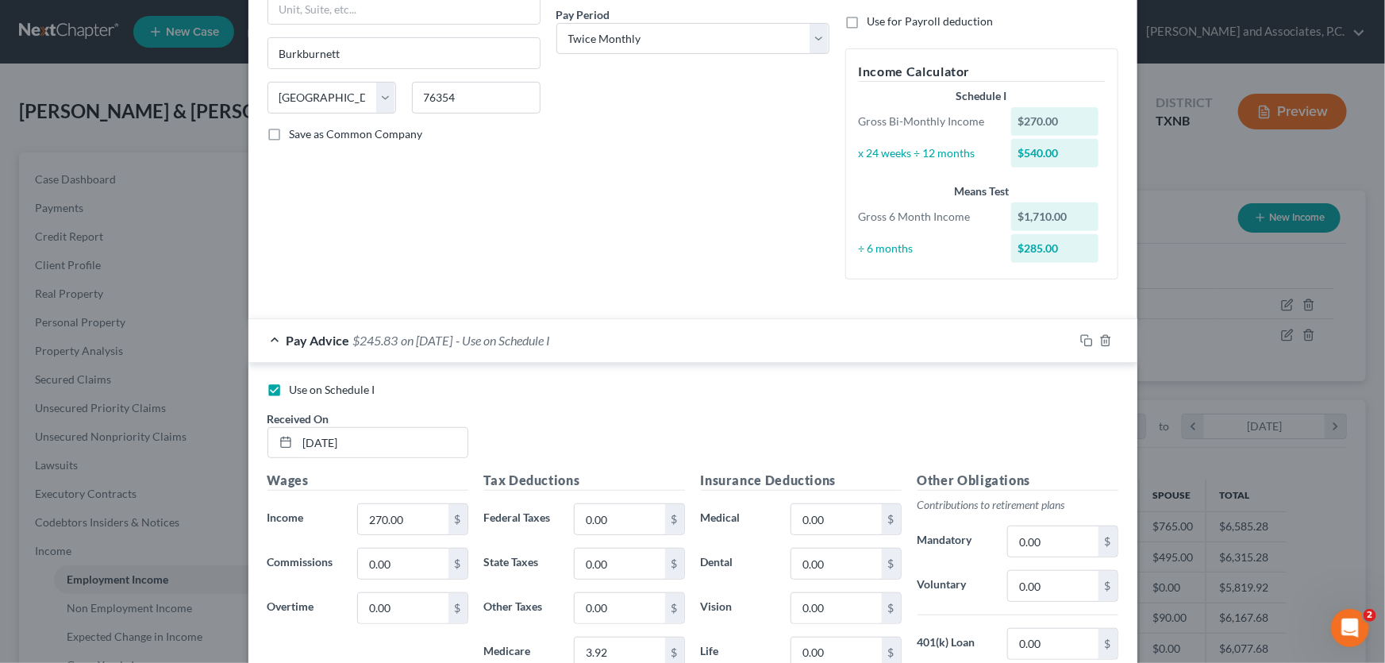
click at [404, 340] on span "on [DATE]" at bounding box center [428, 340] width 52 height 15
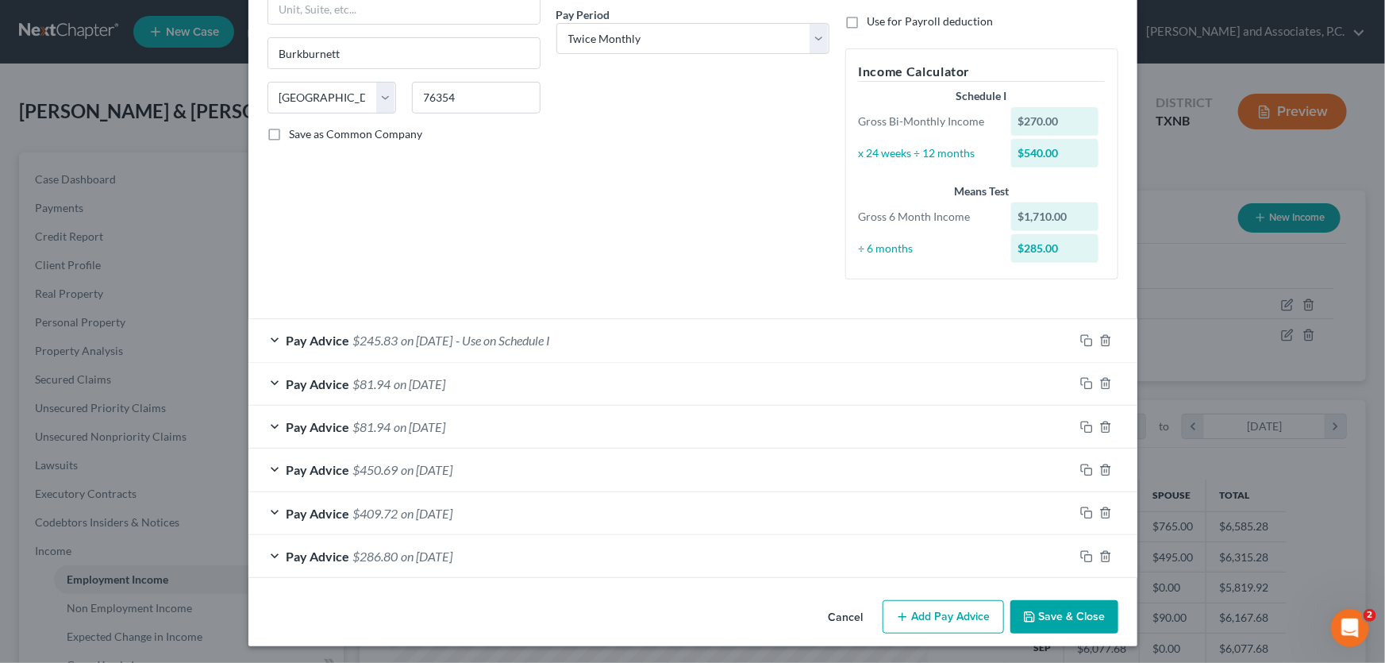
click at [844, 610] on button "Cancel" at bounding box center [846, 618] width 60 height 32
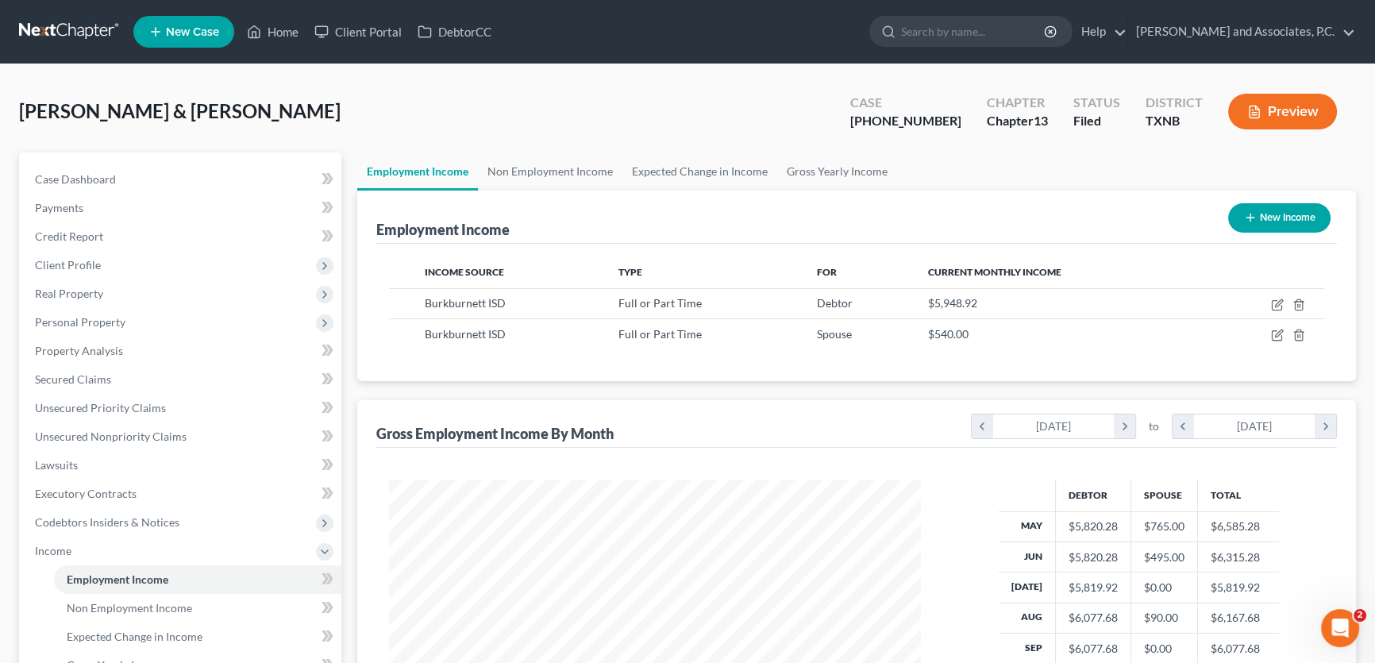
scroll to position [793355, 793076]
click at [174, 169] on link "Case Dashboard" at bounding box center [181, 179] width 319 height 29
select select "1"
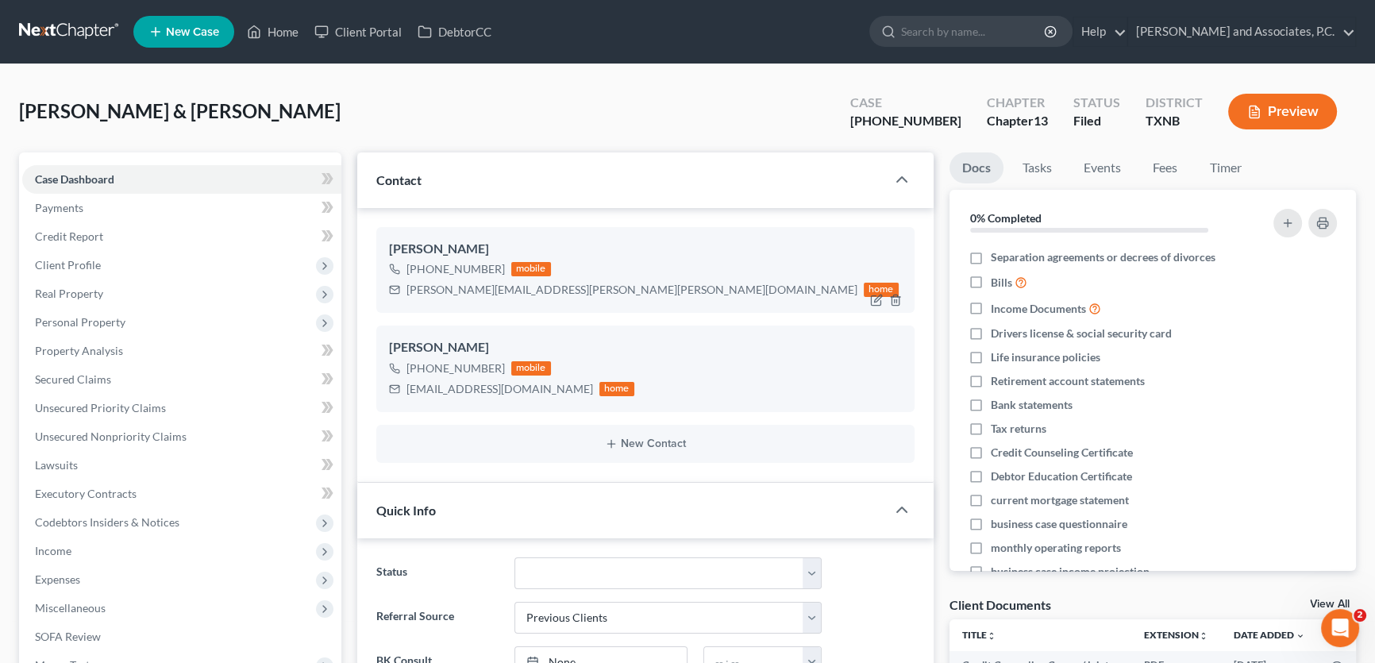
scroll to position [12792, 0]
drag, startPoint x: 499, startPoint y: 366, endPoint x: 421, endPoint y: 369, distance: 78.6
click at [421, 369] on div "[PHONE_NUMBER] mobile" at bounding box center [511, 368] width 245 height 21
copy div "[PHONE_NUMBER]"
click at [279, 31] on link "Home" at bounding box center [272, 31] width 67 height 29
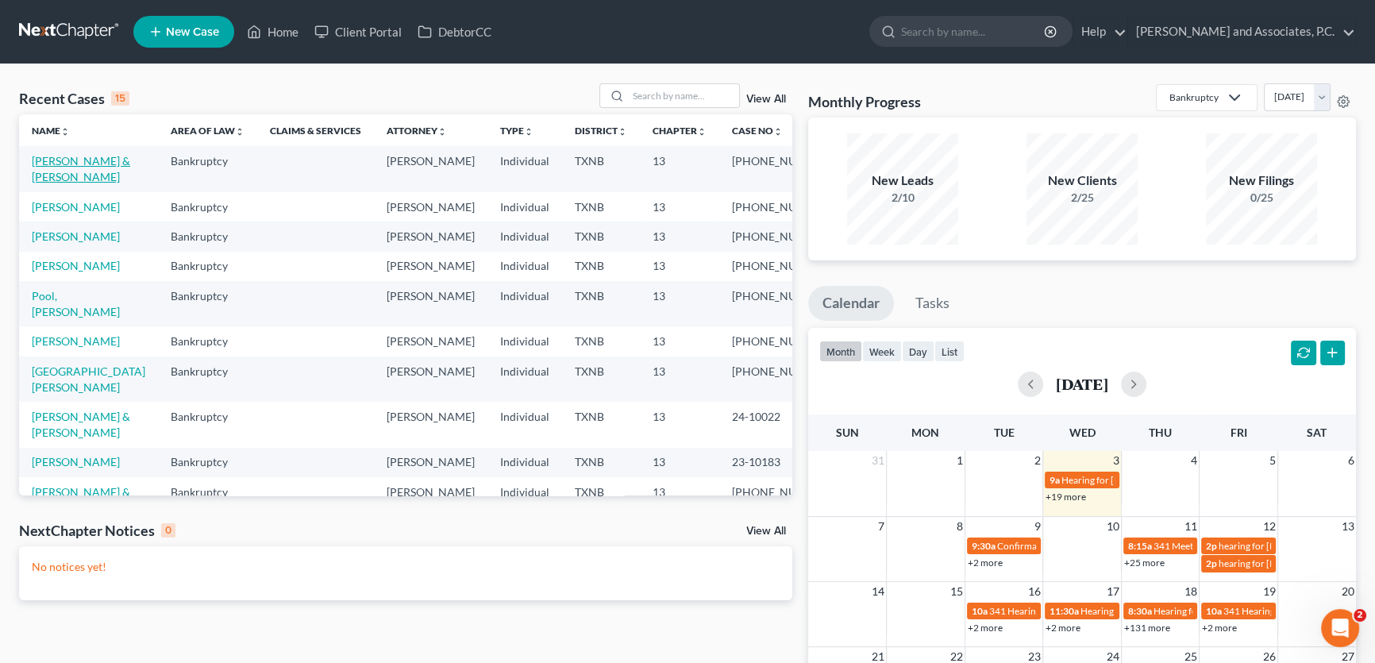
click at [85, 163] on link "[PERSON_NAME] & [PERSON_NAME]" at bounding box center [81, 168] width 98 height 29
select select "1"
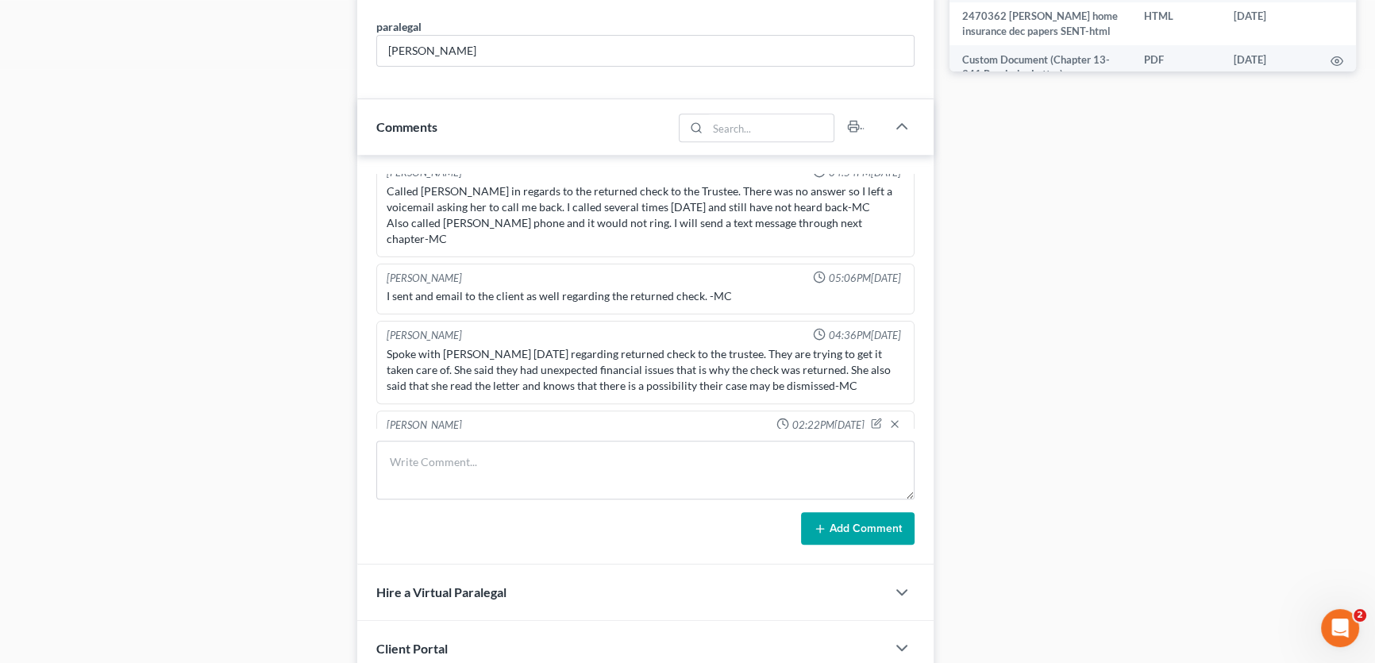
scroll to position [12792, 0]
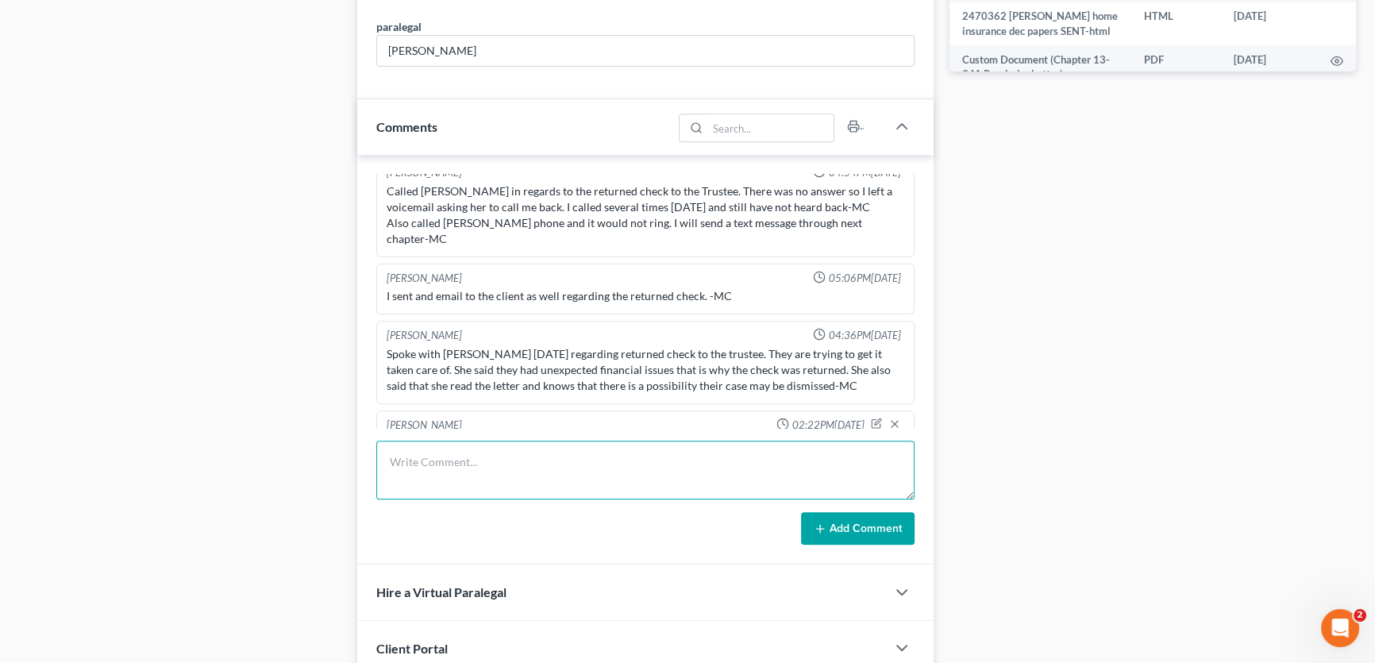
click at [448, 460] on textarea at bounding box center [645, 469] width 538 height 59
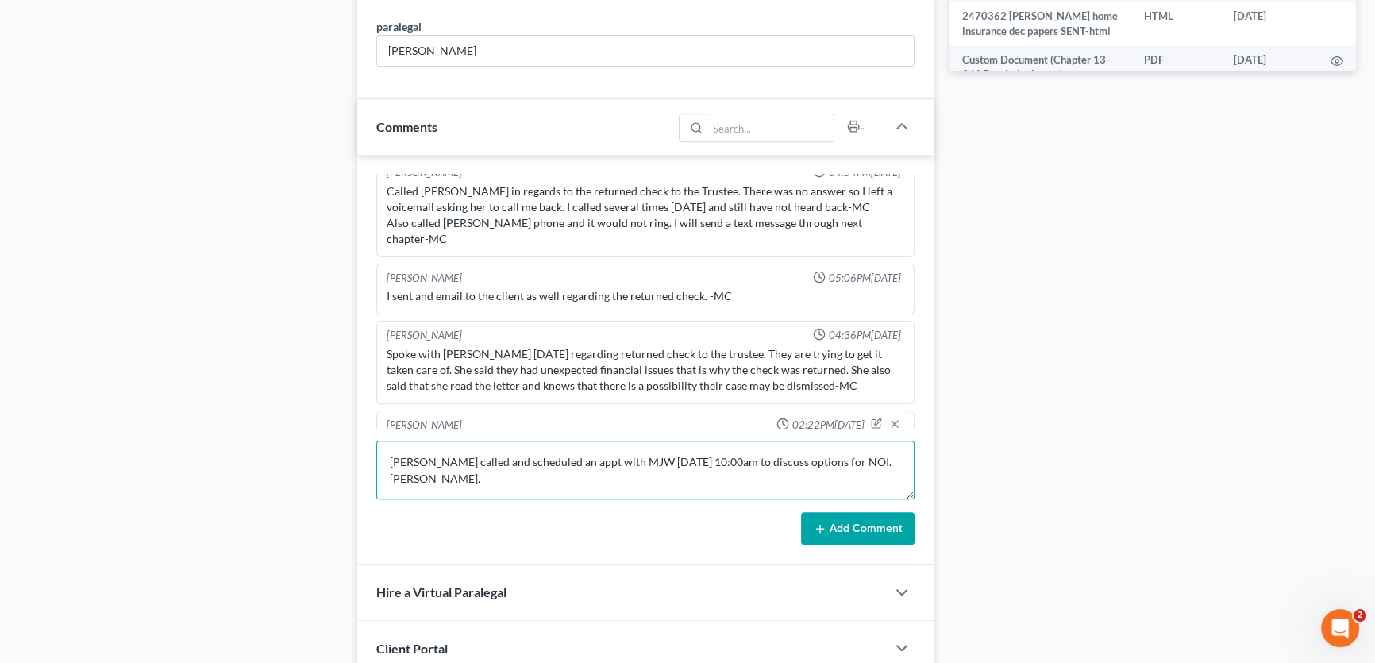
type textarea "[PERSON_NAME] called and scheduled an appt with MJW [DATE] 10:00am to discuss o…"
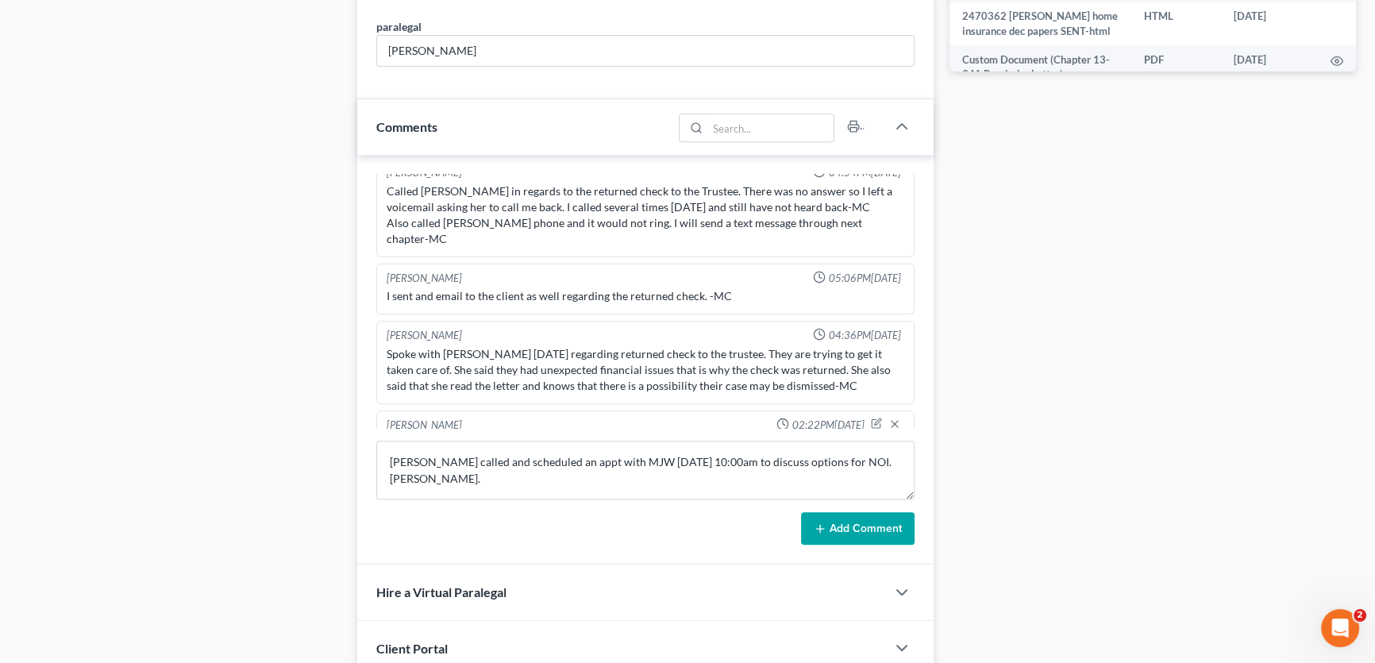
click at [841, 525] on button "Add Comment" at bounding box center [857, 528] width 113 height 33
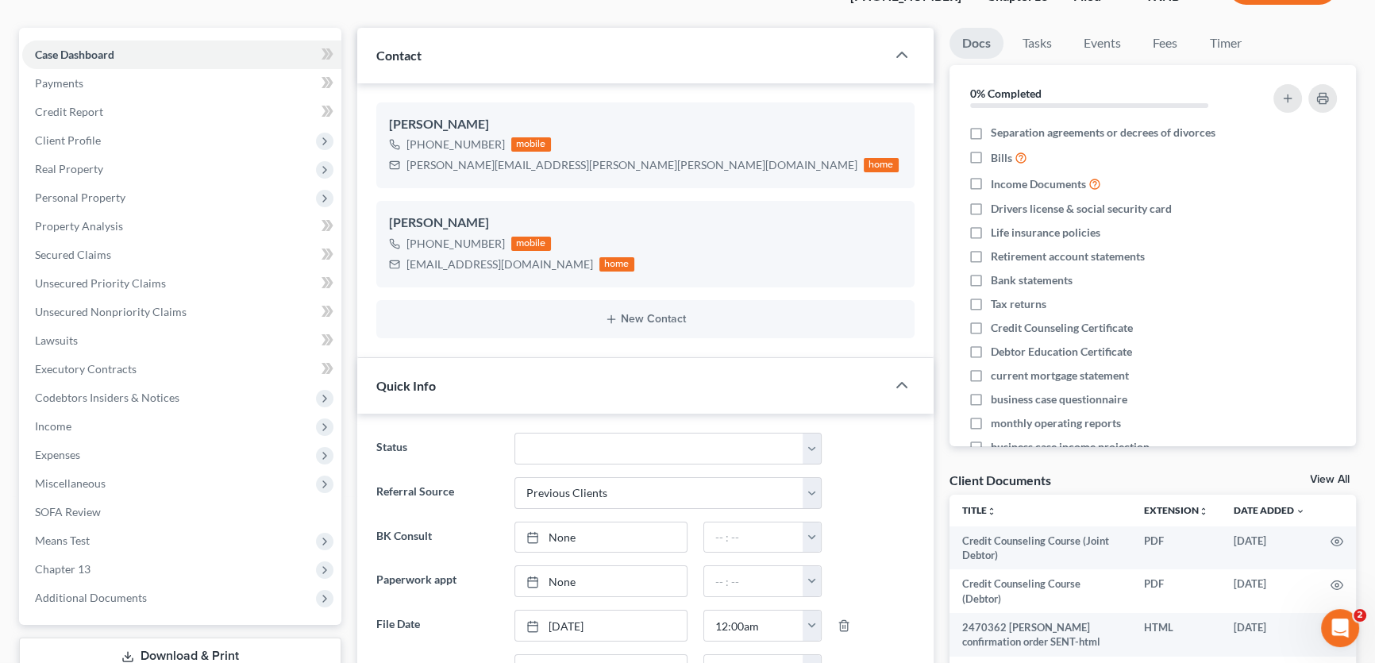
scroll to position [0, 0]
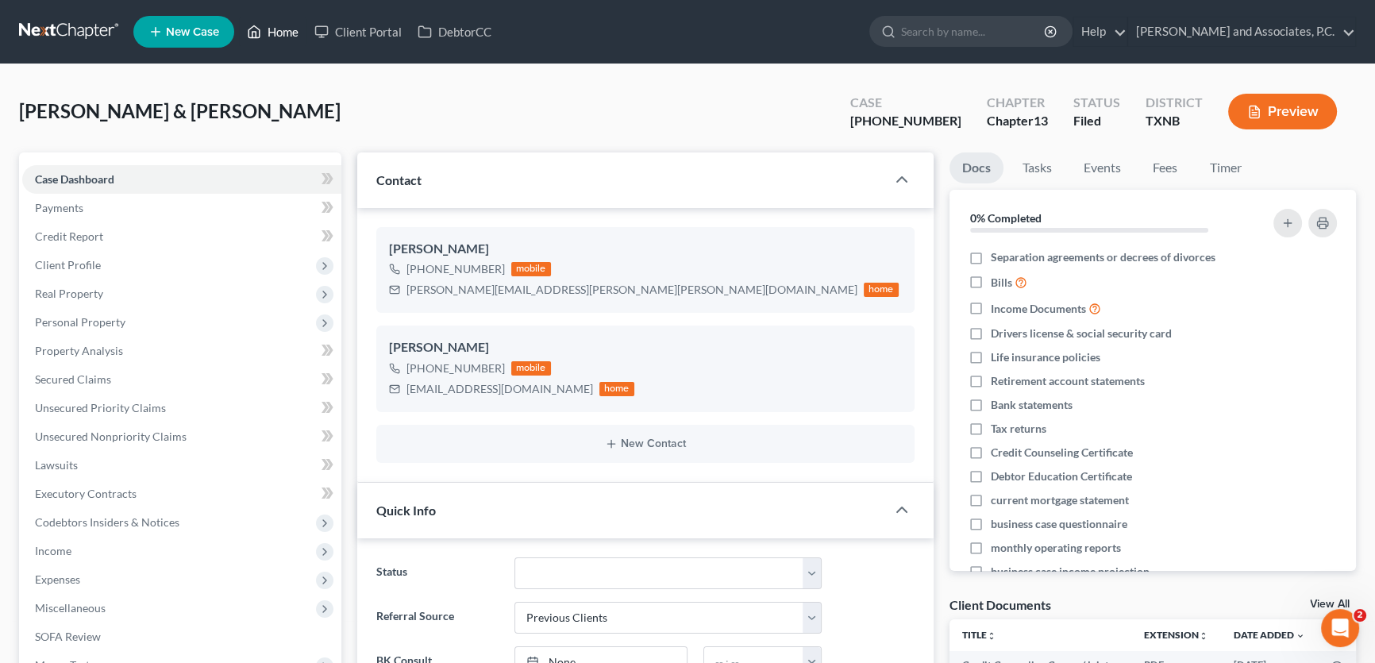
click at [286, 31] on link "Home" at bounding box center [272, 31] width 67 height 29
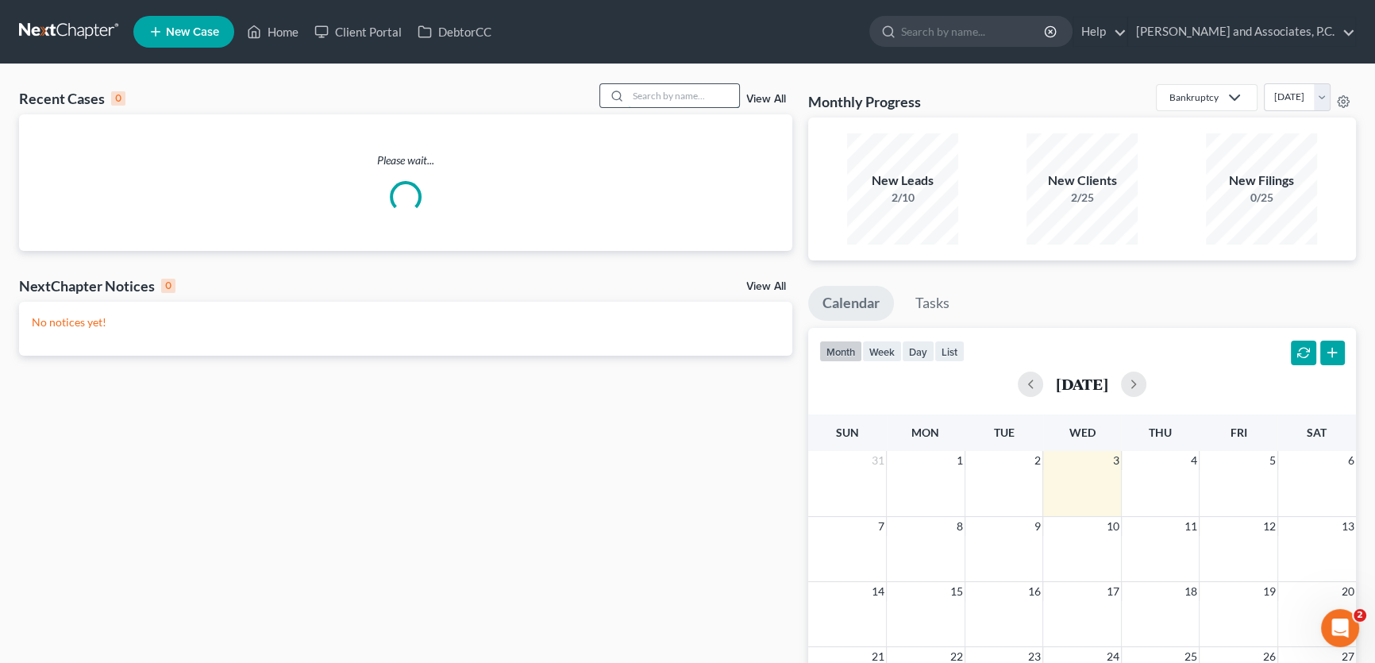
click at [721, 90] on input "search" at bounding box center [683, 95] width 111 height 23
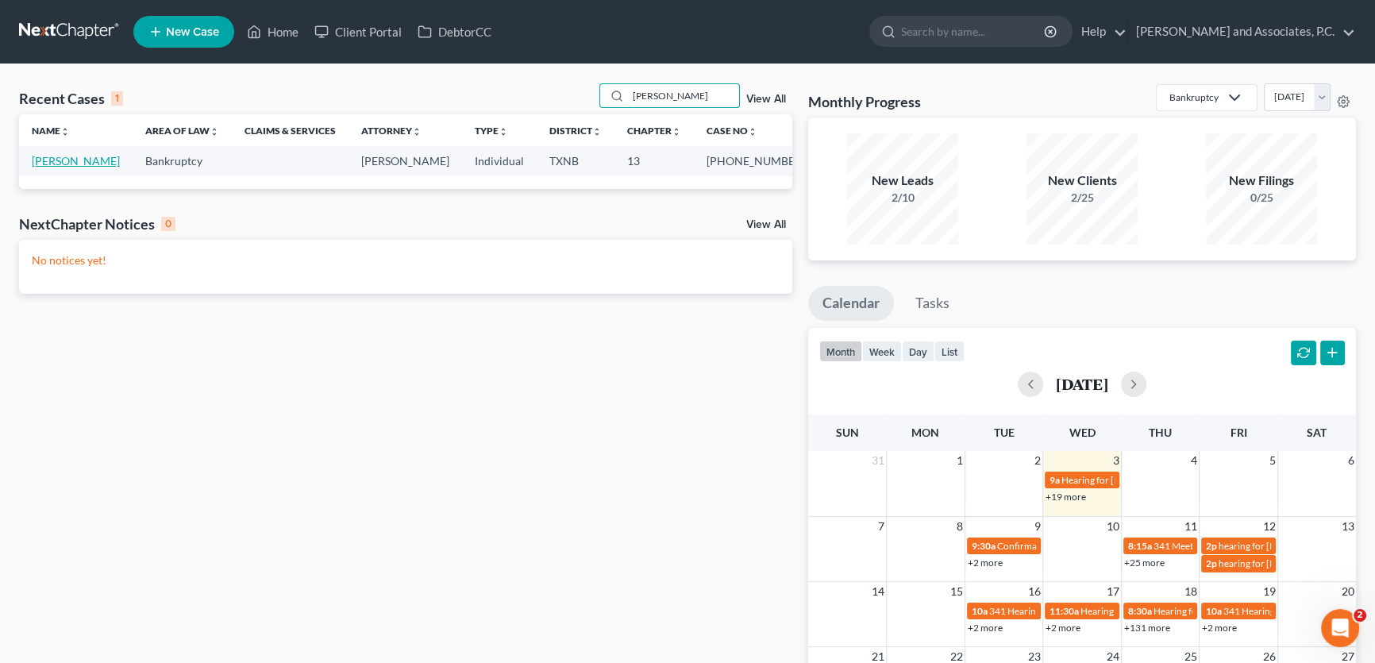
type input "[PERSON_NAME]"
click at [103, 163] on link "[PERSON_NAME]" at bounding box center [76, 160] width 88 height 13
select select "5"
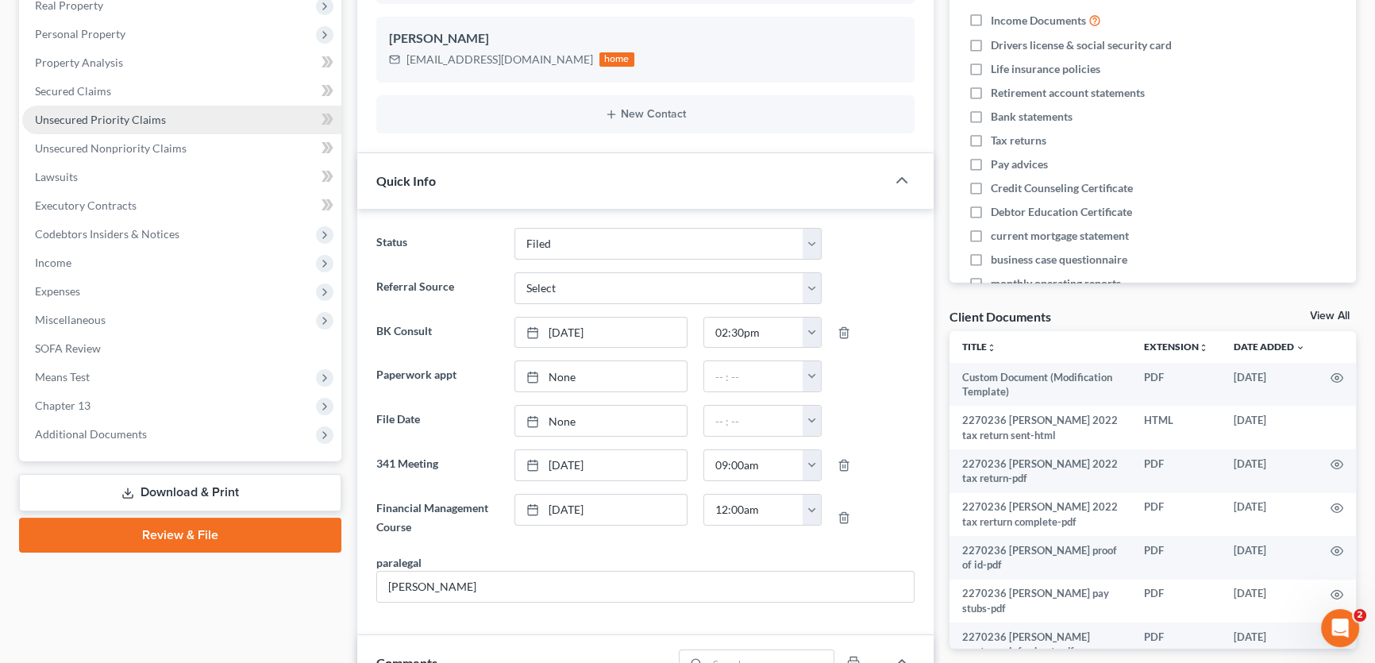
scroll to position [38, 0]
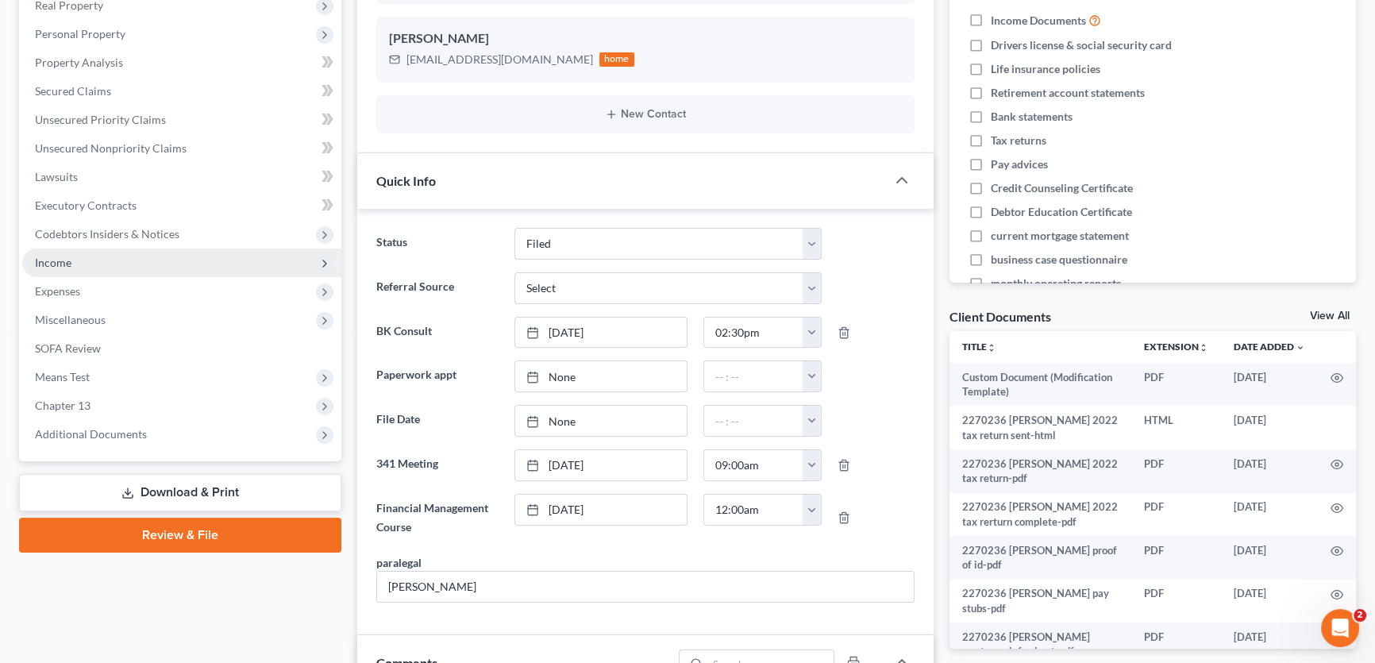
click at [81, 262] on span "Income" at bounding box center [181, 262] width 319 height 29
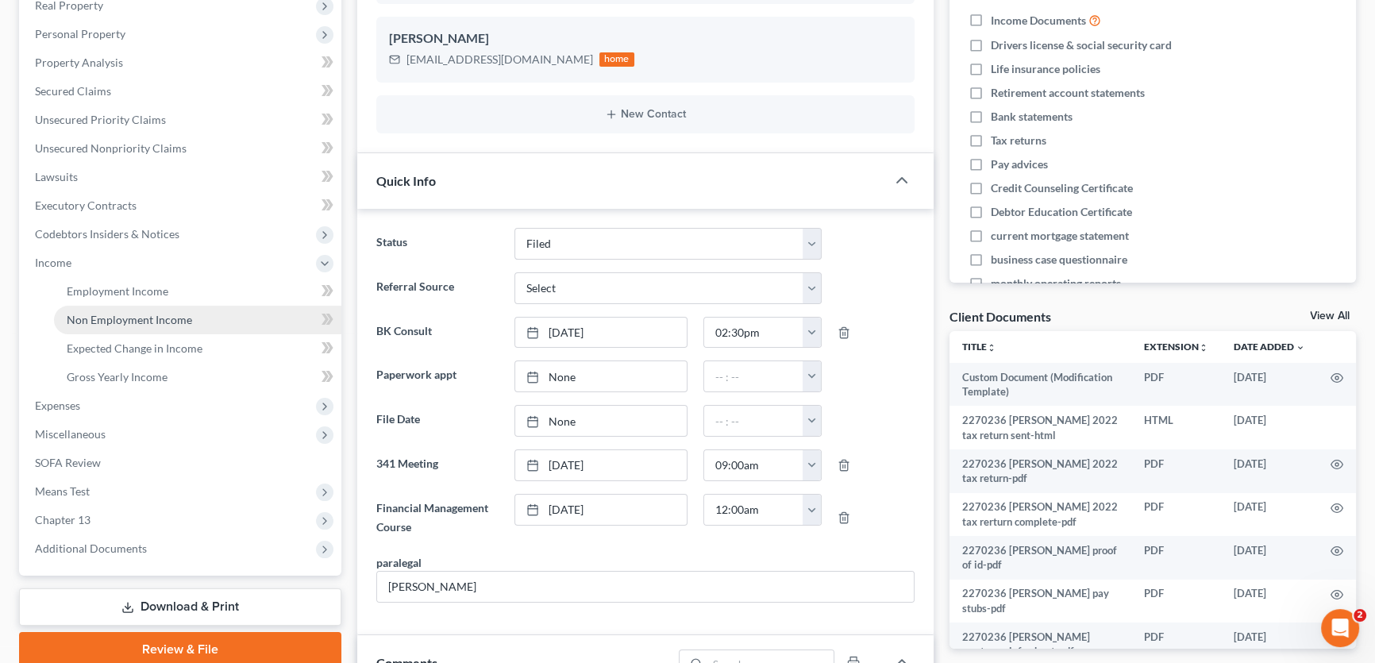
click at [105, 321] on span "Non Employment Income" at bounding box center [129, 319] width 125 height 13
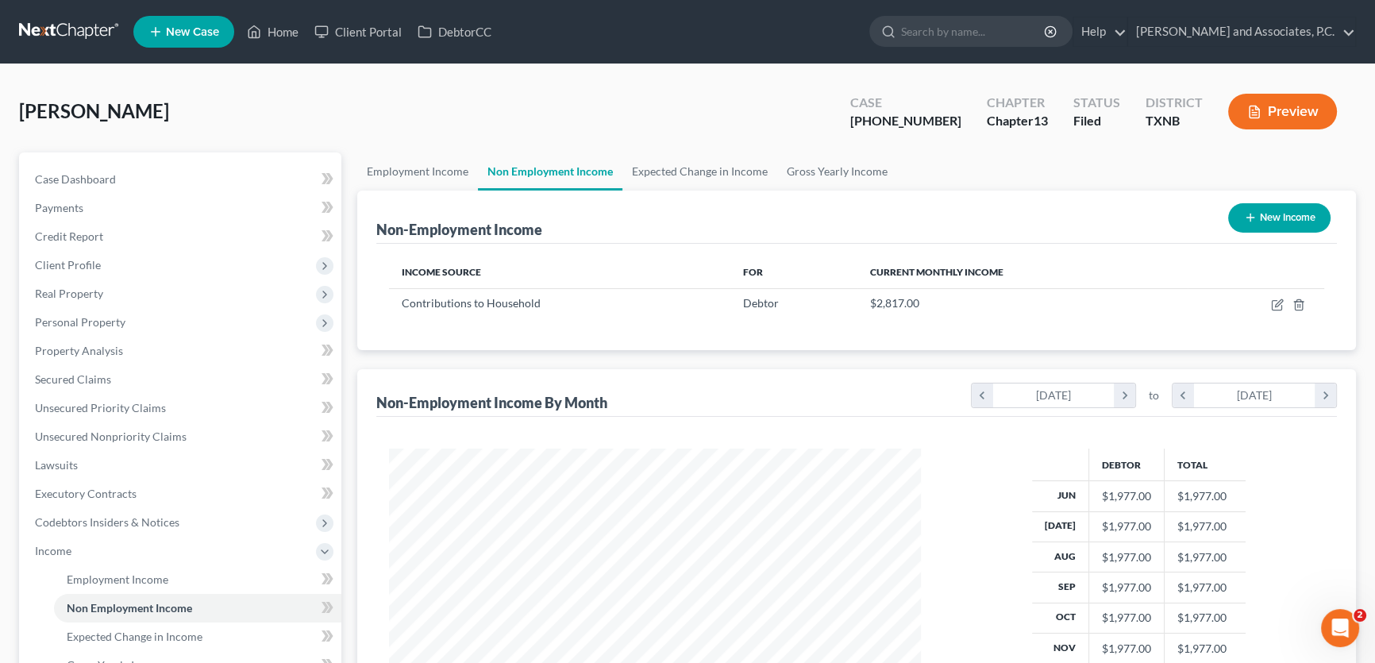
scroll to position [284, 563]
click at [167, 172] on link "Case Dashboard" at bounding box center [181, 179] width 319 height 29
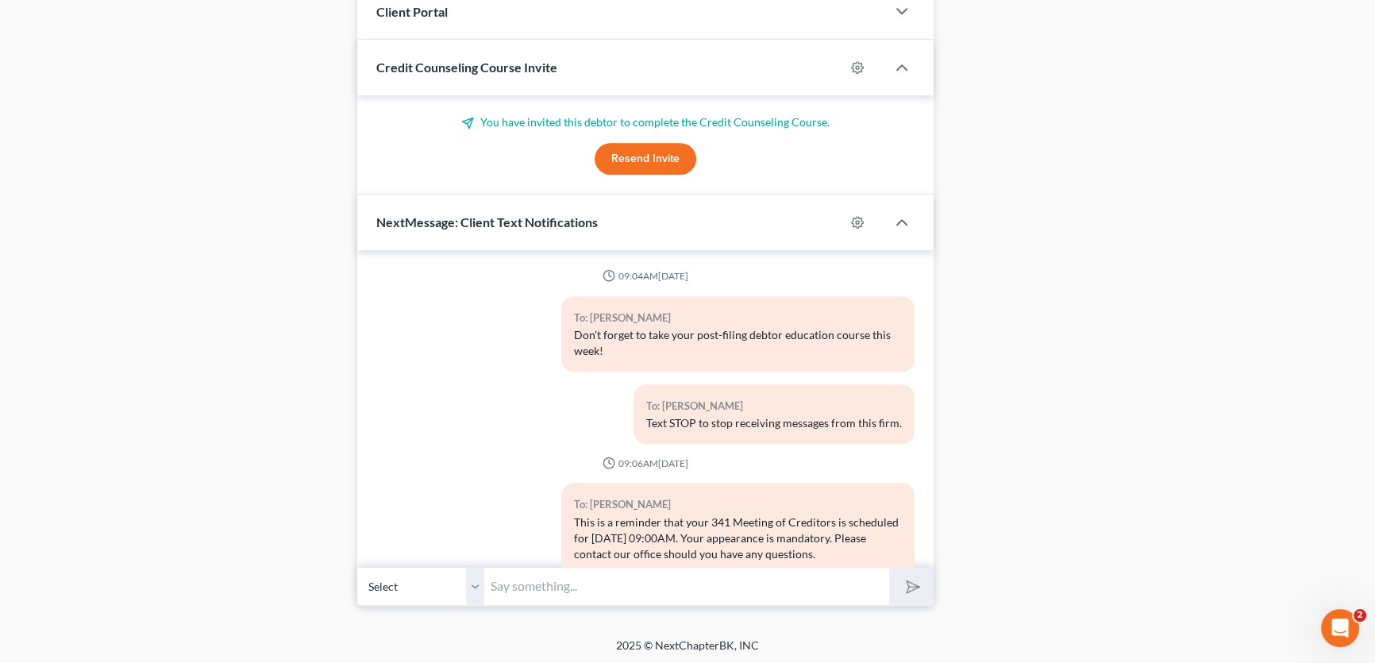
scroll to position [38, 0]
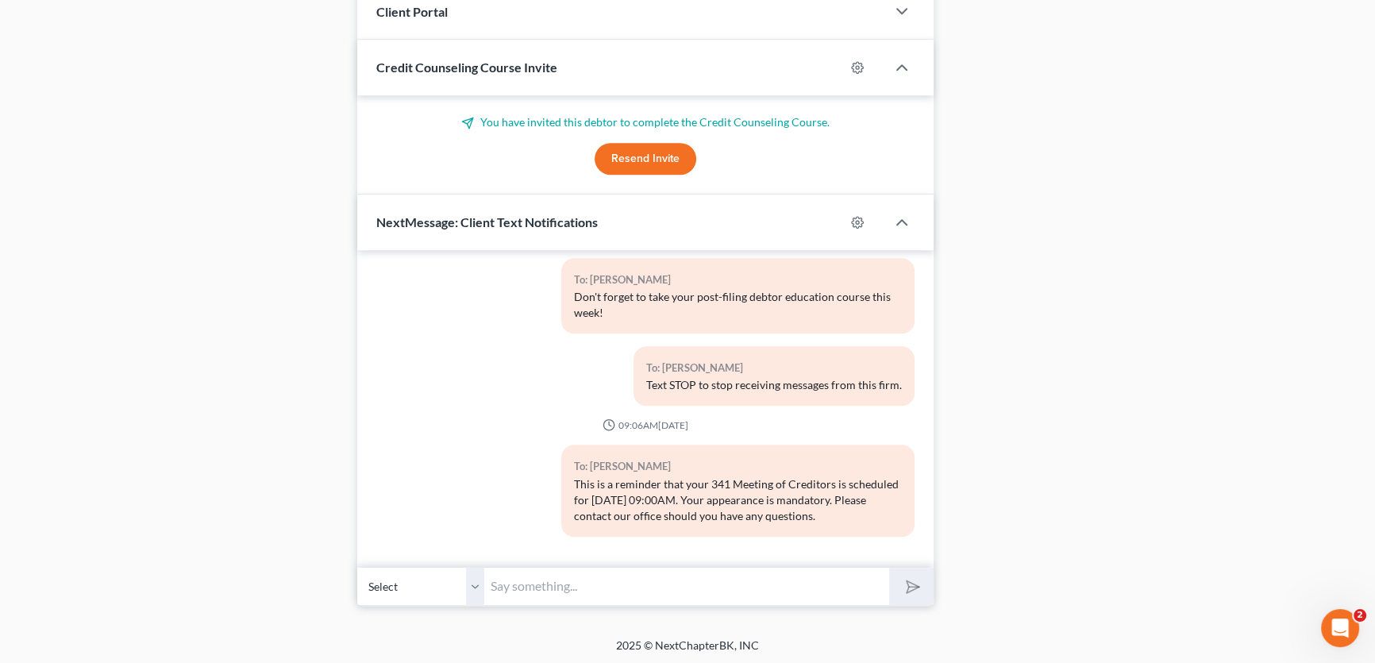
click at [475, 585] on select "Select [PHONE_NUMBER] - [PERSON_NAME]" at bounding box center [420, 586] width 127 height 39
click at [517, 583] on input "text" at bounding box center [686, 586] width 405 height 39
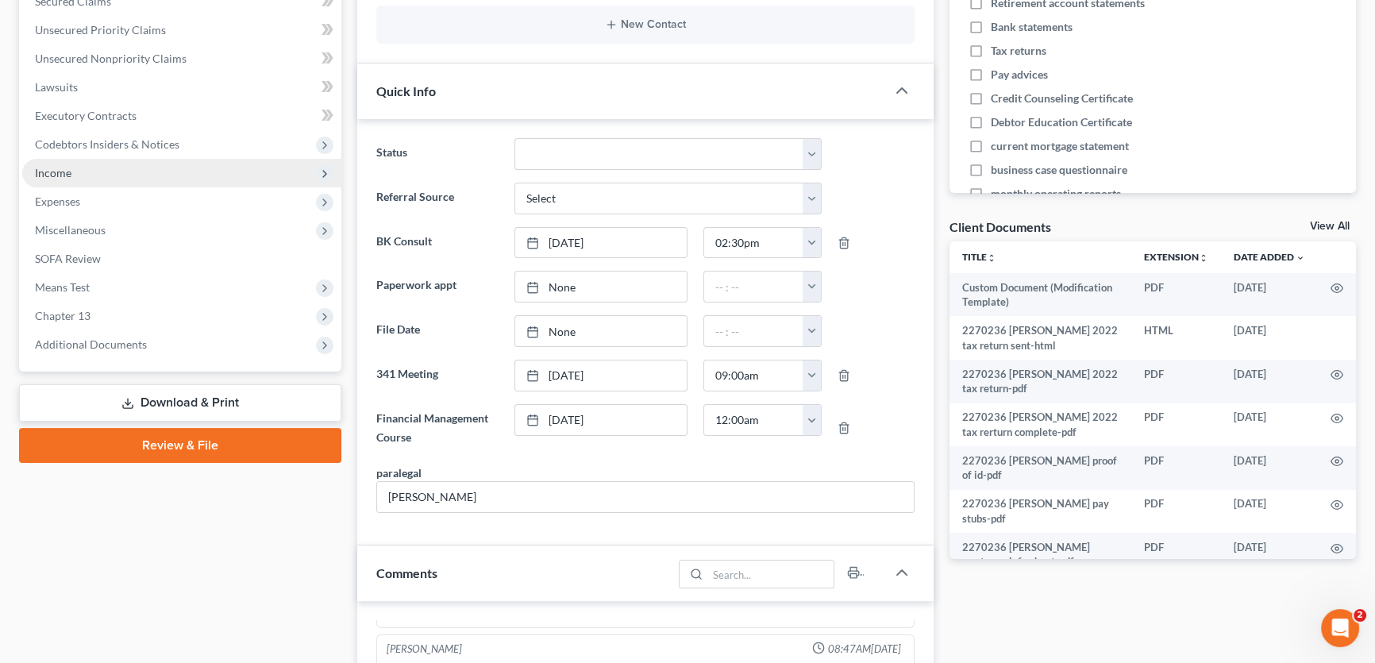
click at [87, 174] on span "Income" at bounding box center [181, 173] width 319 height 29
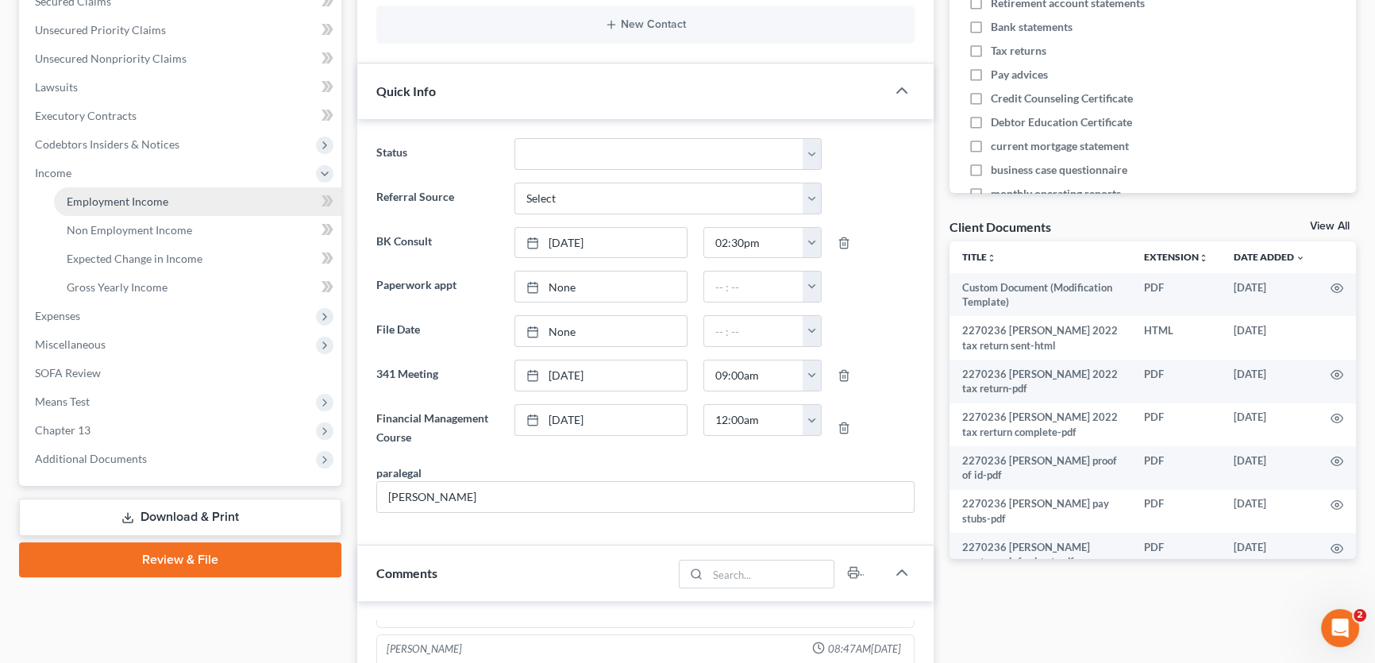
click at [106, 207] on link "Employment Income" at bounding box center [197, 201] width 287 height 29
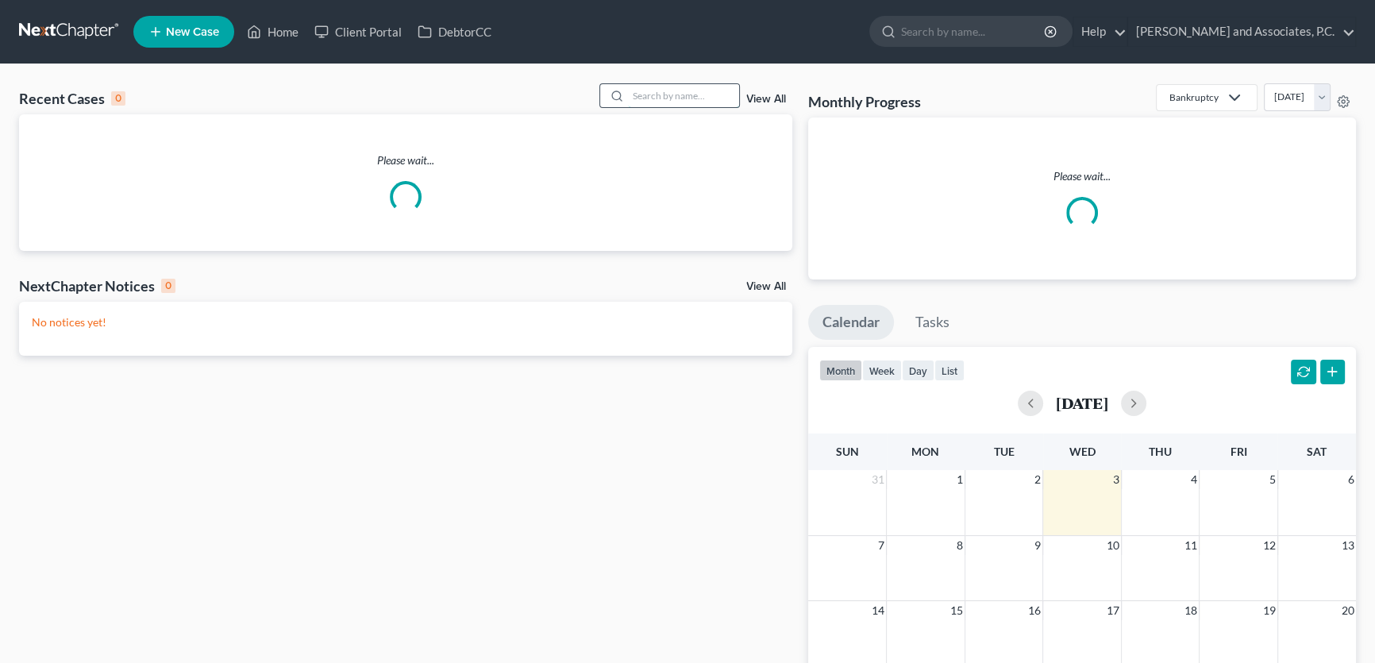
click at [679, 96] on input "search" at bounding box center [683, 95] width 111 height 23
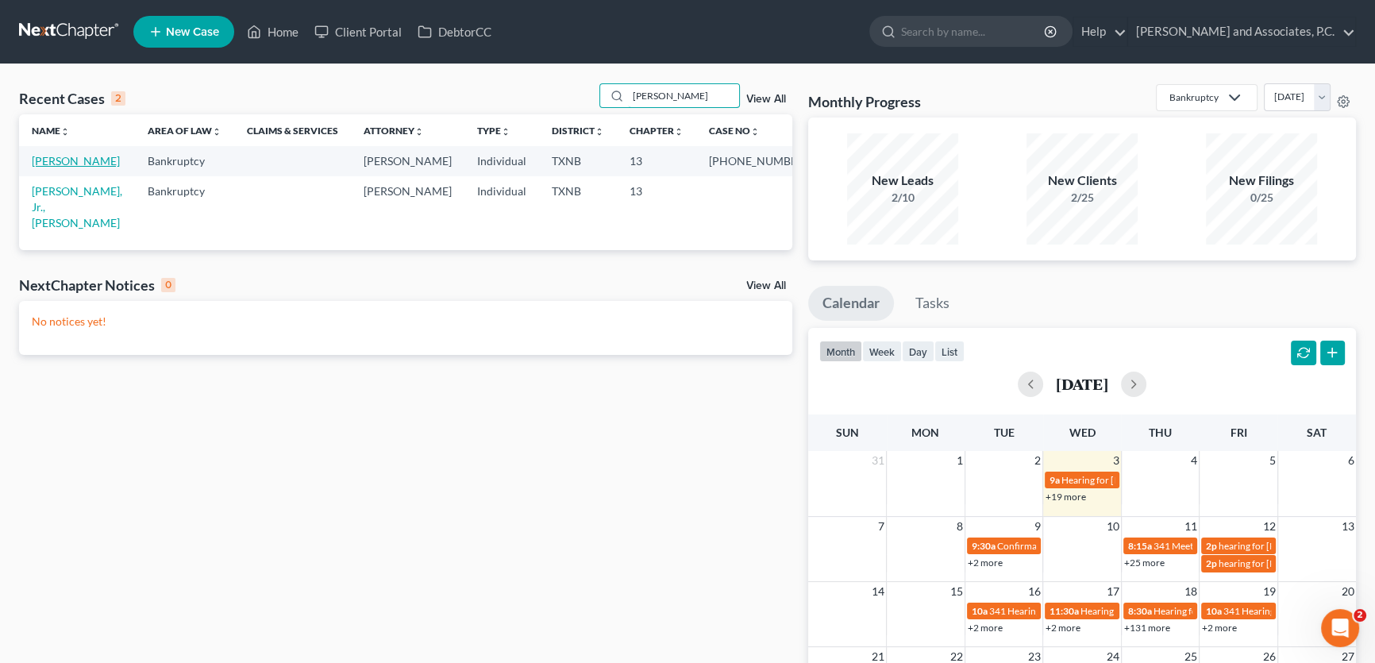
type input "[PERSON_NAME]"
click at [92, 162] on link "[PERSON_NAME]" at bounding box center [76, 160] width 88 height 13
select select "5"
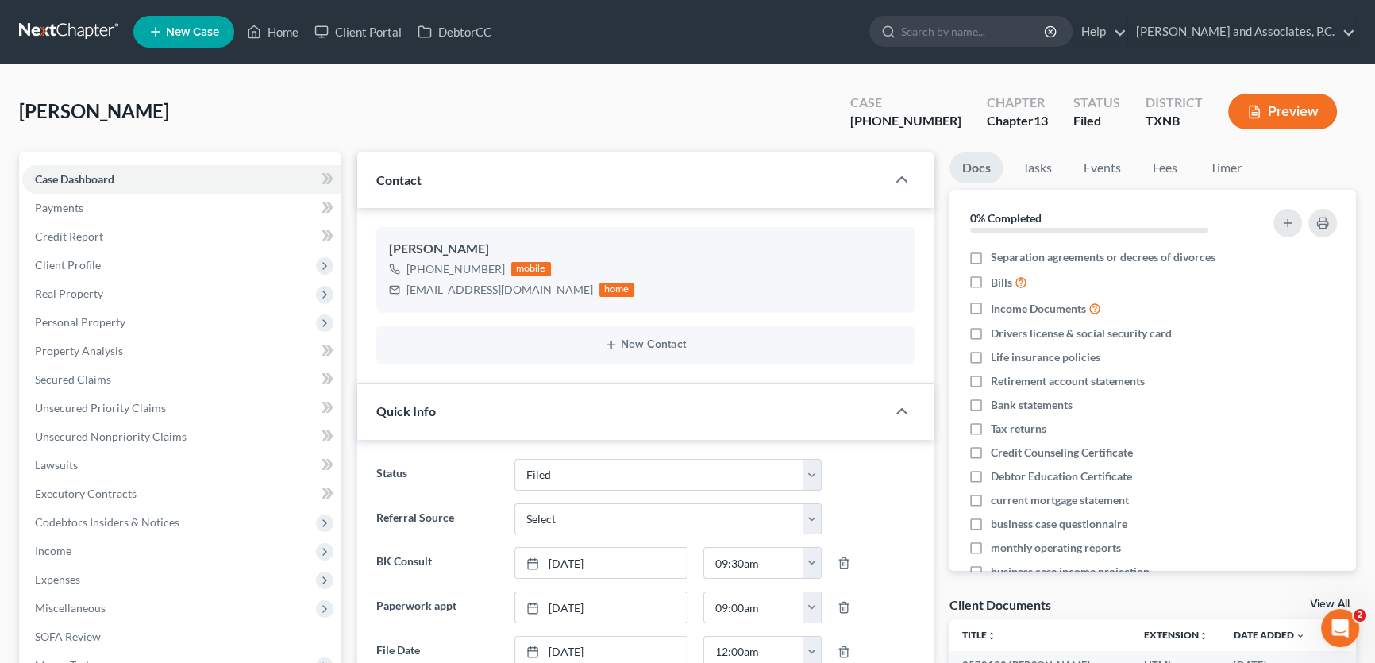
scroll to position [360, 0]
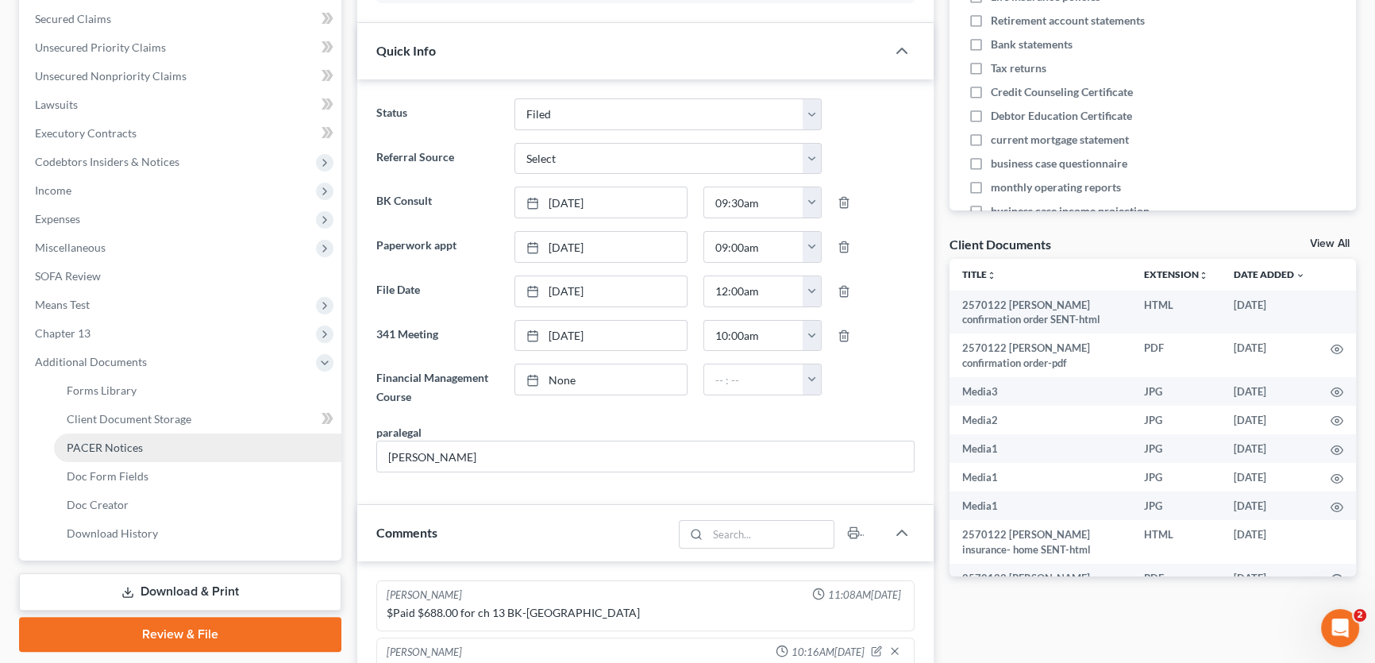
click at [126, 446] on span "PACER Notices" at bounding box center [105, 446] width 76 height 13
